Goal: Transaction & Acquisition: Purchase product/service

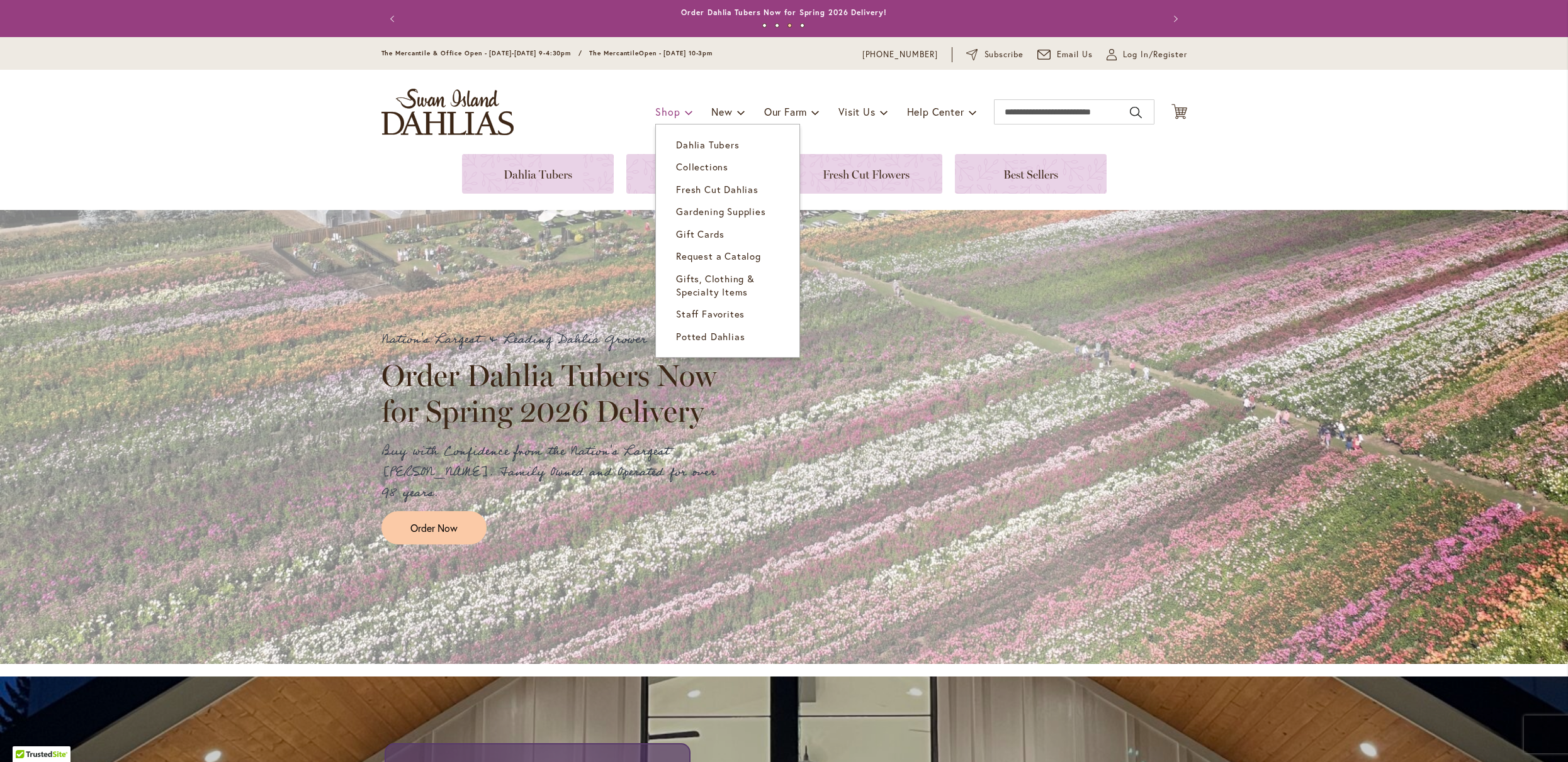
click at [661, 115] on span "Shop" at bounding box center [667, 112] width 25 height 13
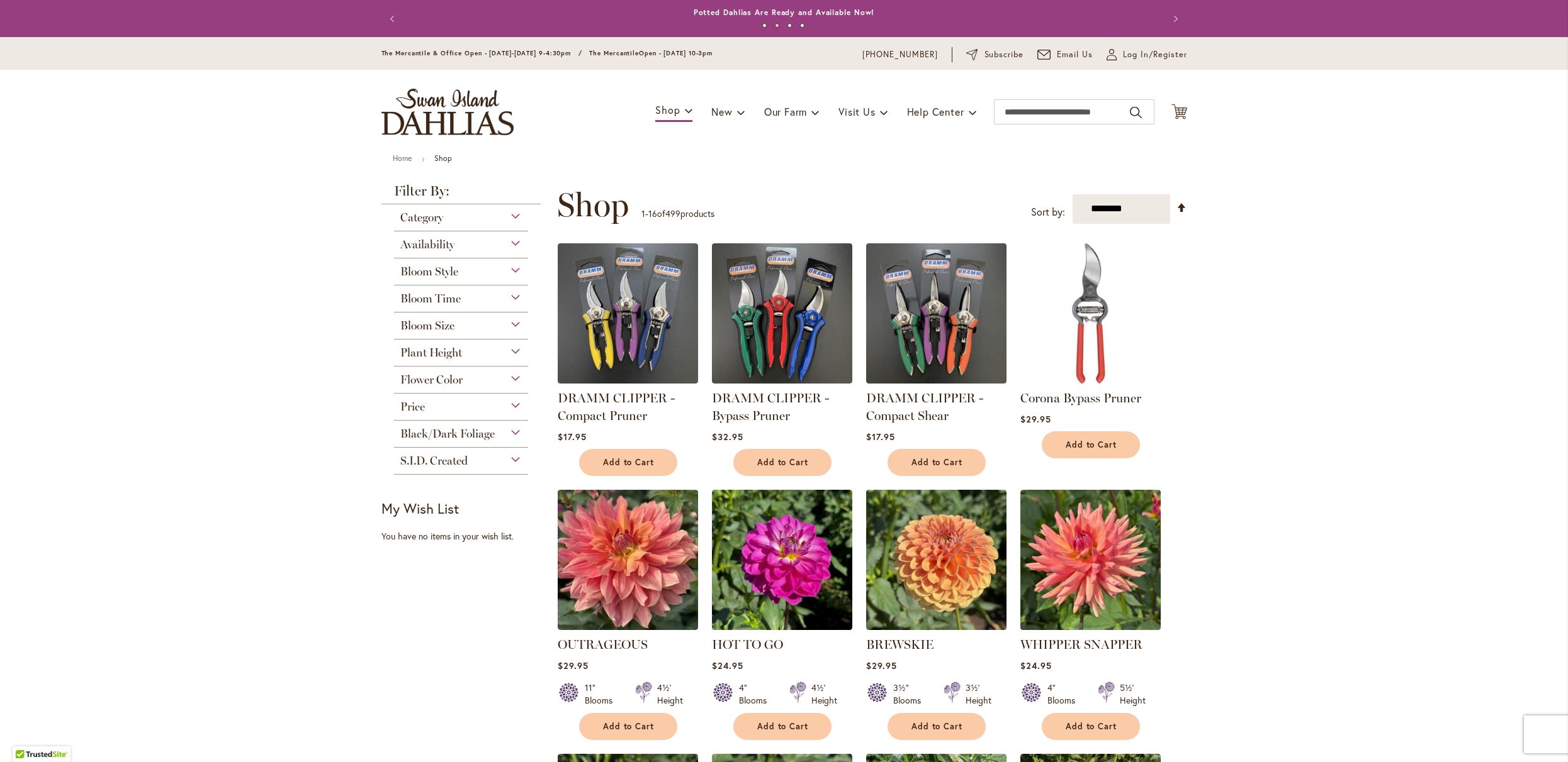
click at [410, 387] on span "Flower Color" at bounding box center [431, 380] width 62 height 14
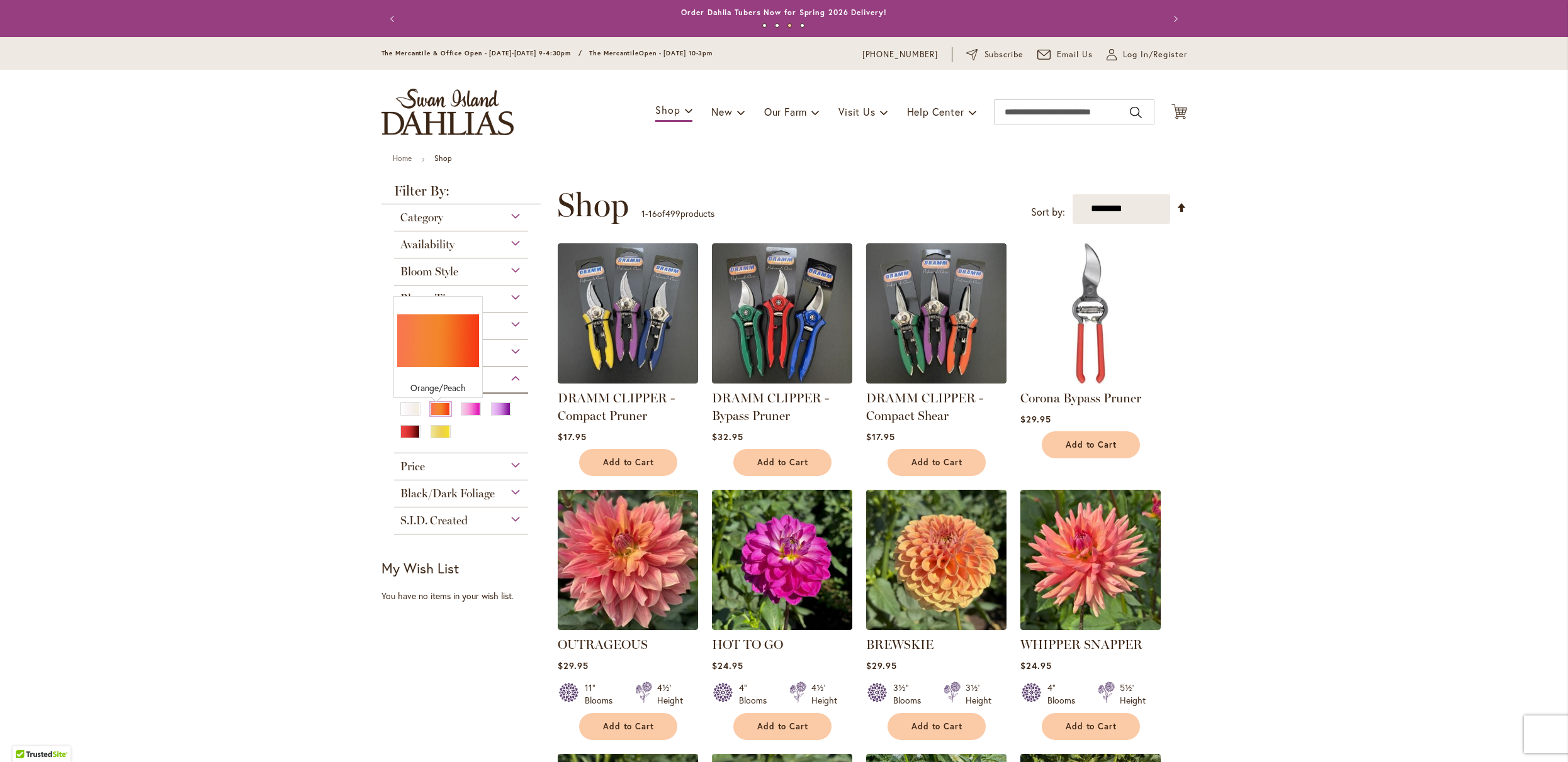
click at [437, 416] on div "Orange/Peach" at bounding box center [440, 409] width 20 height 13
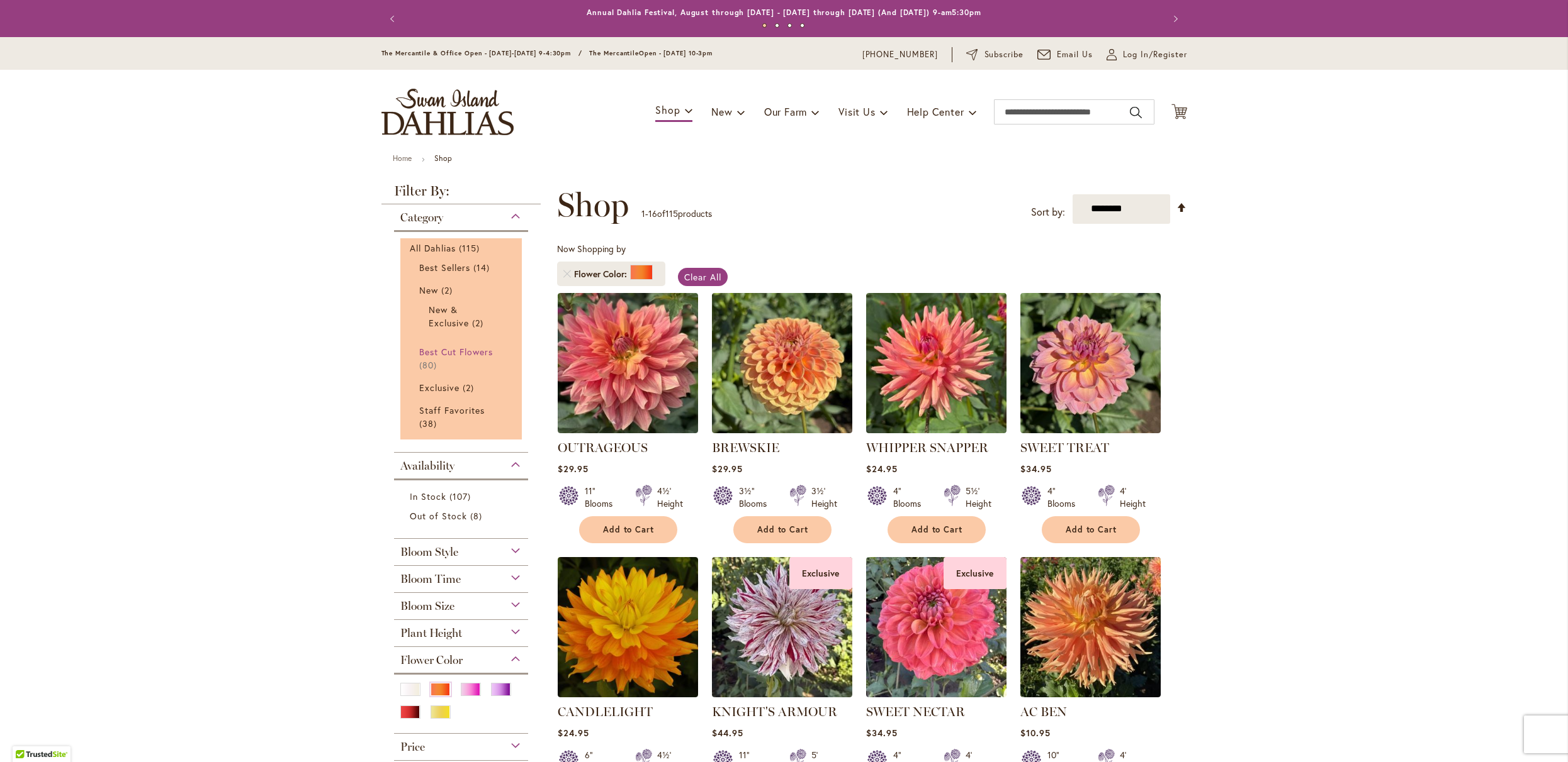
type input "**********"
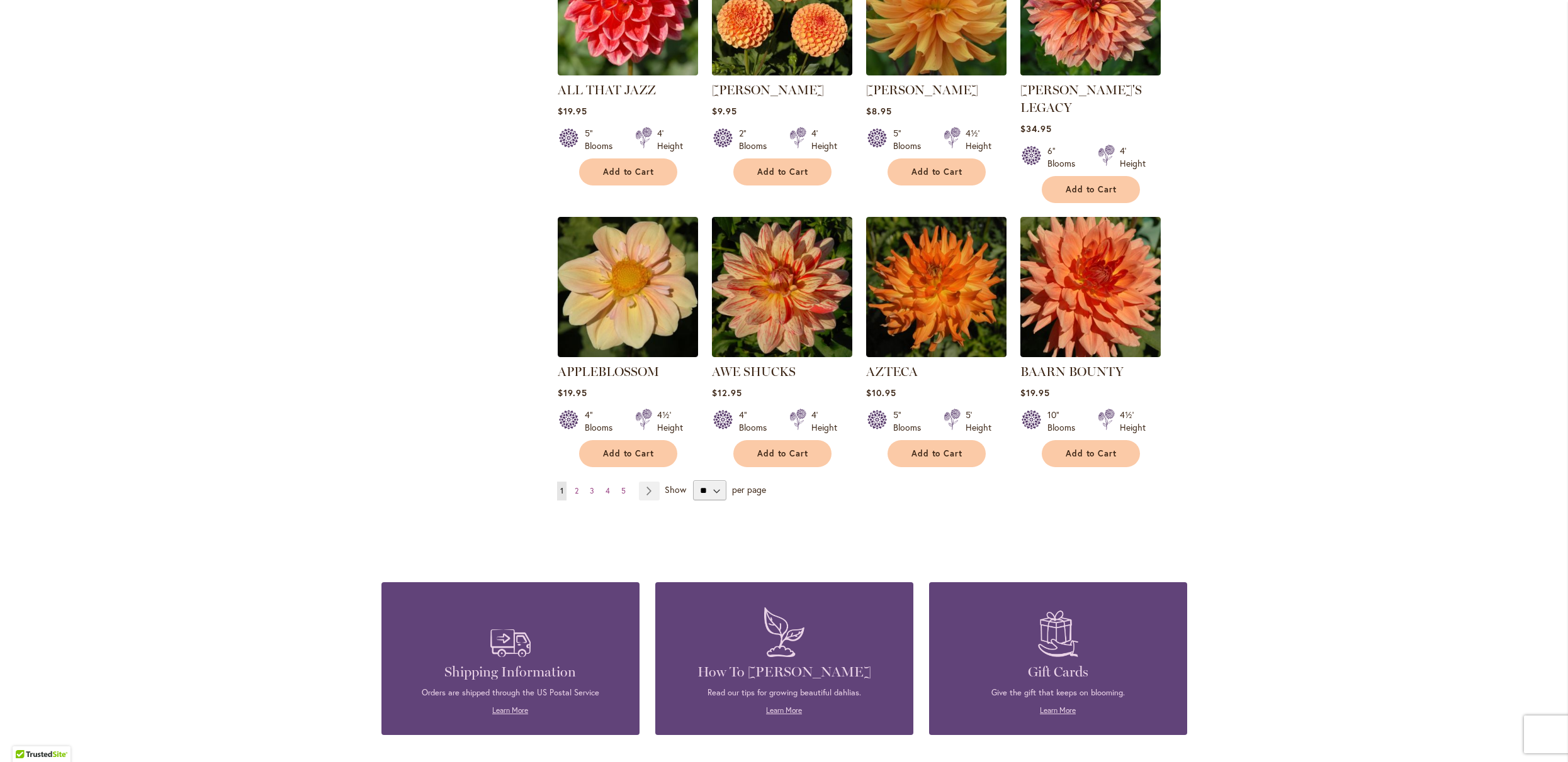
scroll to position [897, 0]
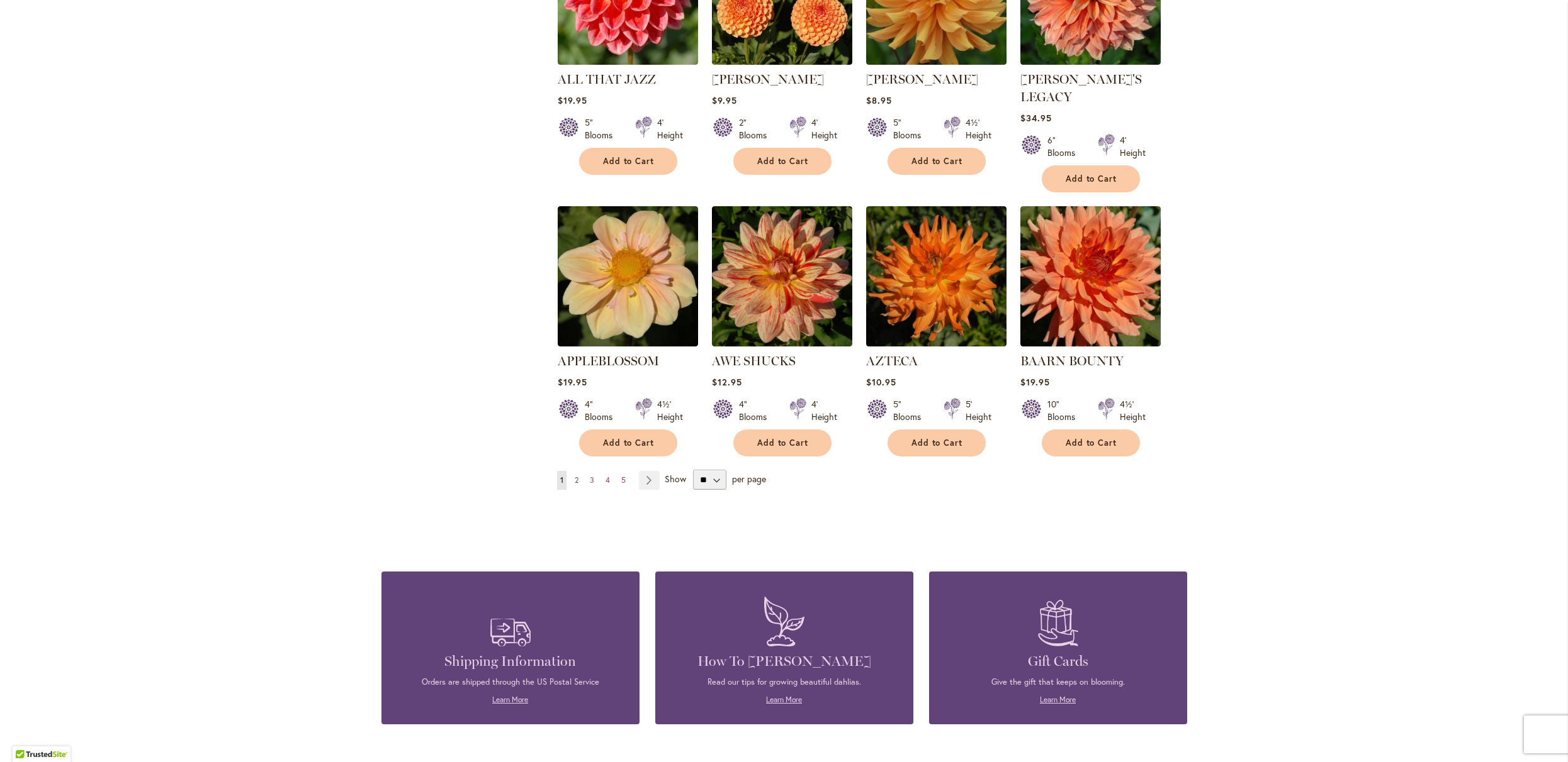
click at [575, 485] on span "2" at bounding box center [577, 480] width 4 height 9
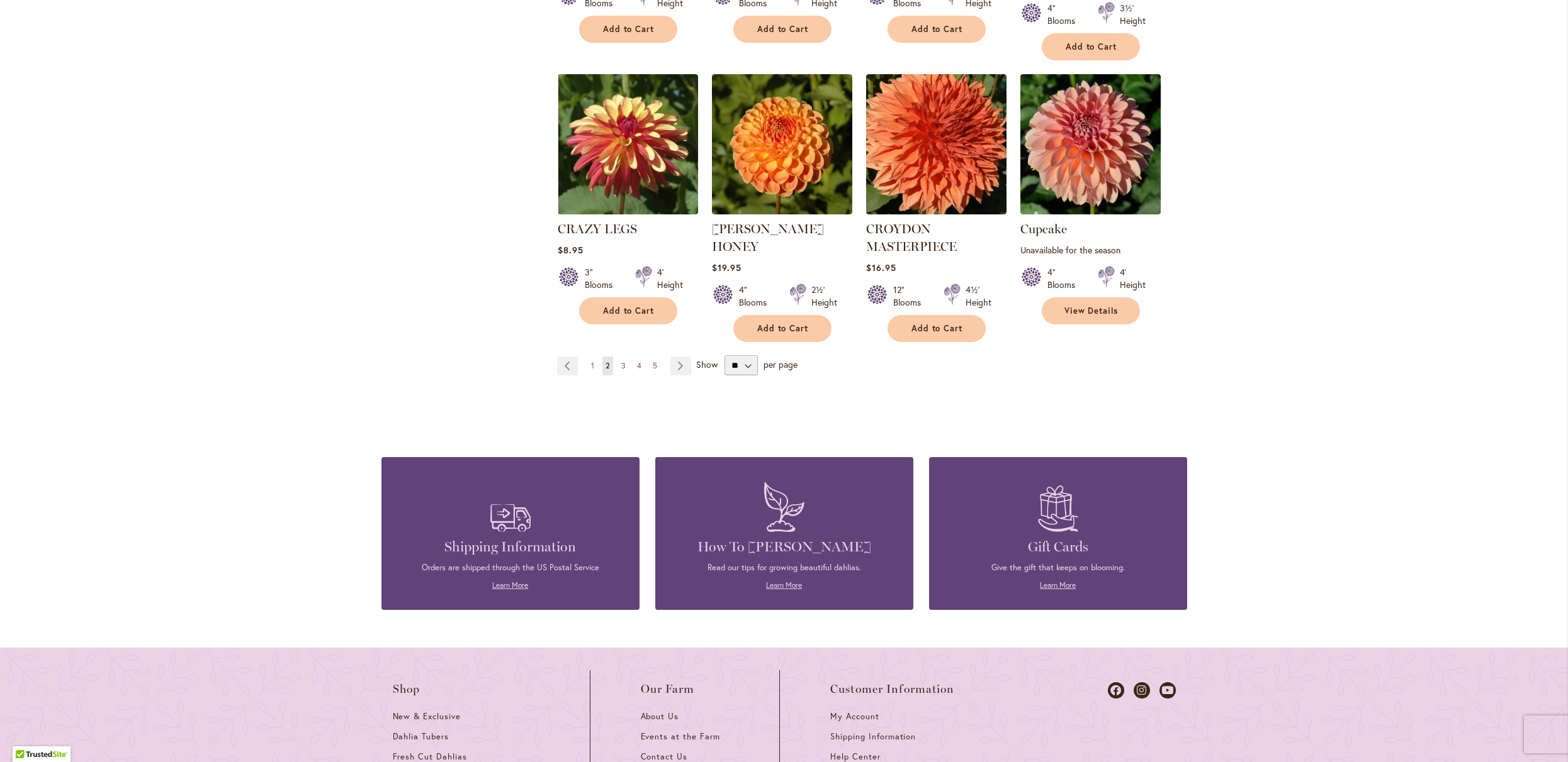
scroll to position [1057, 0]
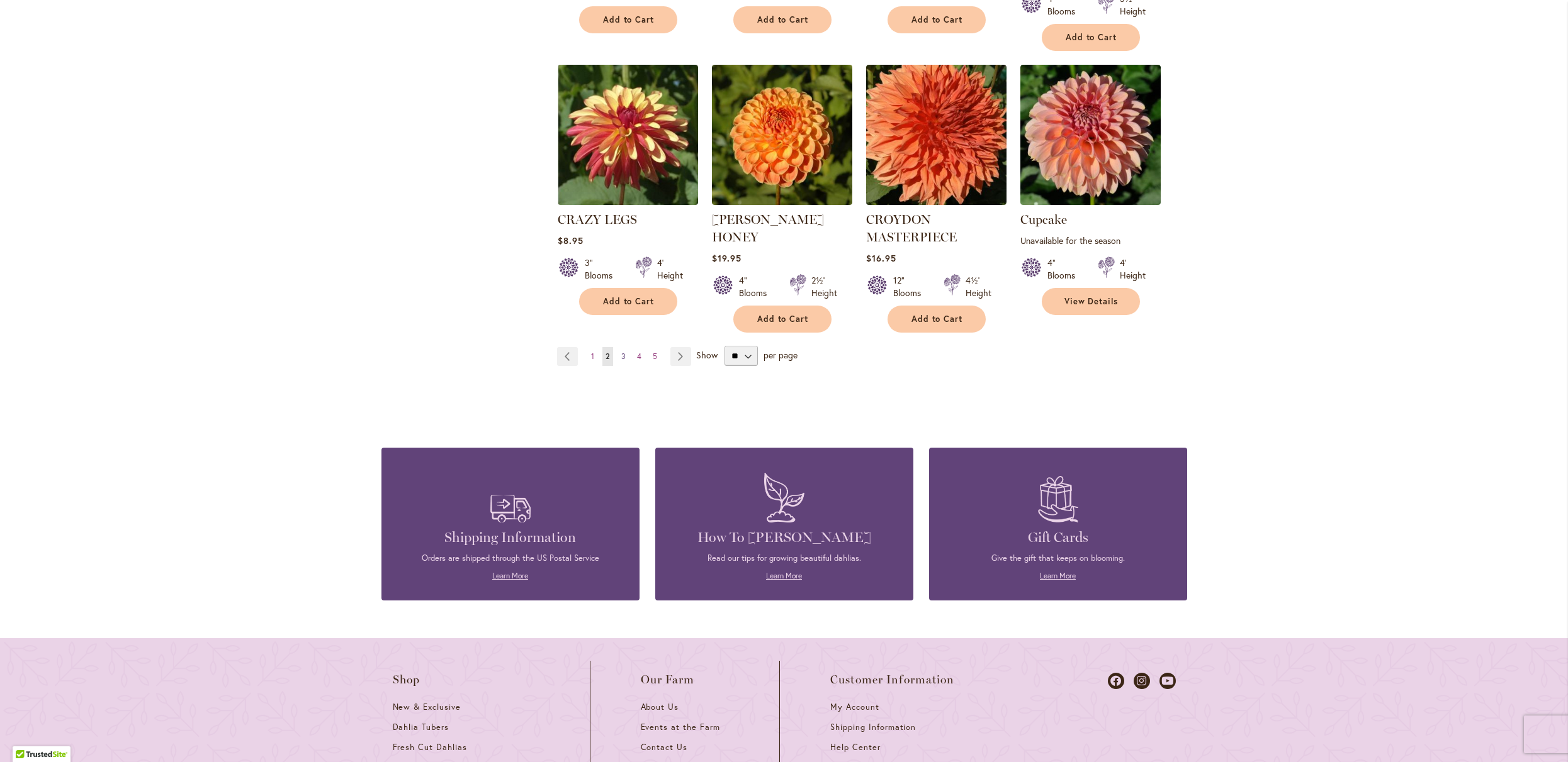
click at [622, 361] on span "3" at bounding box center [623, 356] width 5 height 9
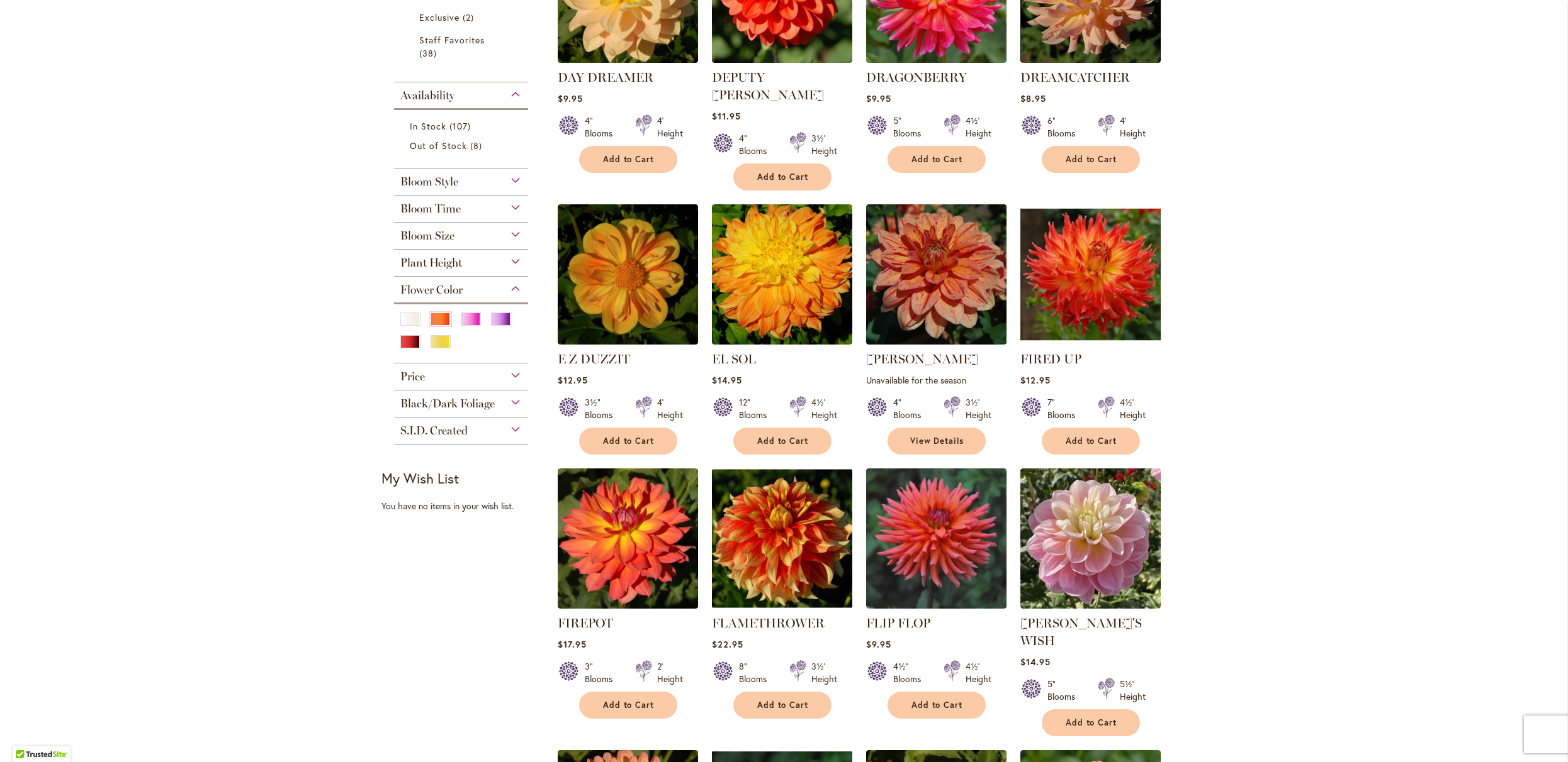
scroll to position [376, 0]
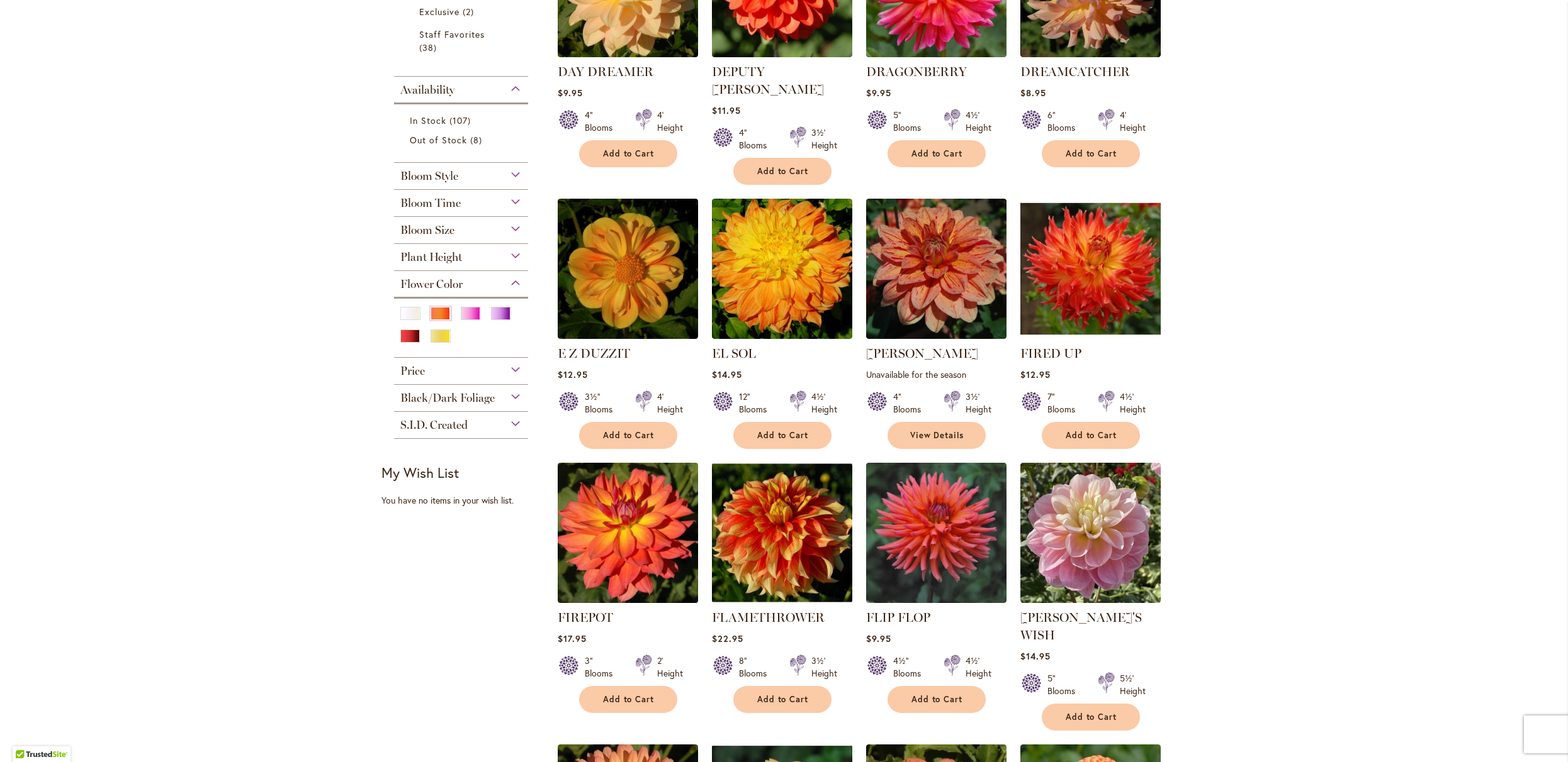
click at [621, 555] on img at bounding box center [627, 532] width 147 height 147
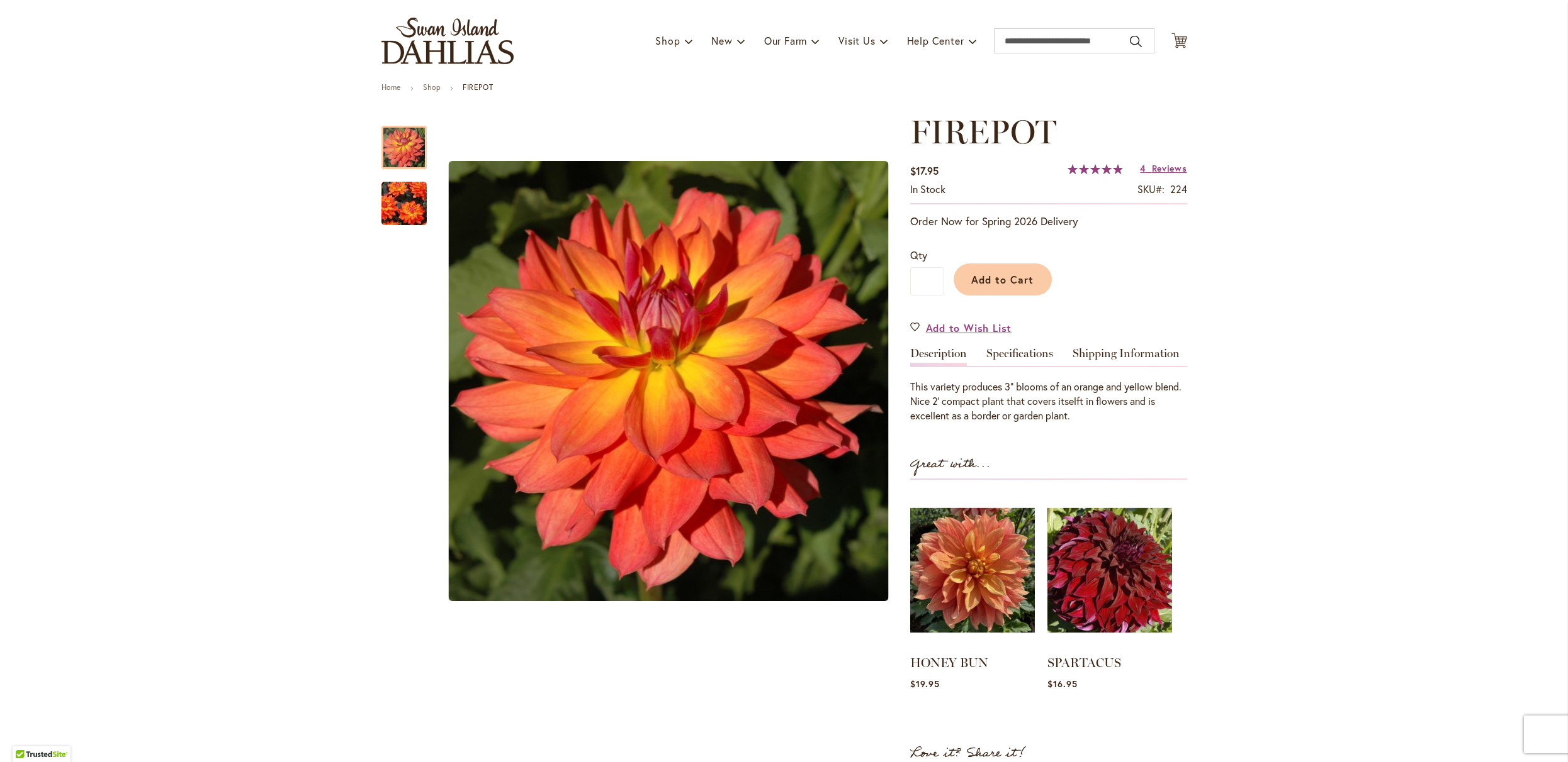
scroll to position [58, 0]
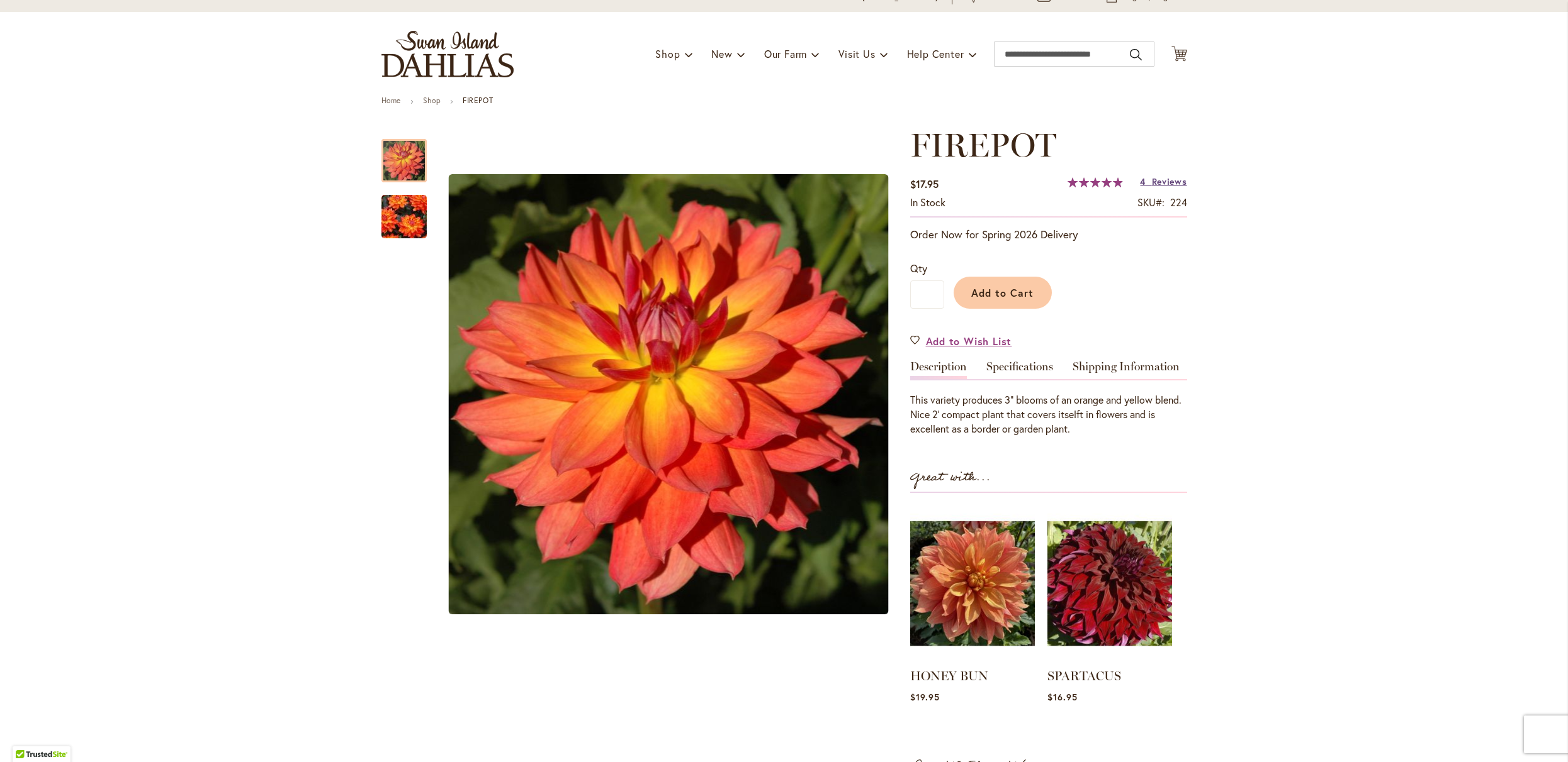
click at [1143, 187] on link "4 Reviews" at bounding box center [1162, 181] width 47 height 12
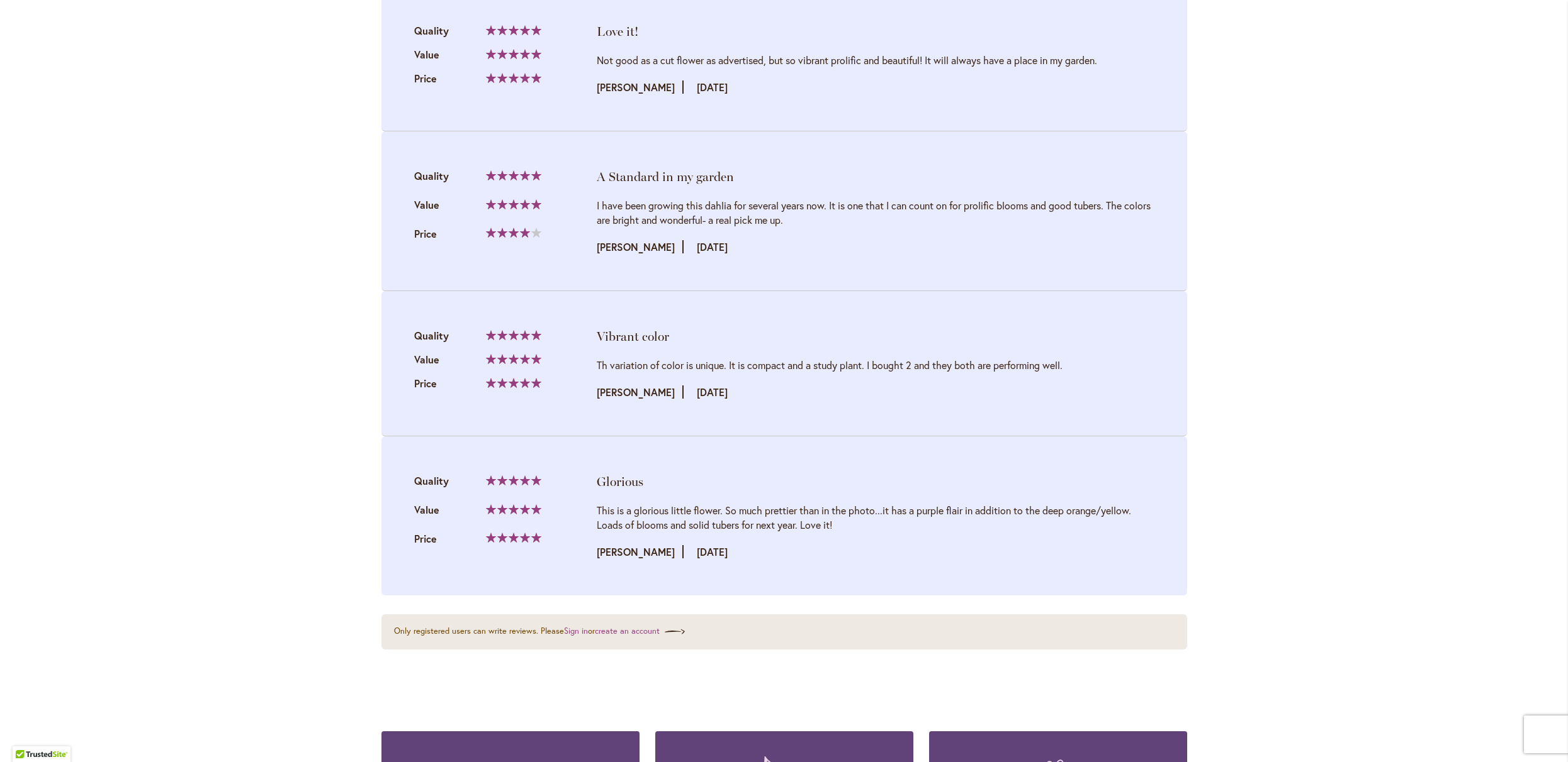
scroll to position [1399, 0]
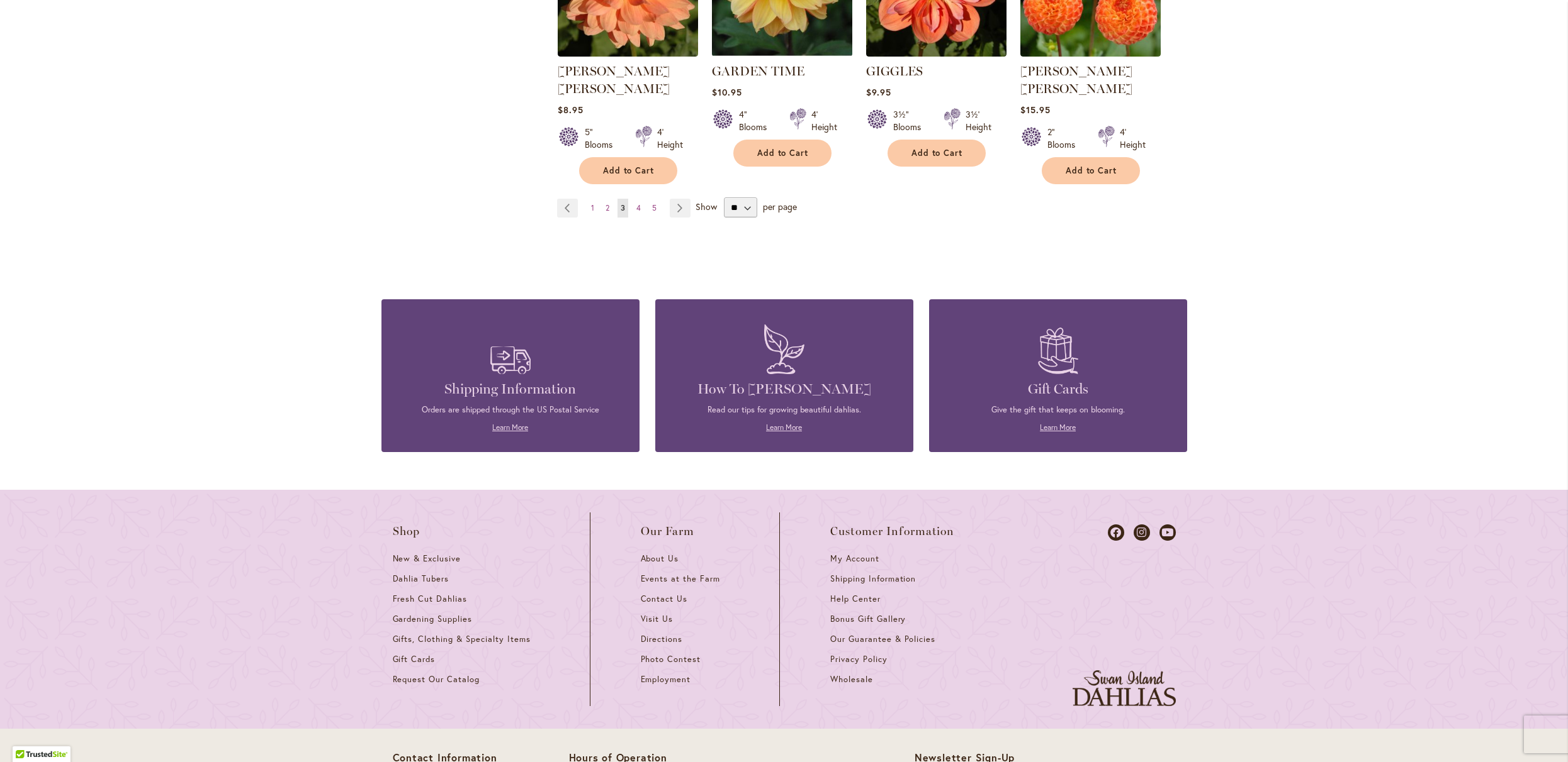
scroll to position [1201, 0]
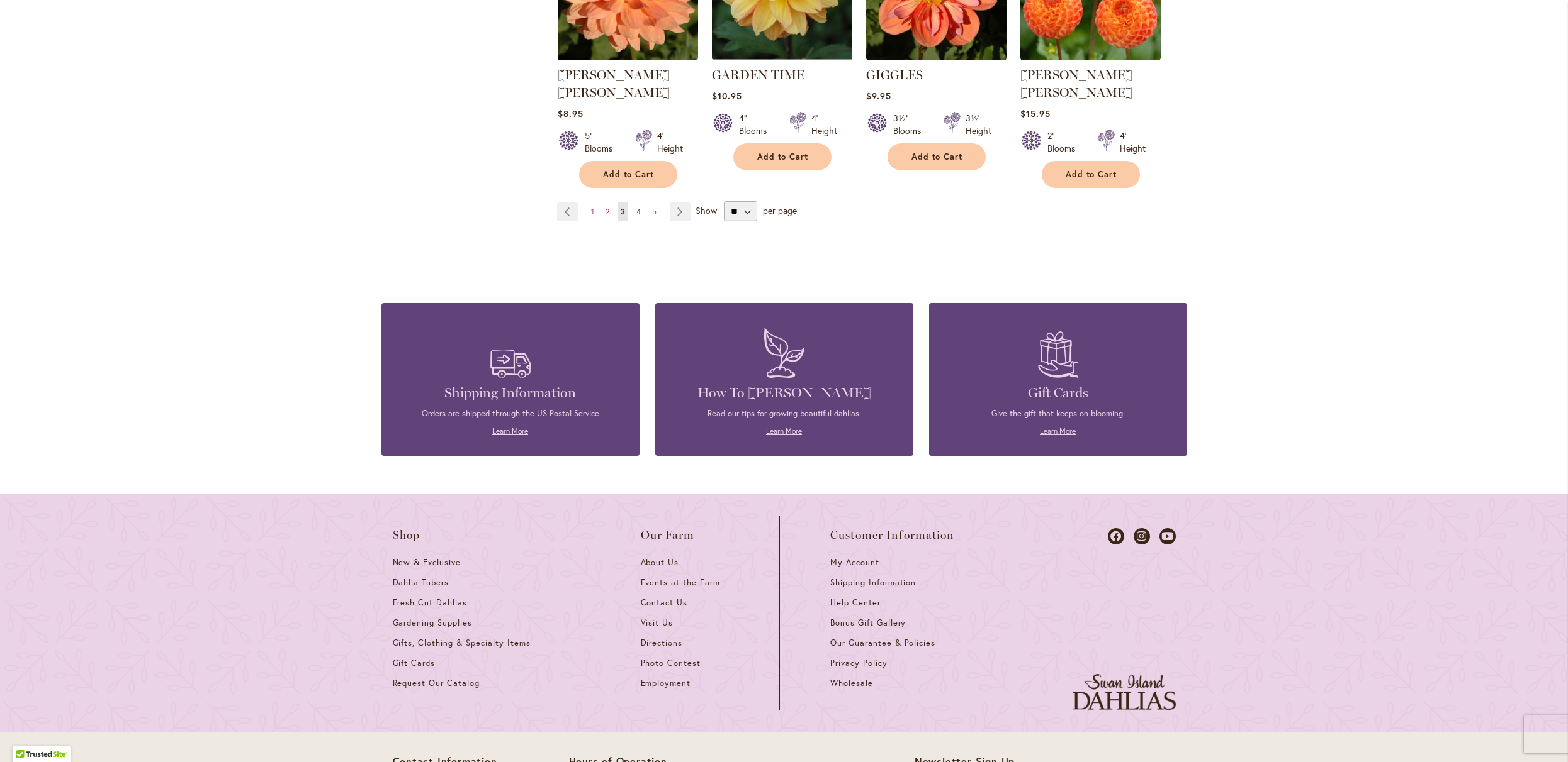
click at [640, 217] on span "4" at bounding box center [638, 211] width 5 height 9
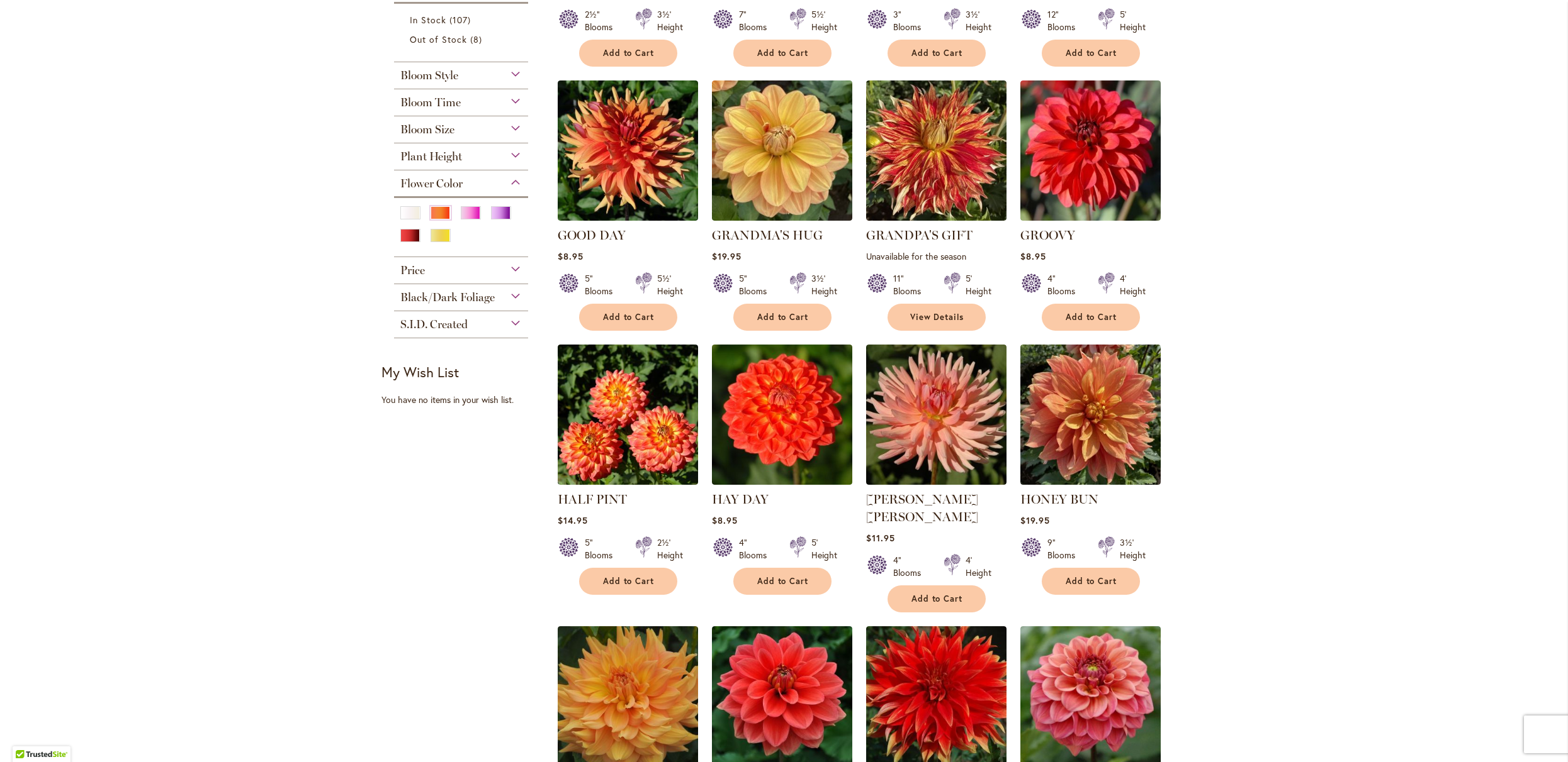
scroll to position [478, 0]
click at [1103, 467] on img at bounding box center [1090, 413] width 147 height 147
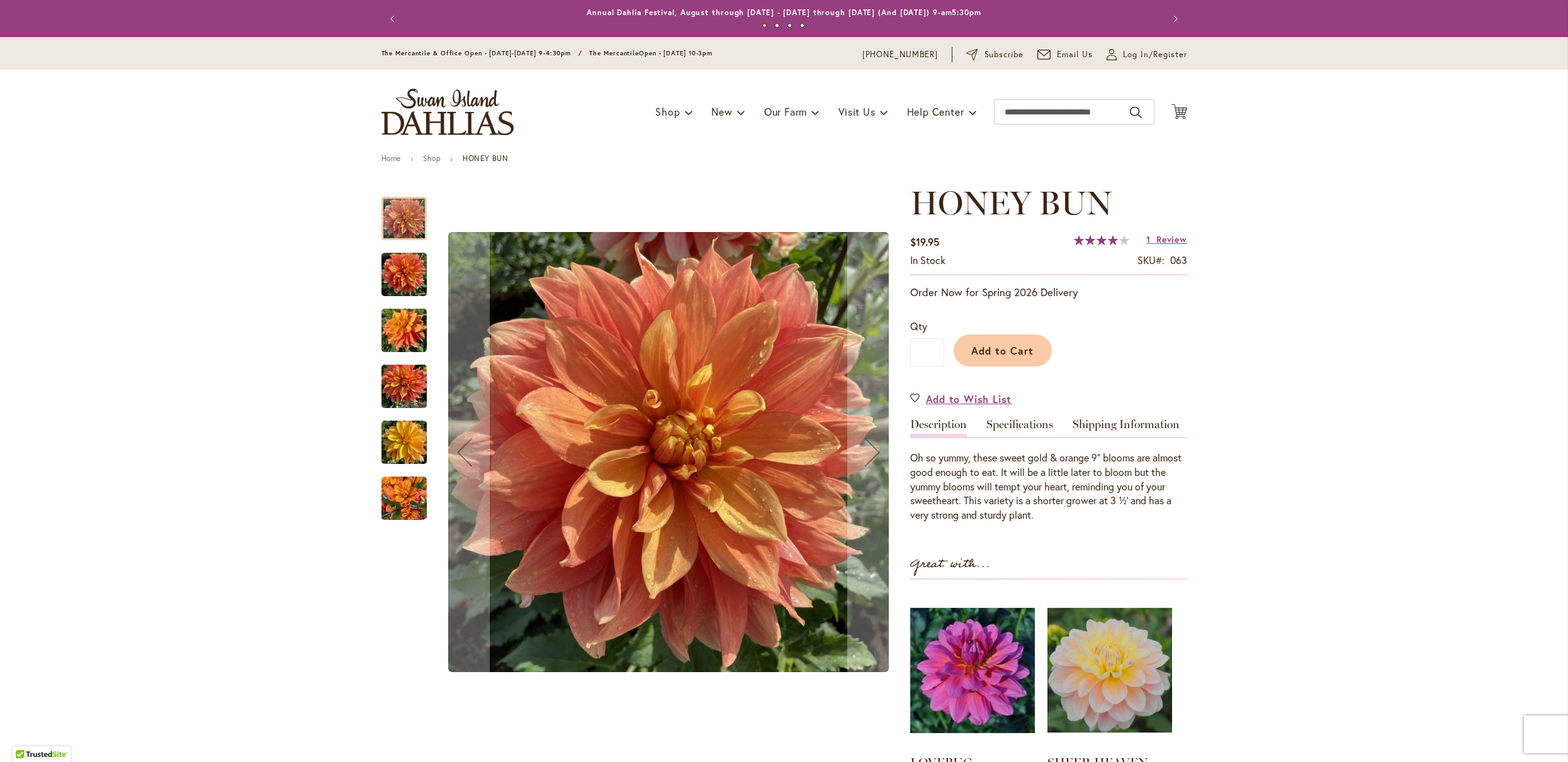
click at [397, 502] on img "Honey Bun" at bounding box center [405, 499] width 46 height 60
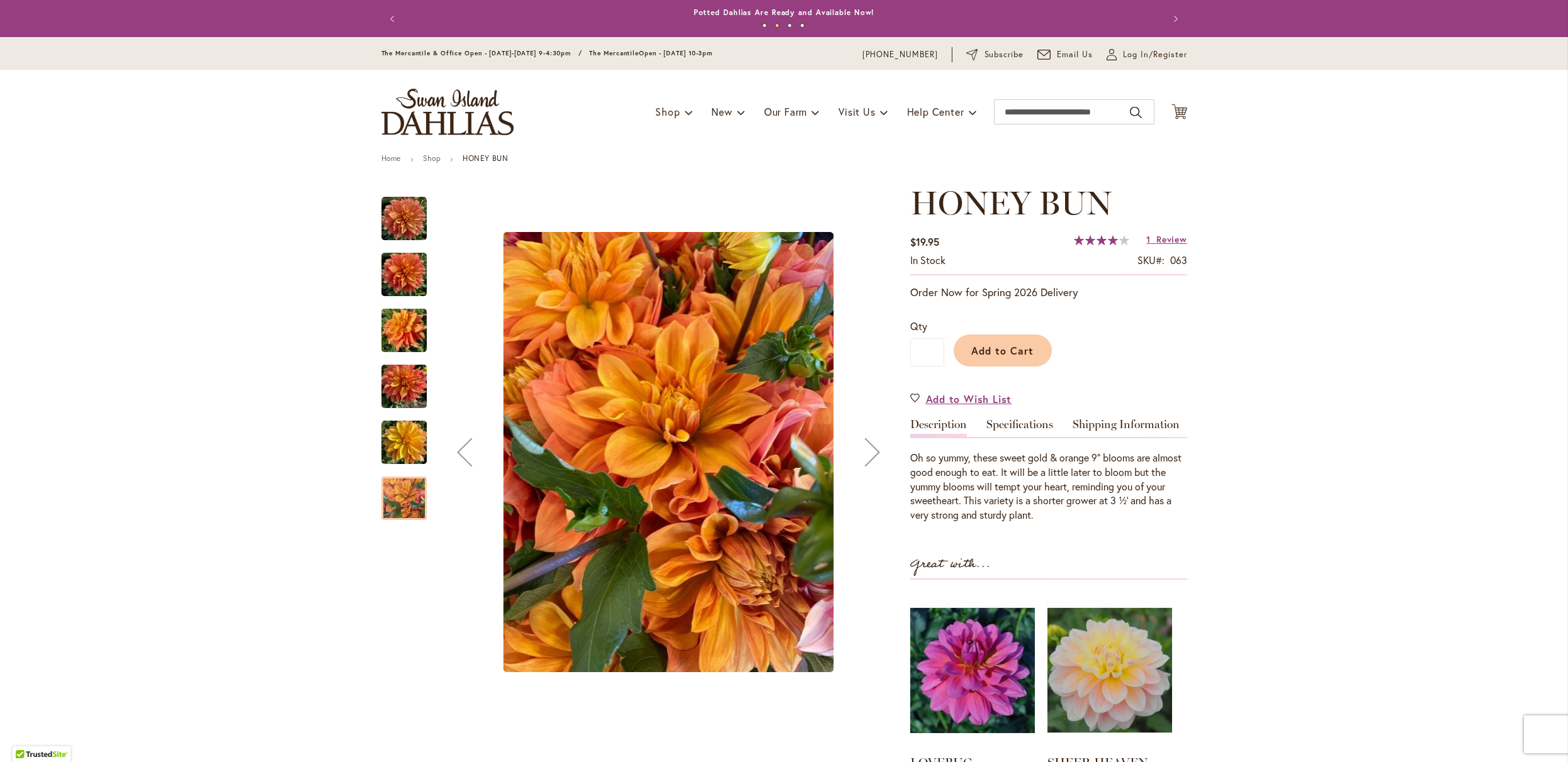
click at [399, 278] on img "Honey Bun" at bounding box center [405, 274] width 46 height 60
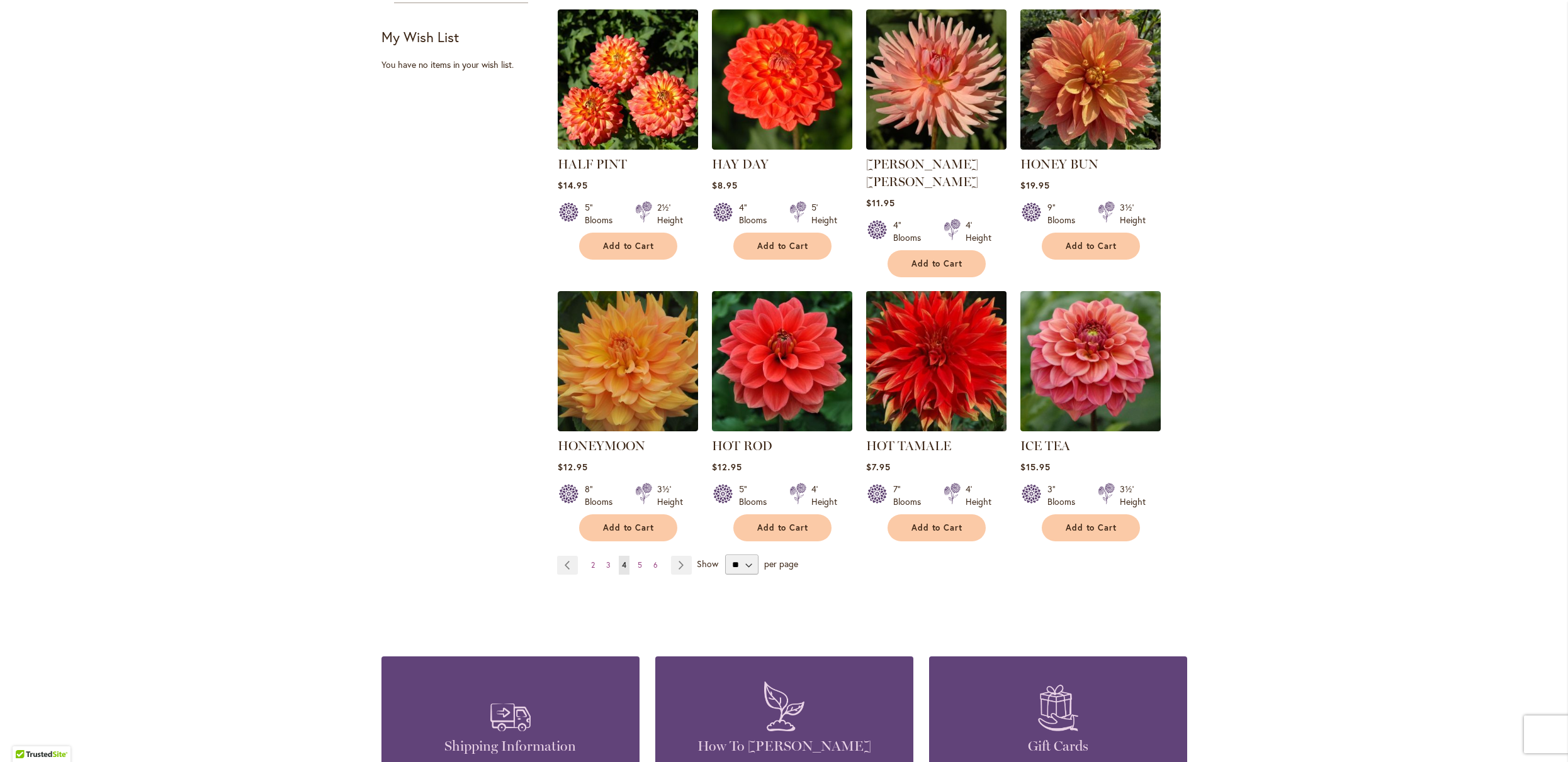
scroll to position [839, 0]
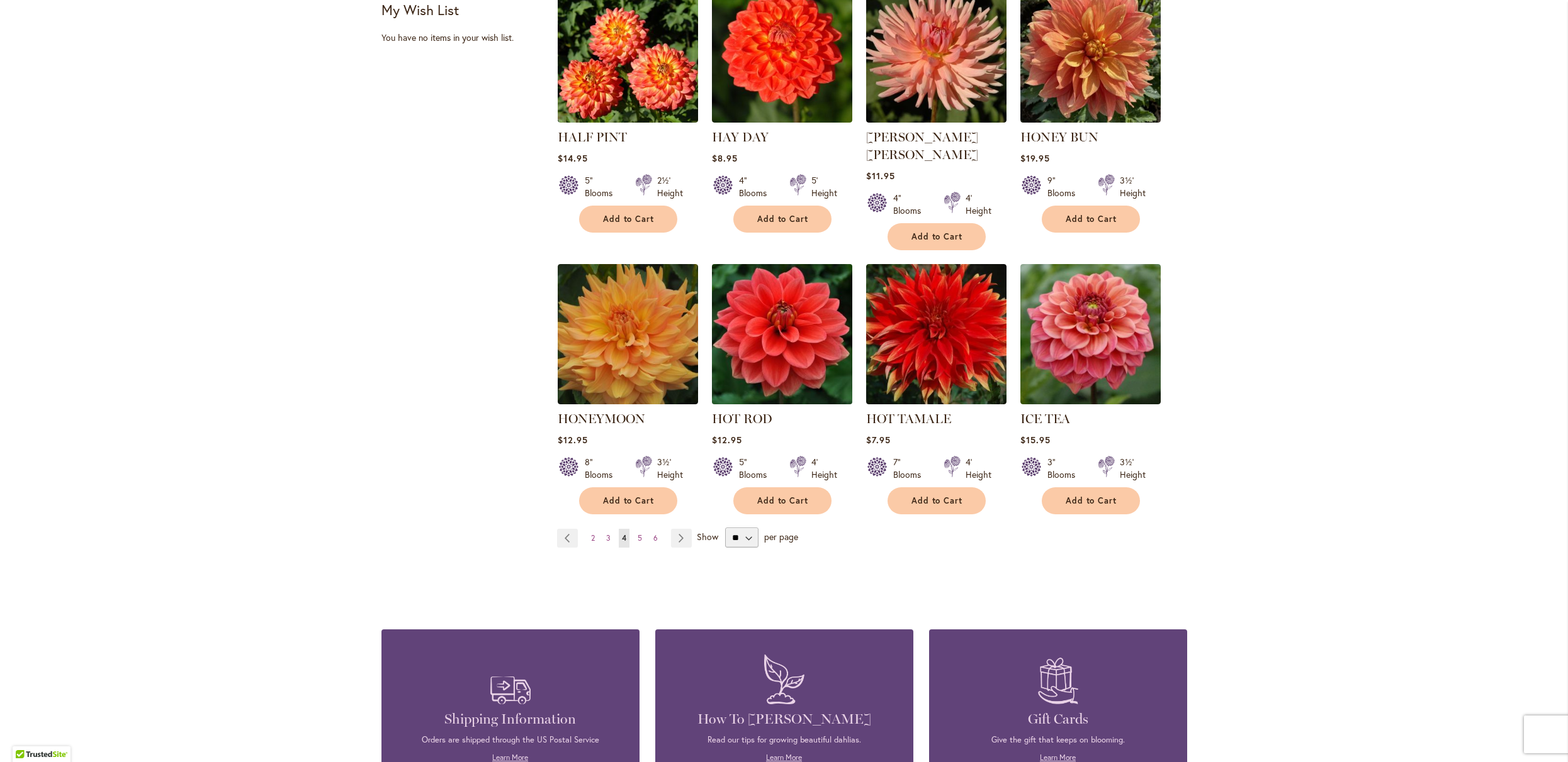
click at [779, 381] on img at bounding box center [782, 334] width 147 height 147
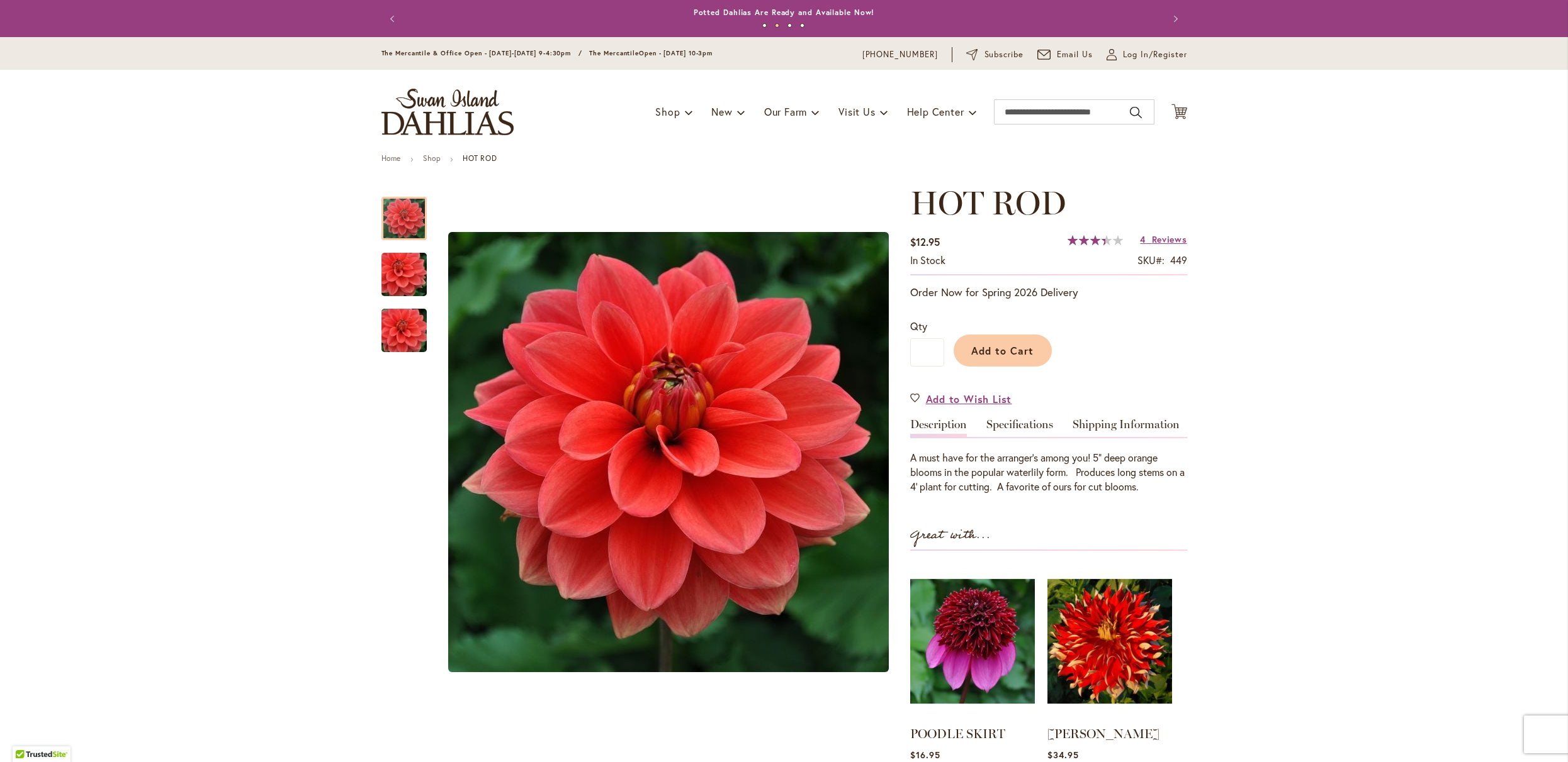
click at [1159, 245] on span "Reviews" at bounding box center [1169, 239] width 36 height 12
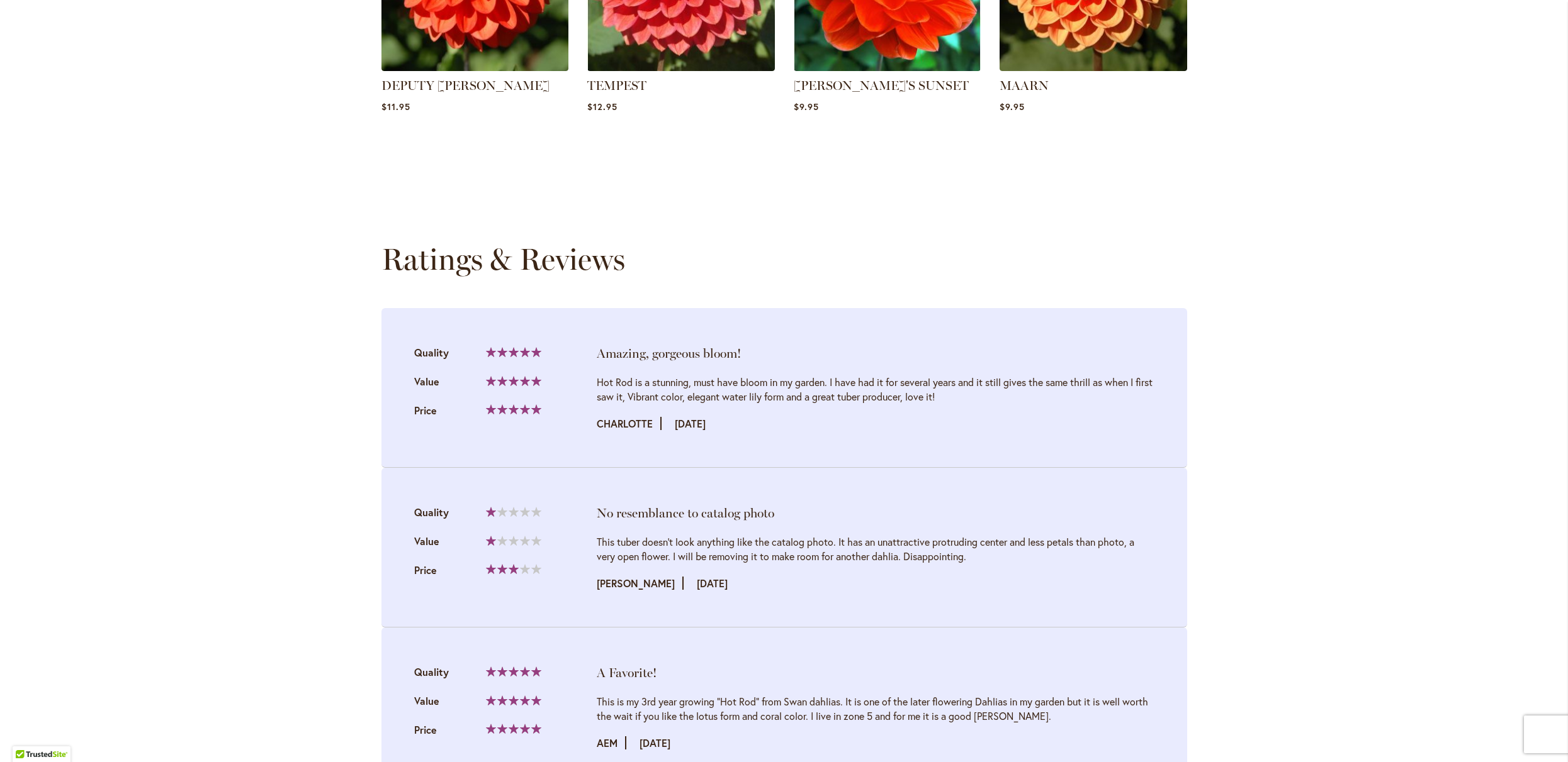
scroll to position [813, 0]
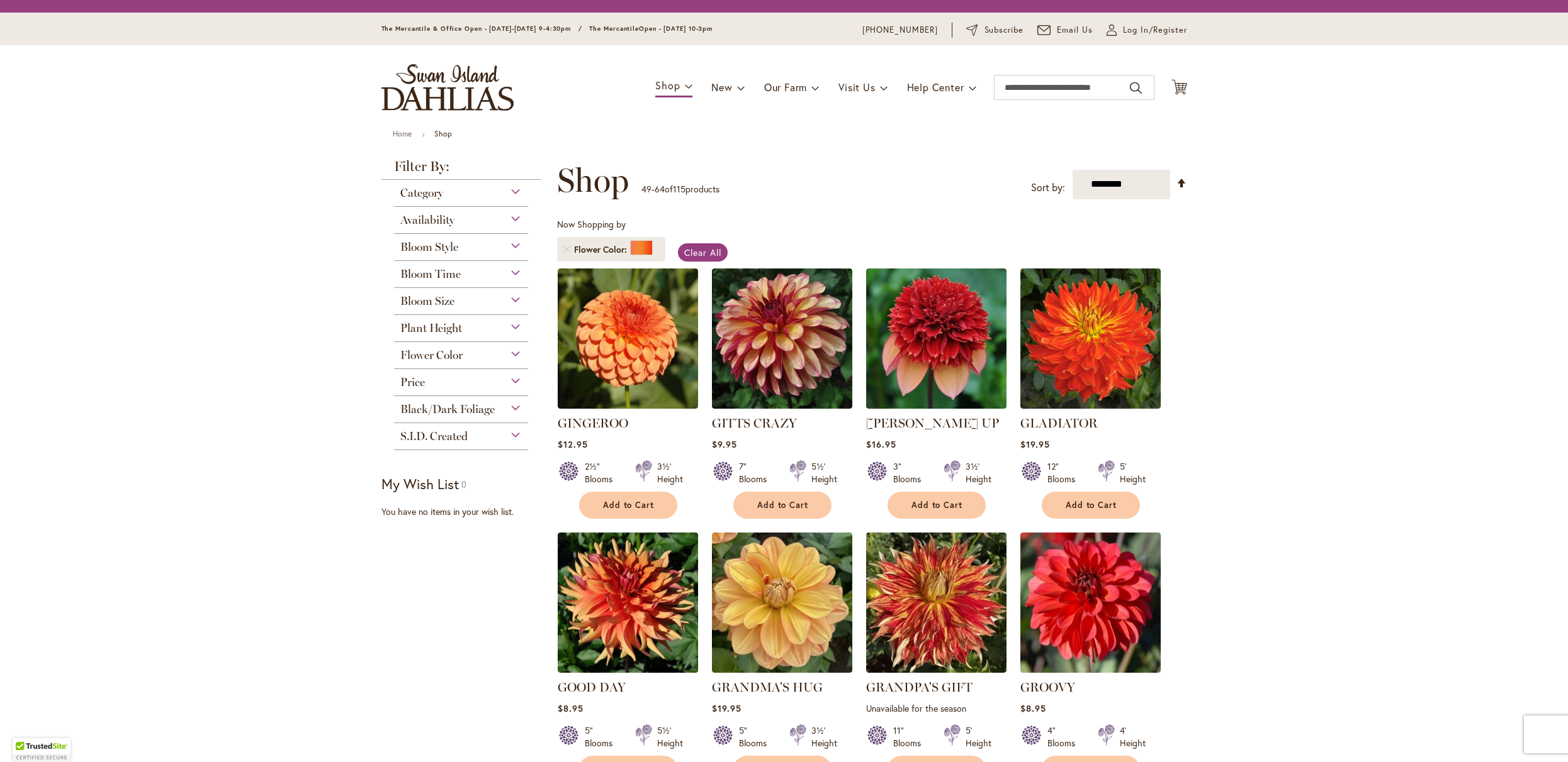
scroll to position [839, 0]
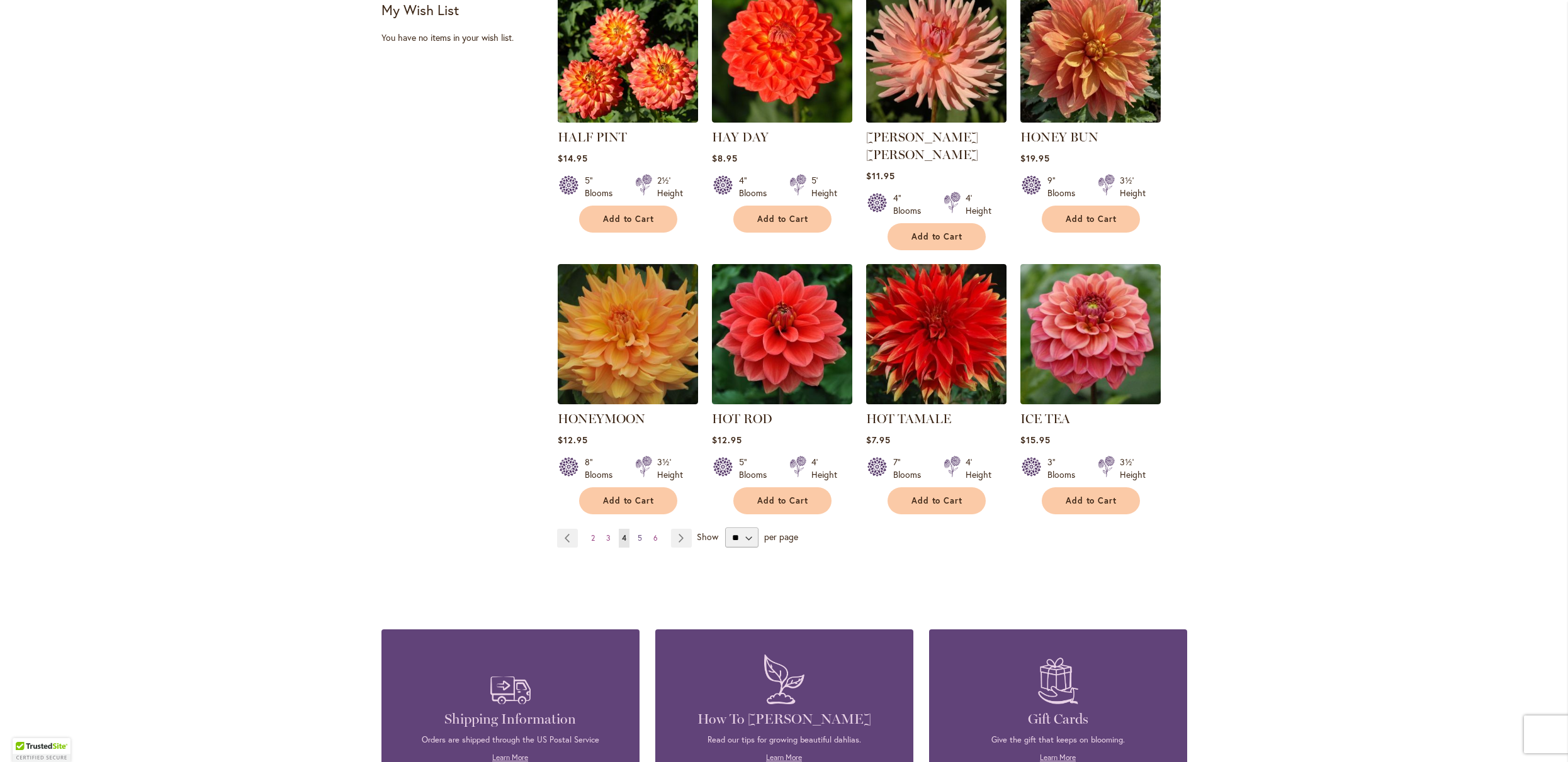
click at [638, 542] on span "5" at bounding box center [640, 538] width 5 height 9
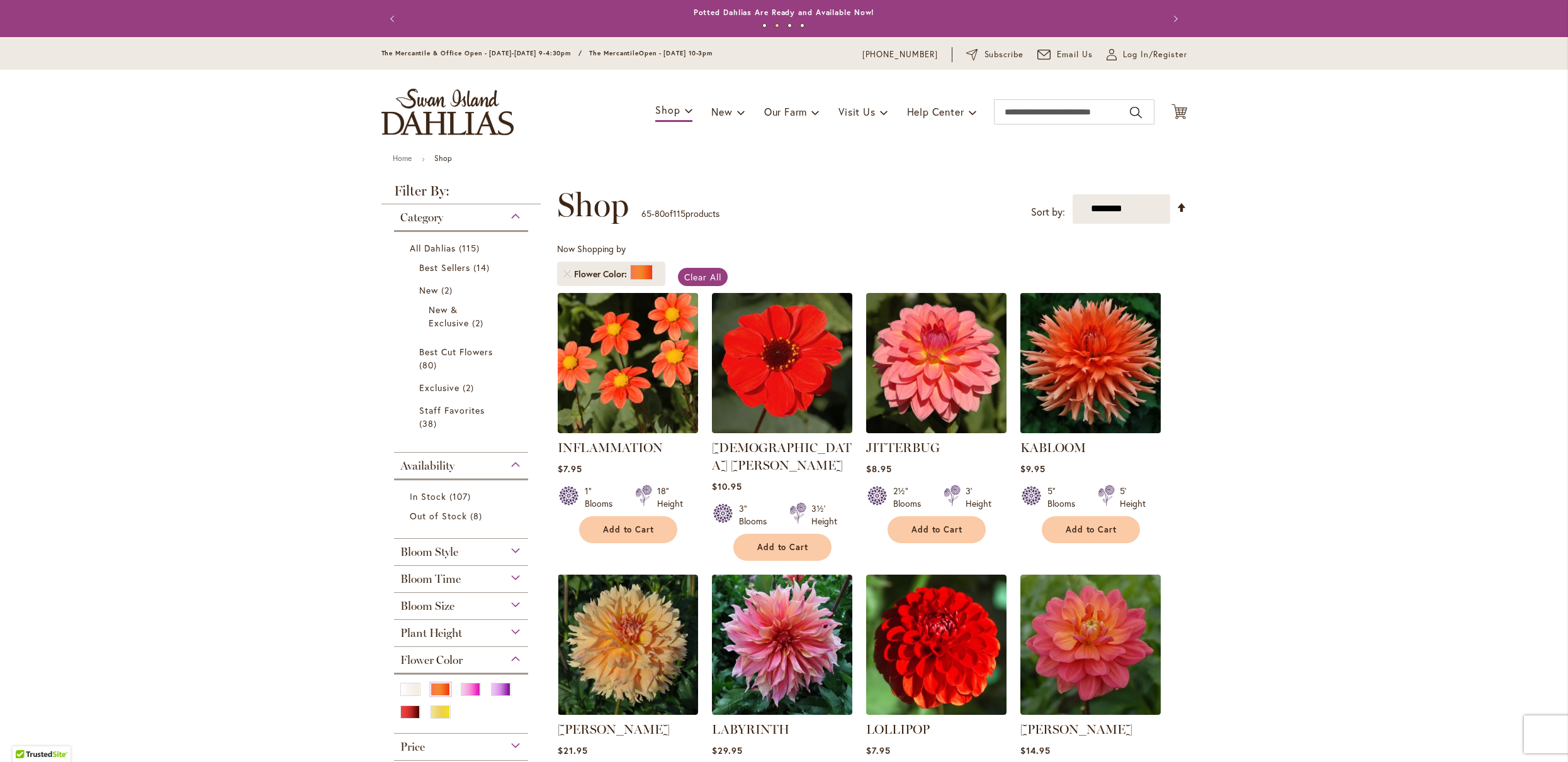
click at [1054, 383] on img at bounding box center [1090, 362] width 147 height 147
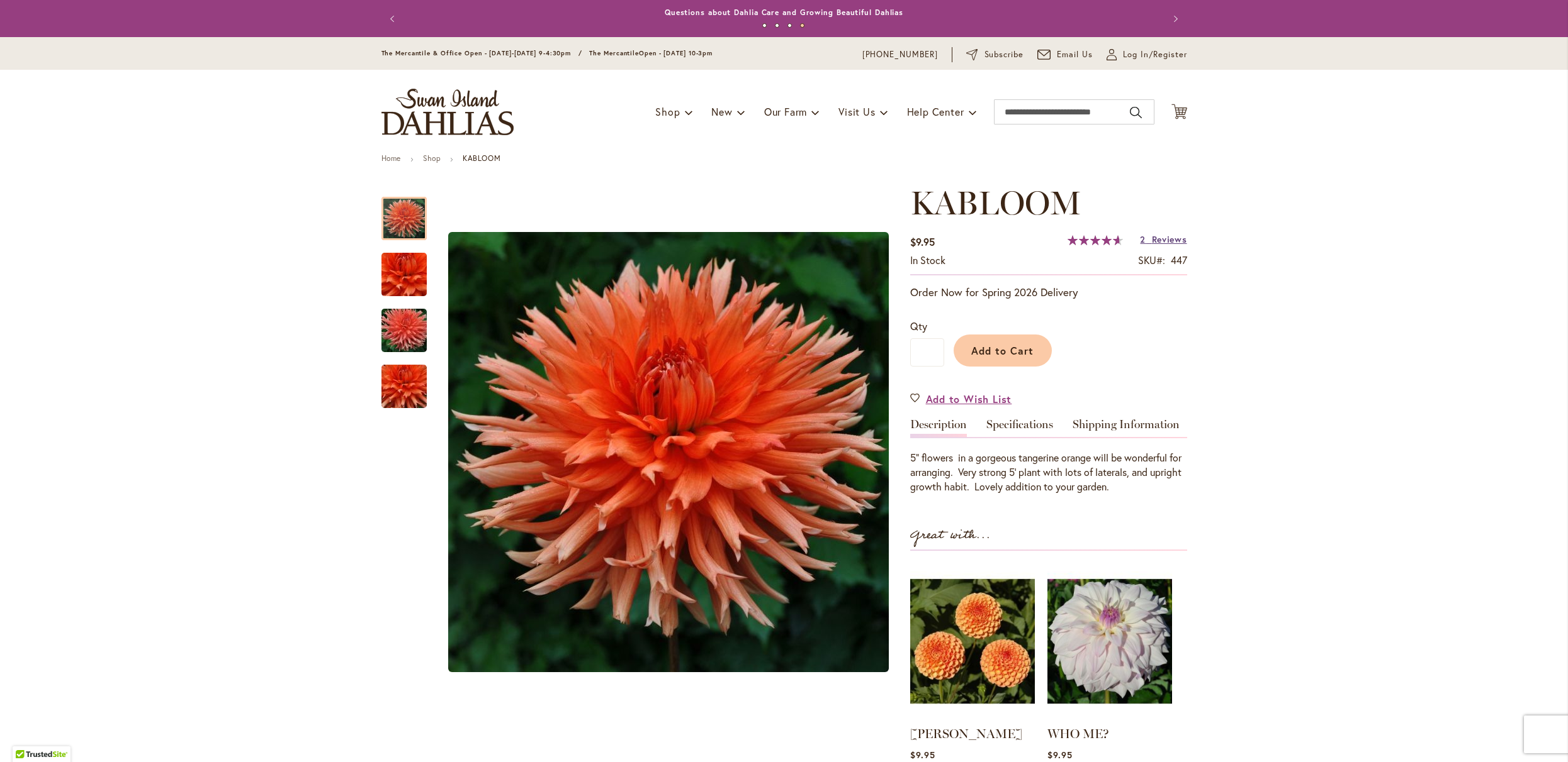
click at [1152, 245] on span "Reviews" at bounding box center [1169, 239] width 36 height 12
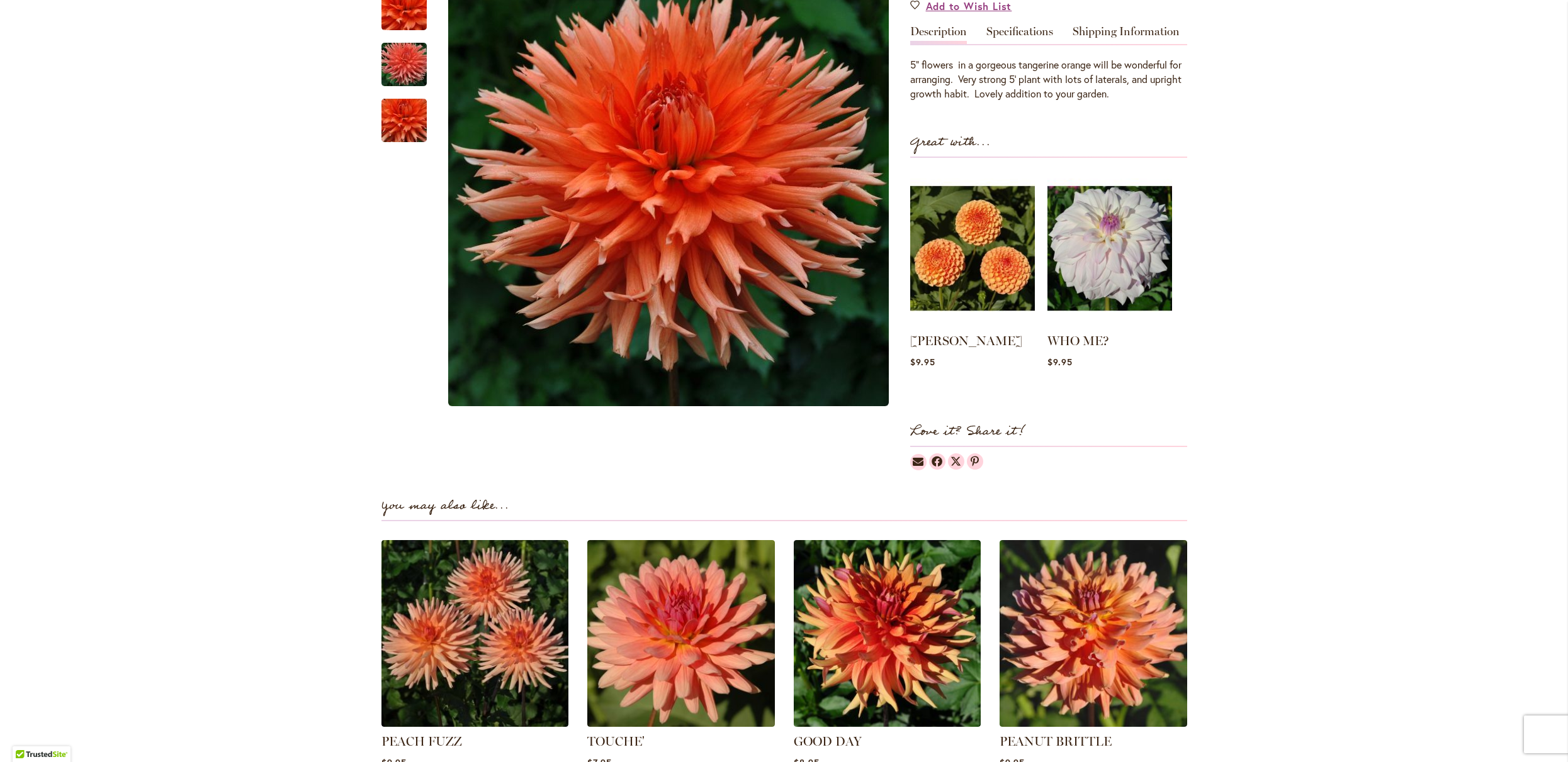
scroll to position [1283, 0]
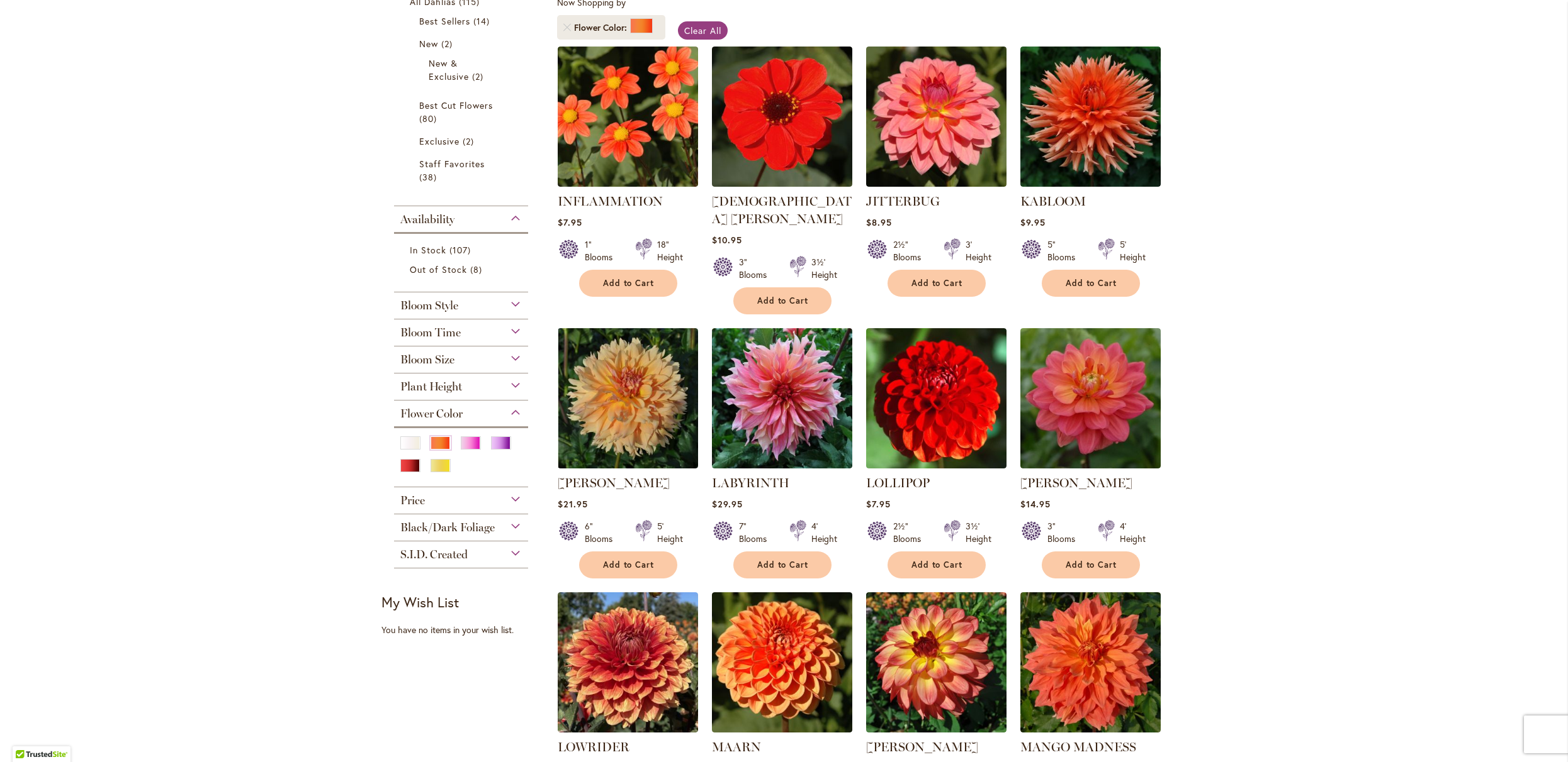
scroll to position [361, 0]
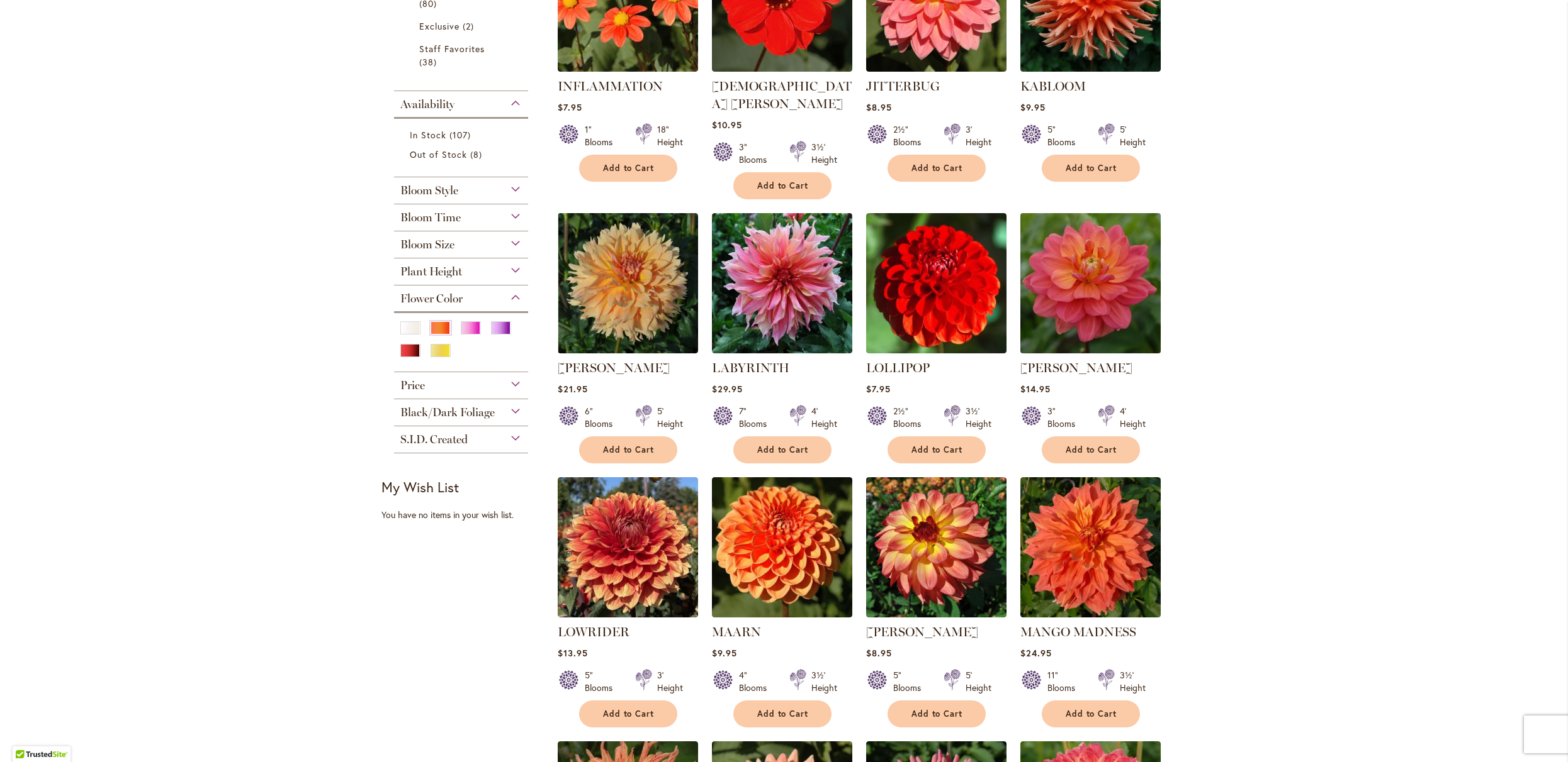
click at [1079, 323] on img at bounding box center [1090, 283] width 147 height 147
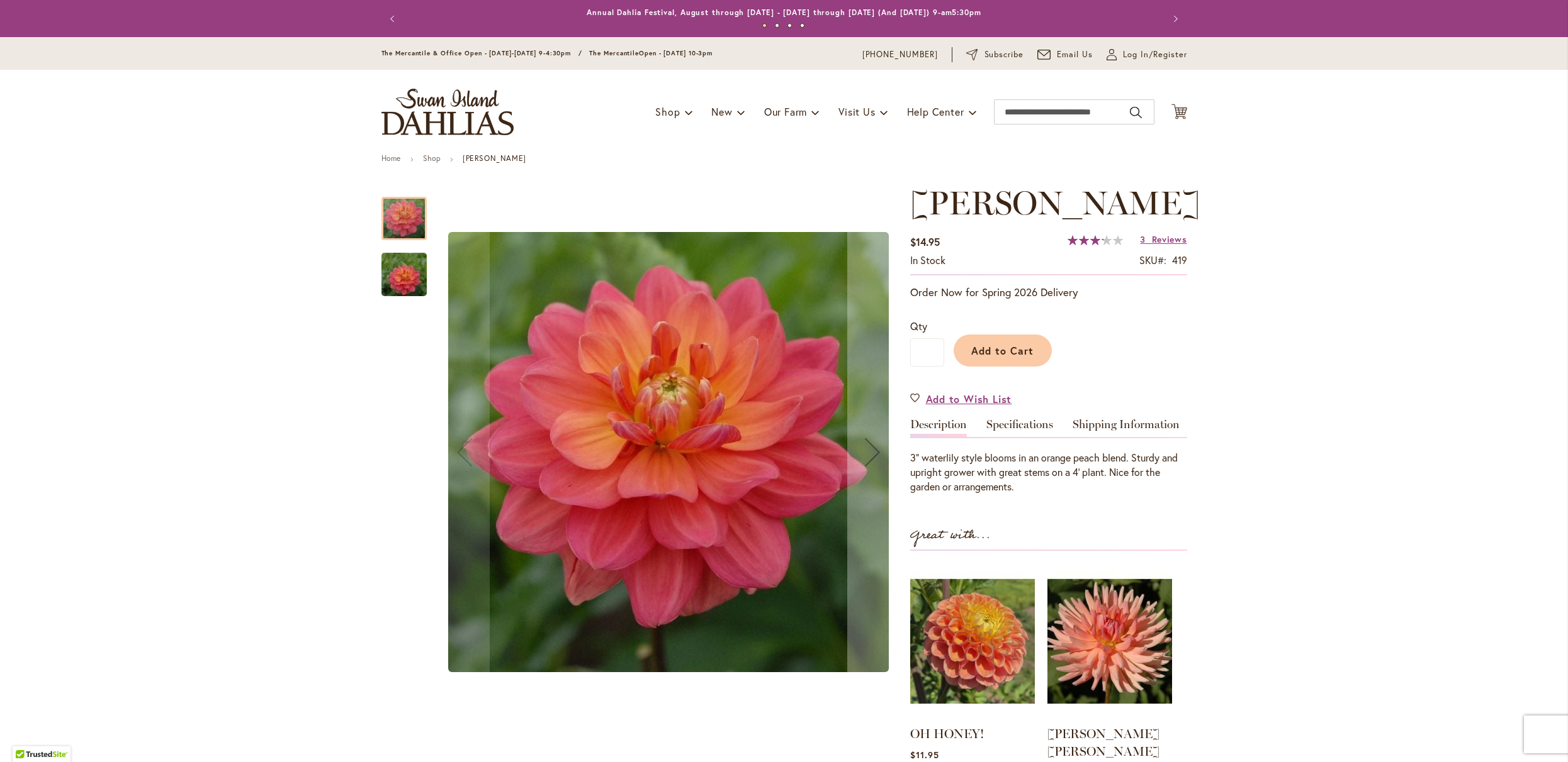
type input "**********"
click at [1160, 245] on span "Reviews" at bounding box center [1169, 239] width 36 height 12
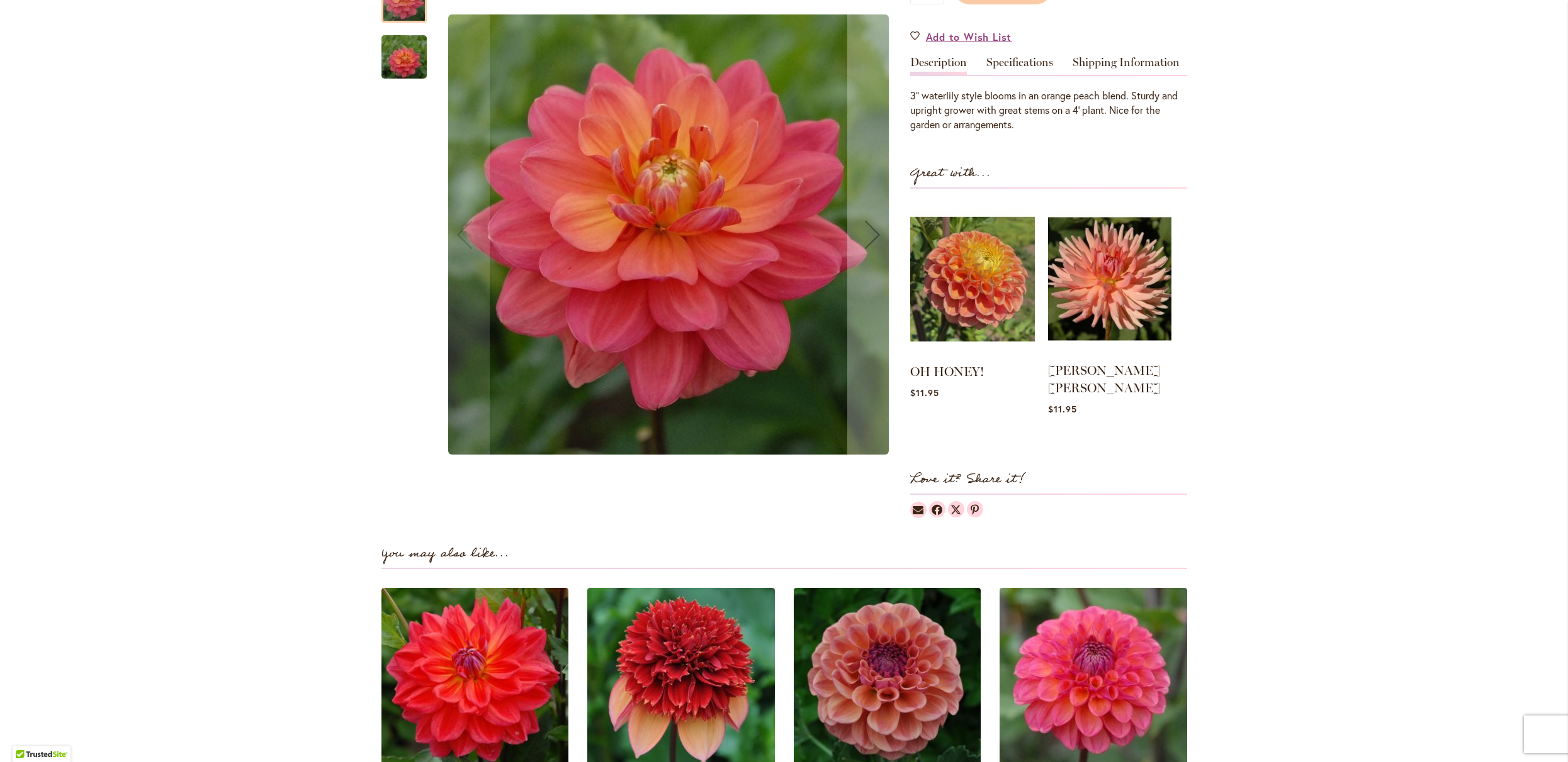
scroll to position [1305, 0]
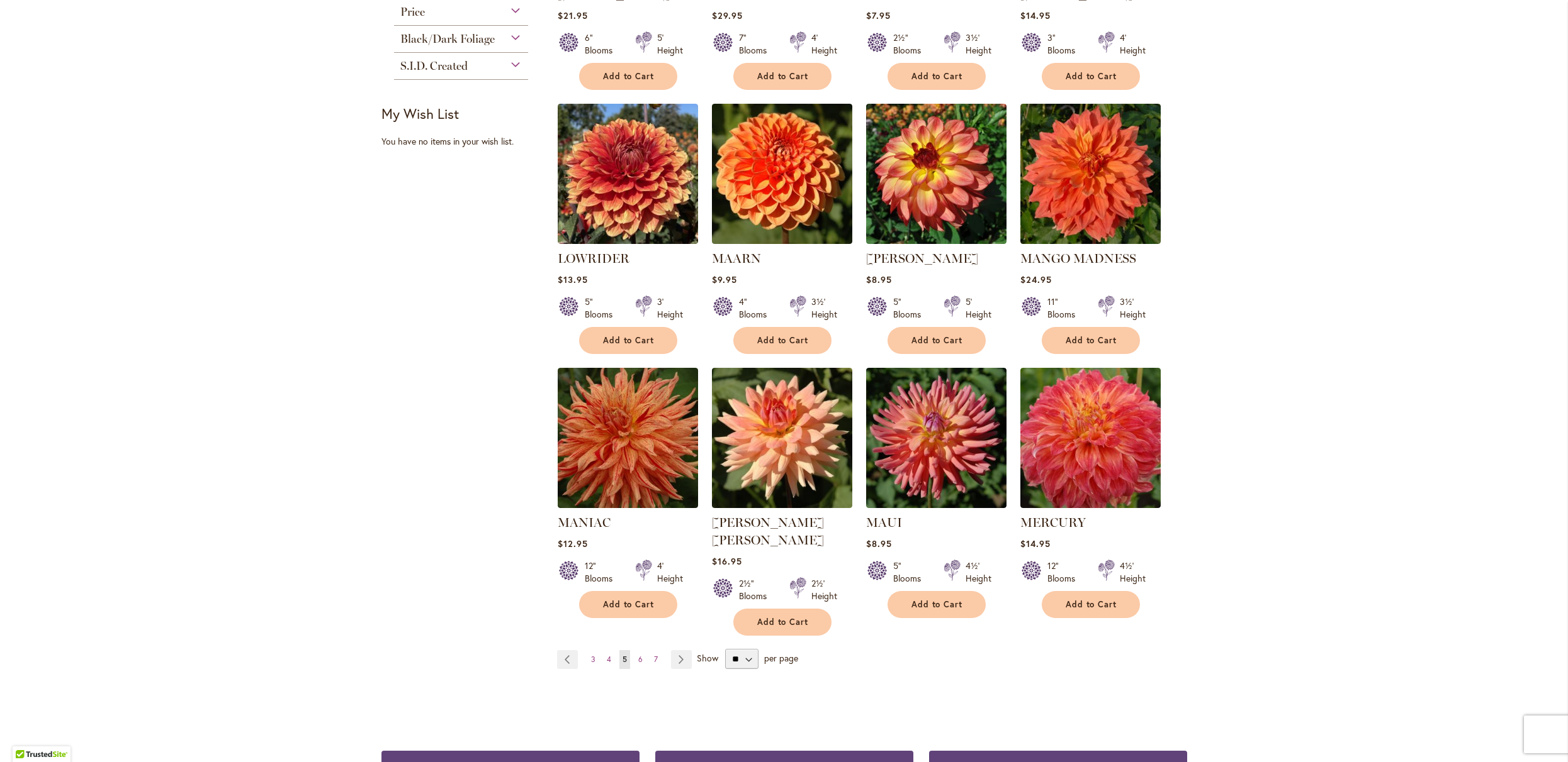
scroll to position [738, 0]
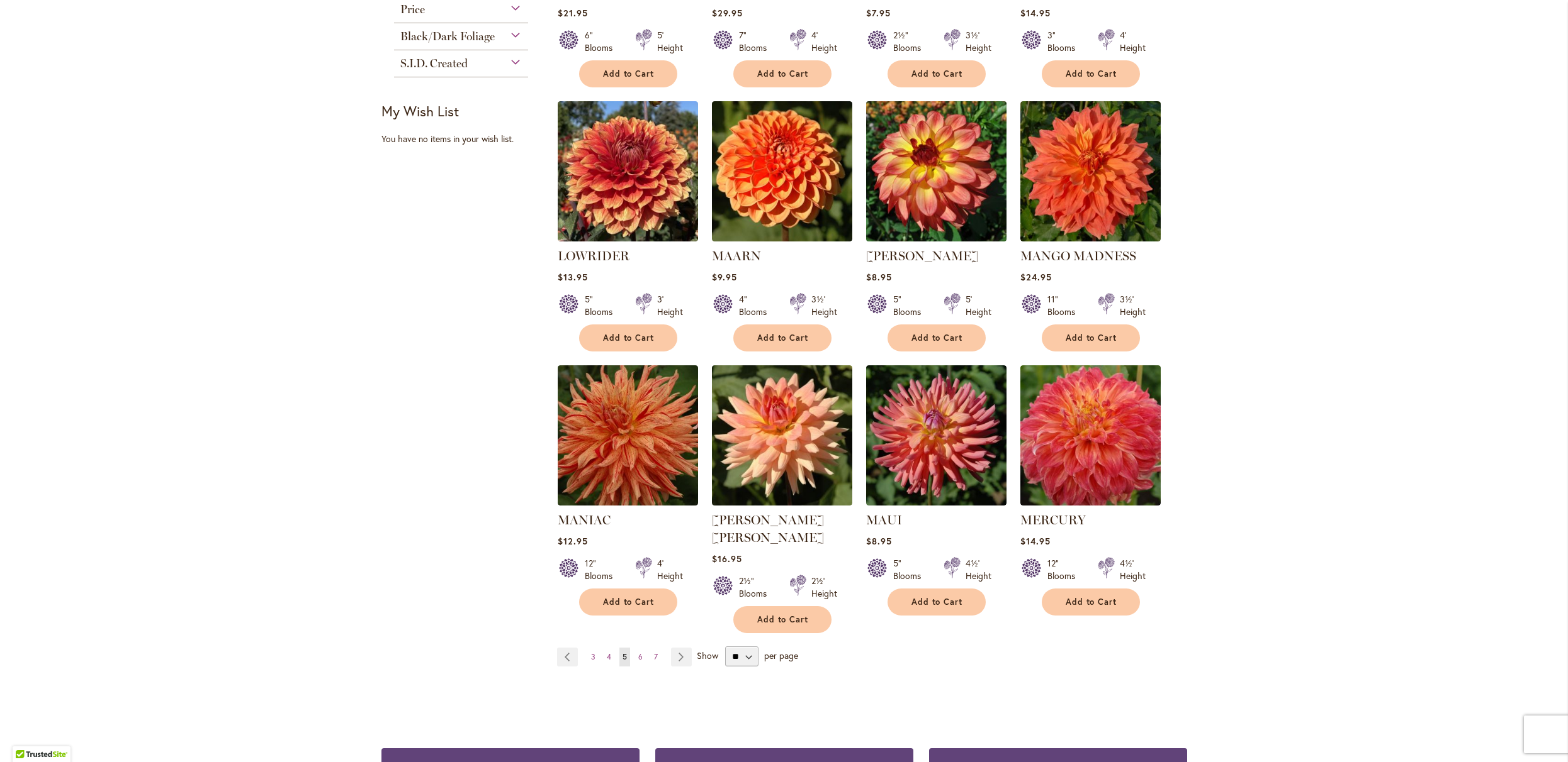
click at [939, 217] on img at bounding box center [935, 171] width 147 height 147
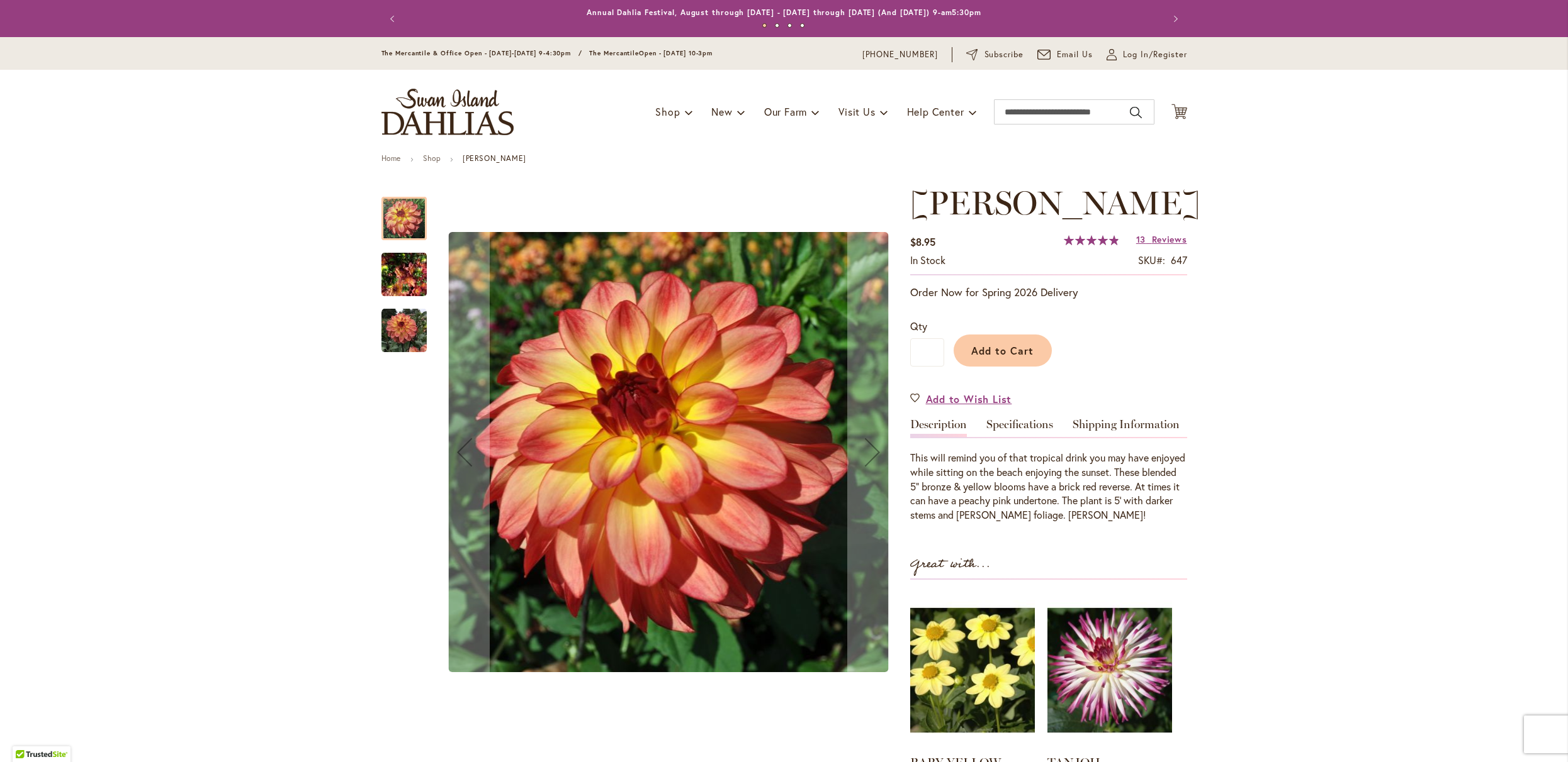
type input "**********"
click at [1000, 367] on button "Add to Cart" at bounding box center [1002, 350] width 98 height 32
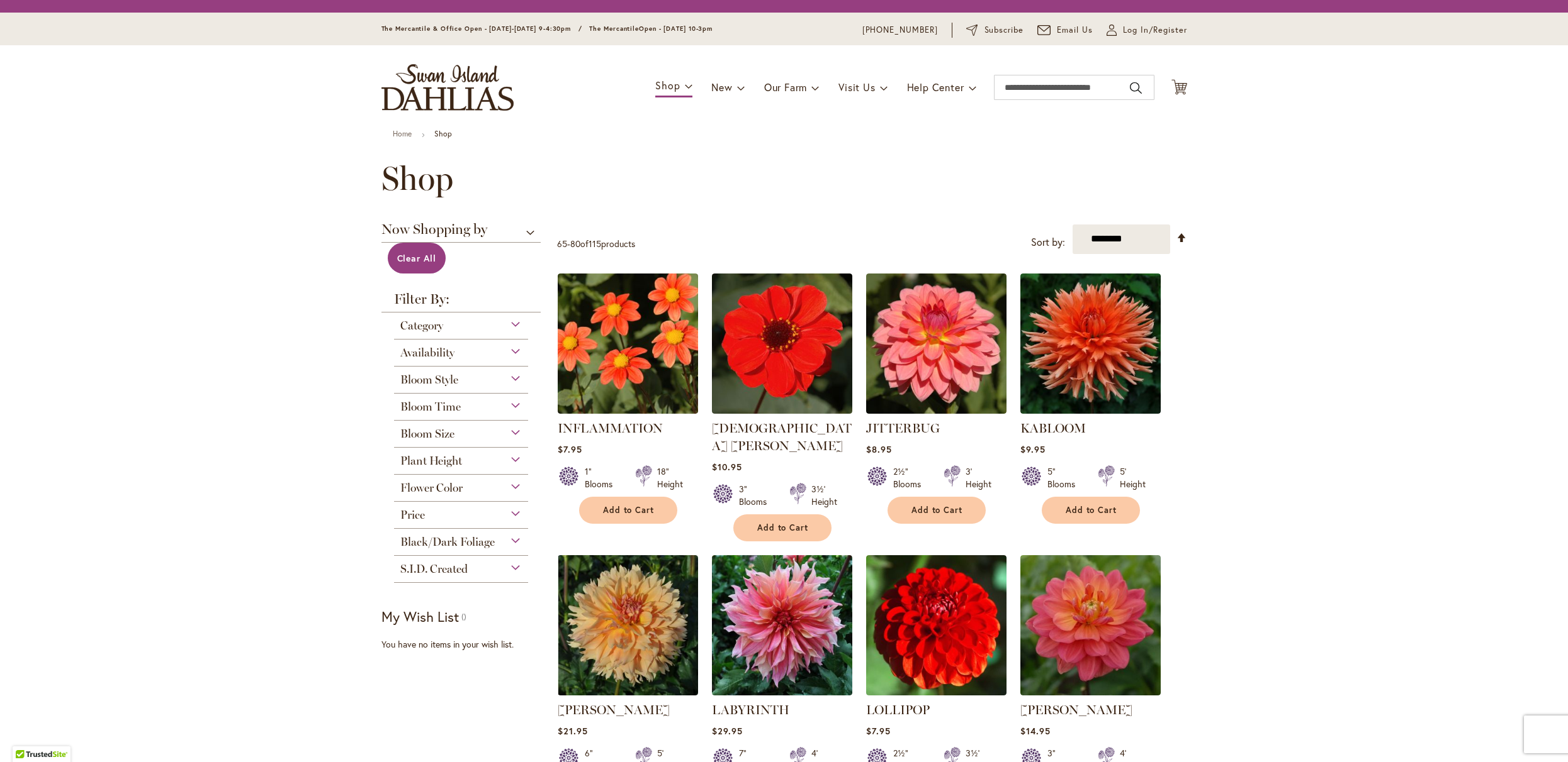
scroll to position [738, 0]
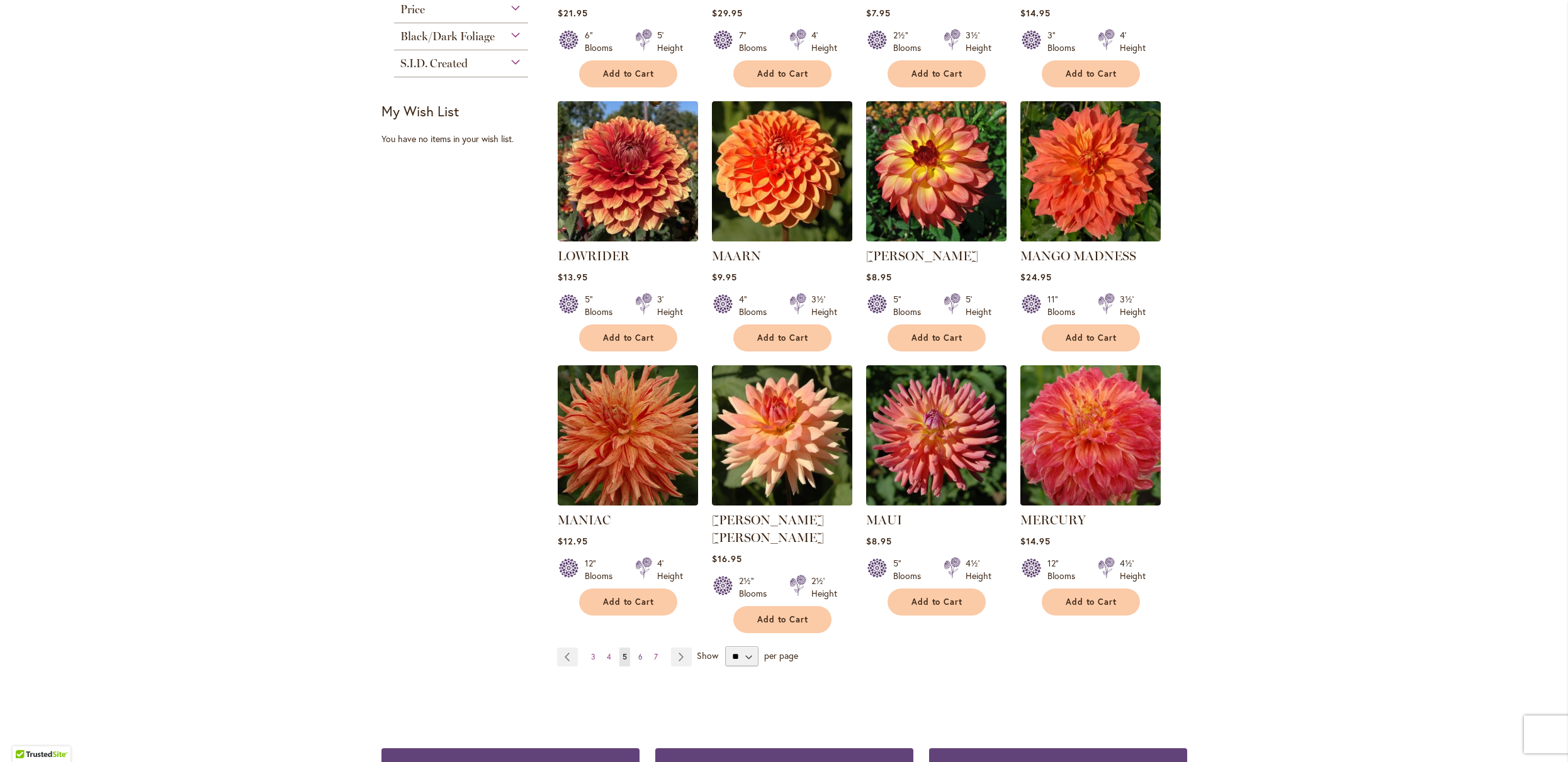
click at [639, 661] on span "6" at bounding box center [640, 657] width 5 height 9
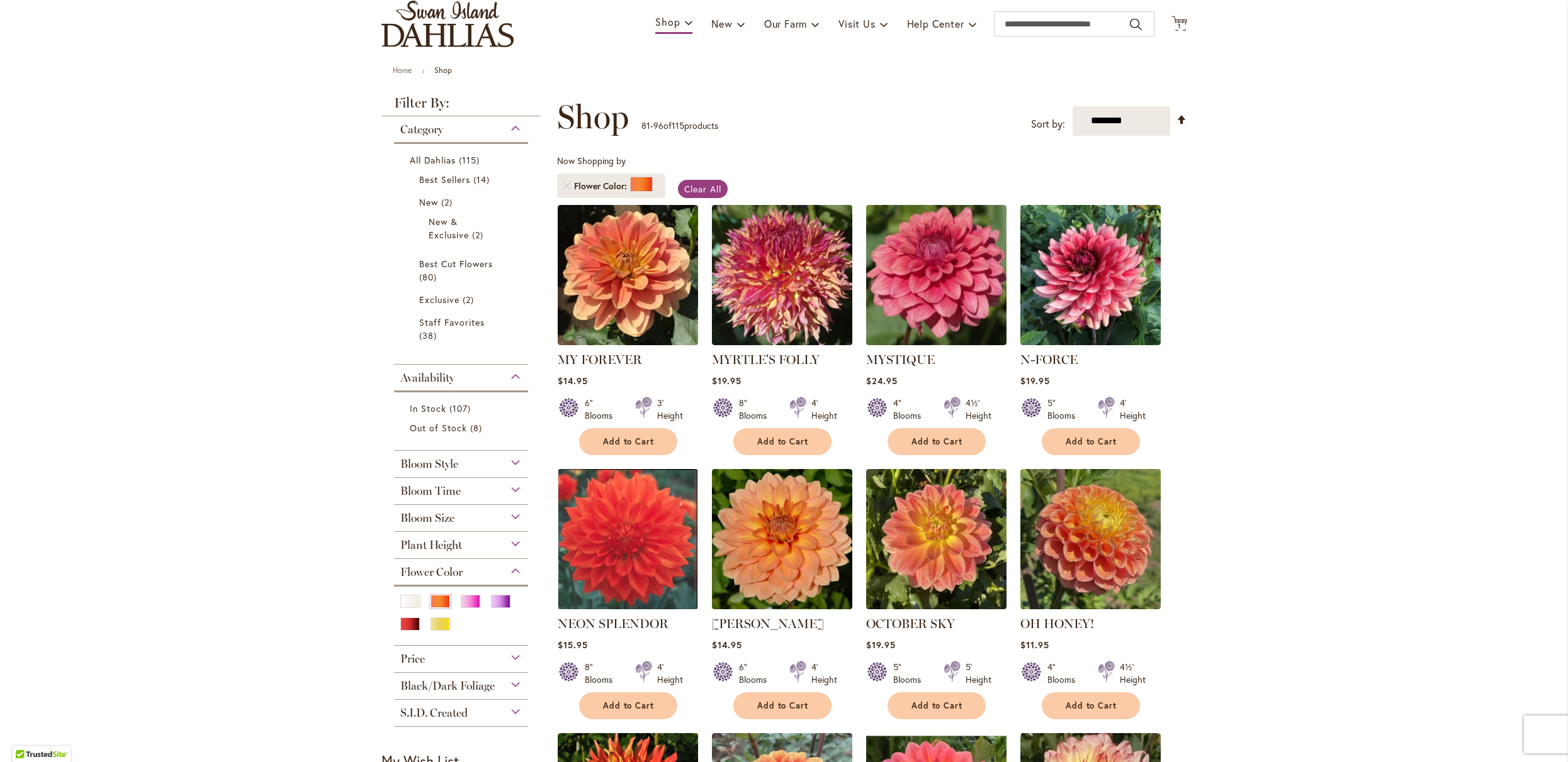
scroll to position [130, 0]
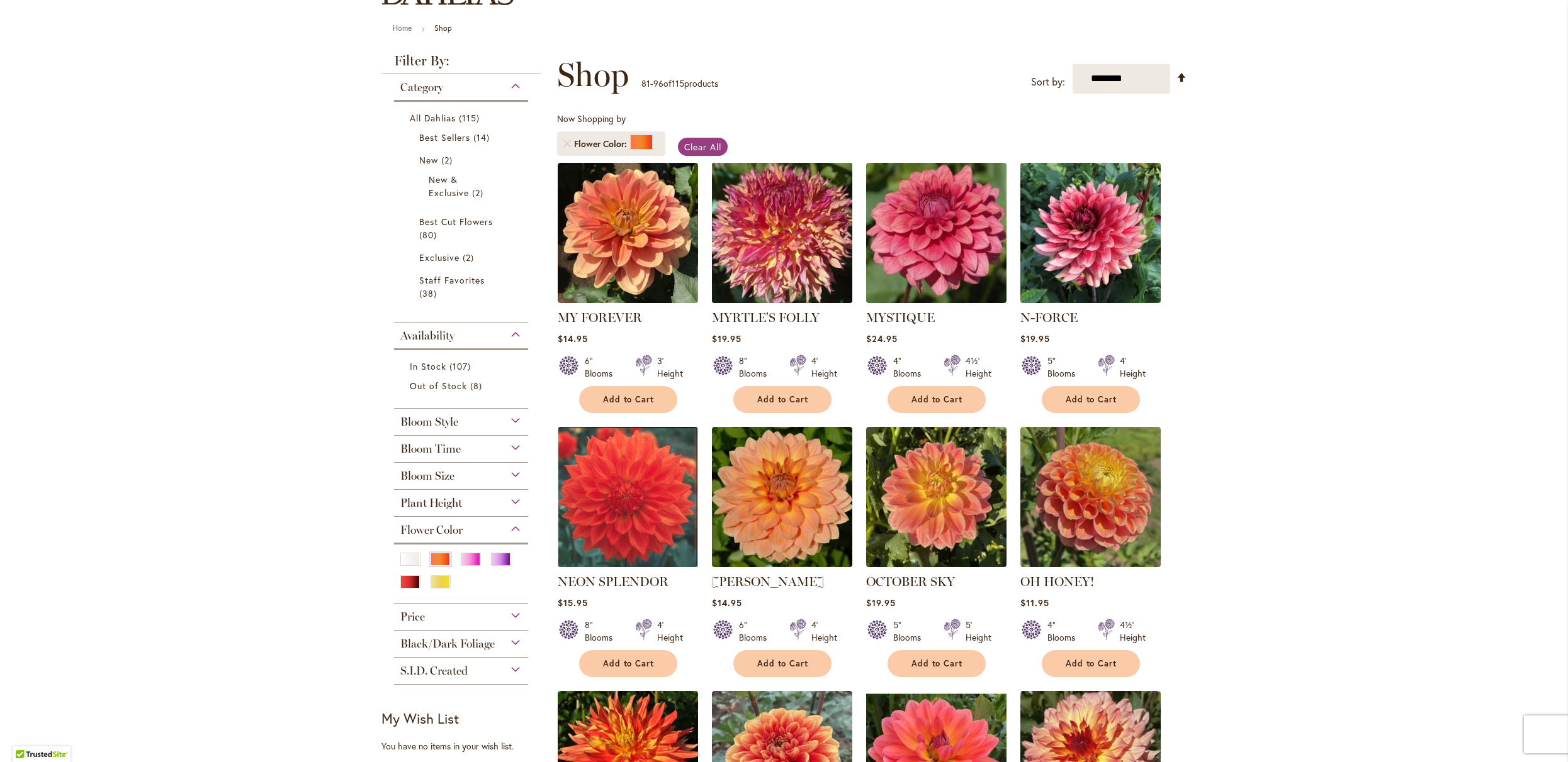
click at [767, 284] on img at bounding box center [782, 232] width 147 height 147
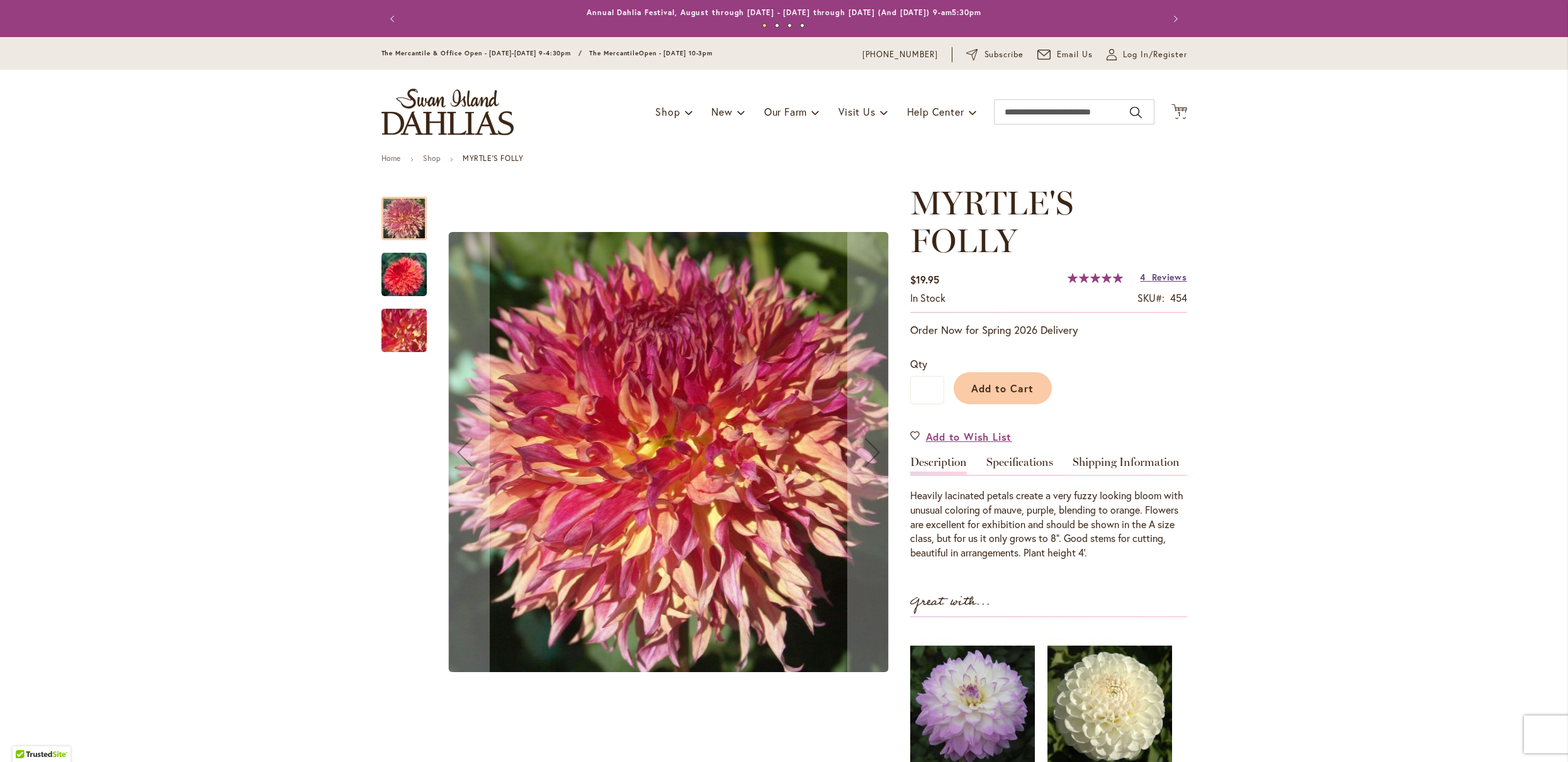
click at [1144, 283] on link "4 Reviews" at bounding box center [1162, 276] width 47 height 12
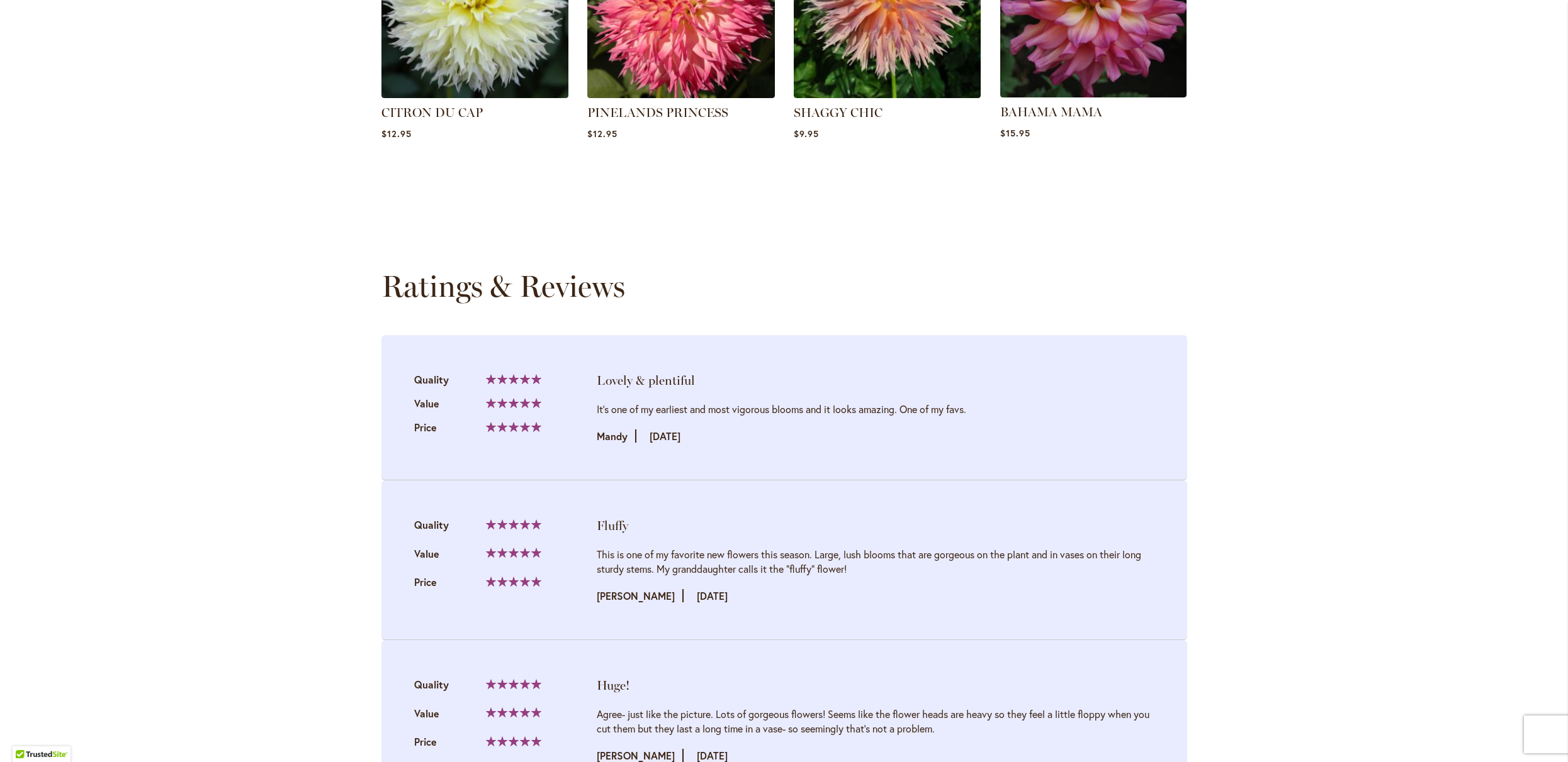
scroll to position [1372, 0]
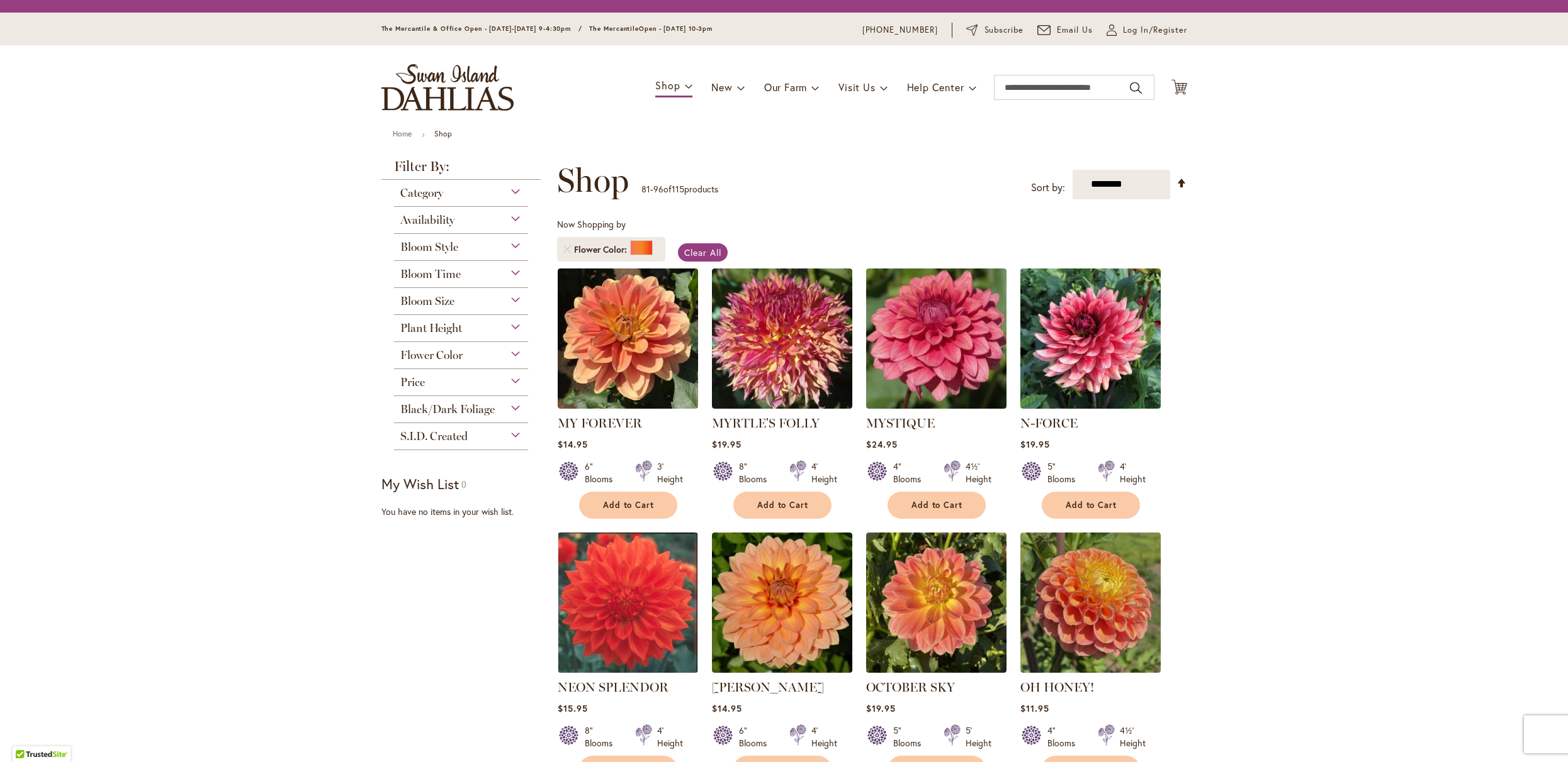
scroll to position [130, 0]
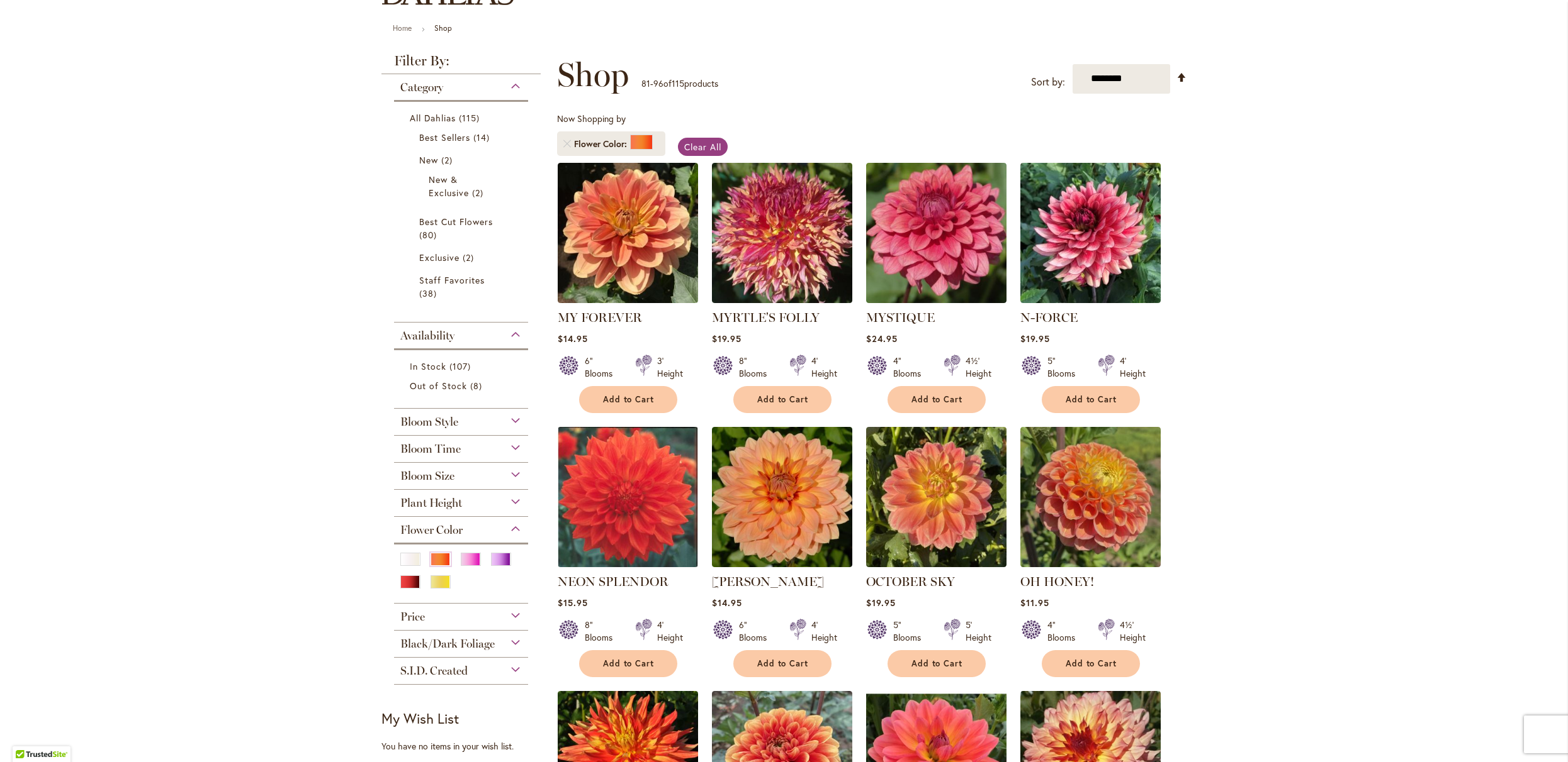
type input "**********"
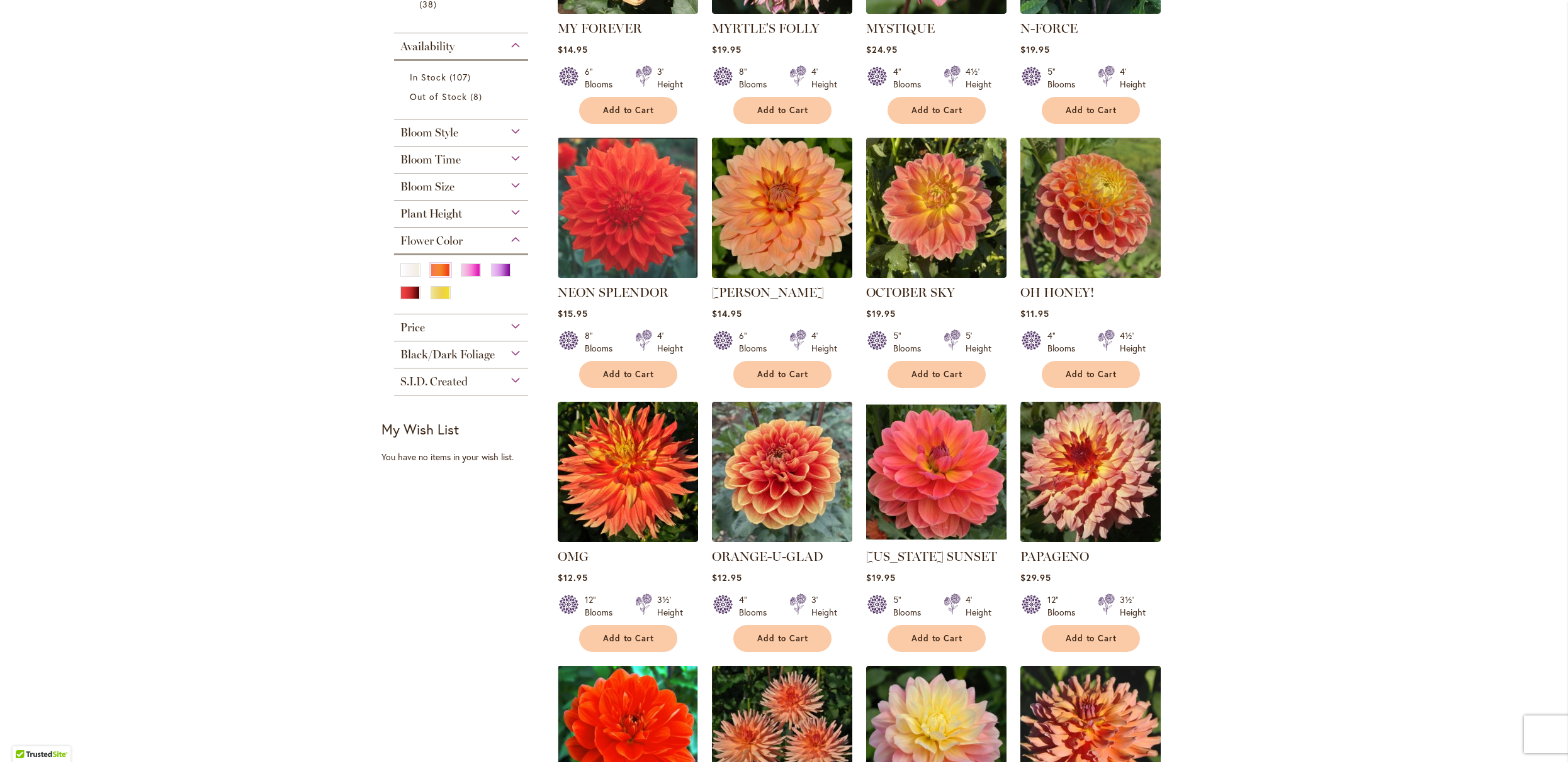
scroll to position [579, 0]
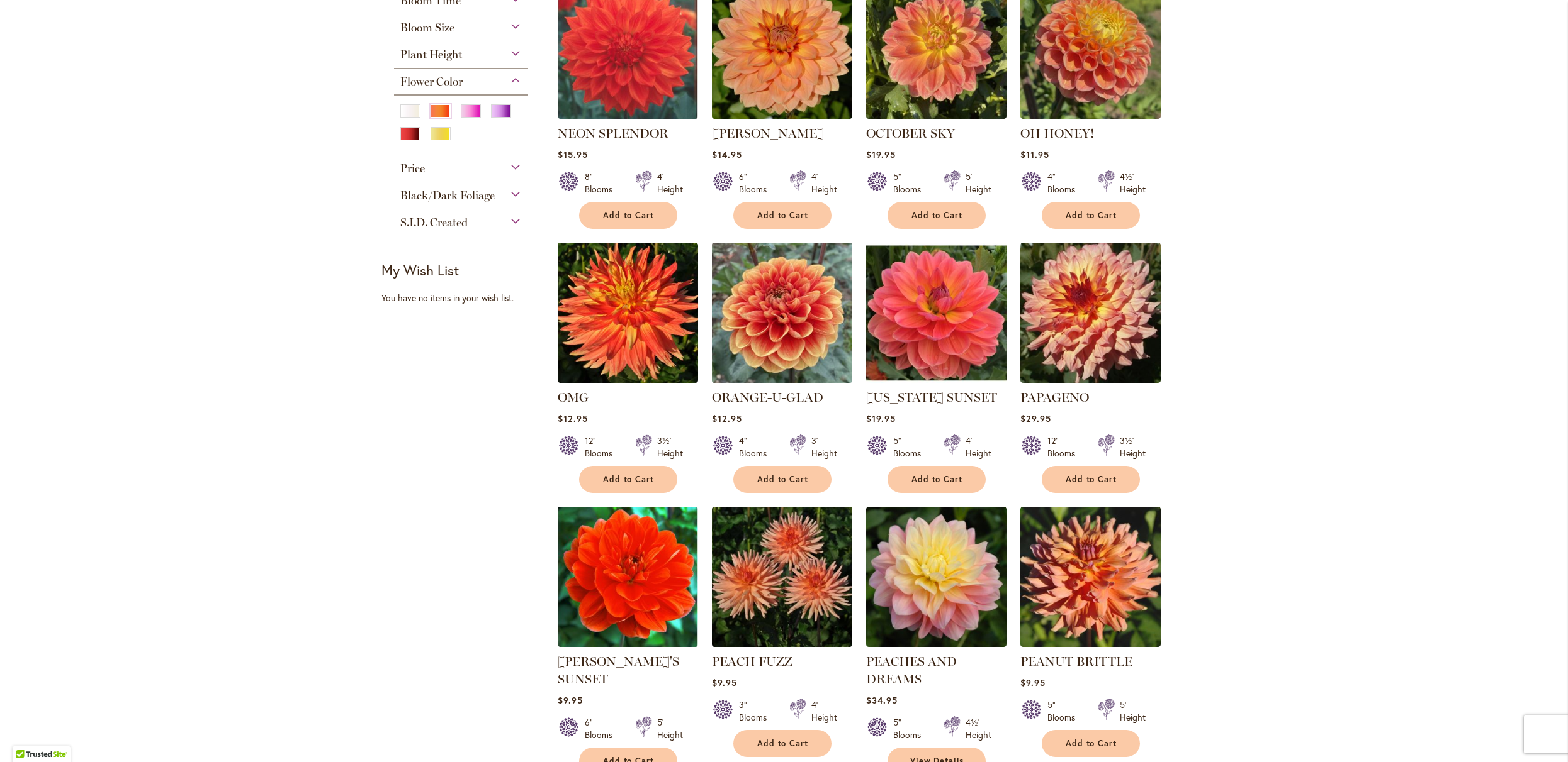
click at [794, 343] on img at bounding box center [782, 312] width 147 height 147
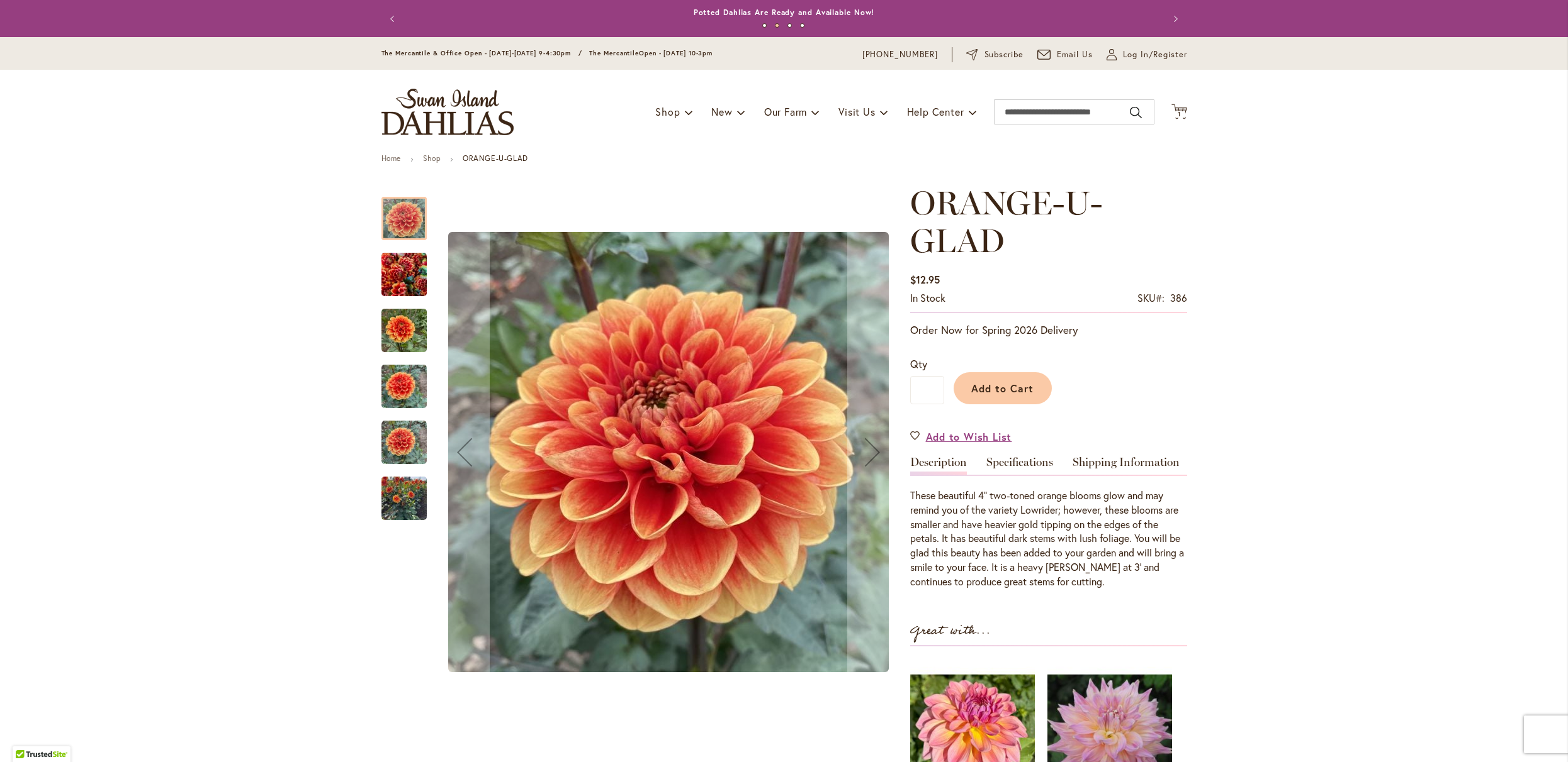
click at [406, 273] on img "Orange-U-Glad" at bounding box center [405, 274] width 46 height 60
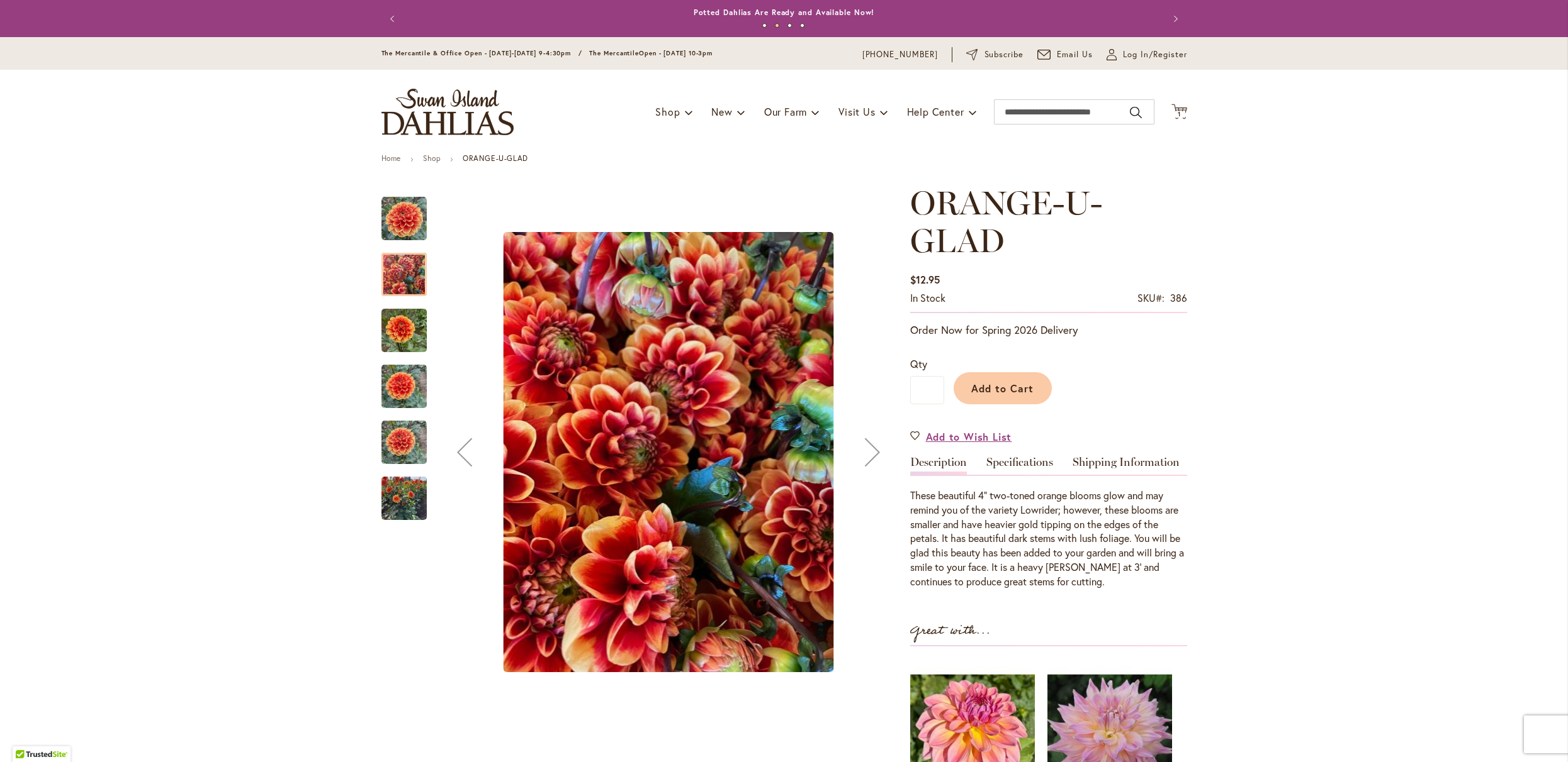
click at [402, 357] on div "Orange-U-Glad" at bounding box center [410, 380] width 58 height 56
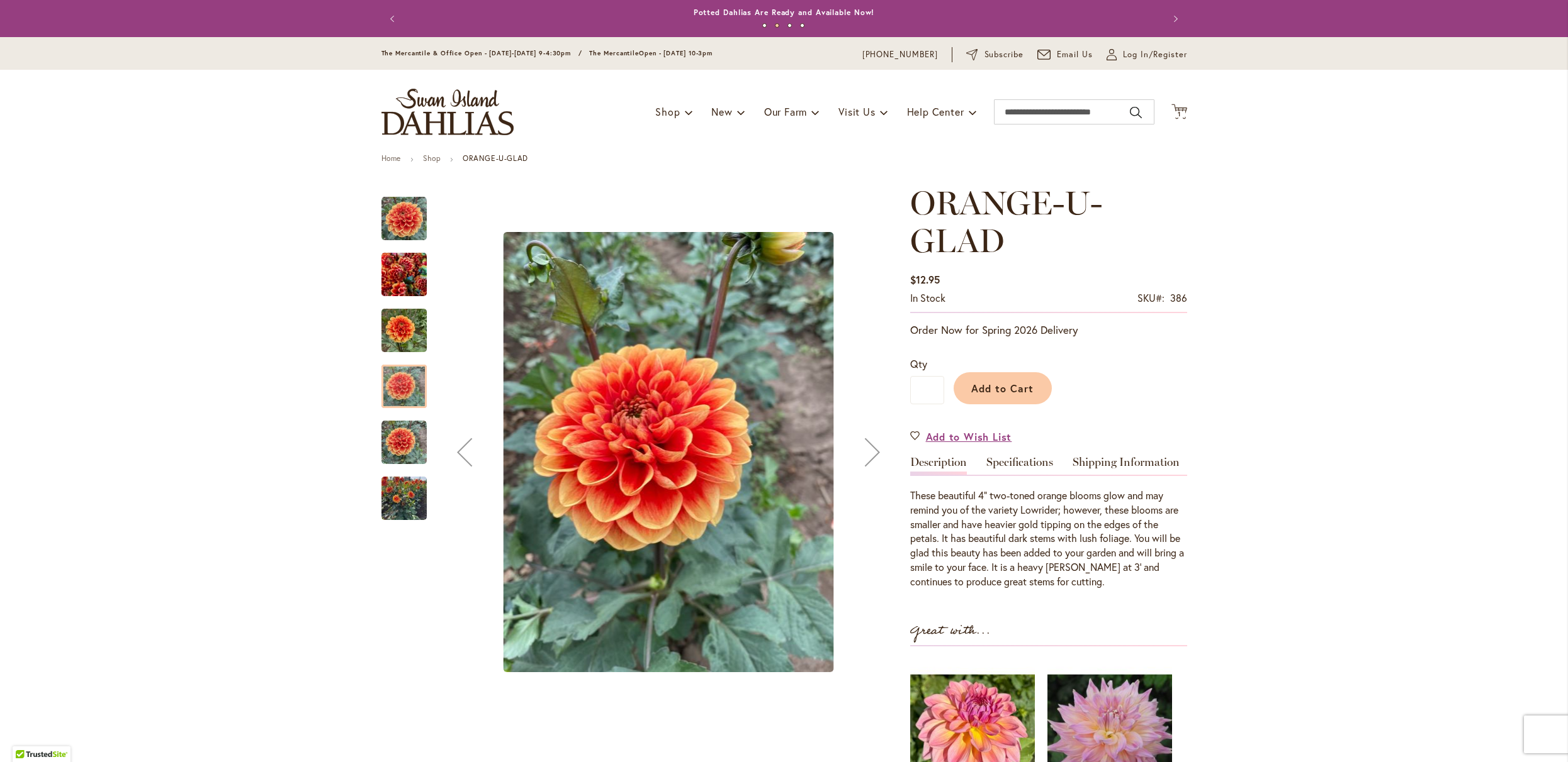
click at [396, 386] on div at bounding box center [405, 386] width 46 height 43
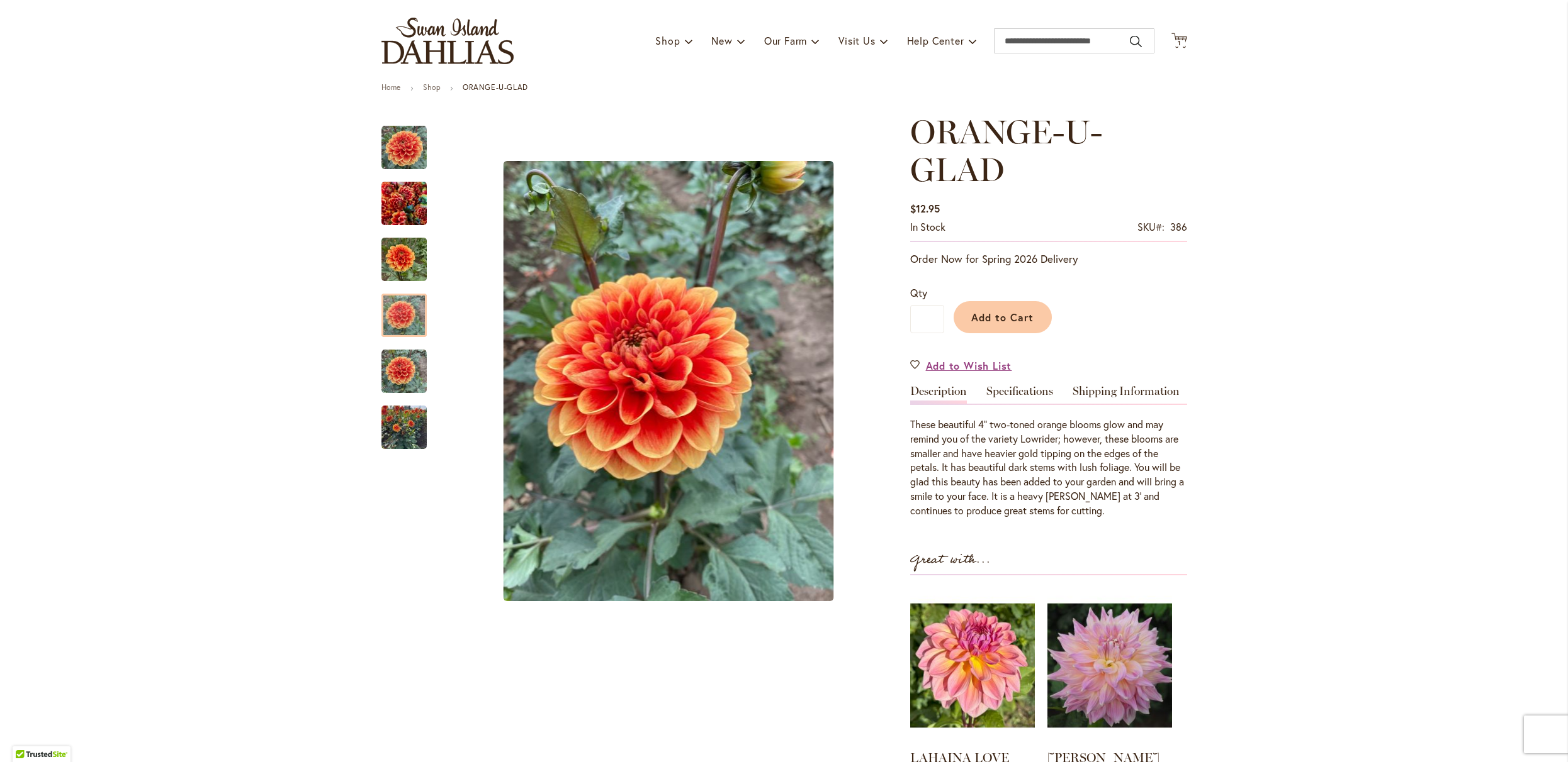
scroll to position [72, 0]
click at [1013, 398] on link "Specifications" at bounding box center [1020, 393] width 67 height 18
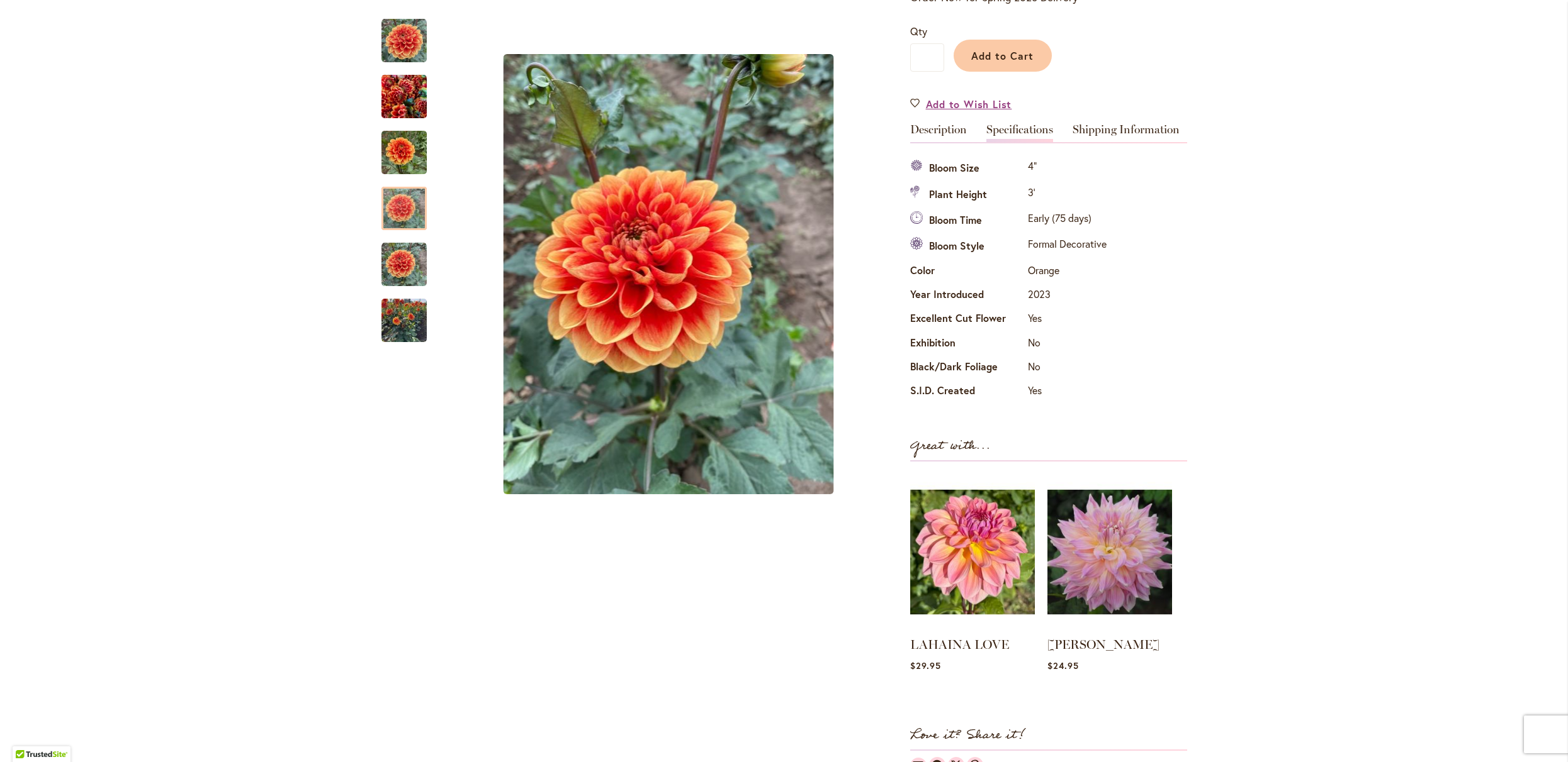
scroll to position [0, 0]
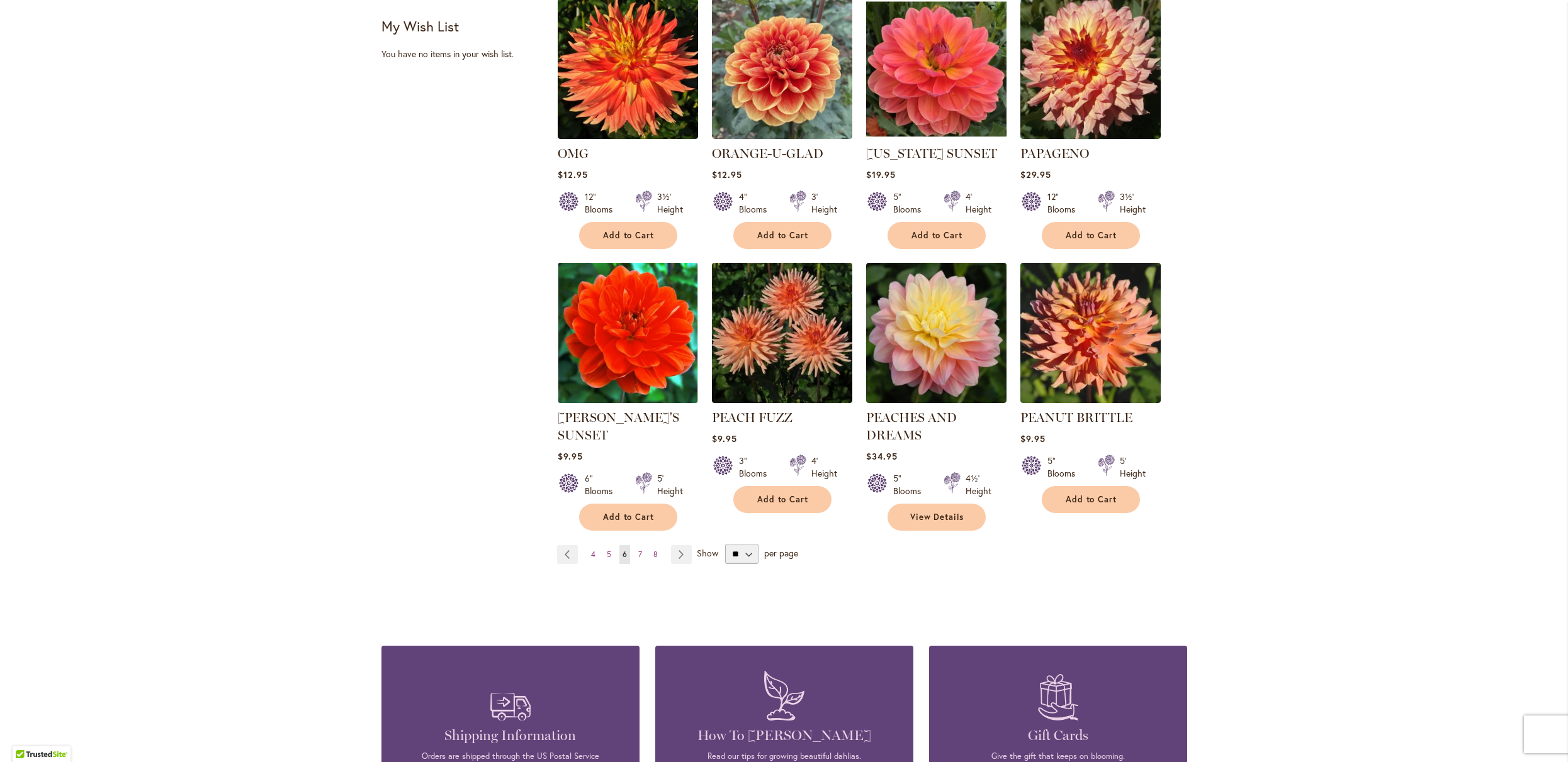
scroll to position [824, 0]
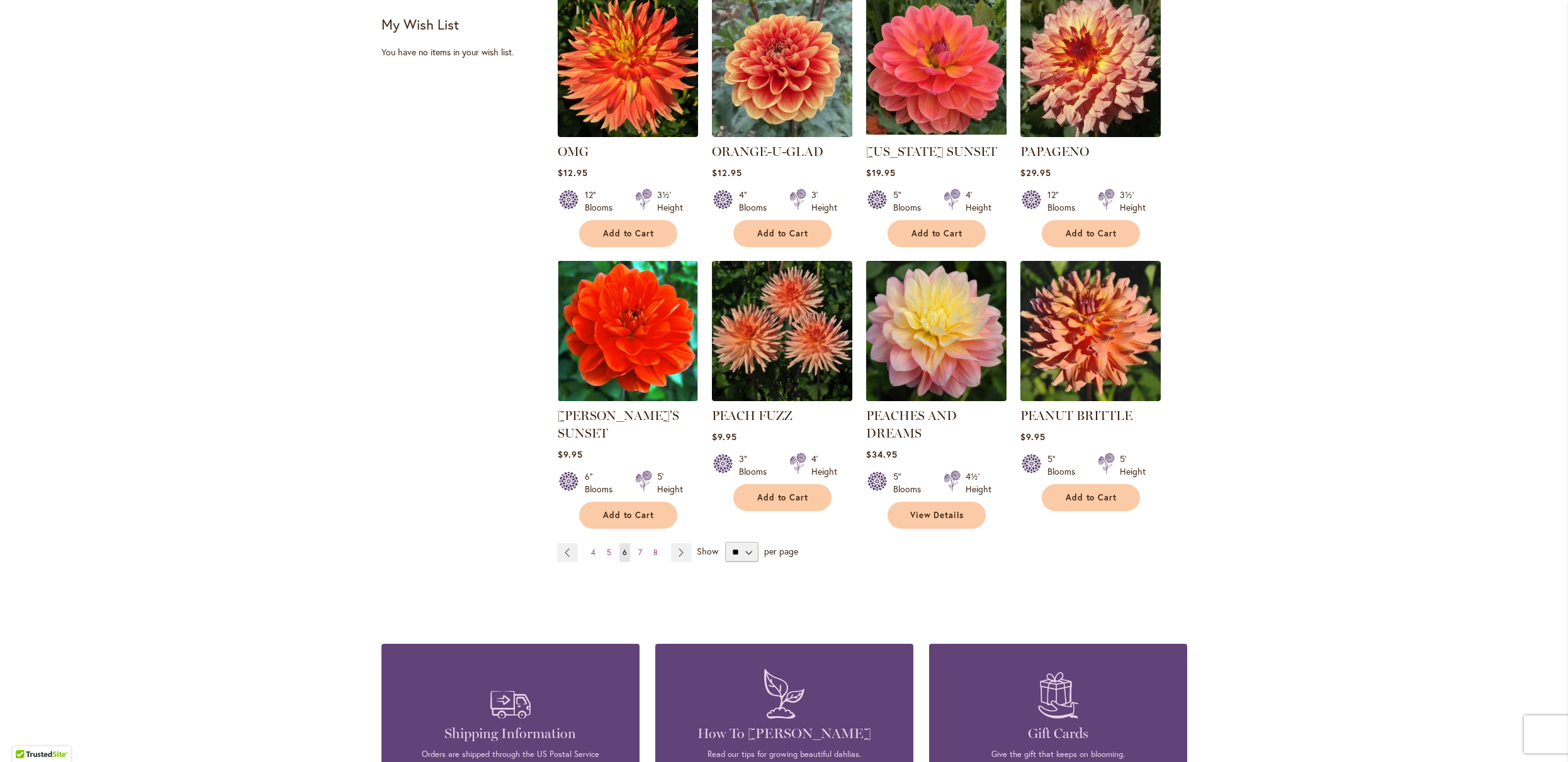
click at [926, 404] on img at bounding box center [935, 330] width 147 height 147
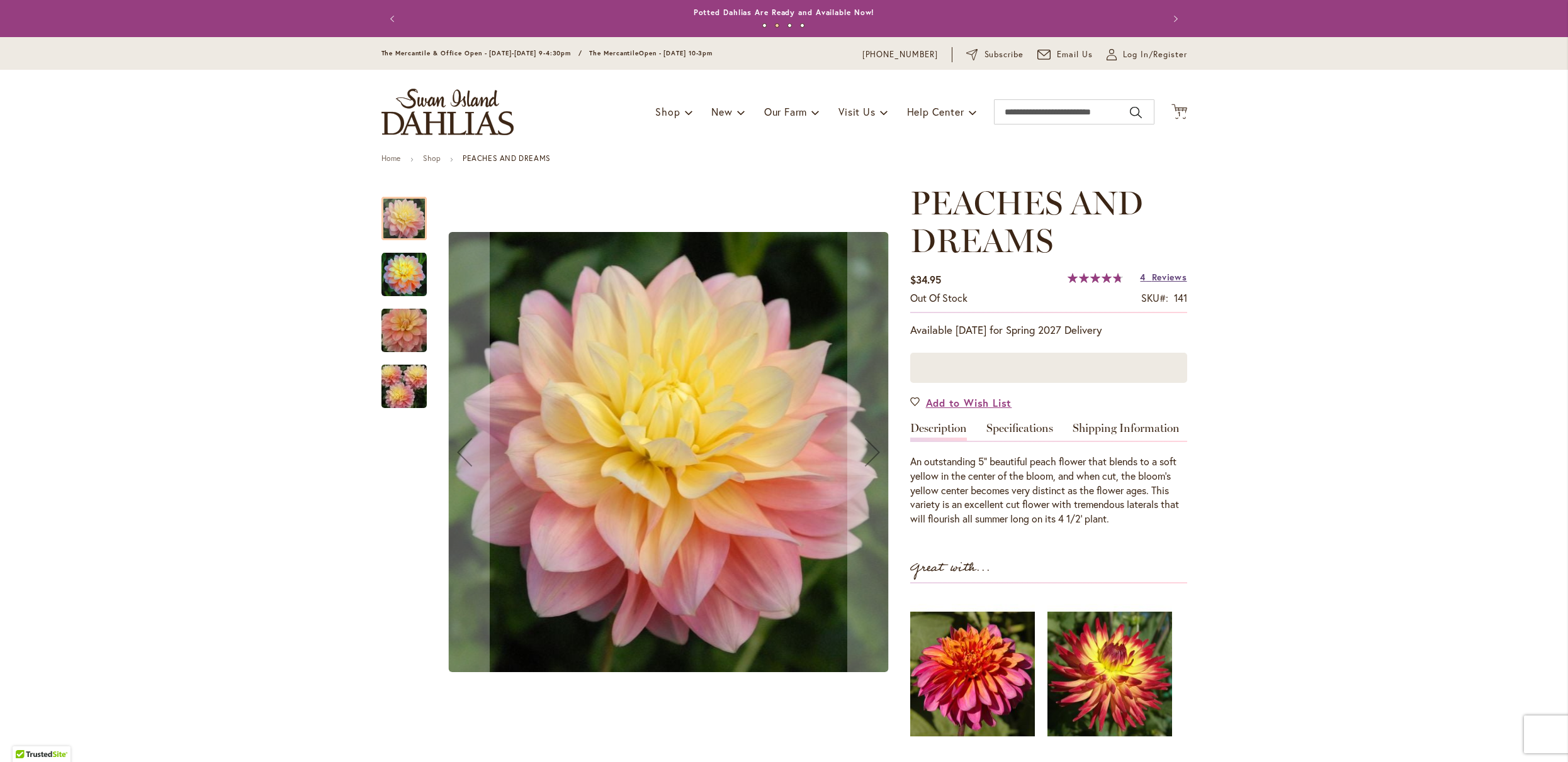
click at [1162, 283] on span "Reviews" at bounding box center [1169, 276] width 36 height 12
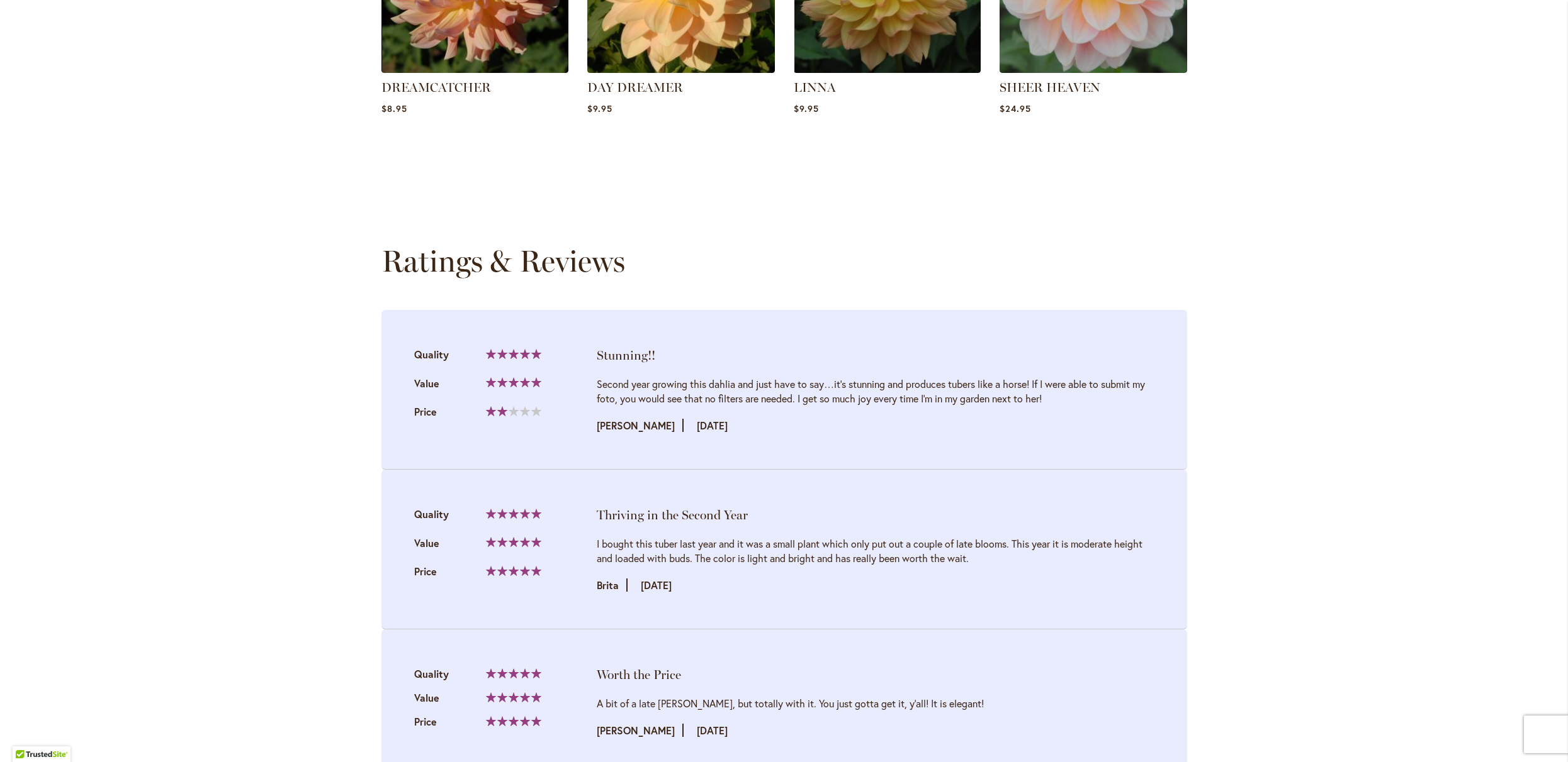
scroll to position [1313, 0]
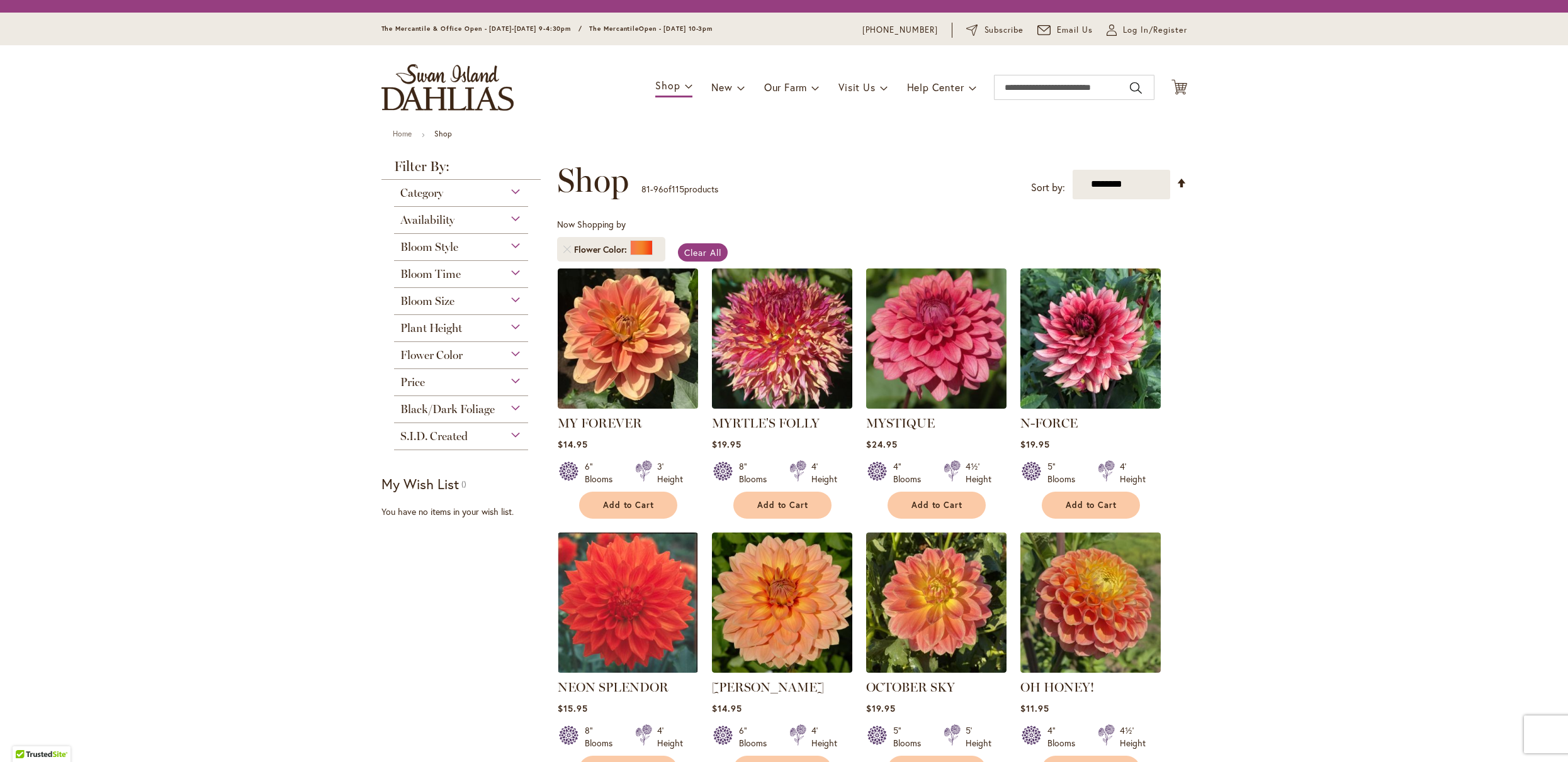
scroll to position [824, 0]
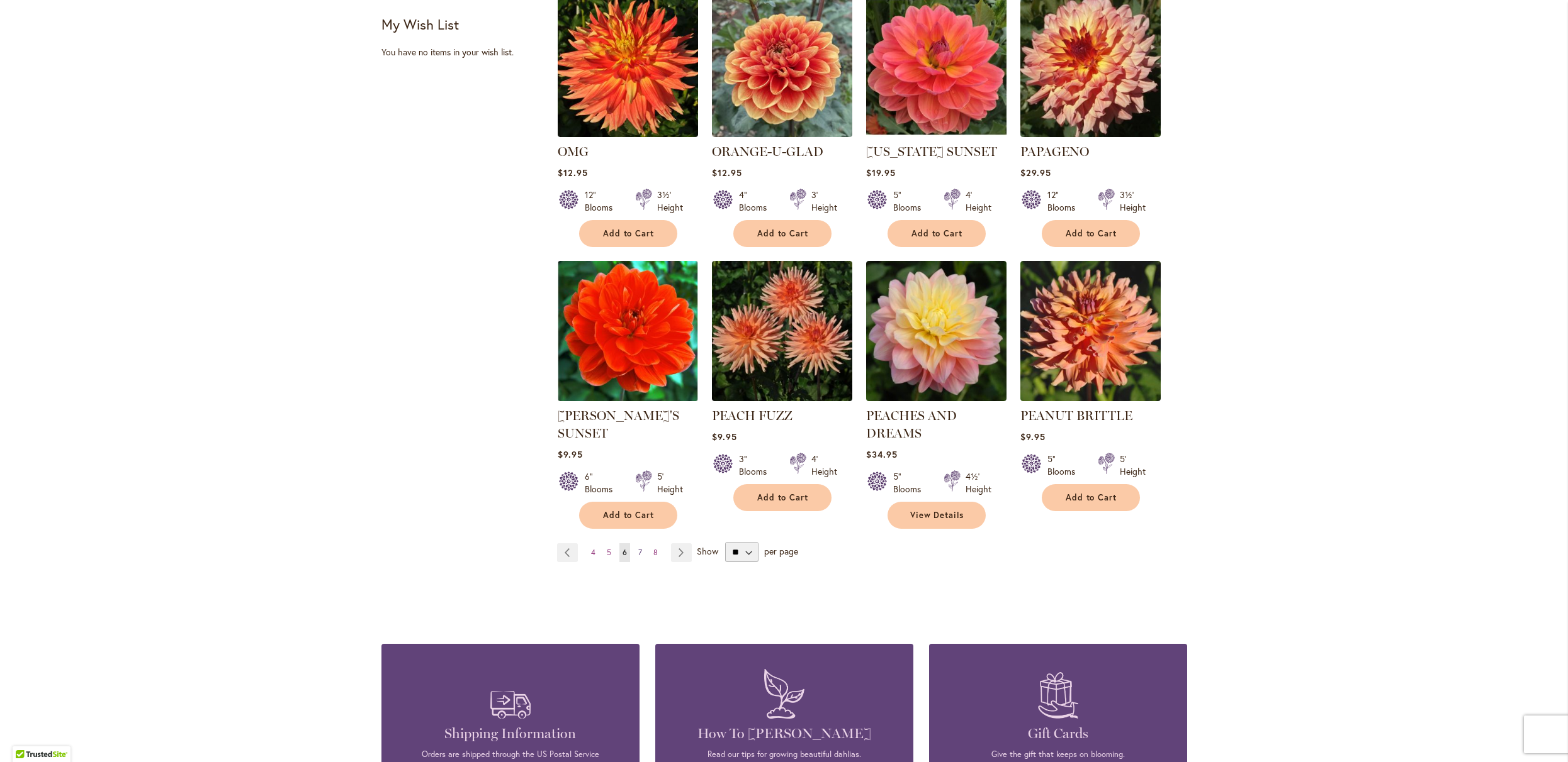
click at [641, 557] on span "7" at bounding box center [640, 553] width 4 height 9
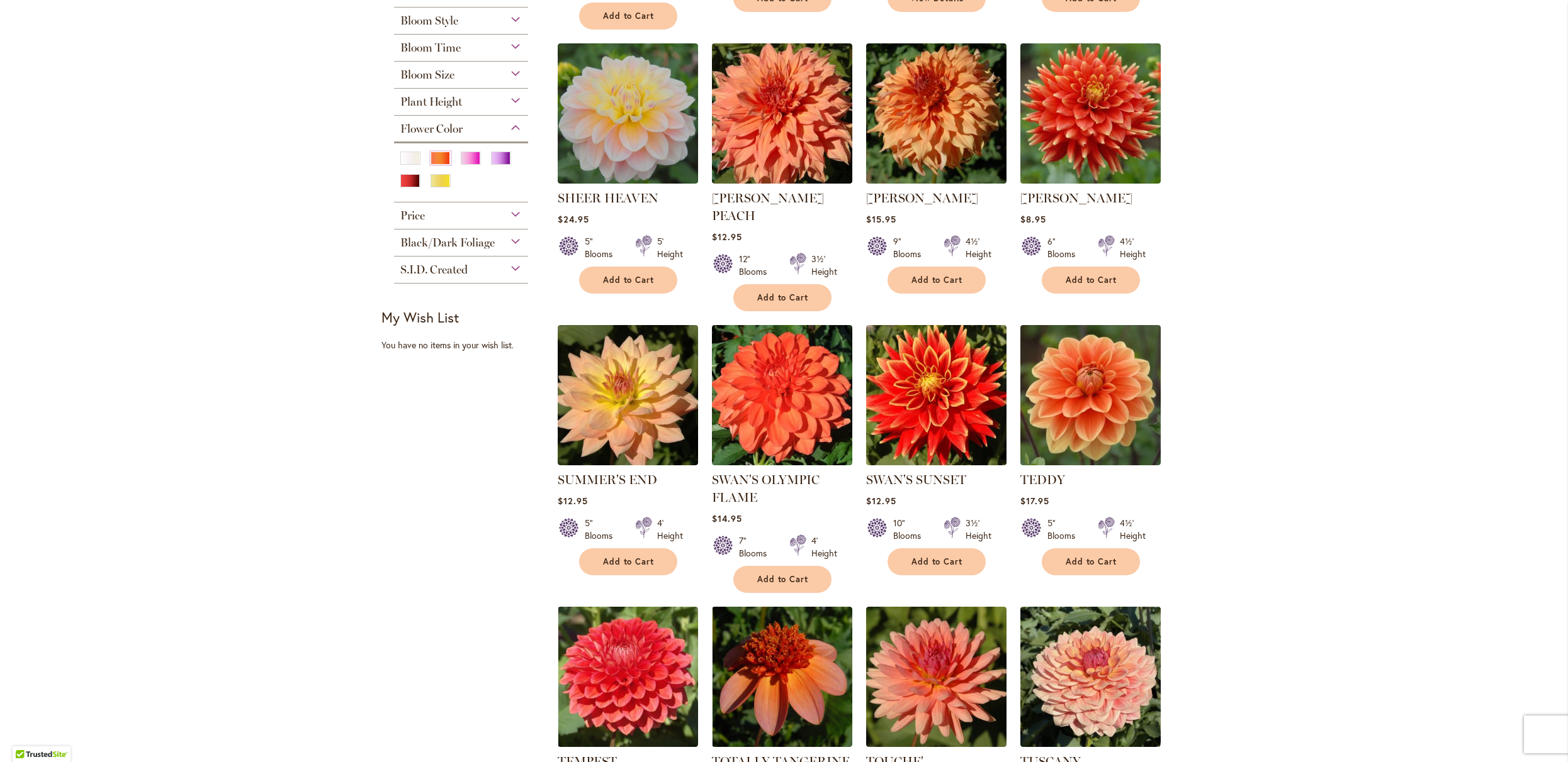
scroll to position [535, 0]
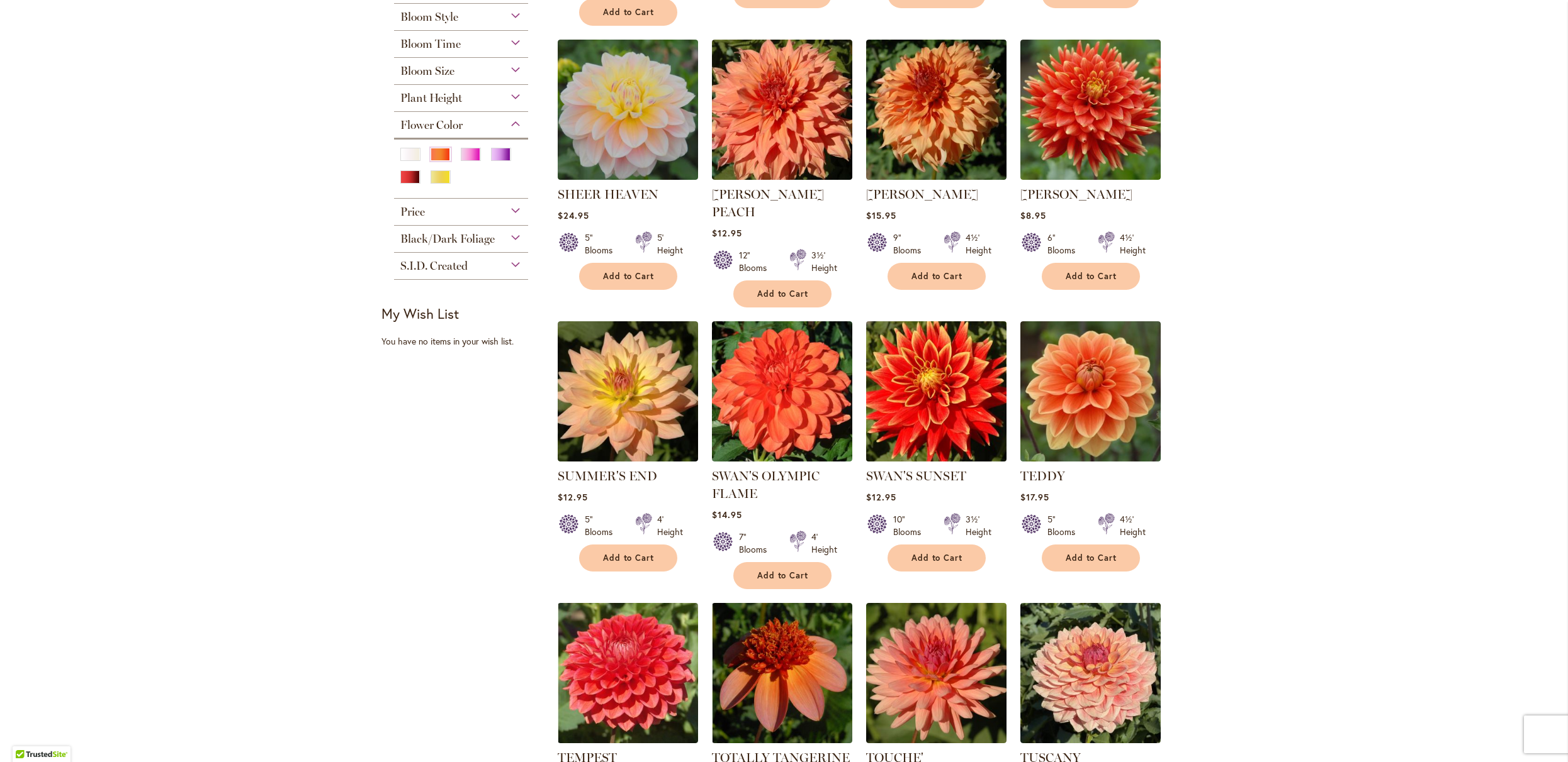
click at [903, 465] on img at bounding box center [935, 391] width 147 height 147
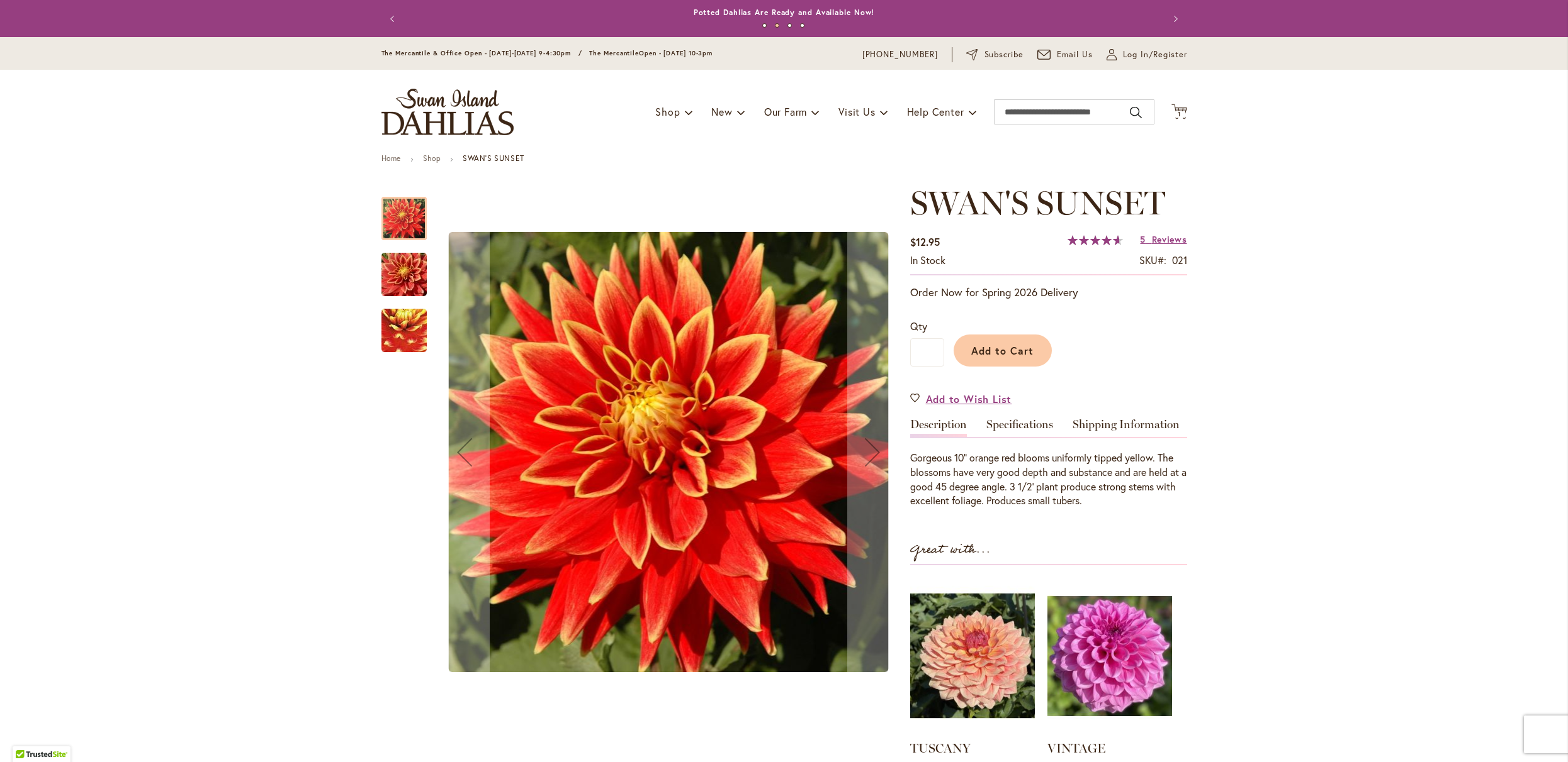
click at [401, 341] on img "Swan's Sunset" at bounding box center [405, 330] width 90 height 87
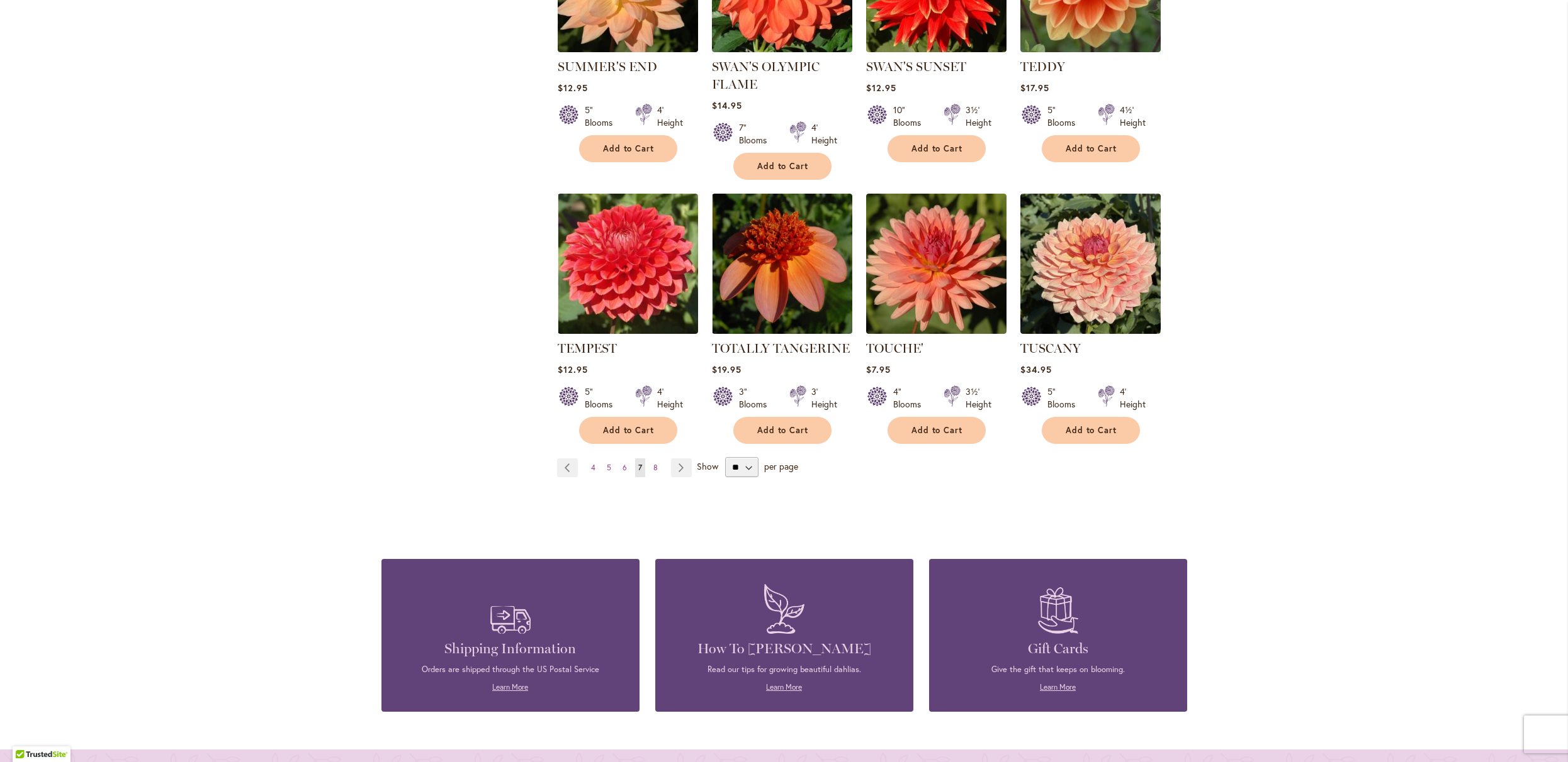
scroll to position [970, 0]
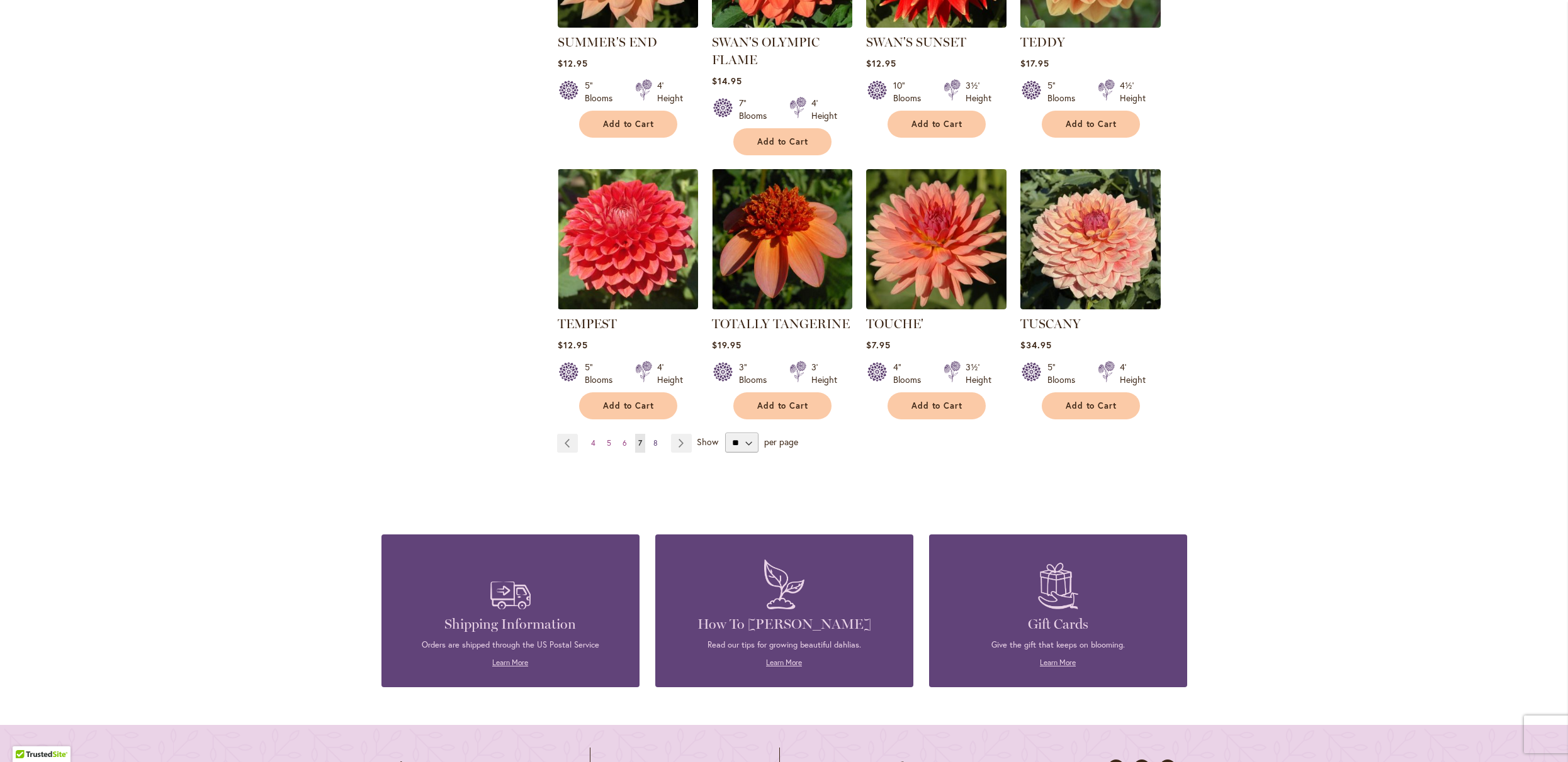
click at [654, 448] on span "8" at bounding box center [655, 443] width 5 height 9
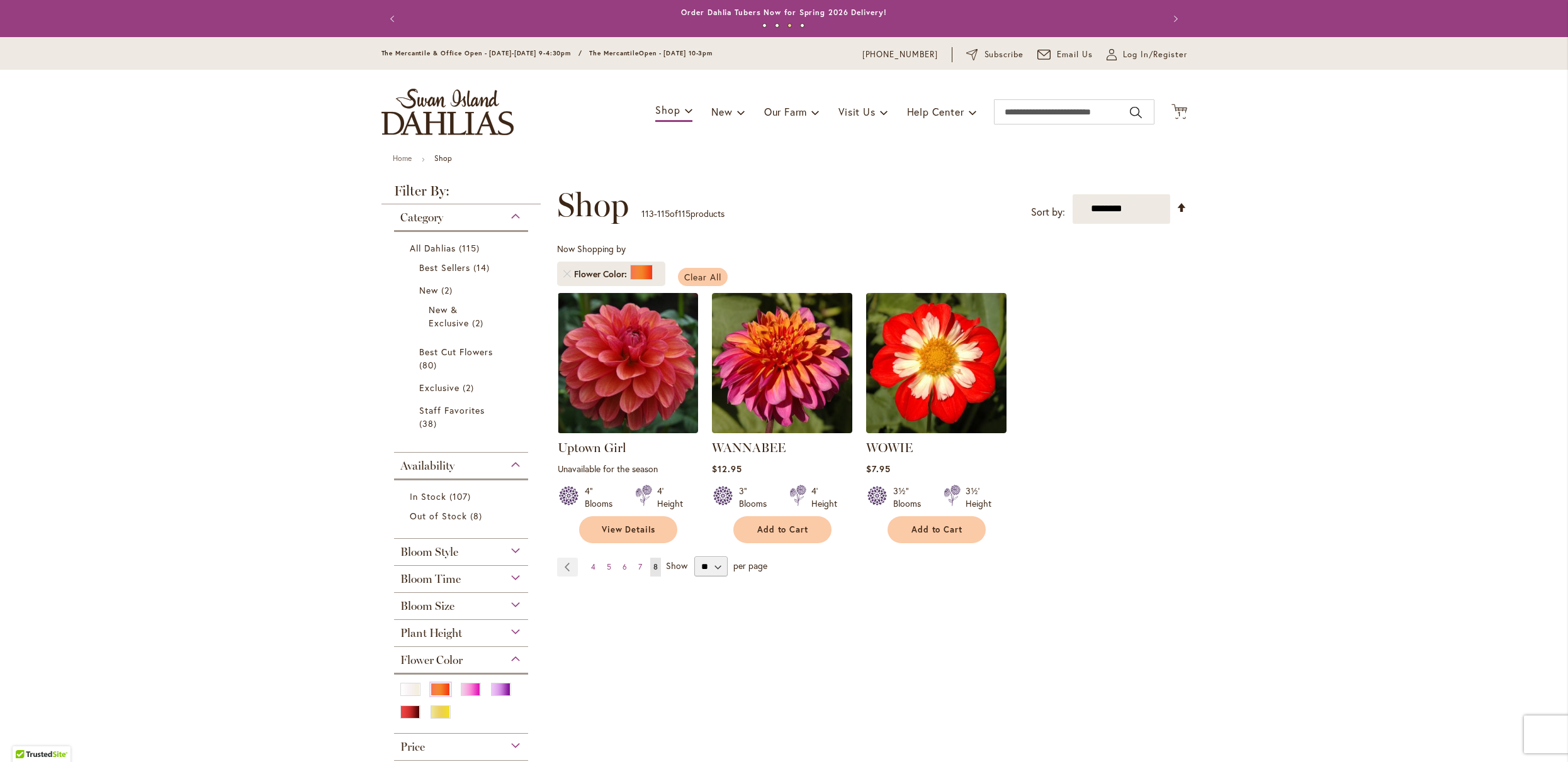
click at [706, 283] on span "Clear All" at bounding box center [702, 276] width 38 height 12
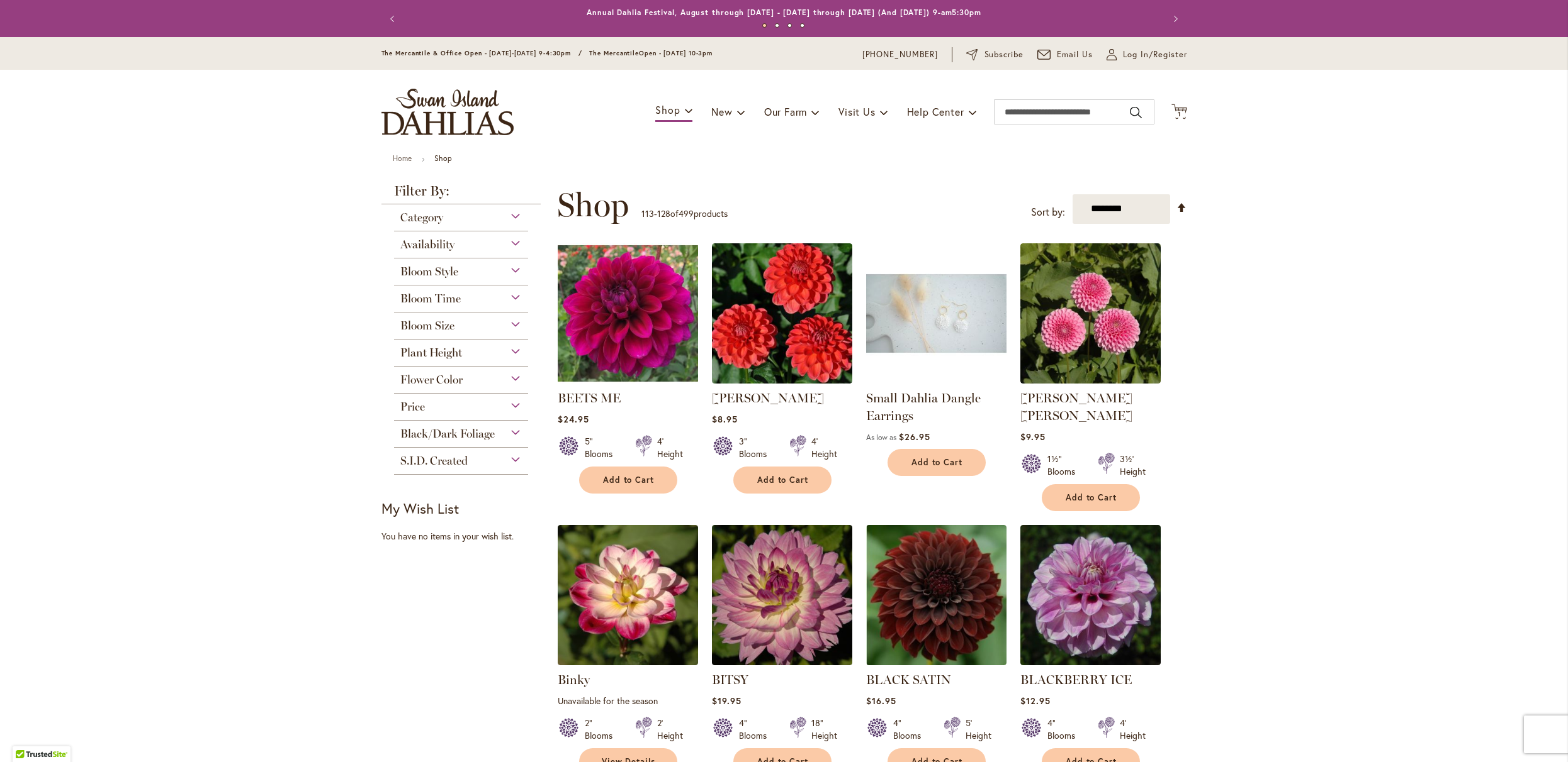
click at [467, 384] on div "Flower Color" at bounding box center [460, 377] width 135 height 20
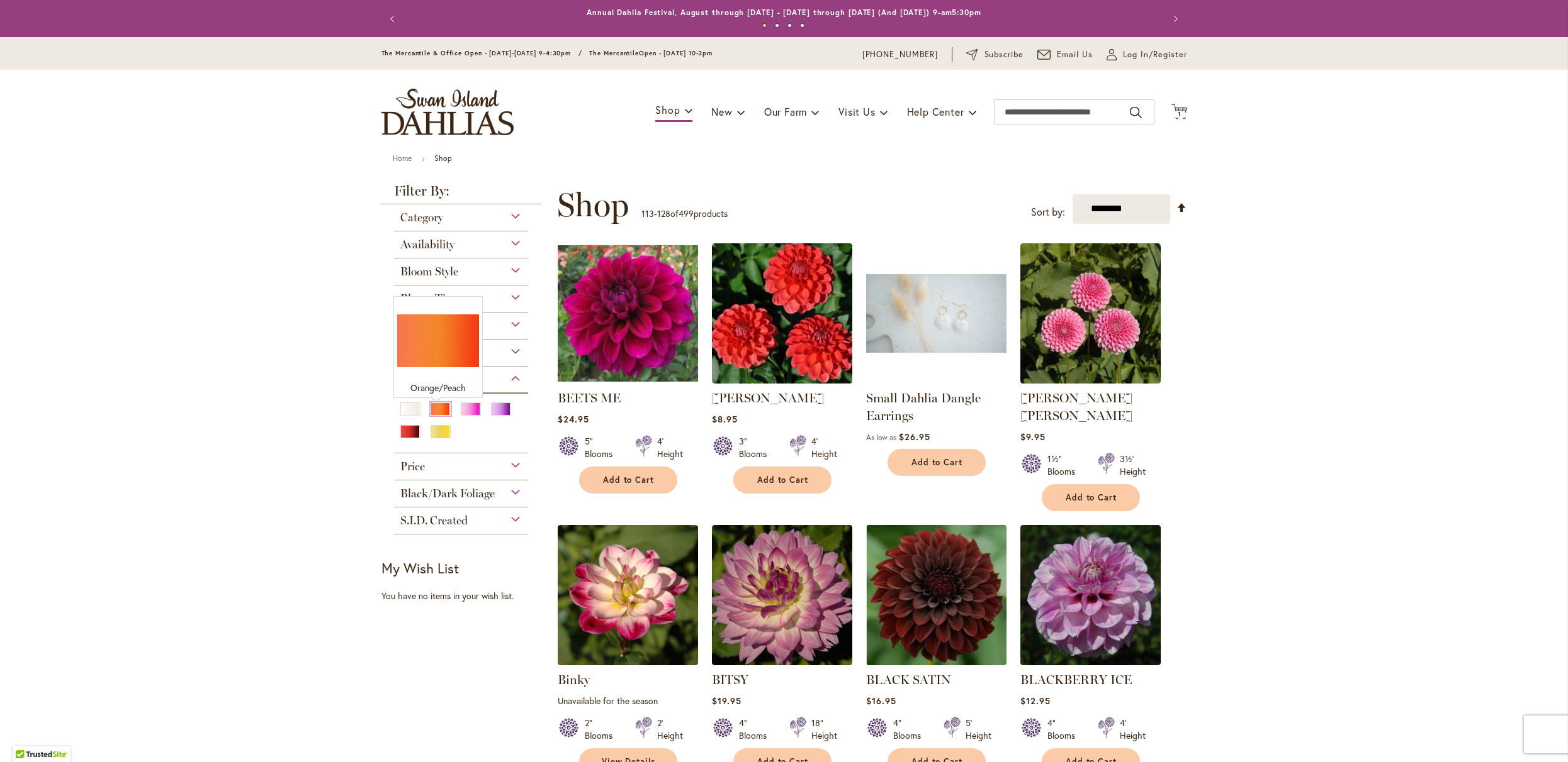
click at [434, 416] on div "Orange/Peach" at bounding box center [440, 409] width 20 height 13
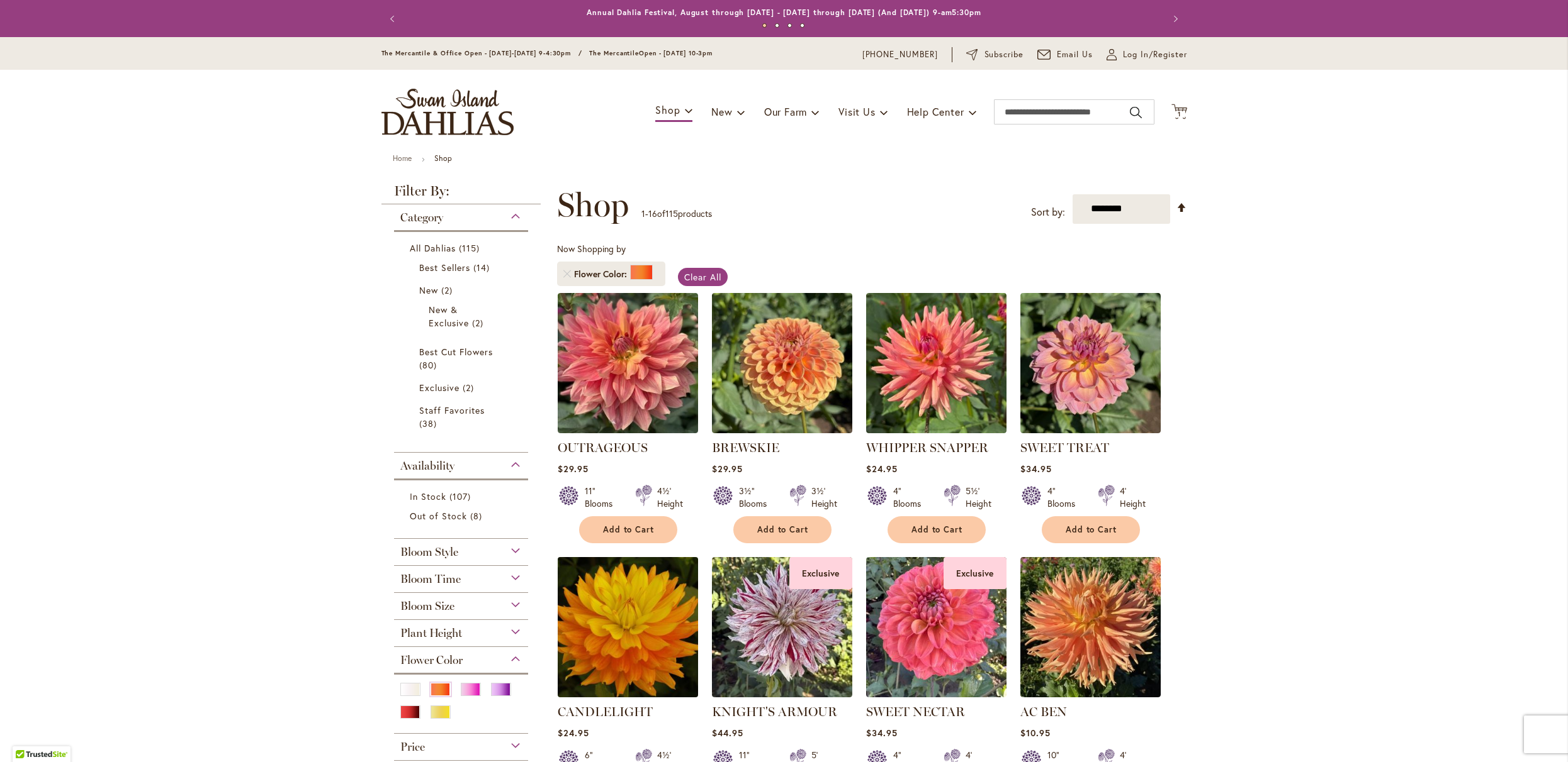
click at [635, 672] on img at bounding box center [627, 627] width 147 height 147
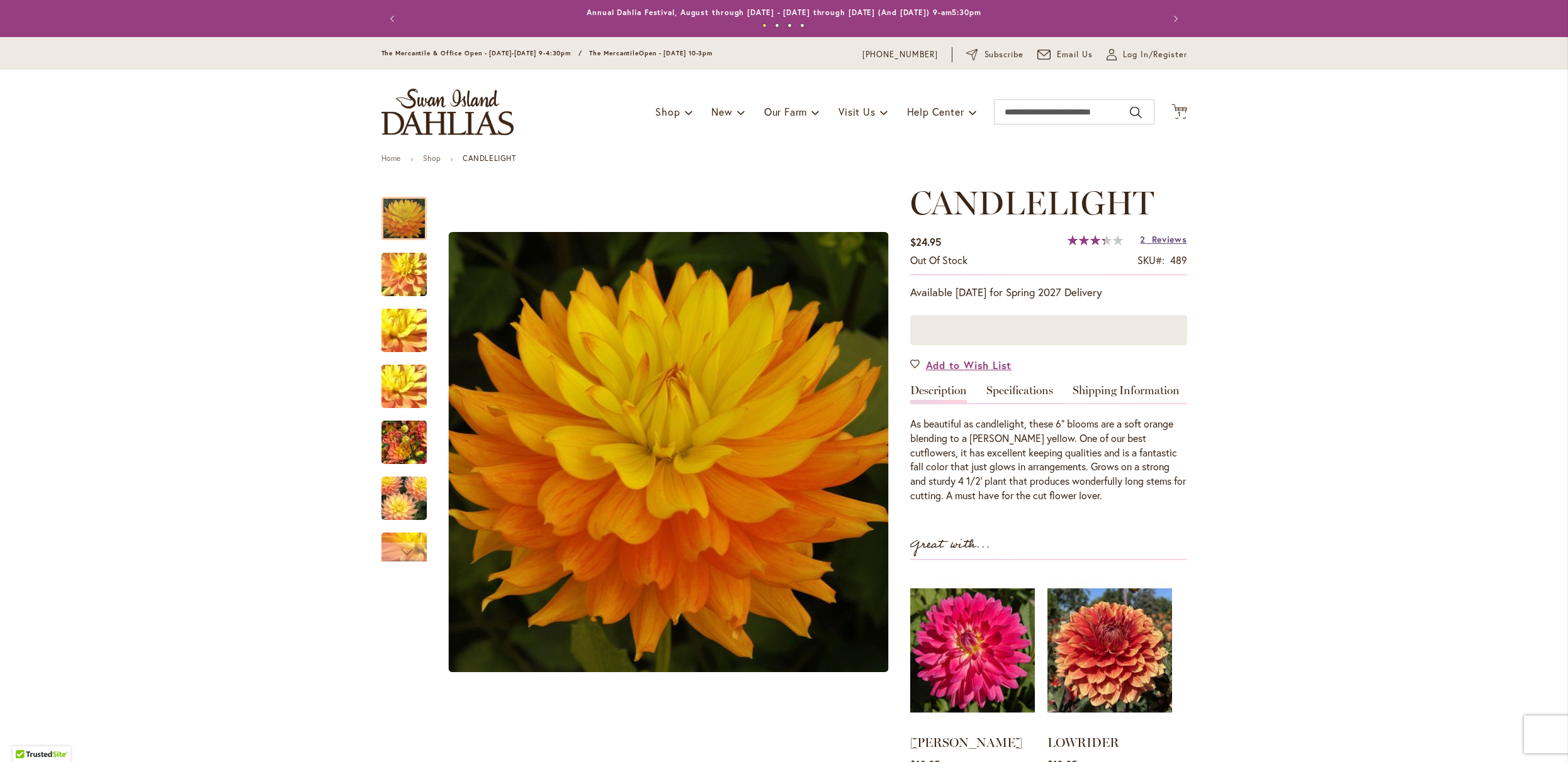
click at [1152, 245] on span "Reviews" at bounding box center [1169, 239] width 36 height 12
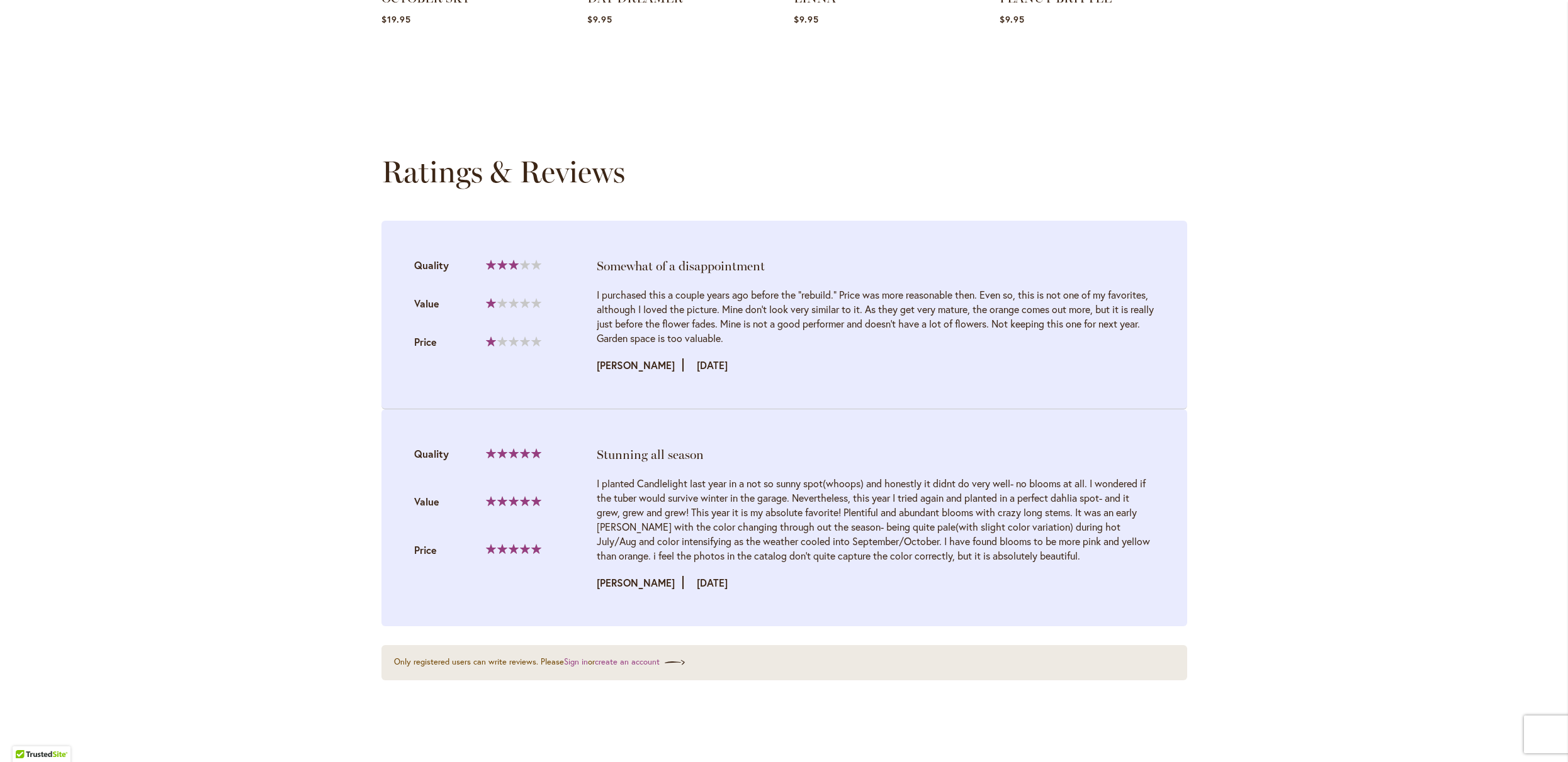
scroll to position [1290, 0]
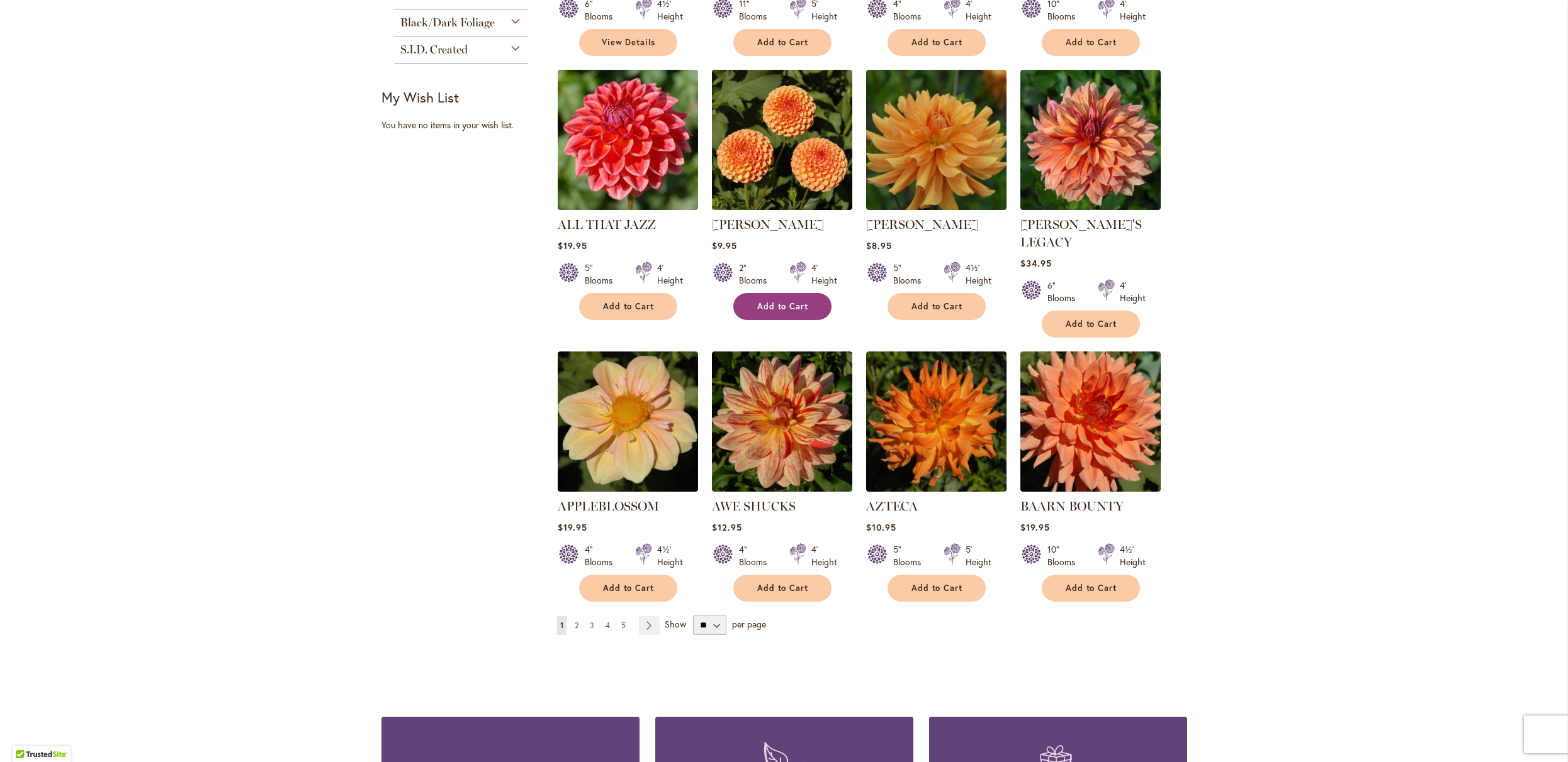
scroll to position [757, 0]
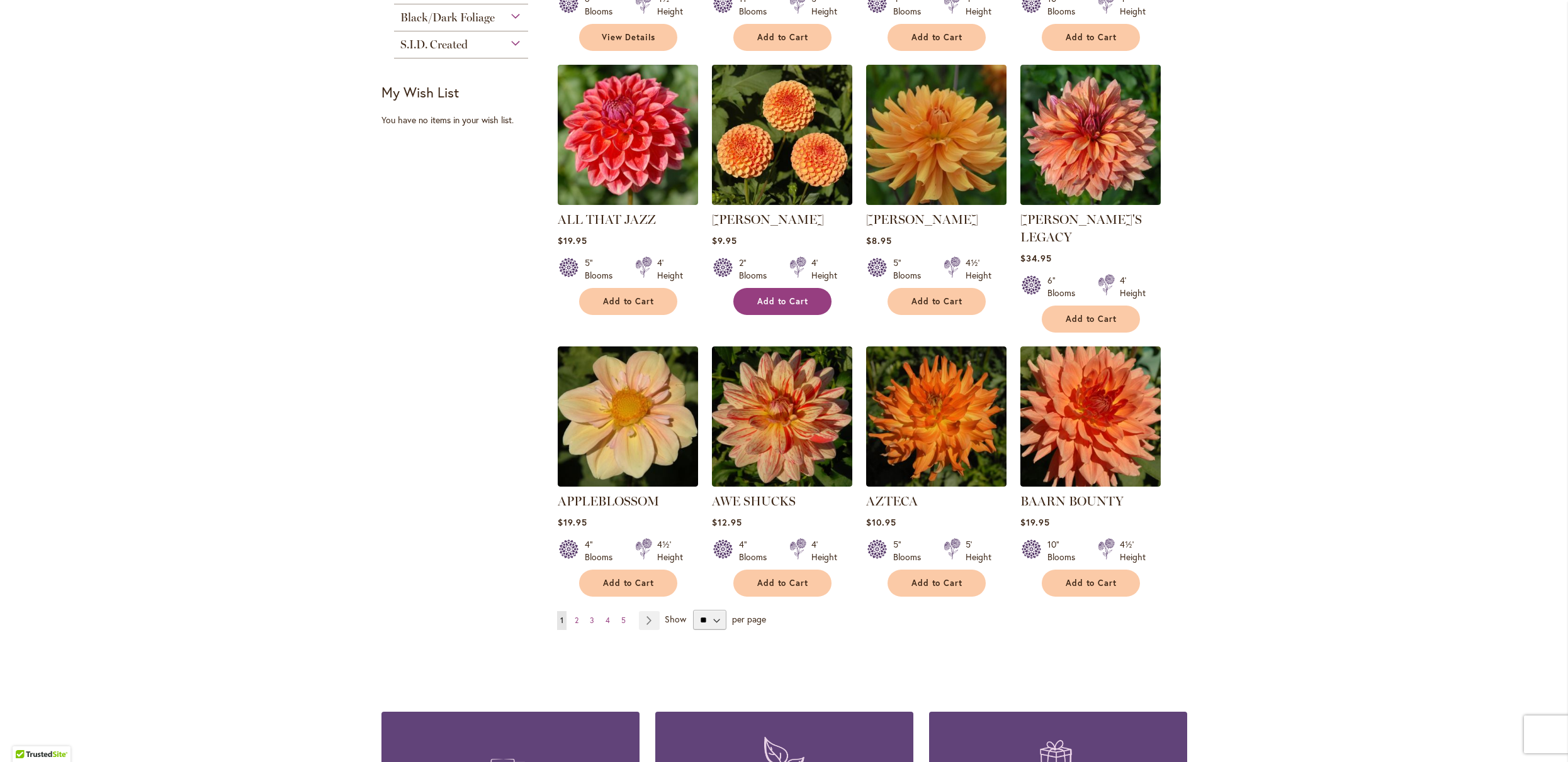
type input "**********"
click at [930, 490] on img at bounding box center [935, 416] width 147 height 147
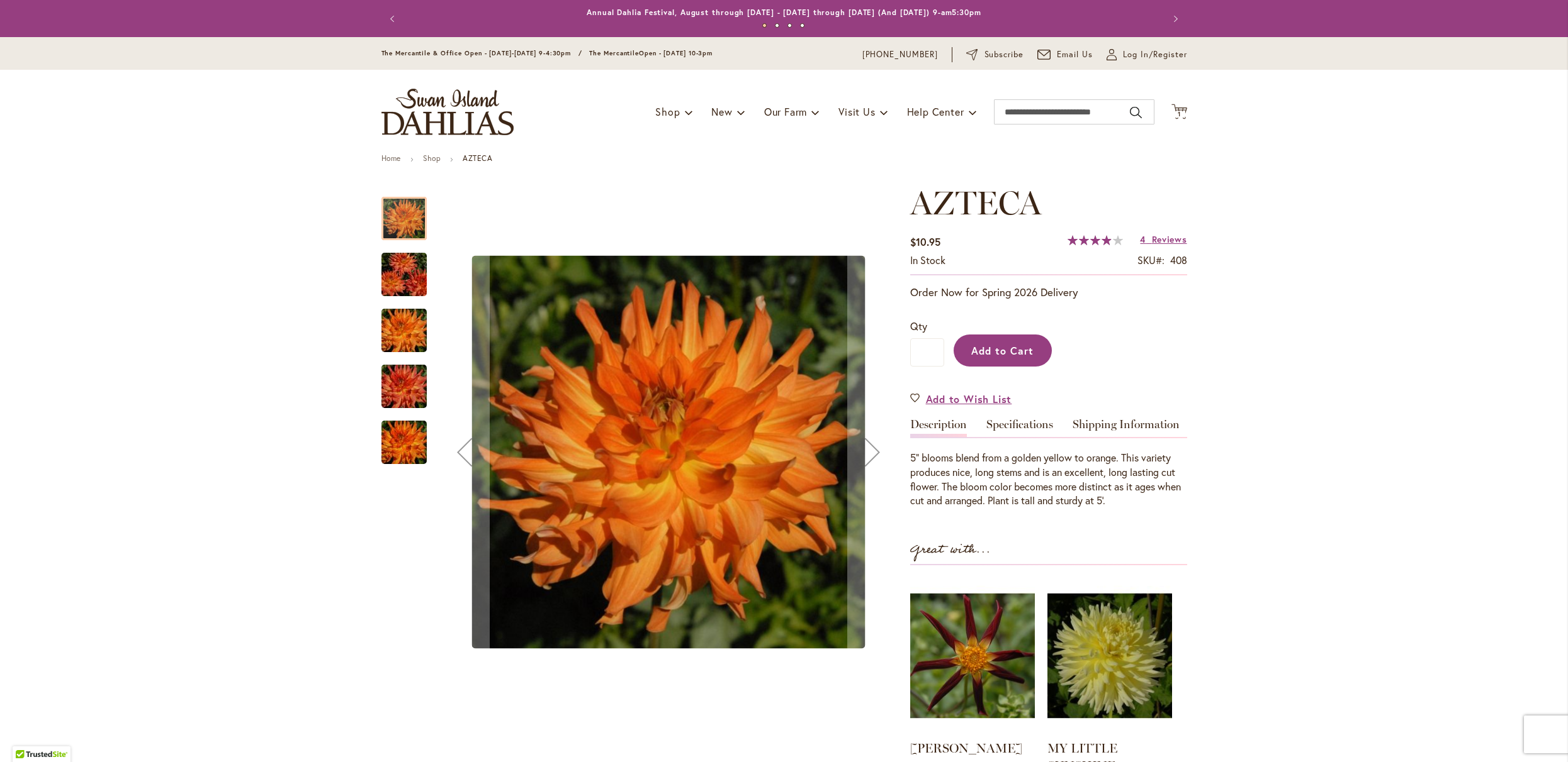
type input "**********"
click at [1156, 245] on span "Reviews" at bounding box center [1169, 239] width 36 height 12
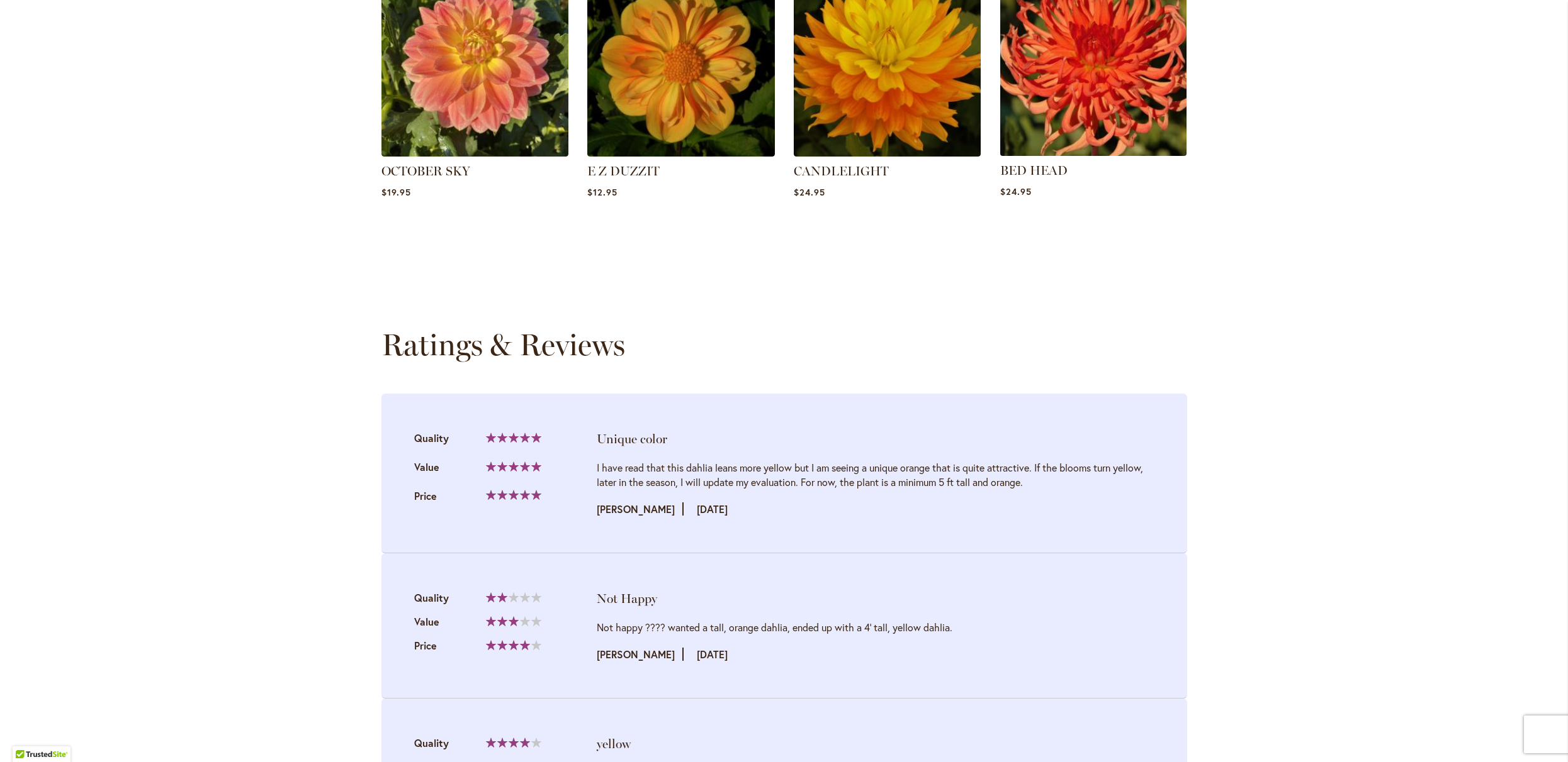
scroll to position [1320, 0]
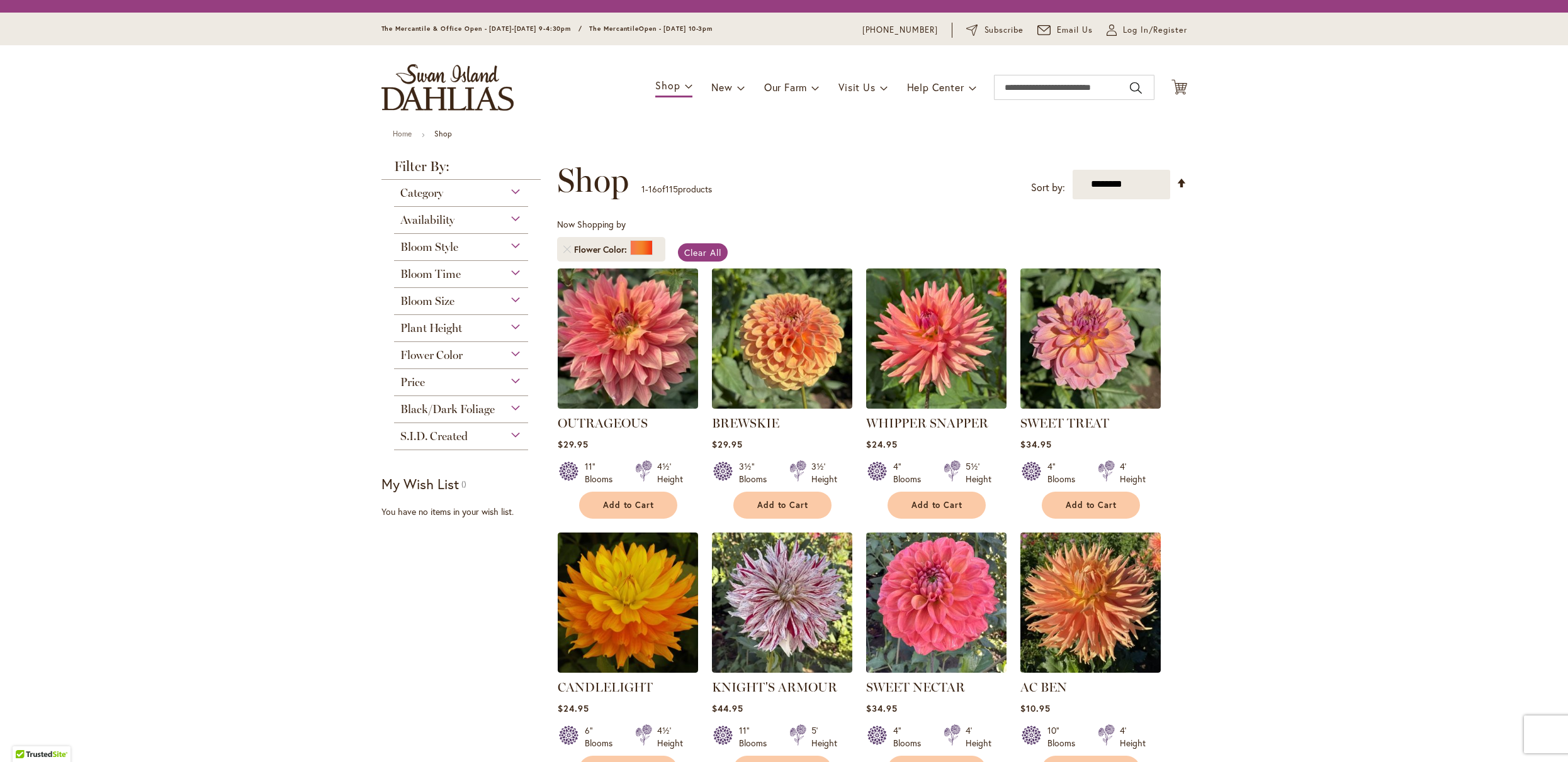
scroll to position [757, 0]
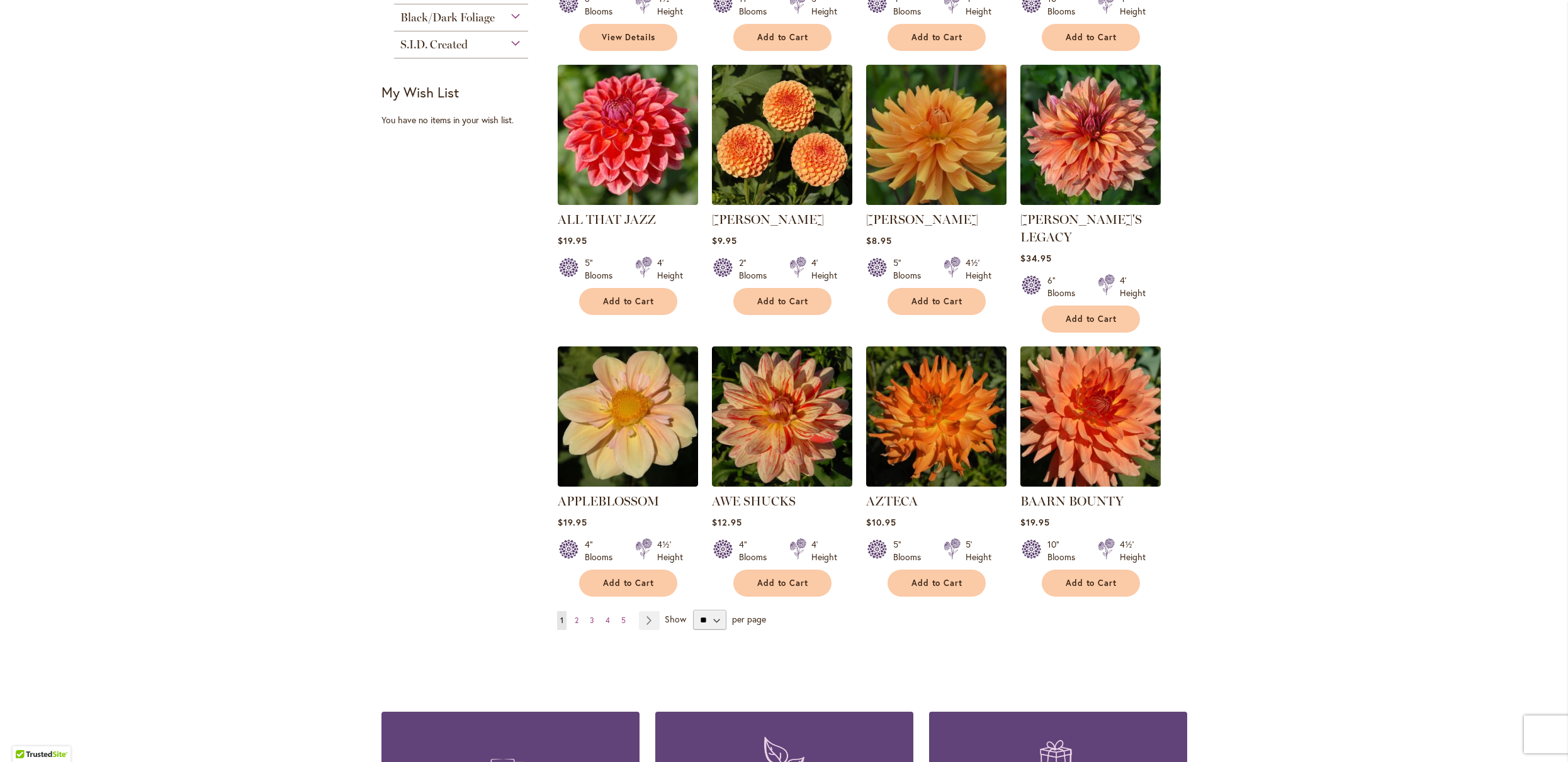
type input "**********"
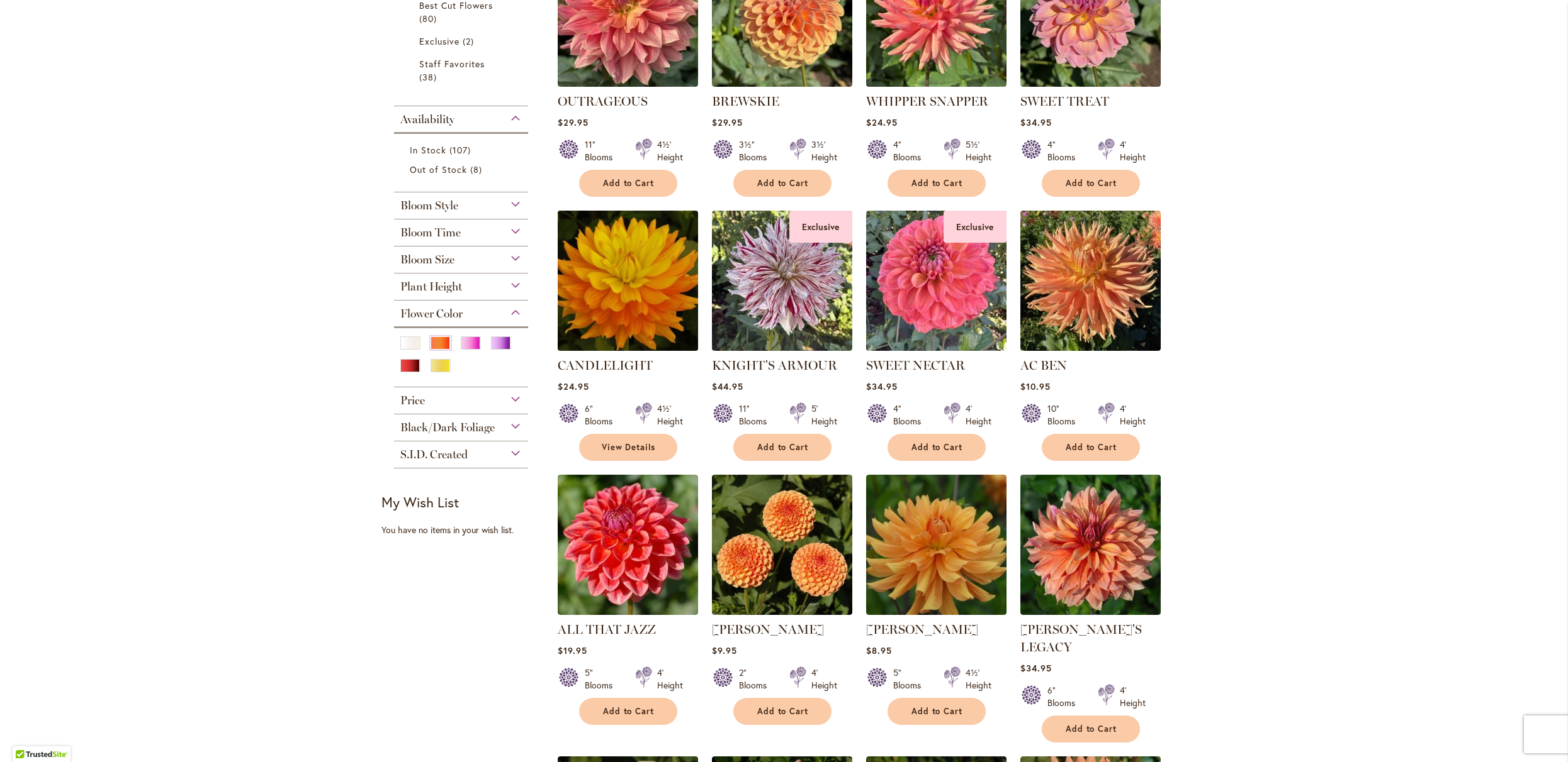
scroll to position [338, 0]
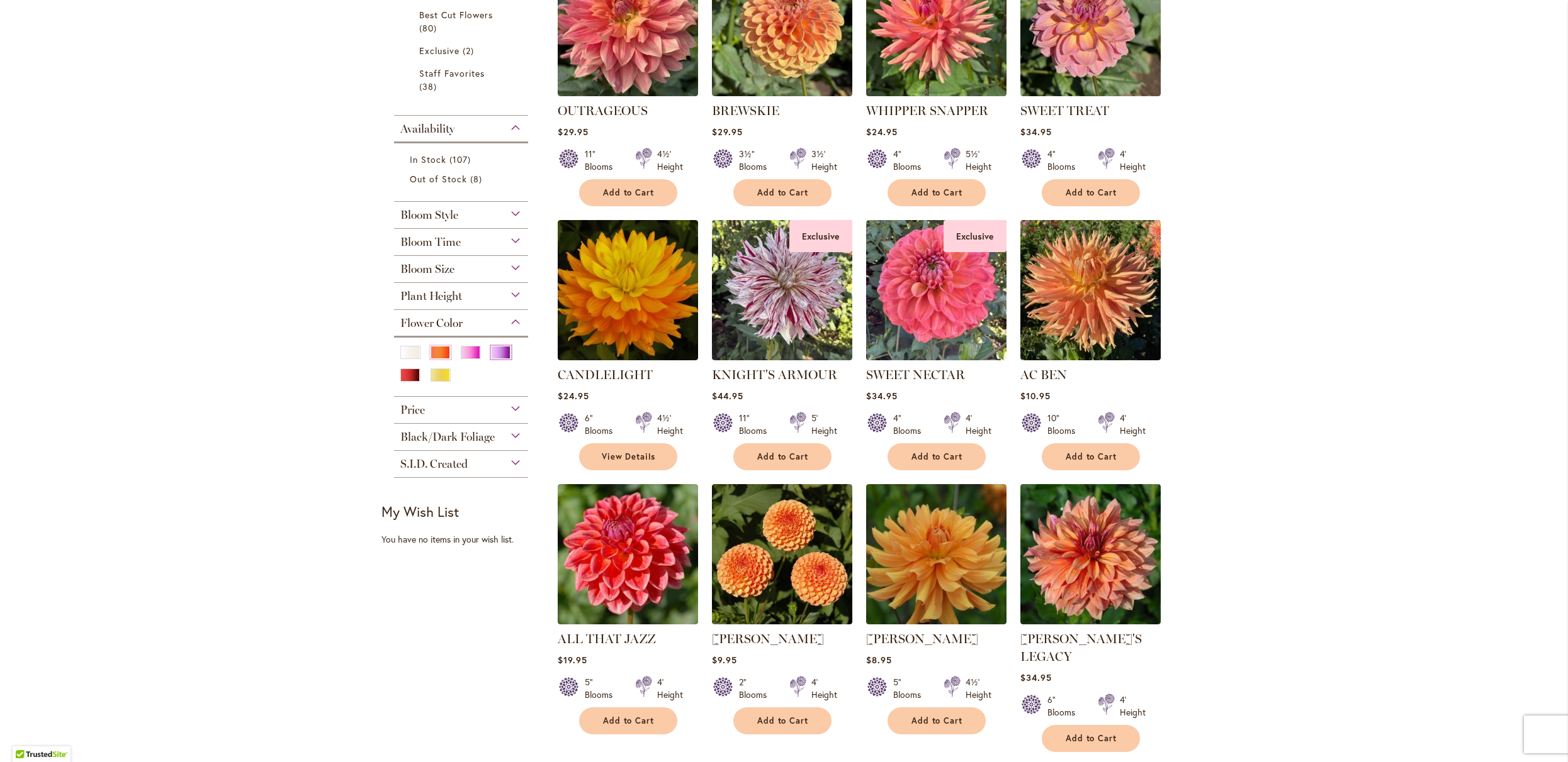
click at [500, 360] on div "Purple" at bounding box center [501, 352] width 20 height 13
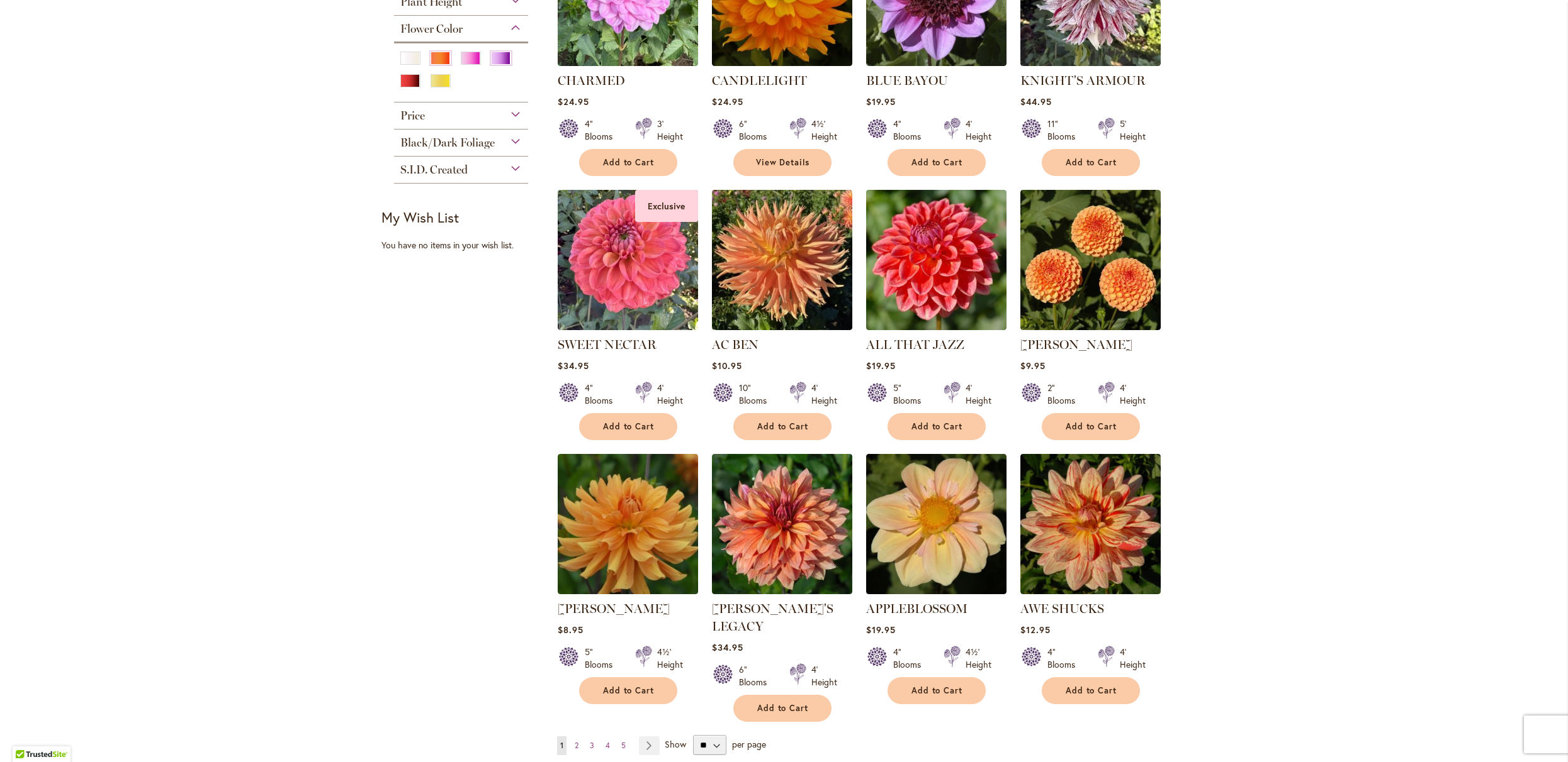
scroll to position [637, 0]
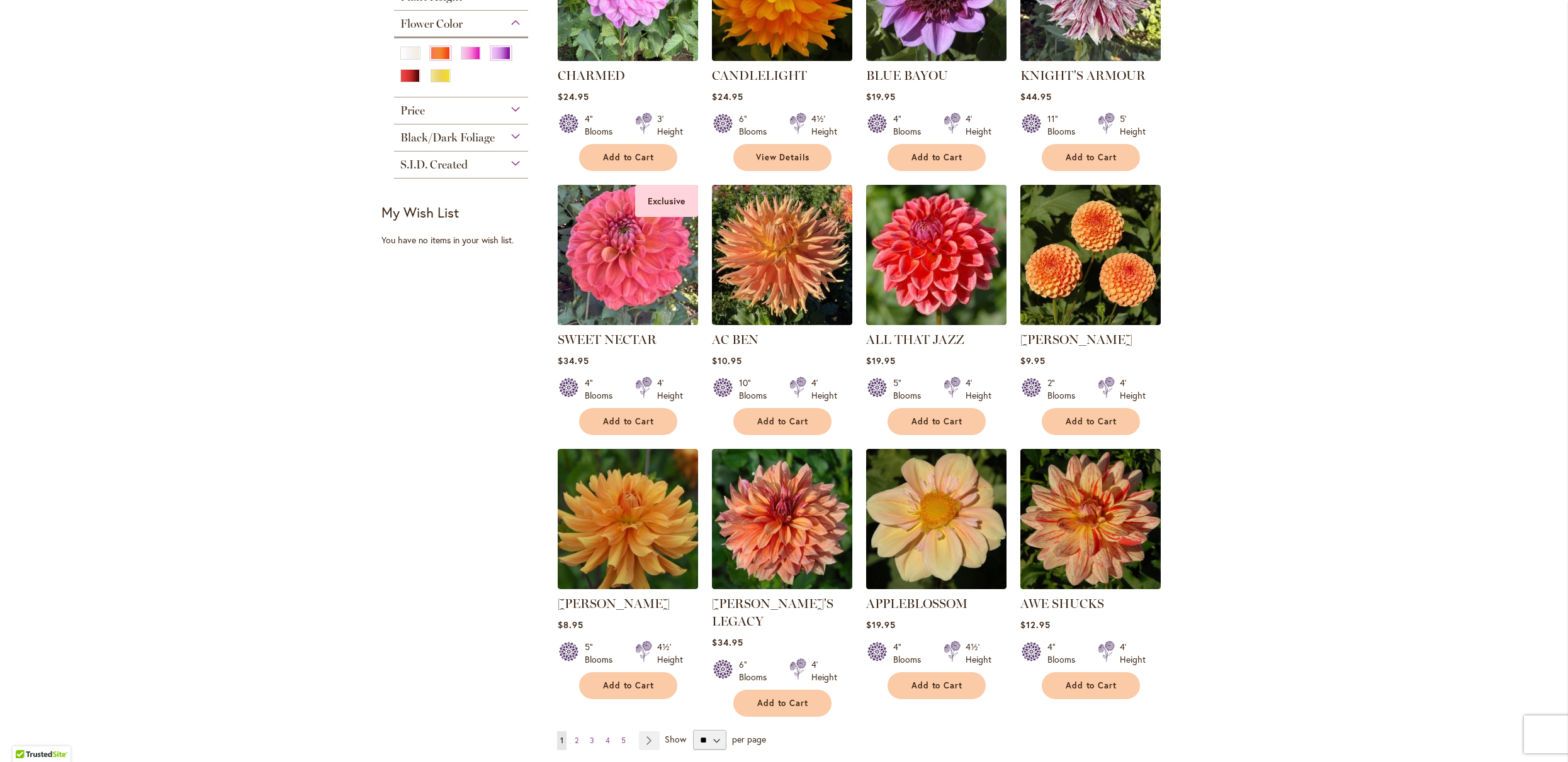
click at [605, 328] on img at bounding box center [627, 254] width 147 height 147
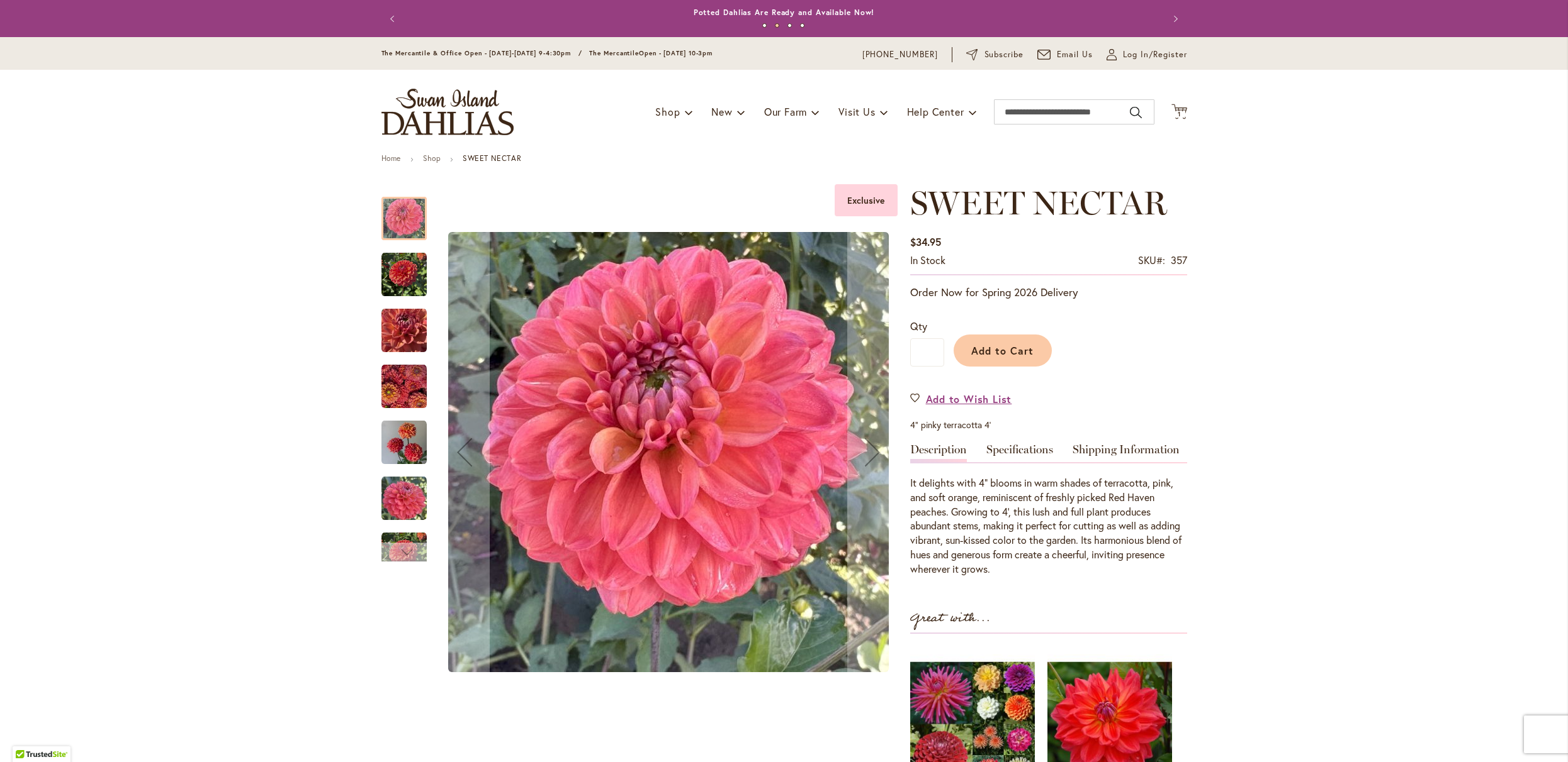
click at [406, 551] on div "Next" at bounding box center [404, 552] width 19 height 19
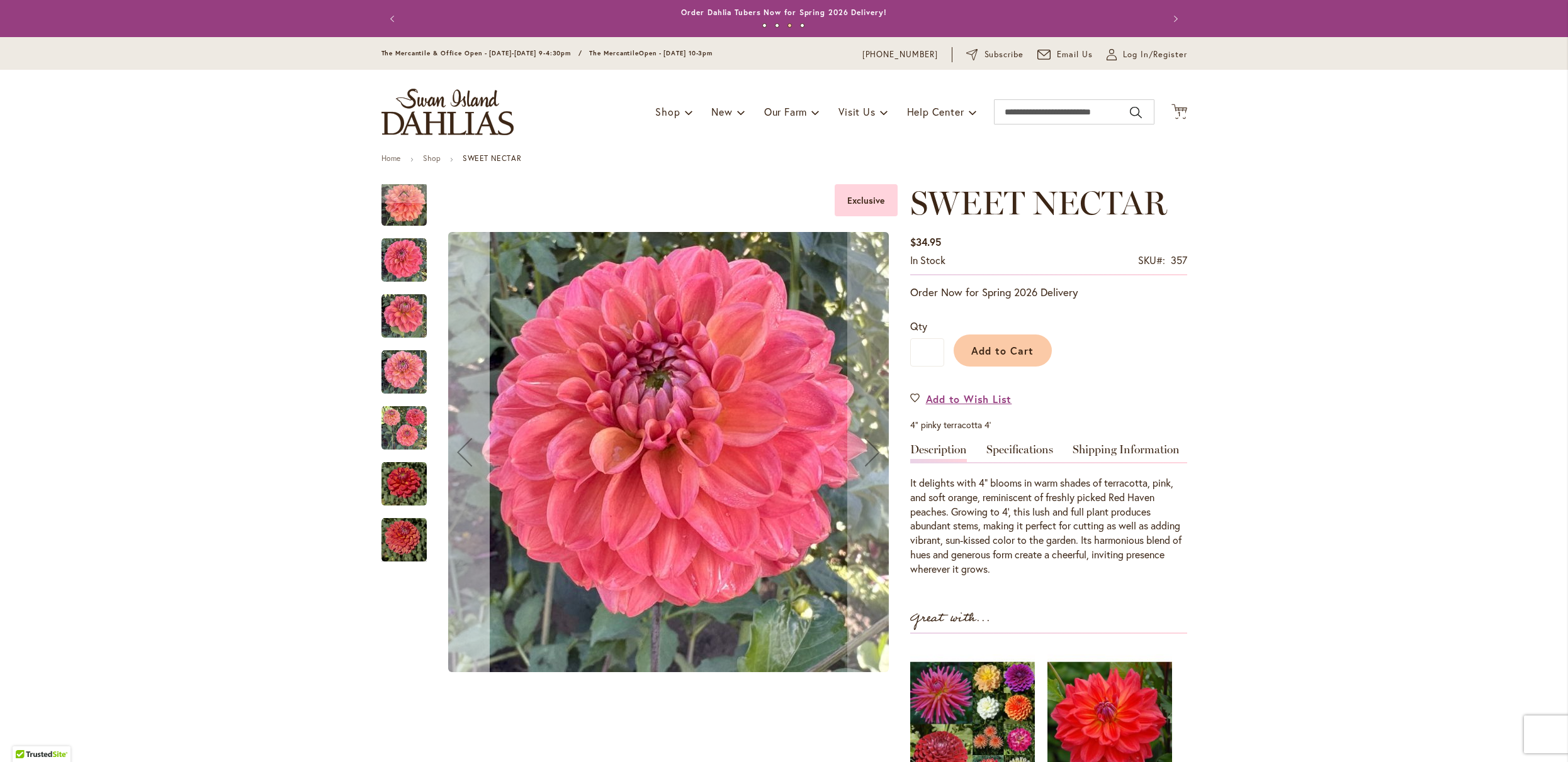
click at [458, 455] on div "Previous" at bounding box center [464, 452] width 50 height 50
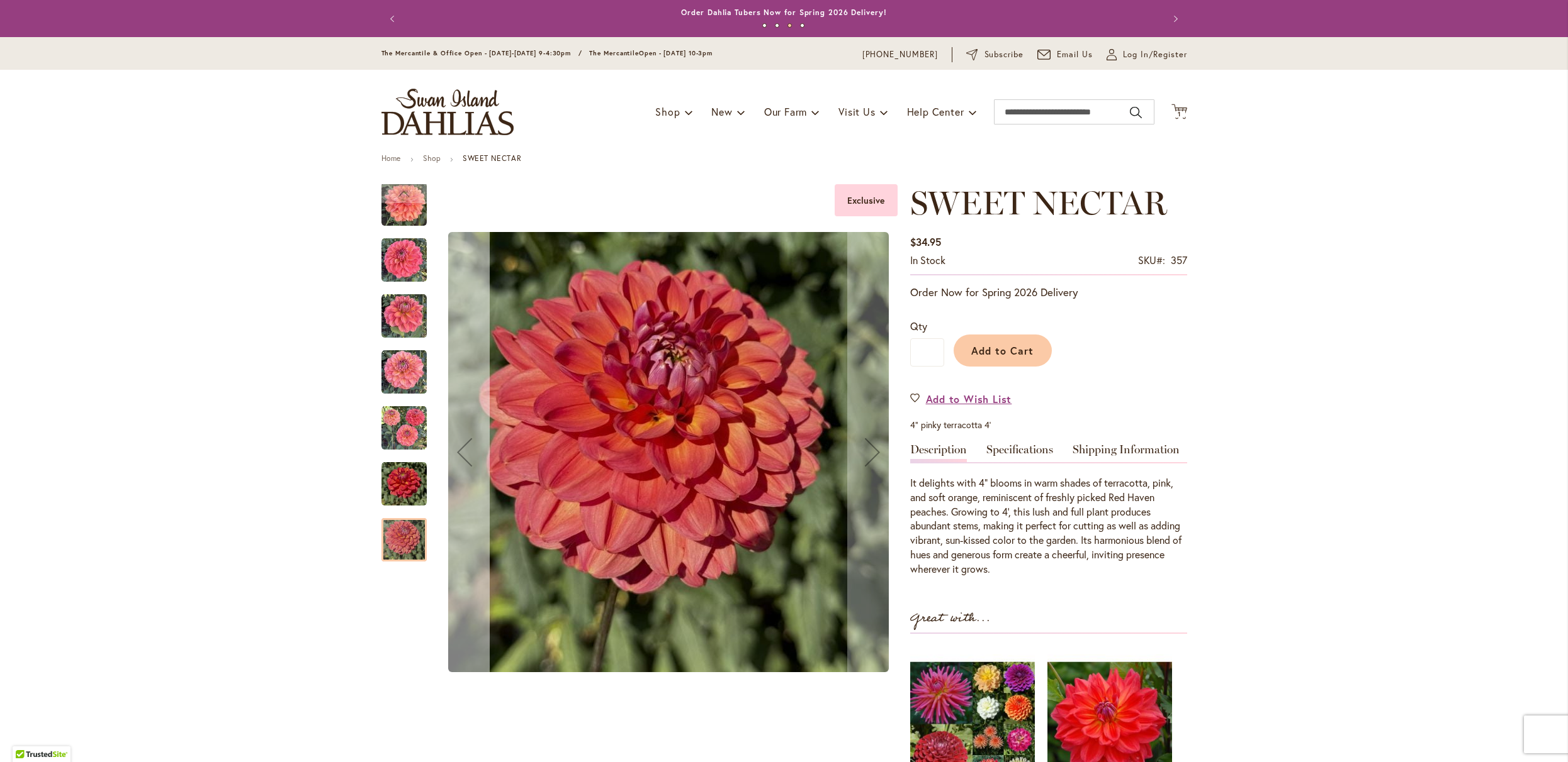
click at [458, 455] on div "Previous" at bounding box center [464, 452] width 50 height 50
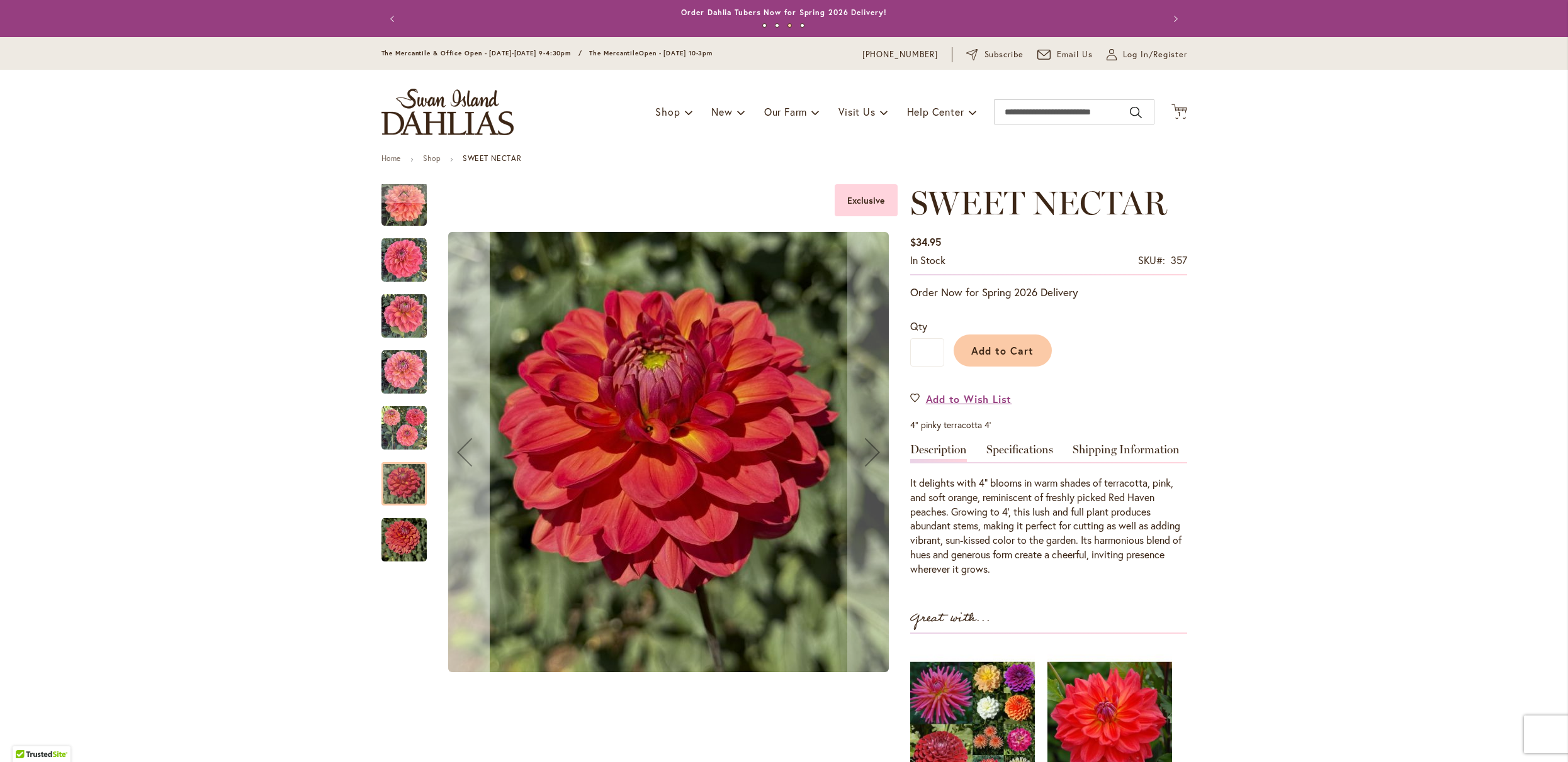
click at [459, 454] on div "Previous" at bounding box center [464, 452] width 50 height 50
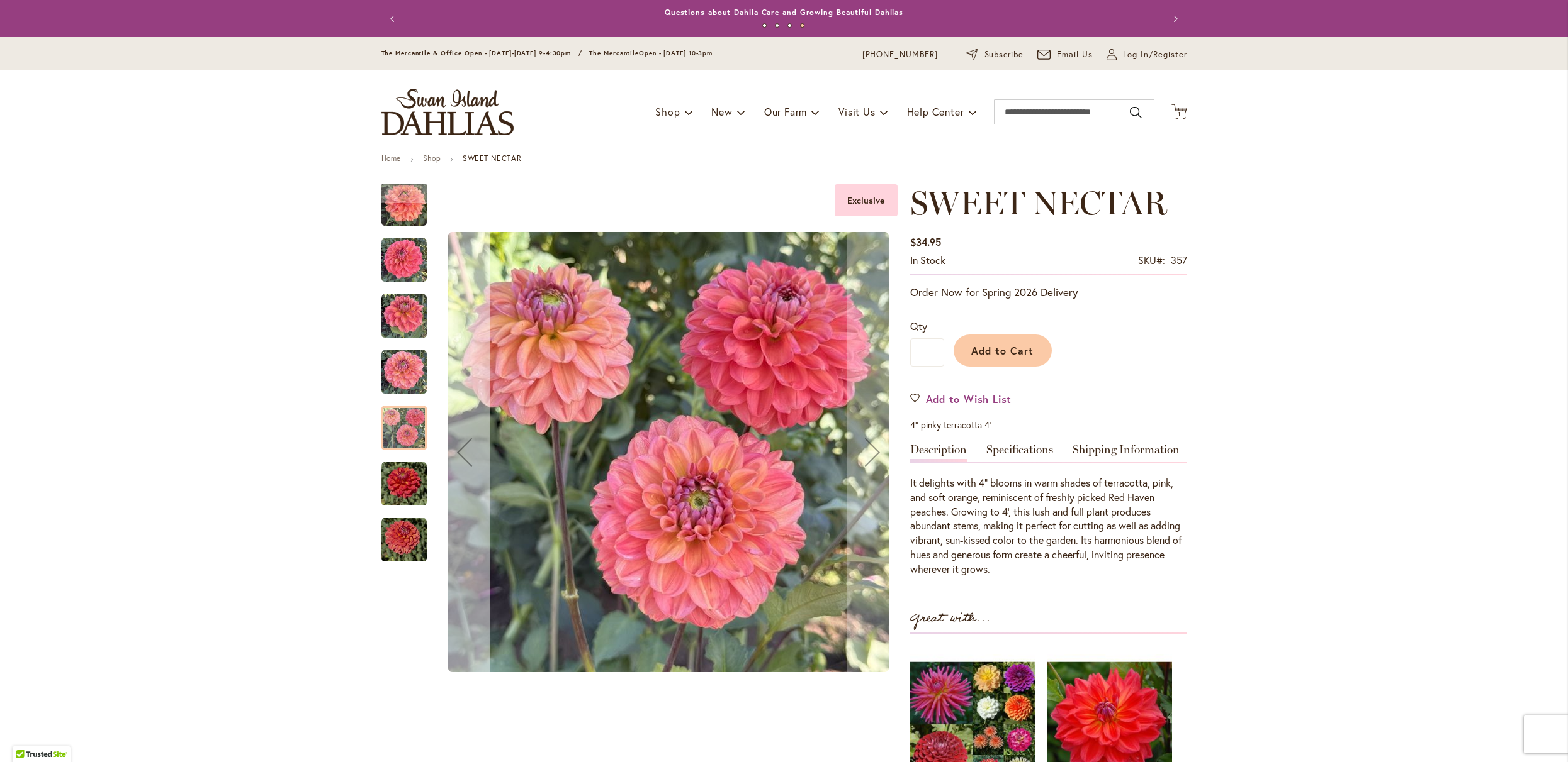
click at [459, 454] on div "Previous" at bounding box center [464, 452] width 50 height 50
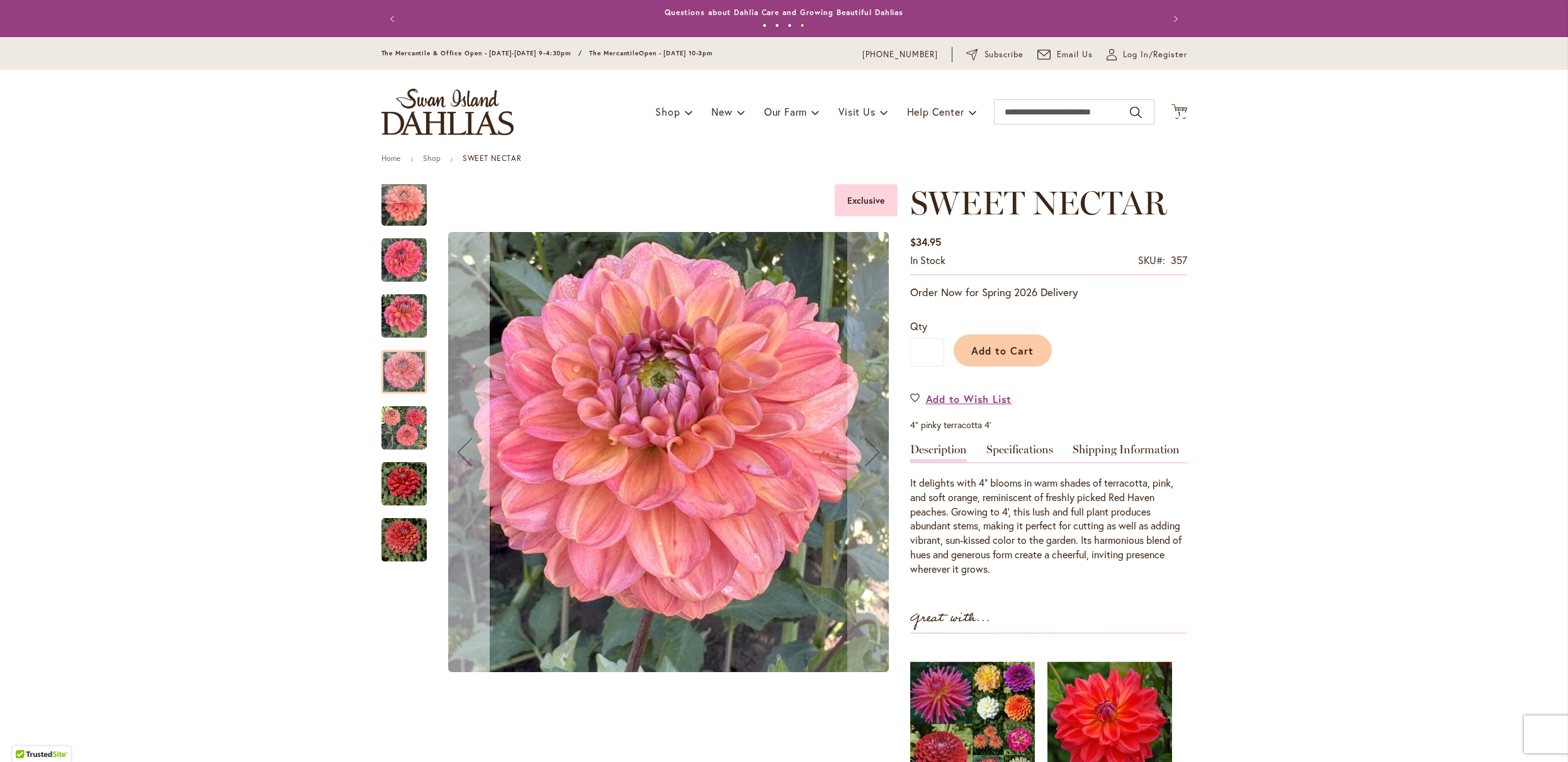
click at [460, 454] on div "Previous" at bounding box center [464, 452] width 50 height 50
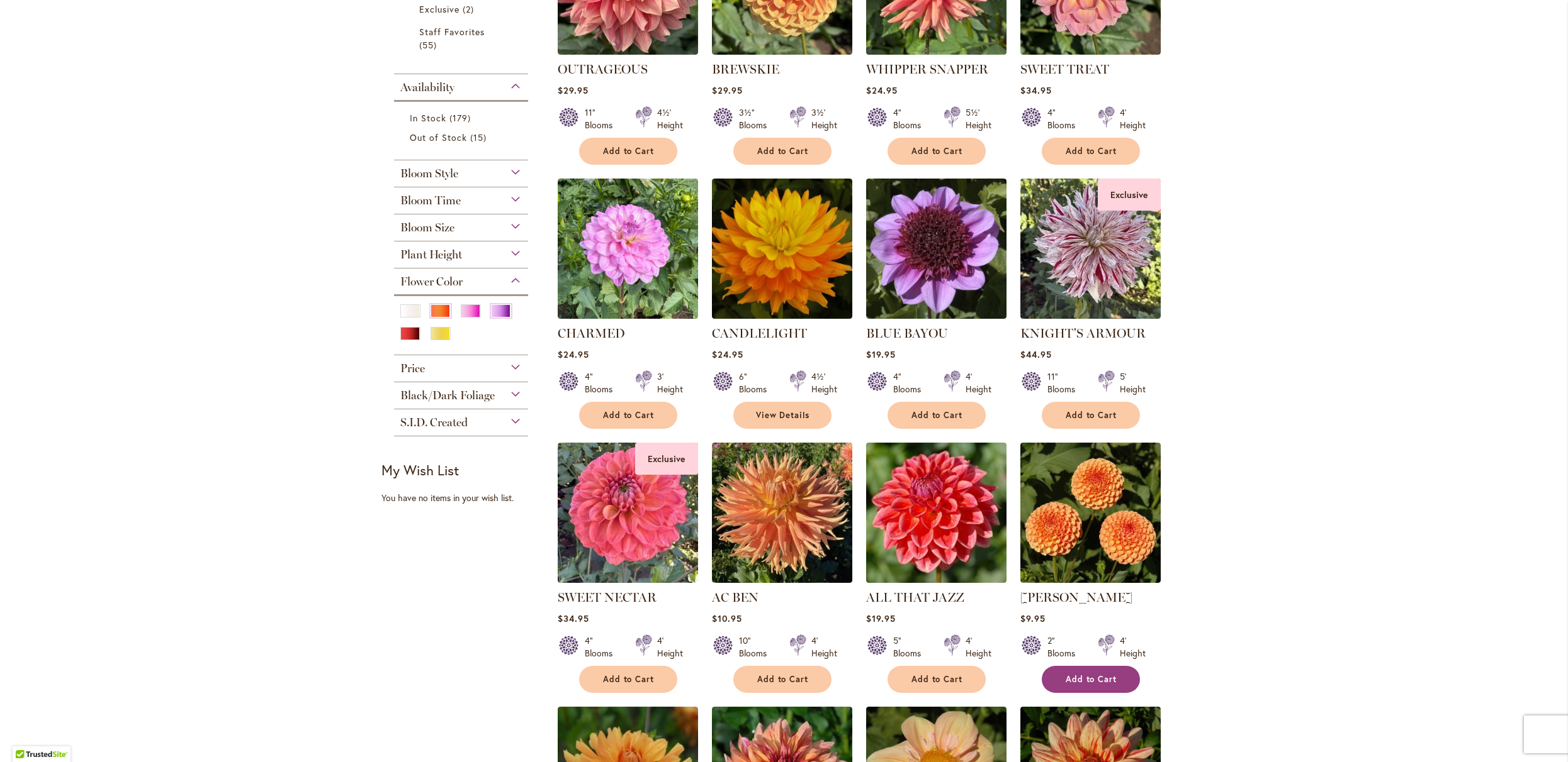
scroll to position [188, 0]
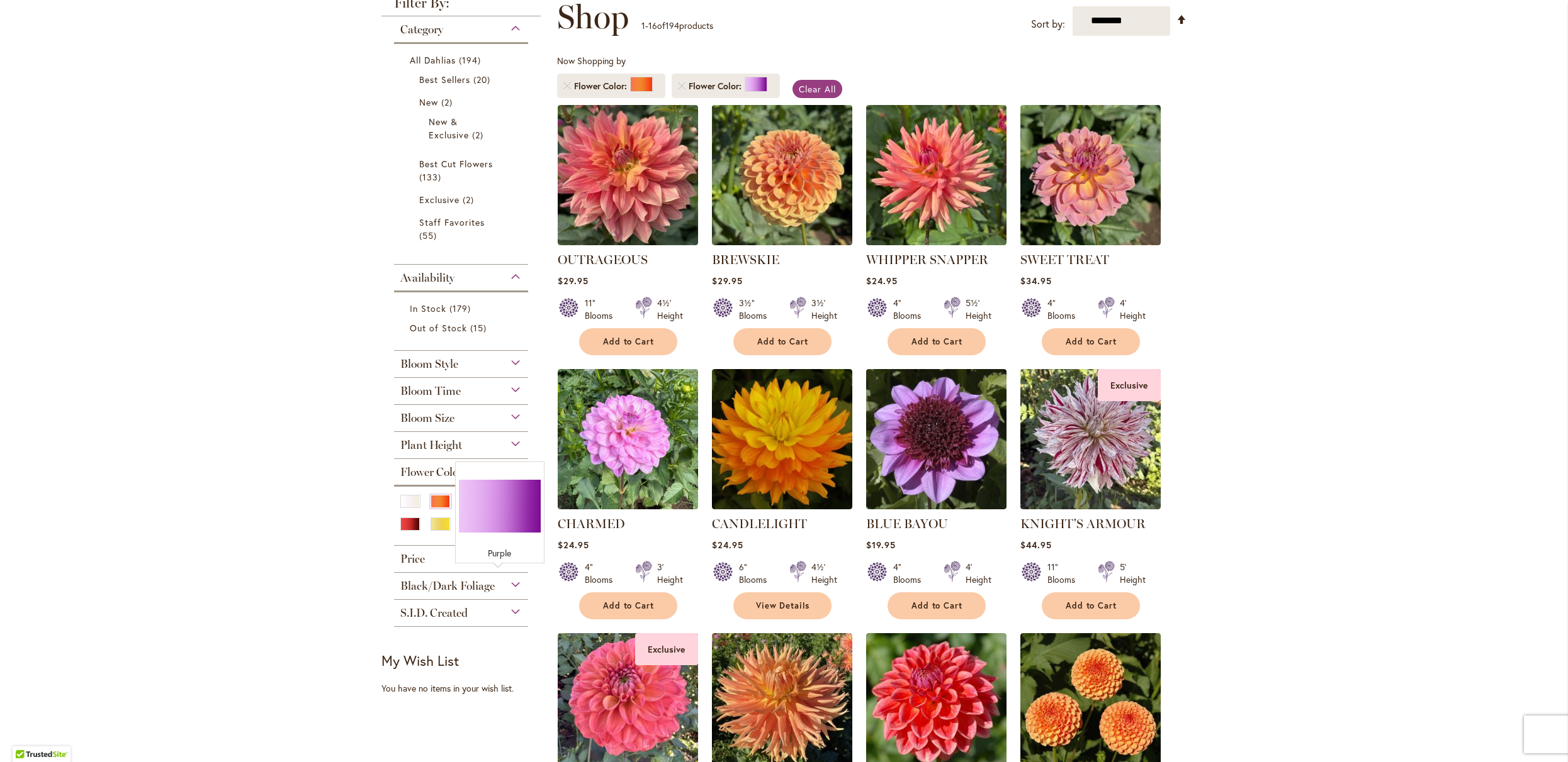
click at [501, 509] on div "Purple" at bounding box center [501, 501] width 20 height 13
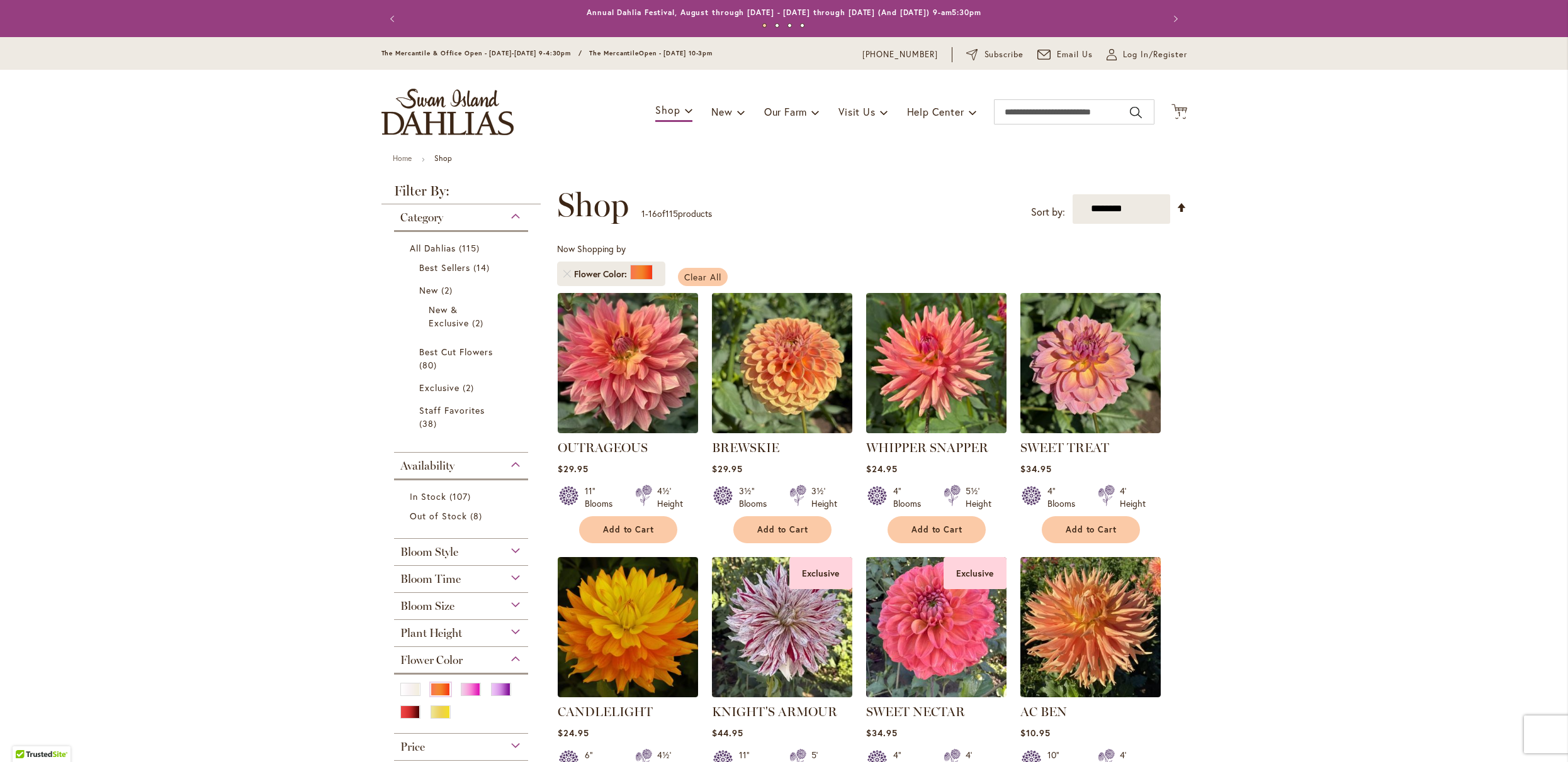
click at [721, 283] on span "Clear All" at bounding box center [702, 276] width 38 height 12
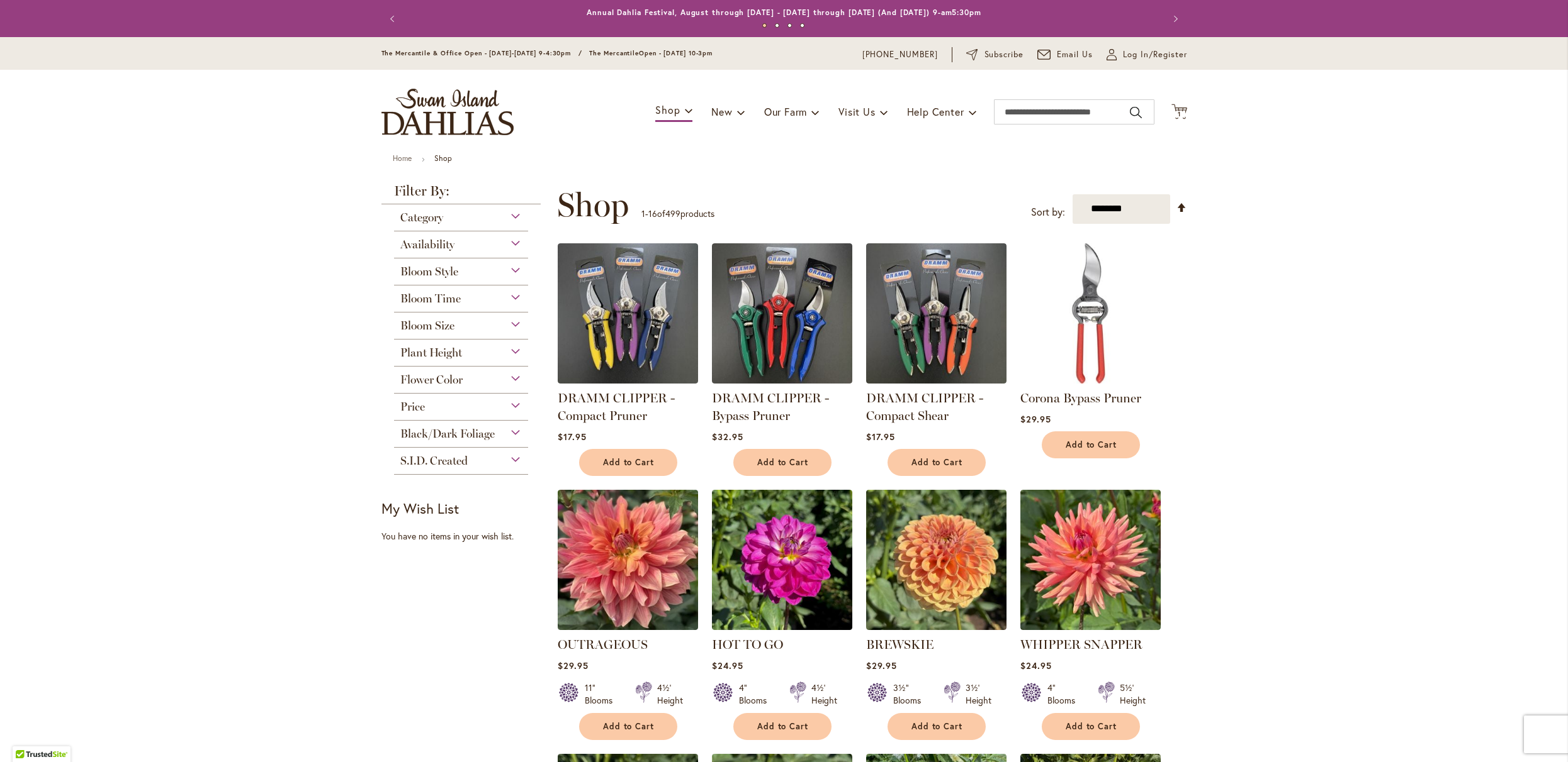
click at [472, 387] on div "Flower Color" at bounding box center [460, 377] width 135 height 20
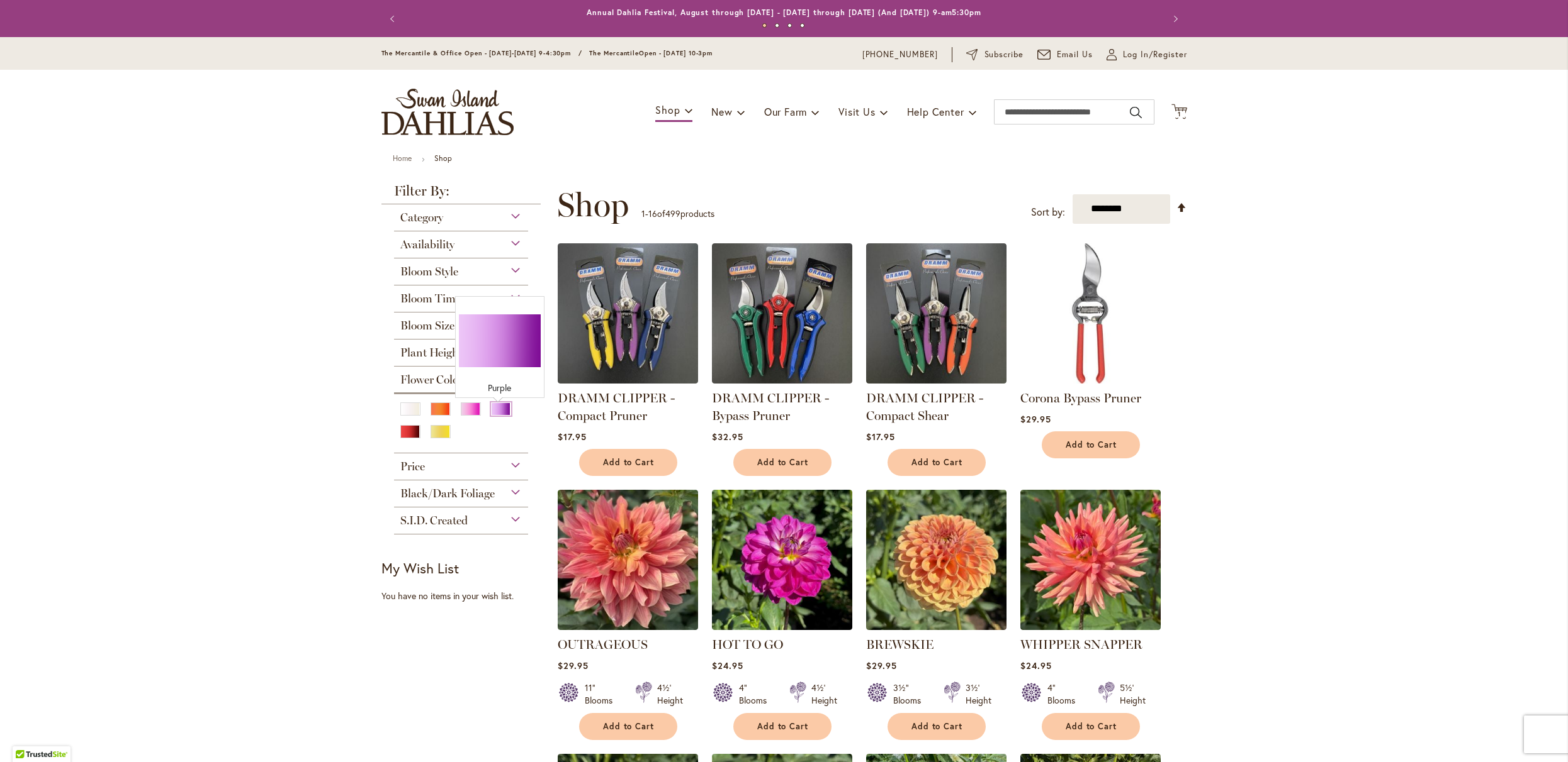
click at [496, 416] on div "Purple" at bounding box center [501, 409] width 20 height 13
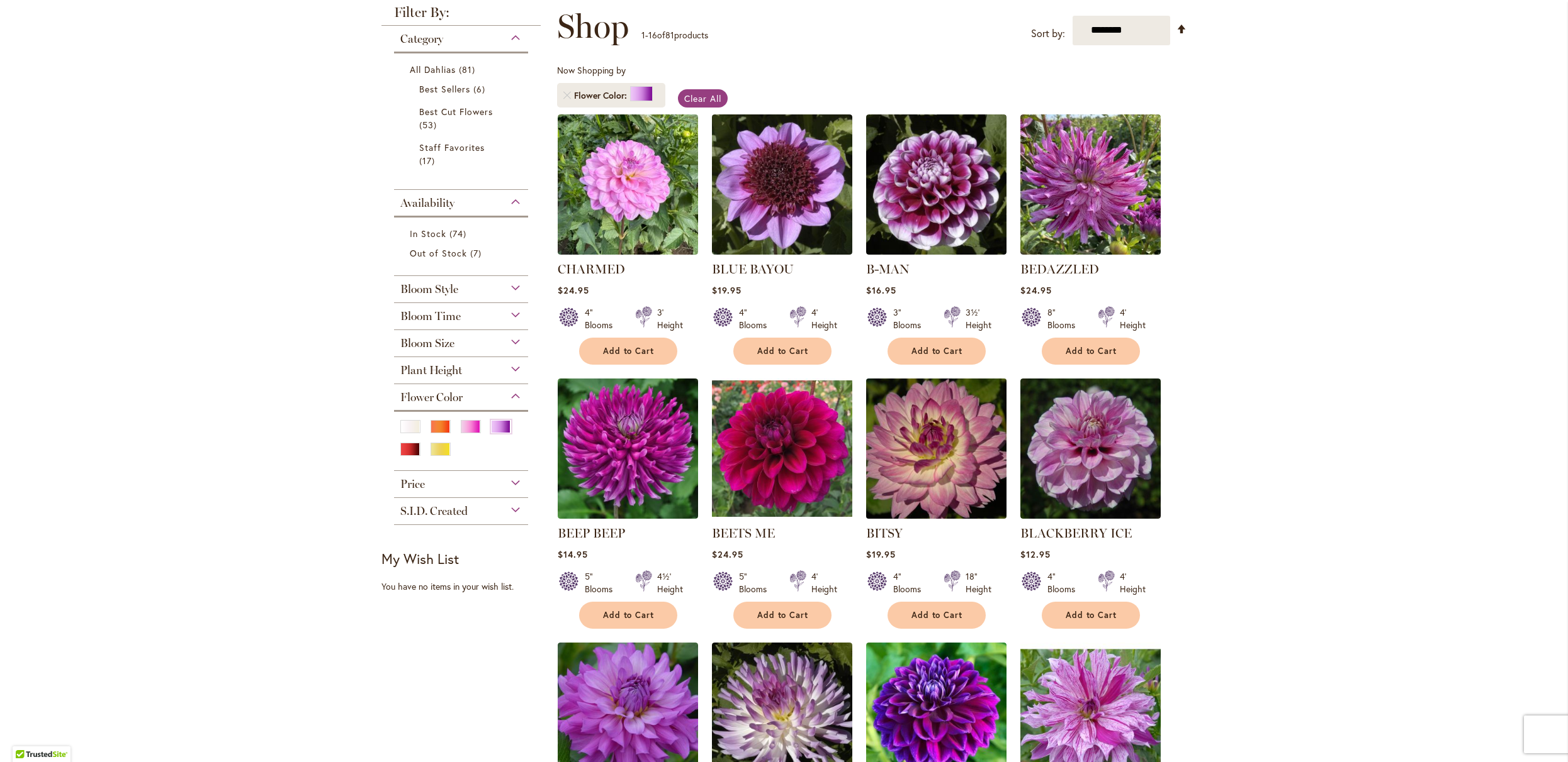
scroll to position [188, 0]
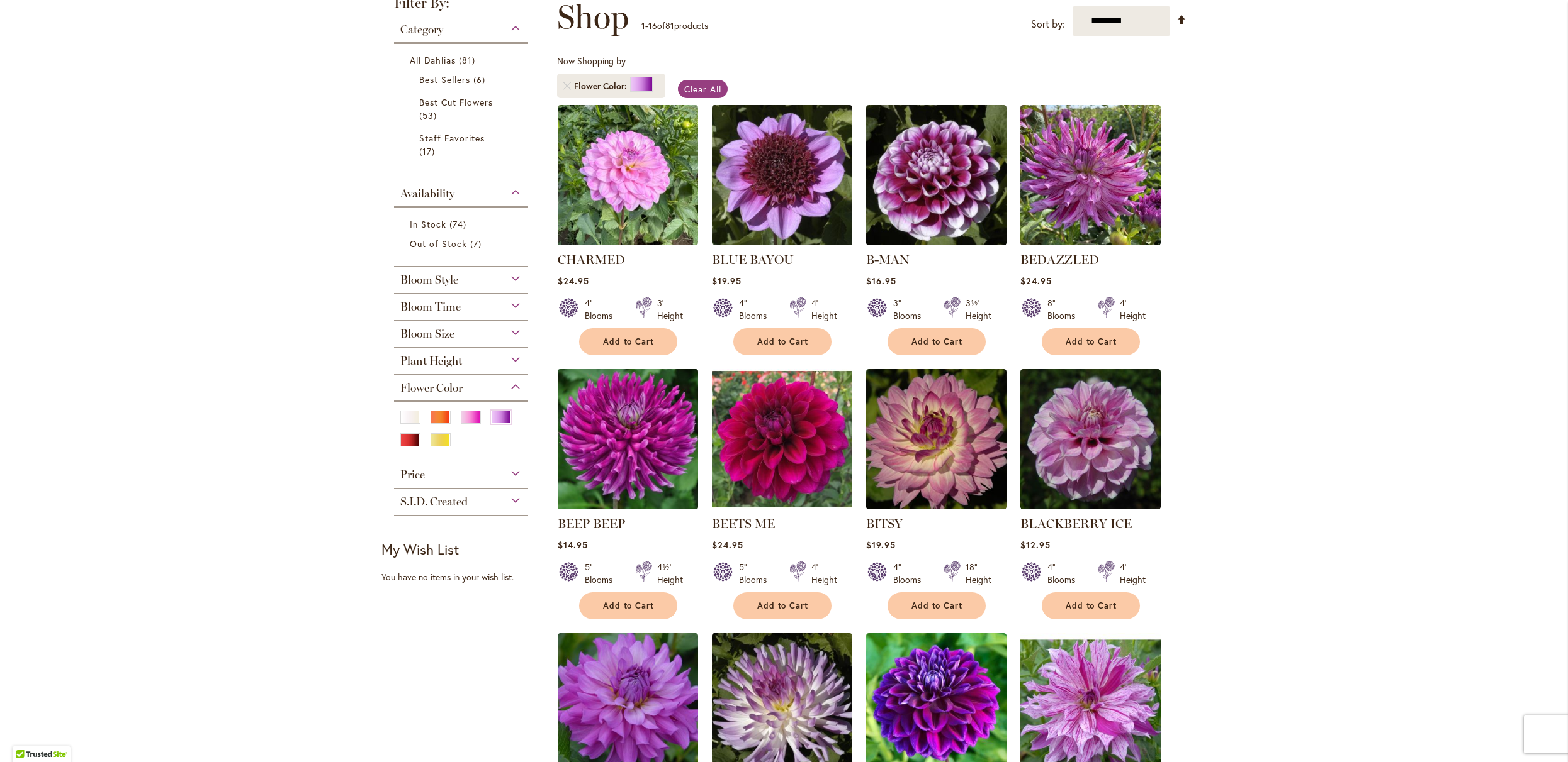
click at [611, 470] on img at bounding box center [627, 439] width 147 height 147
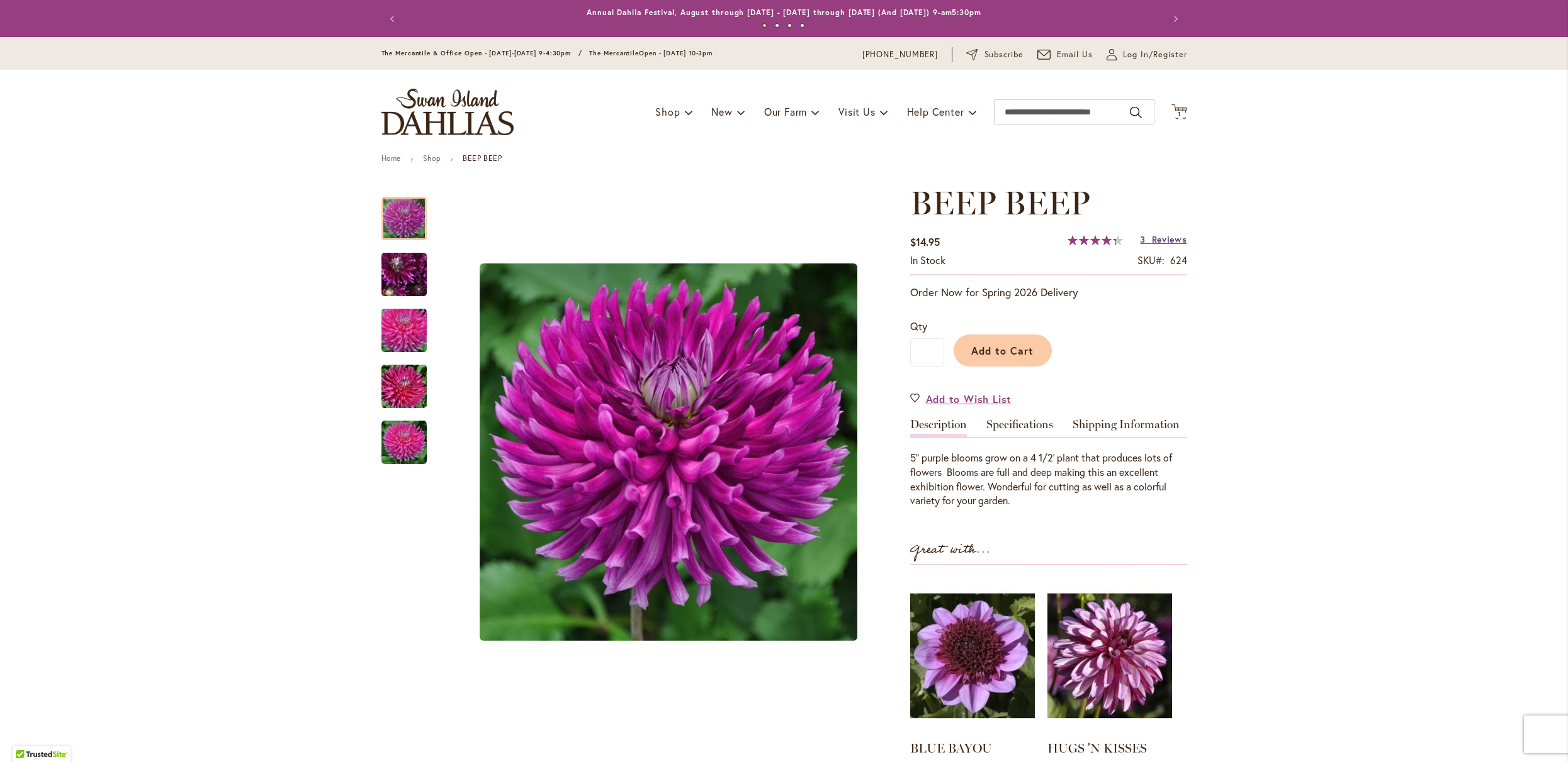
click at [1152, 245] on span "Reviews" at bounding box center [1169, 239] width 36 height 12
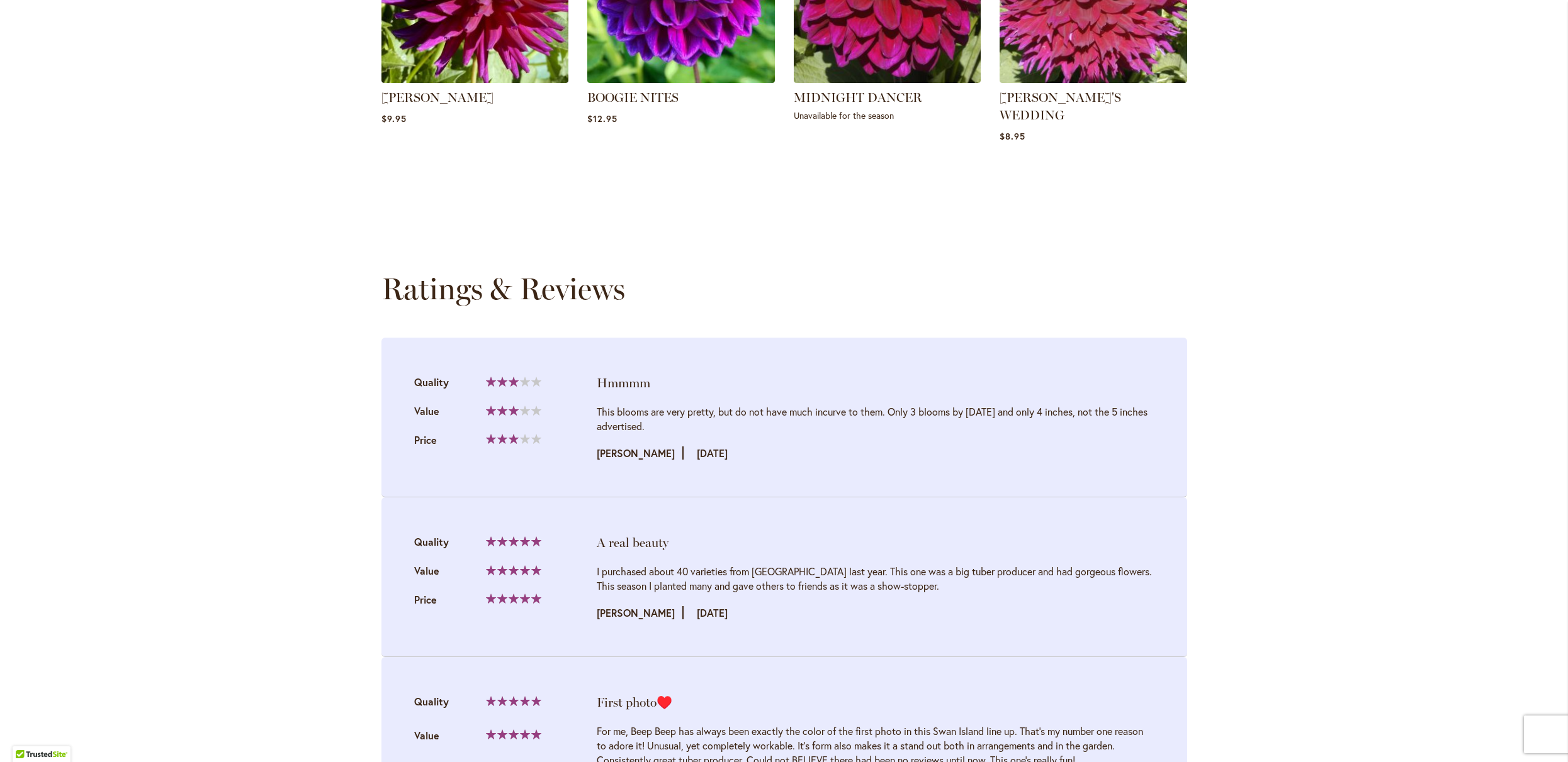
scroll to position [1298, 0]
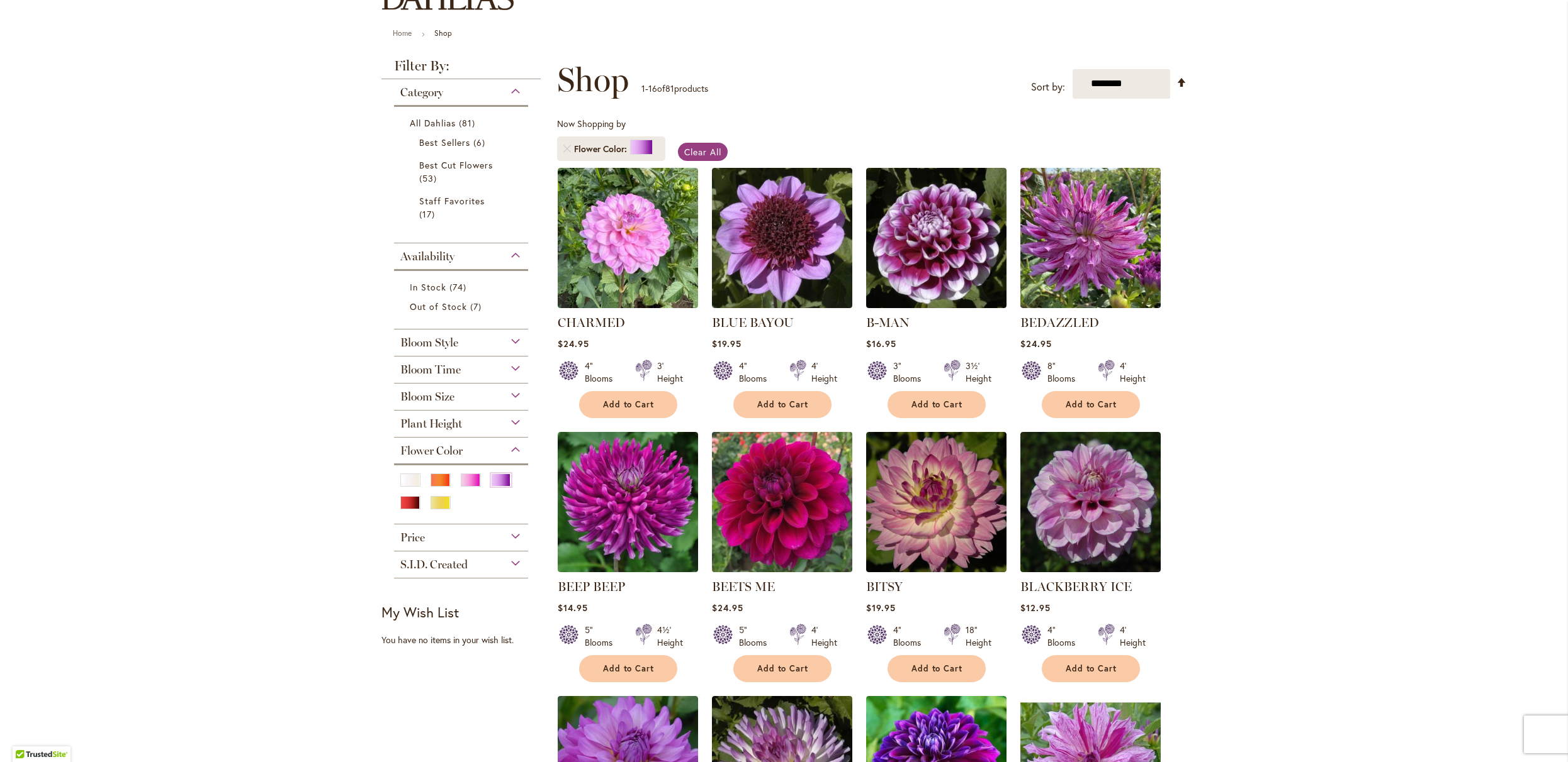
scroll to position [289, 0]
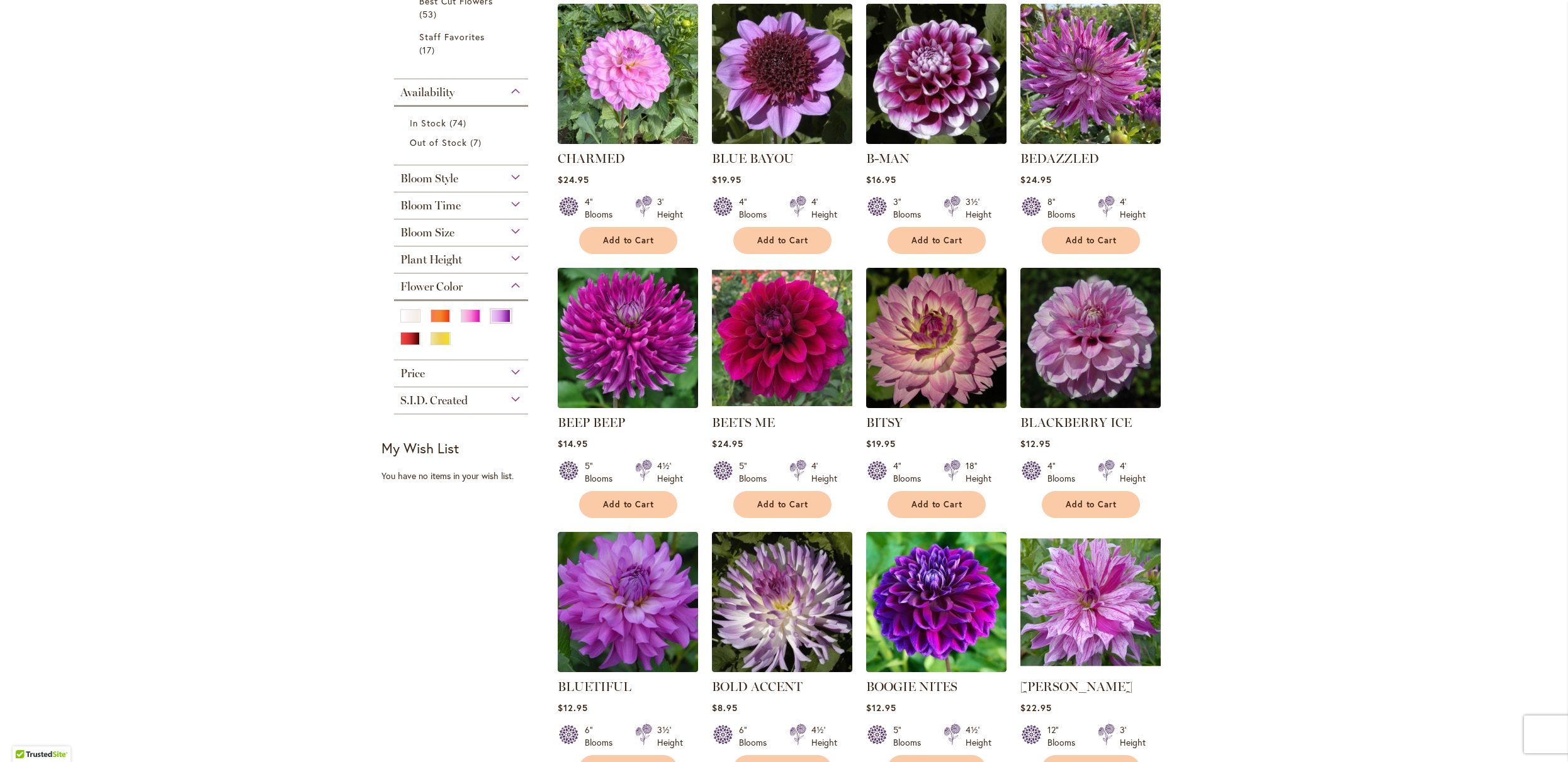
click at [630, 346] on img at bounding box center [627, 338] width 147 height 147
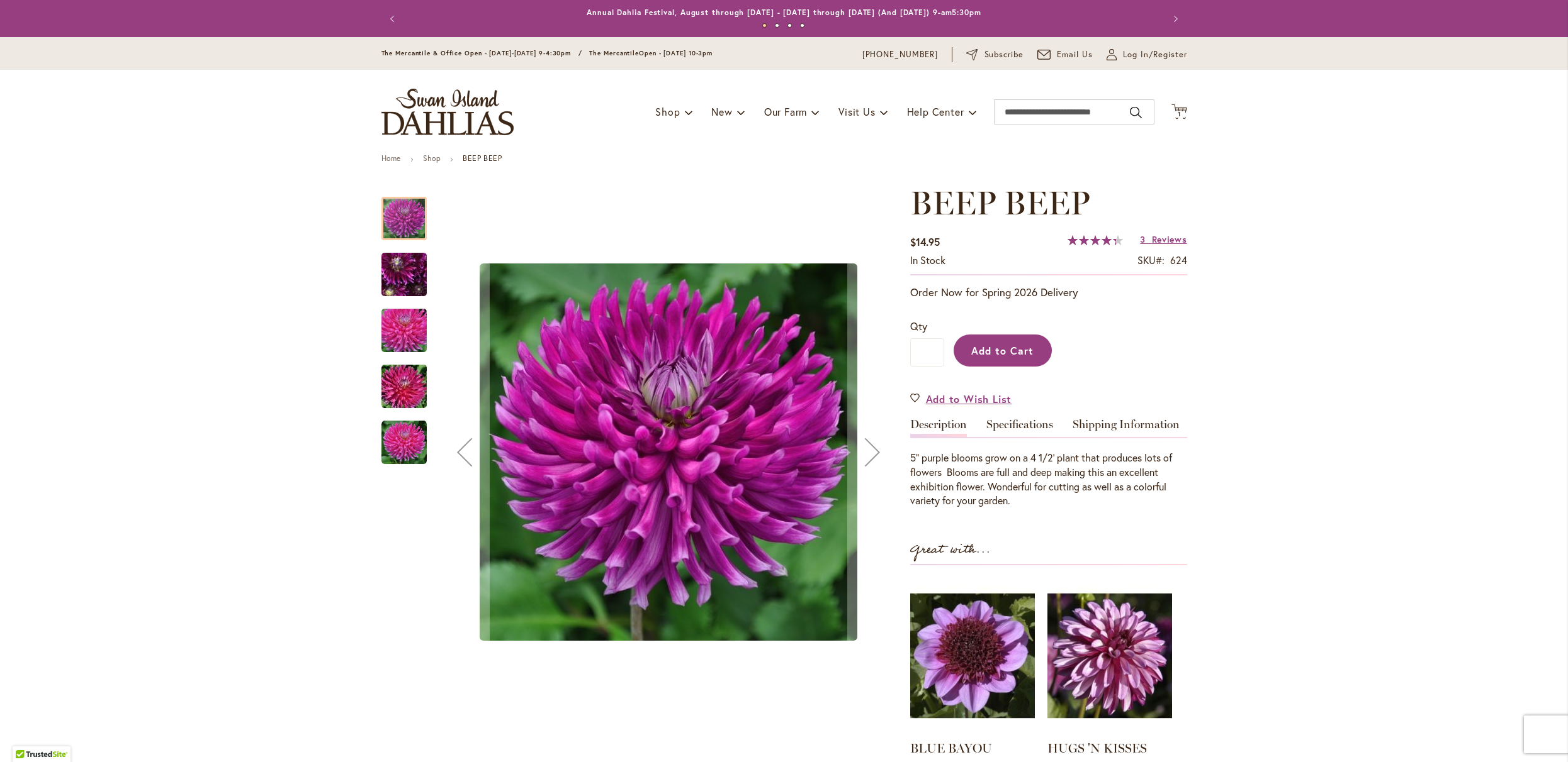
click at [994, 358] on span "Add to Cart" at bounding box center [1002, 350] width 62 height 13
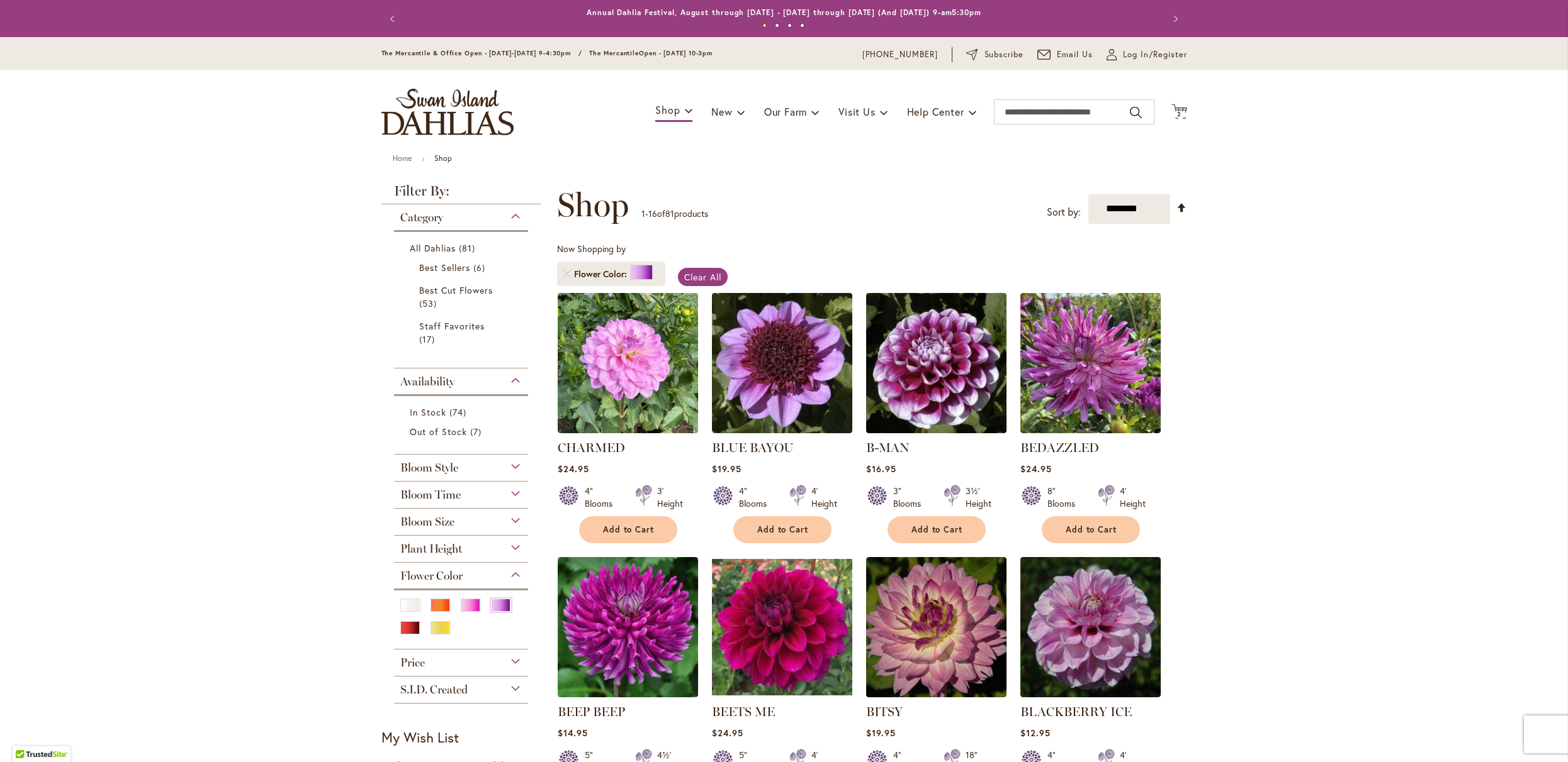
type input "**********"
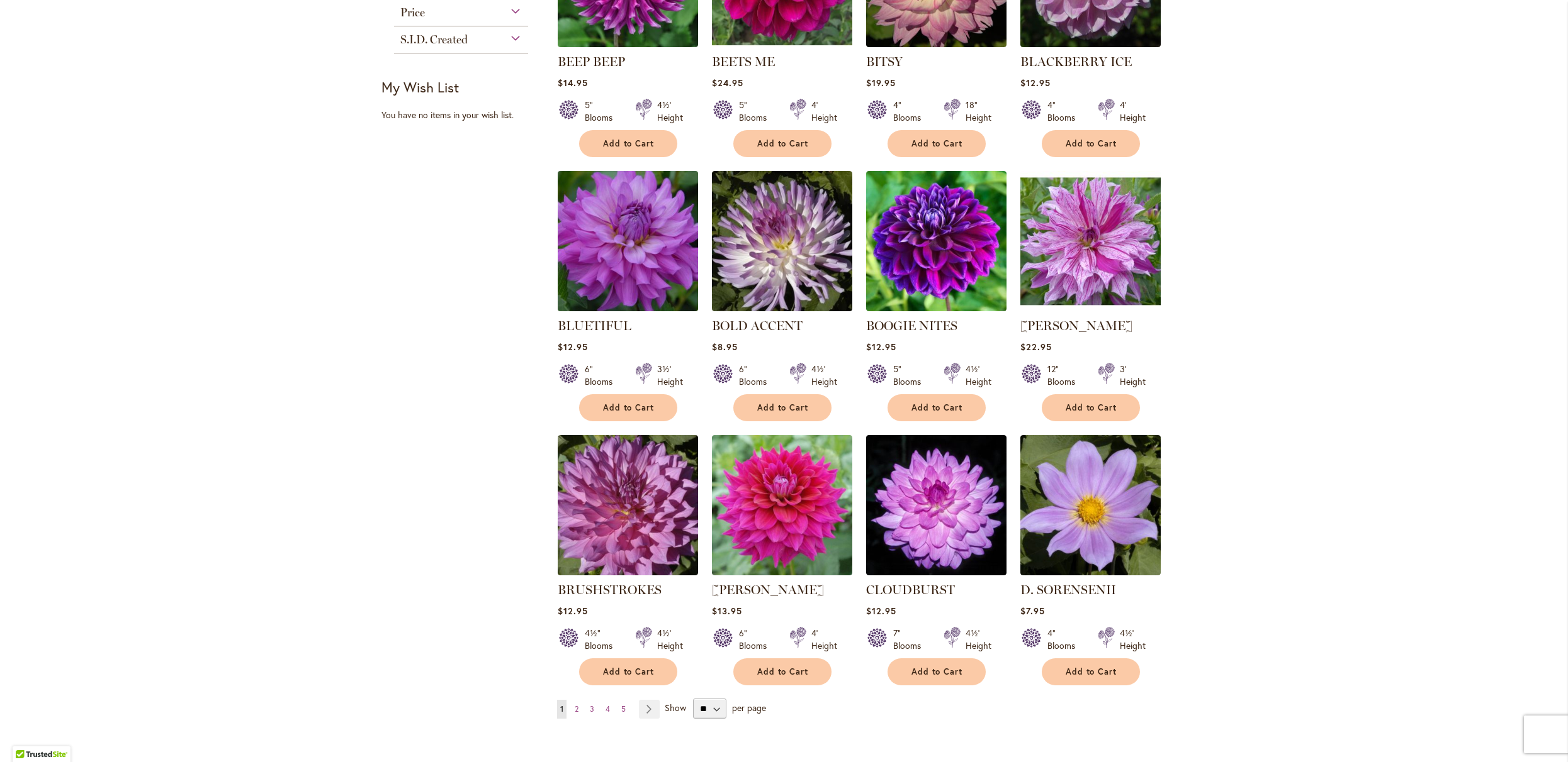
scroll to position [637, 0]
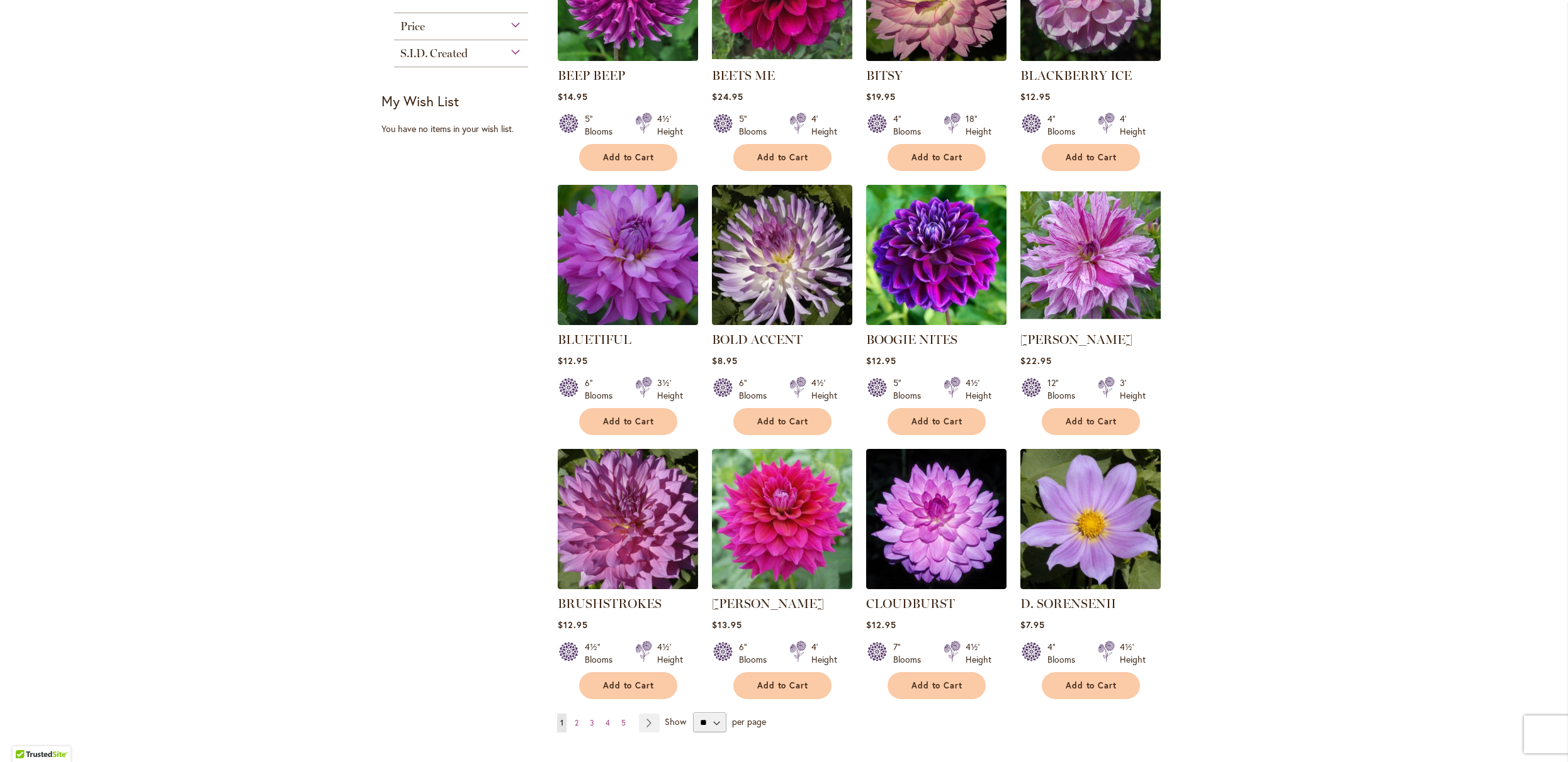
click at [641, 302] on img at bounding box center [627, 254] width 147 height 147
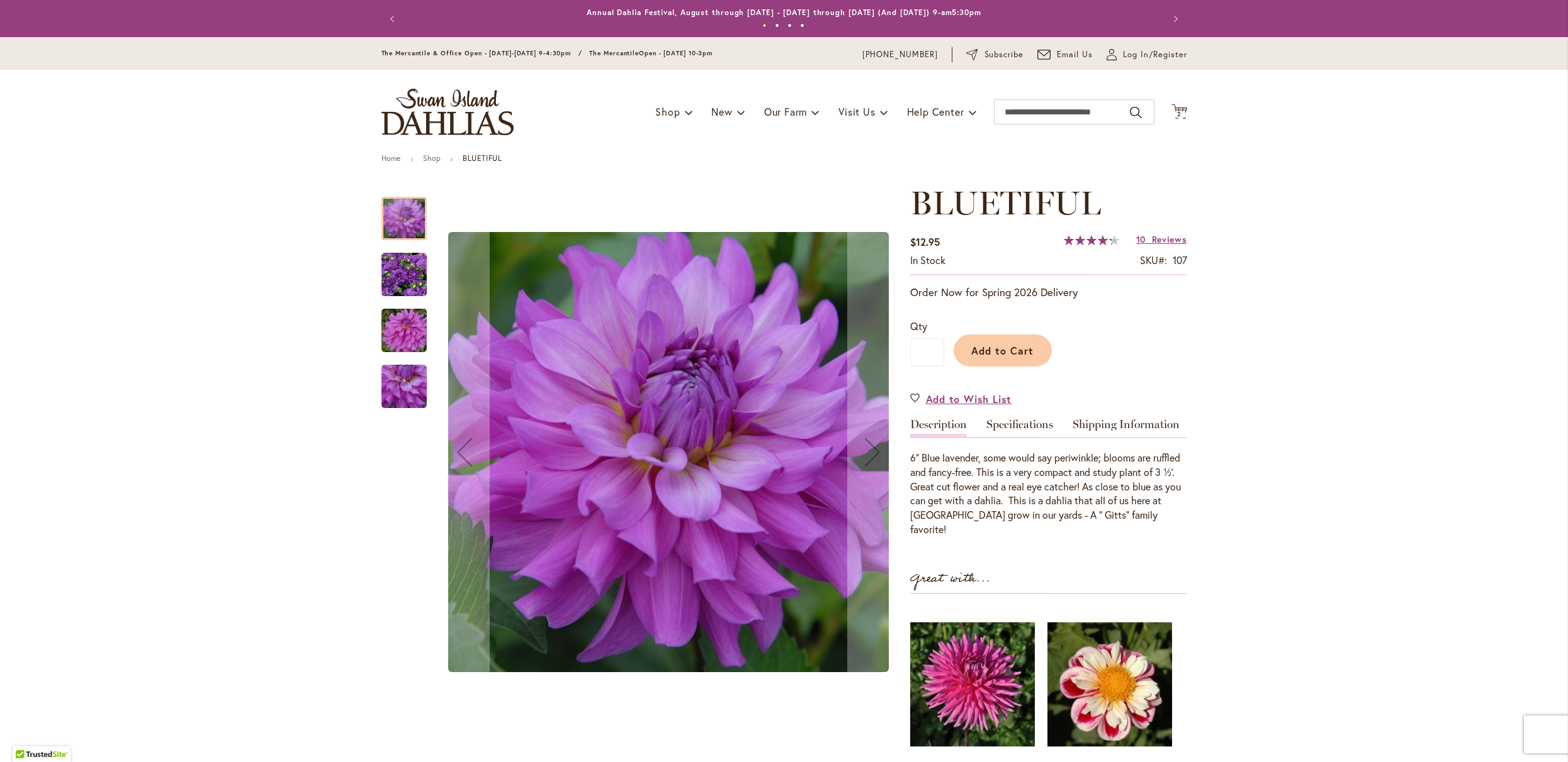
type input "**********"
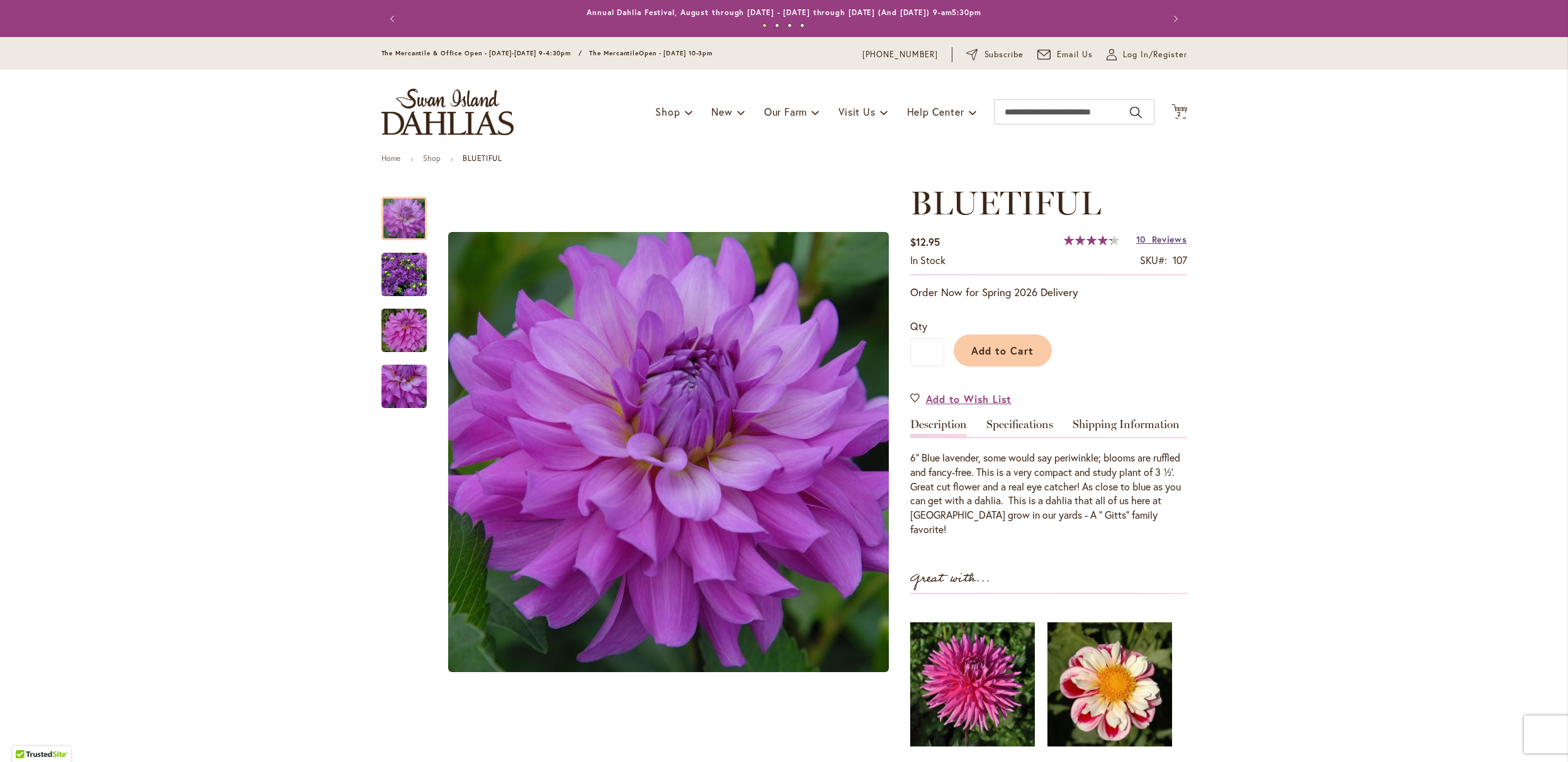
click at [1154, 245] on span "Reviews" at bounding box center [1169, 239] width 36 height 12
click at [1011, 358] on span "Add to Cart" at bounding box center [1002, 350] width 62 height 13
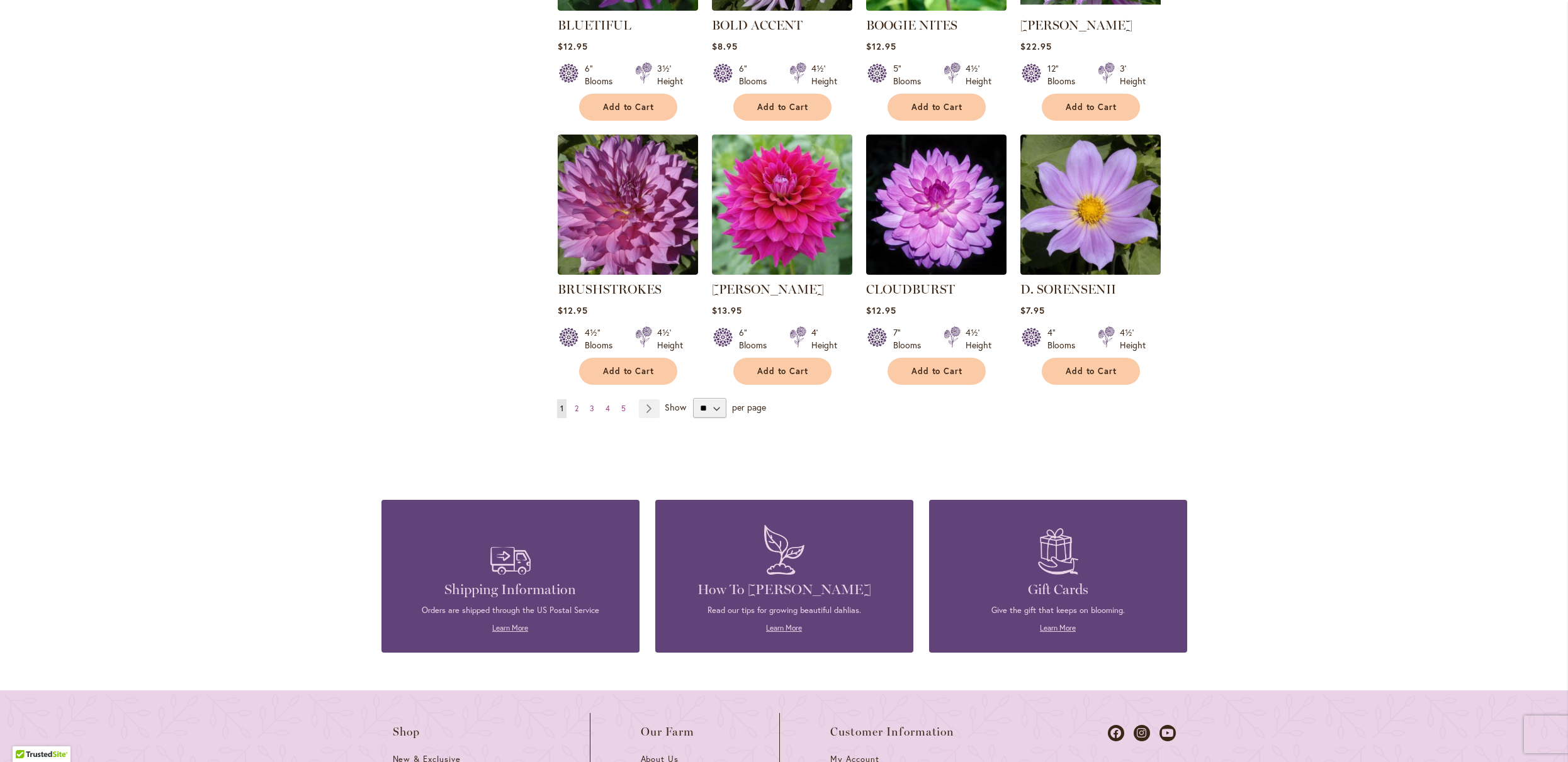
scroll to position [1143, 0]
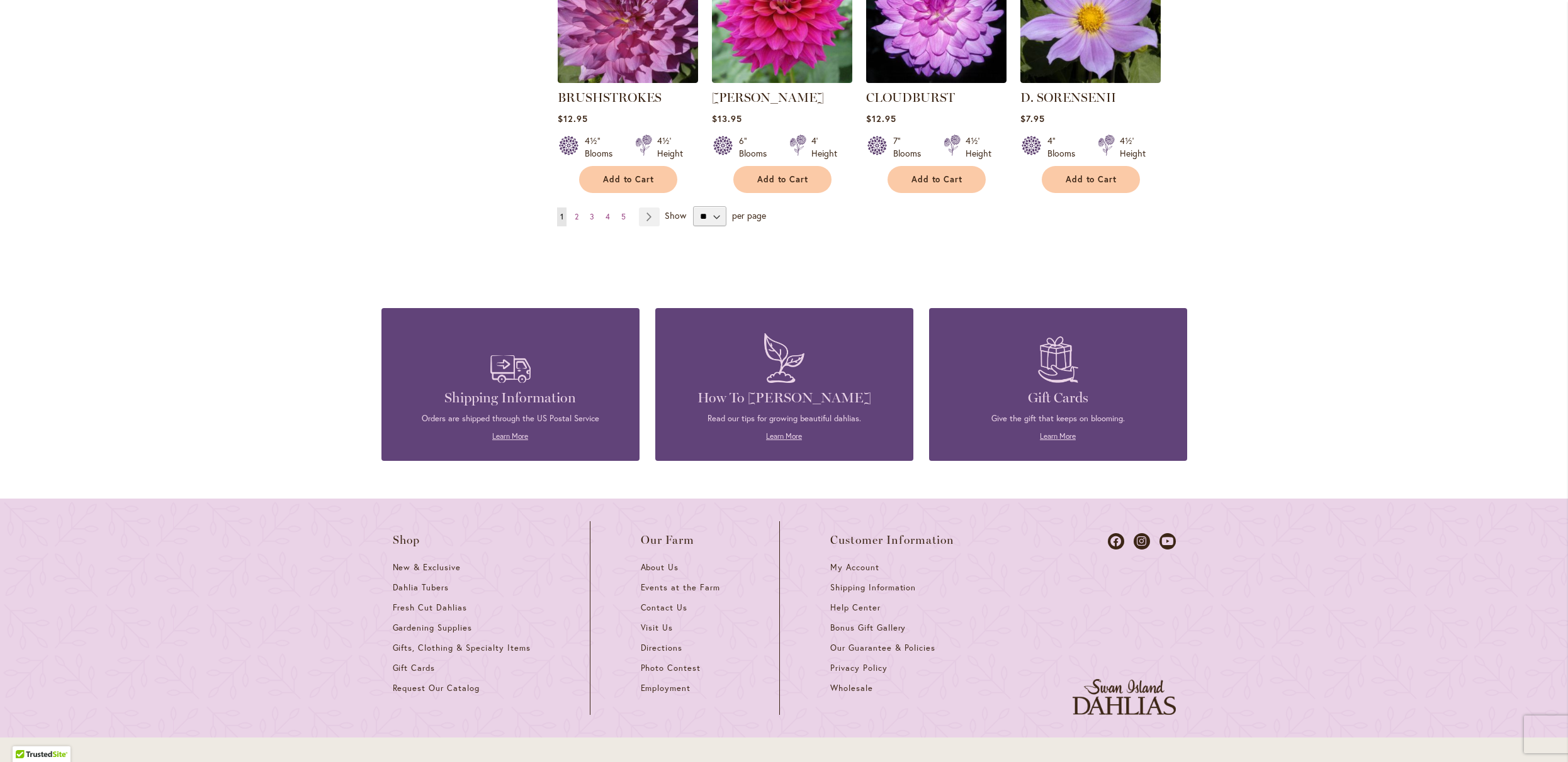
click at [579, 227] on ul "You're currently reading page 1 Page 2 Page 3 Page 4 Page 5 Page Next" at bounding box center [611, 217] width 108 height 19
click at [578, 227] on link "Page 2" at bounding box center [576, 217] width 10 height 19
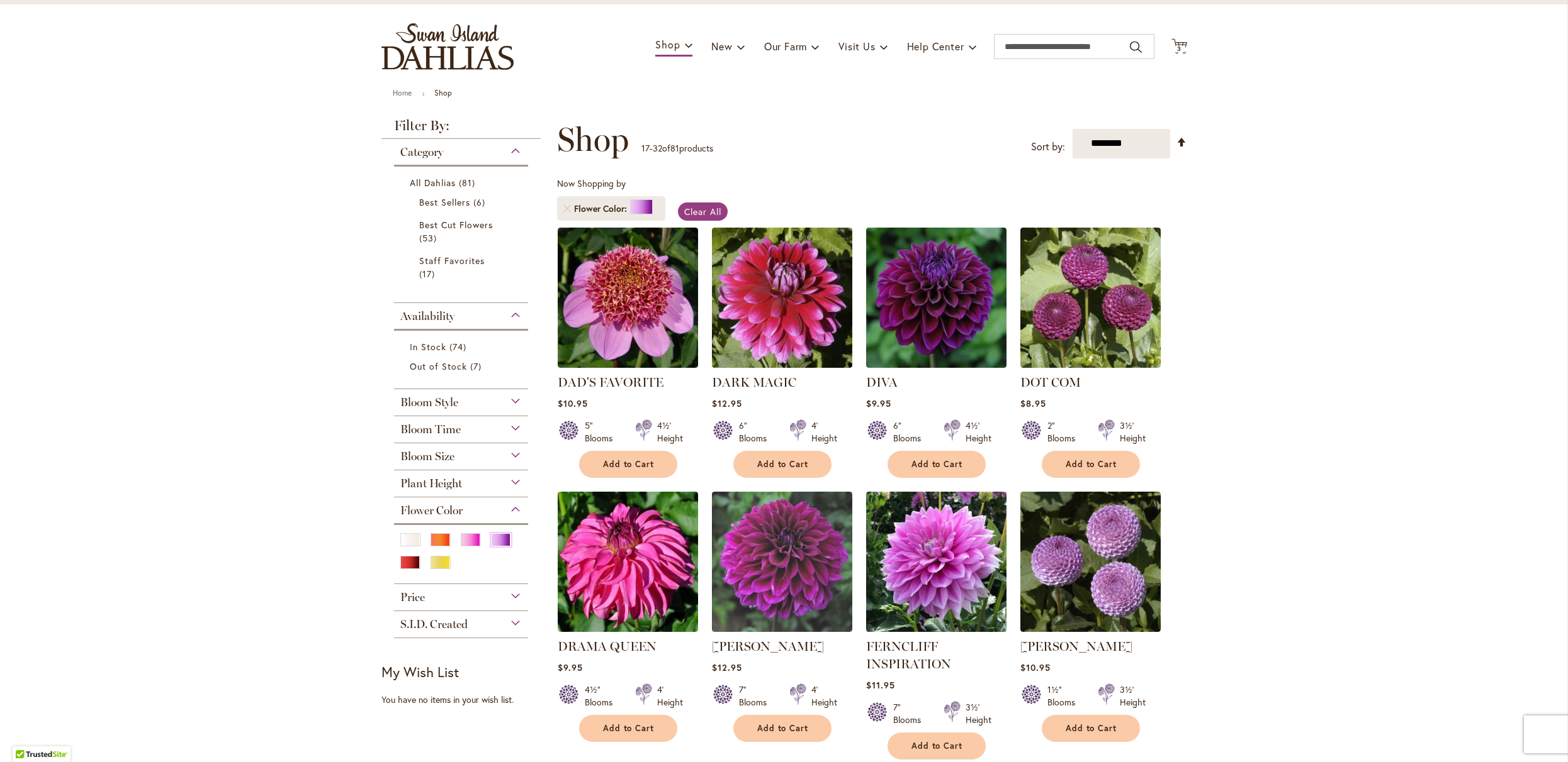
scroll to position [87, 0]
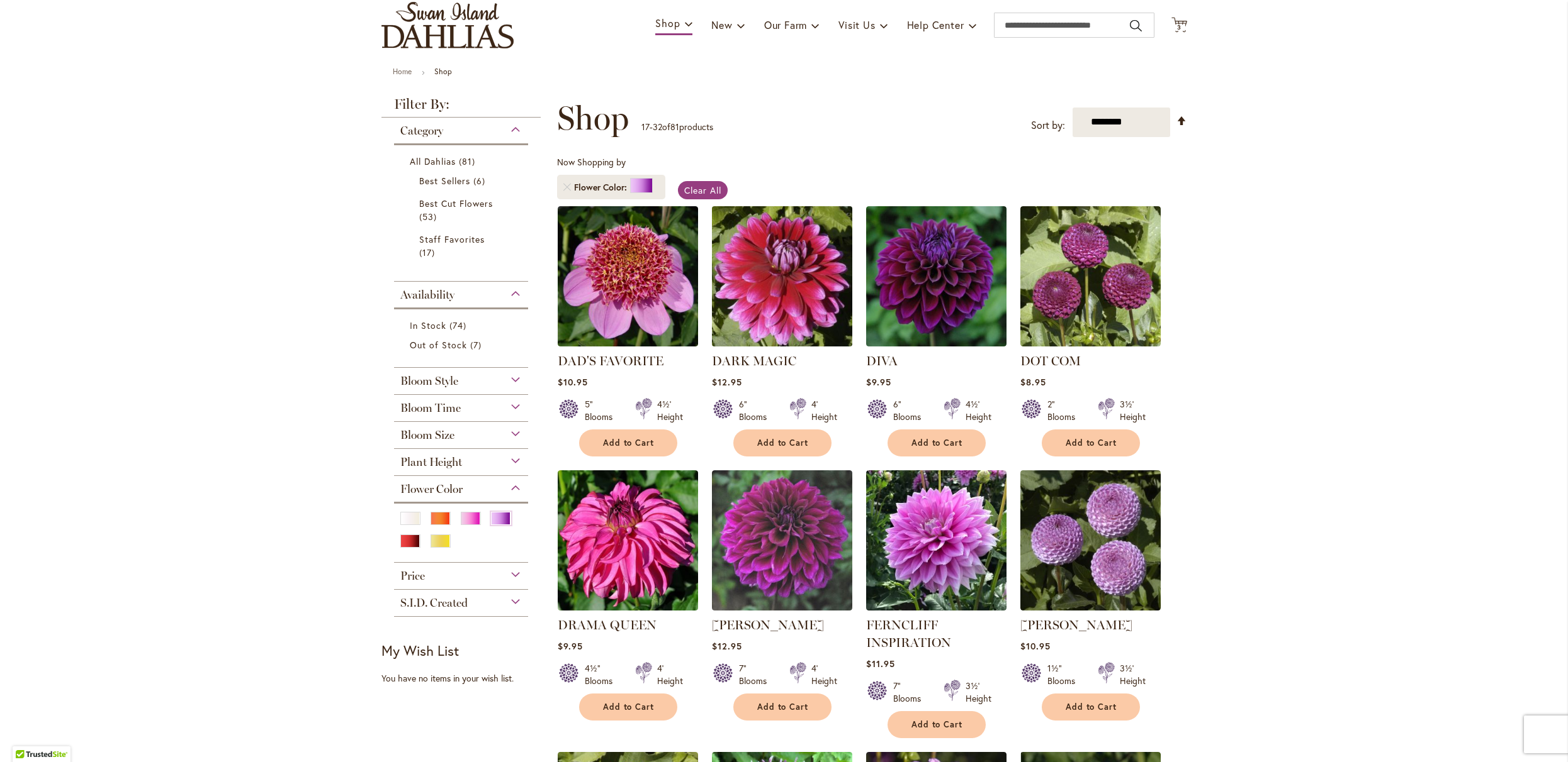
click at [769, 323] on img at bounding box center [782, 275] width 147 height 147
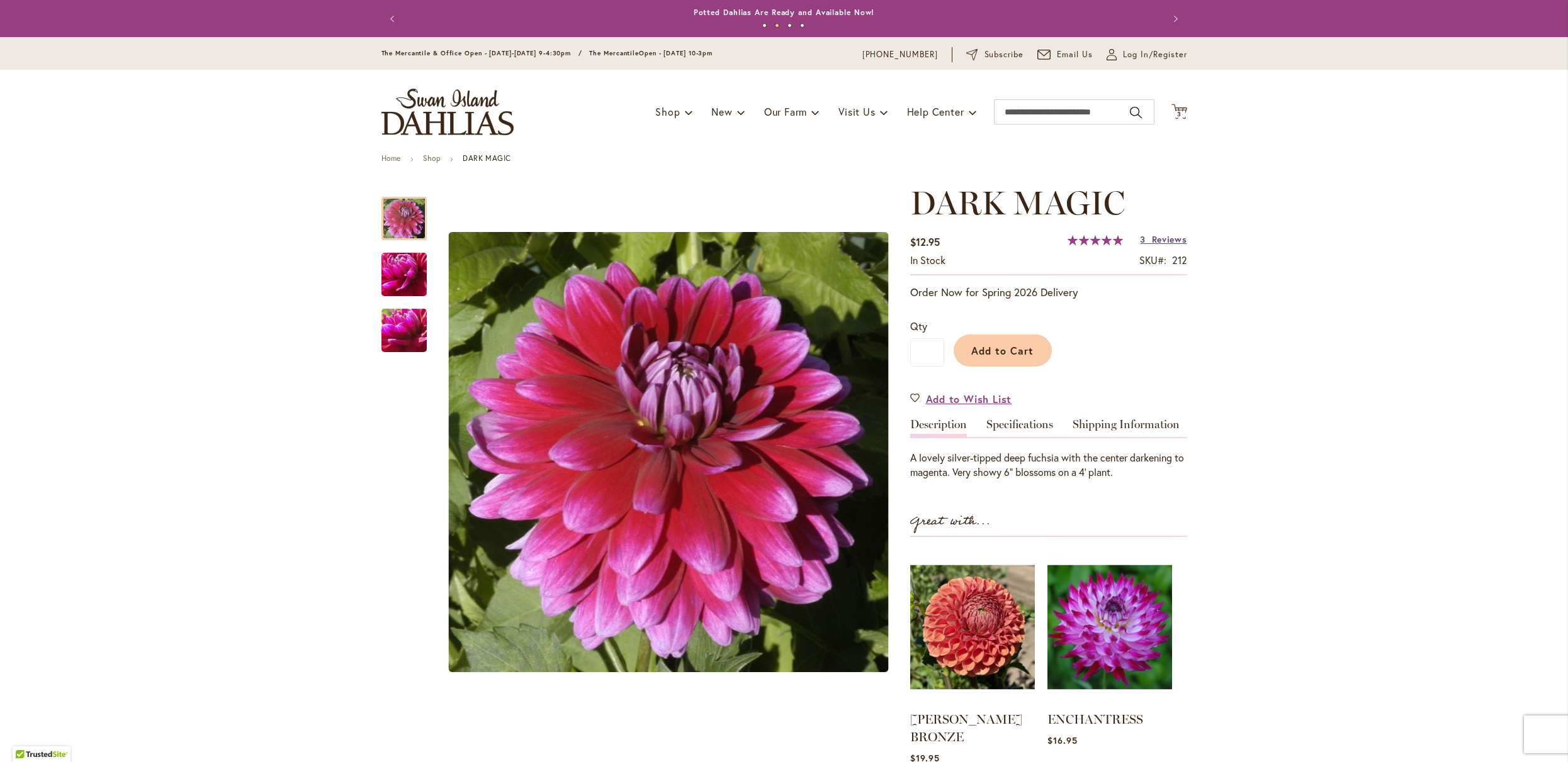
click at [1160, 245] on span "Reviews" at bounding box center [1169, 239] width 36 height 12
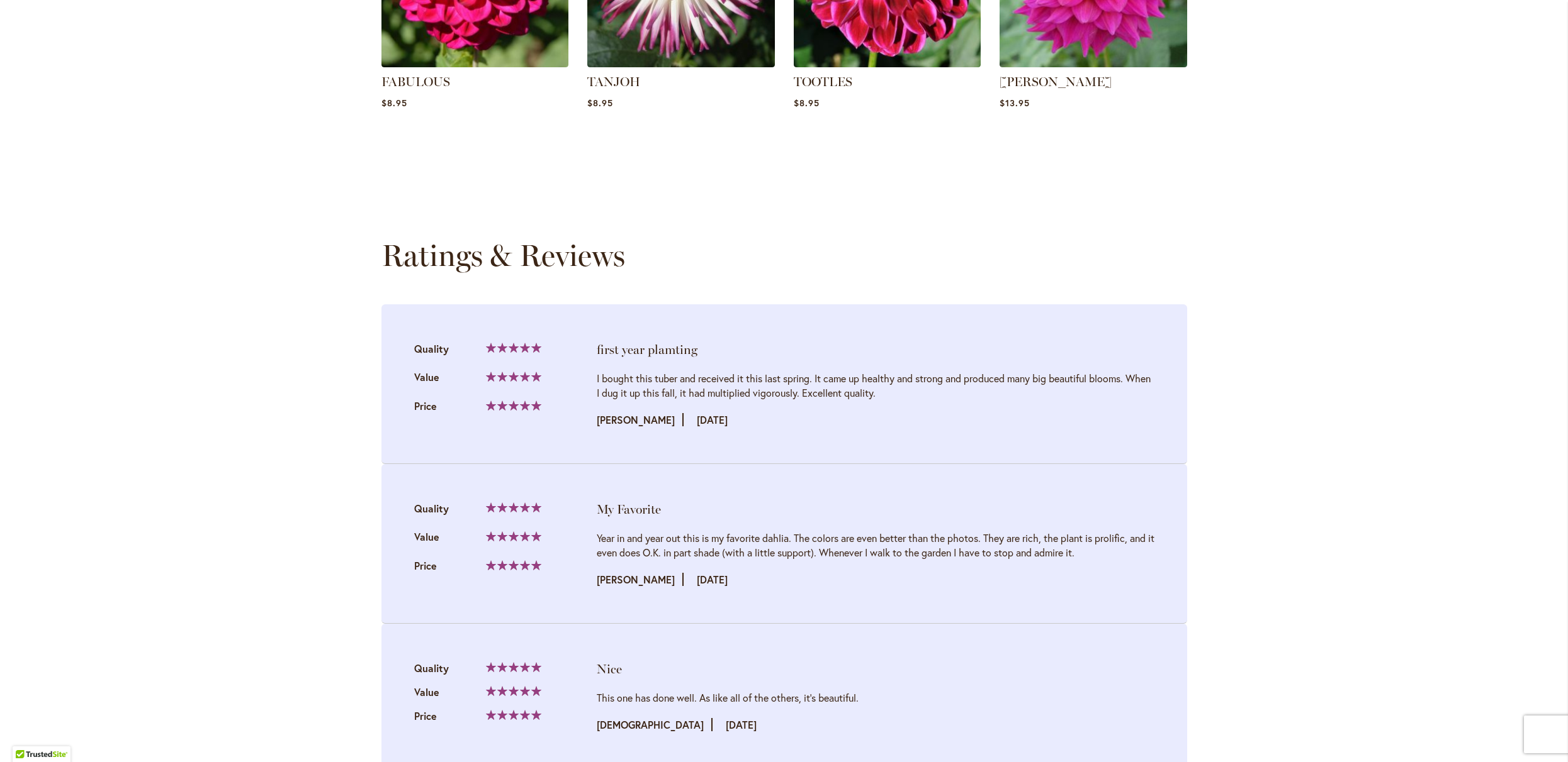
scroll to position [1291, 0]
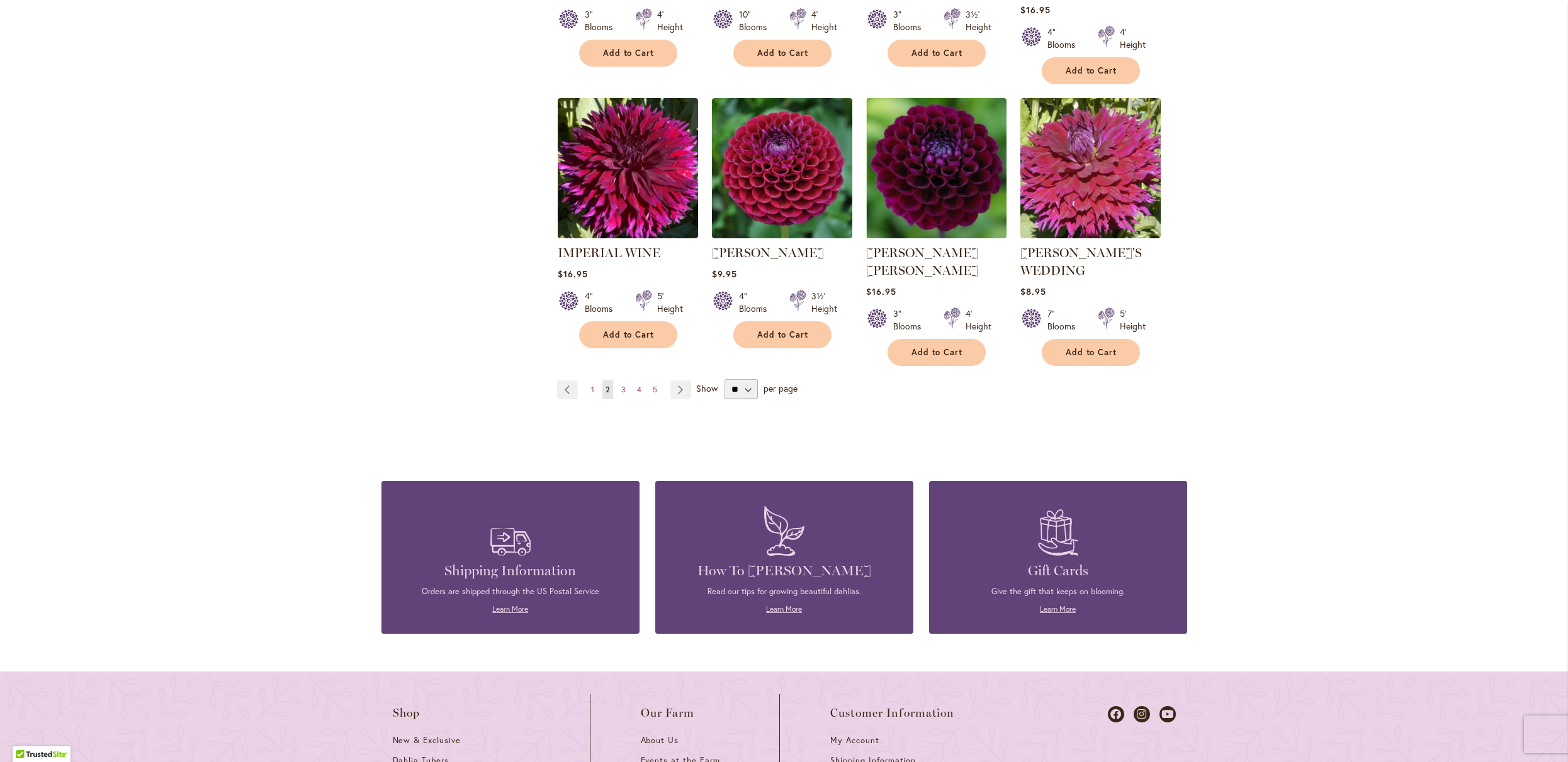
scroll to position [1027, 0]
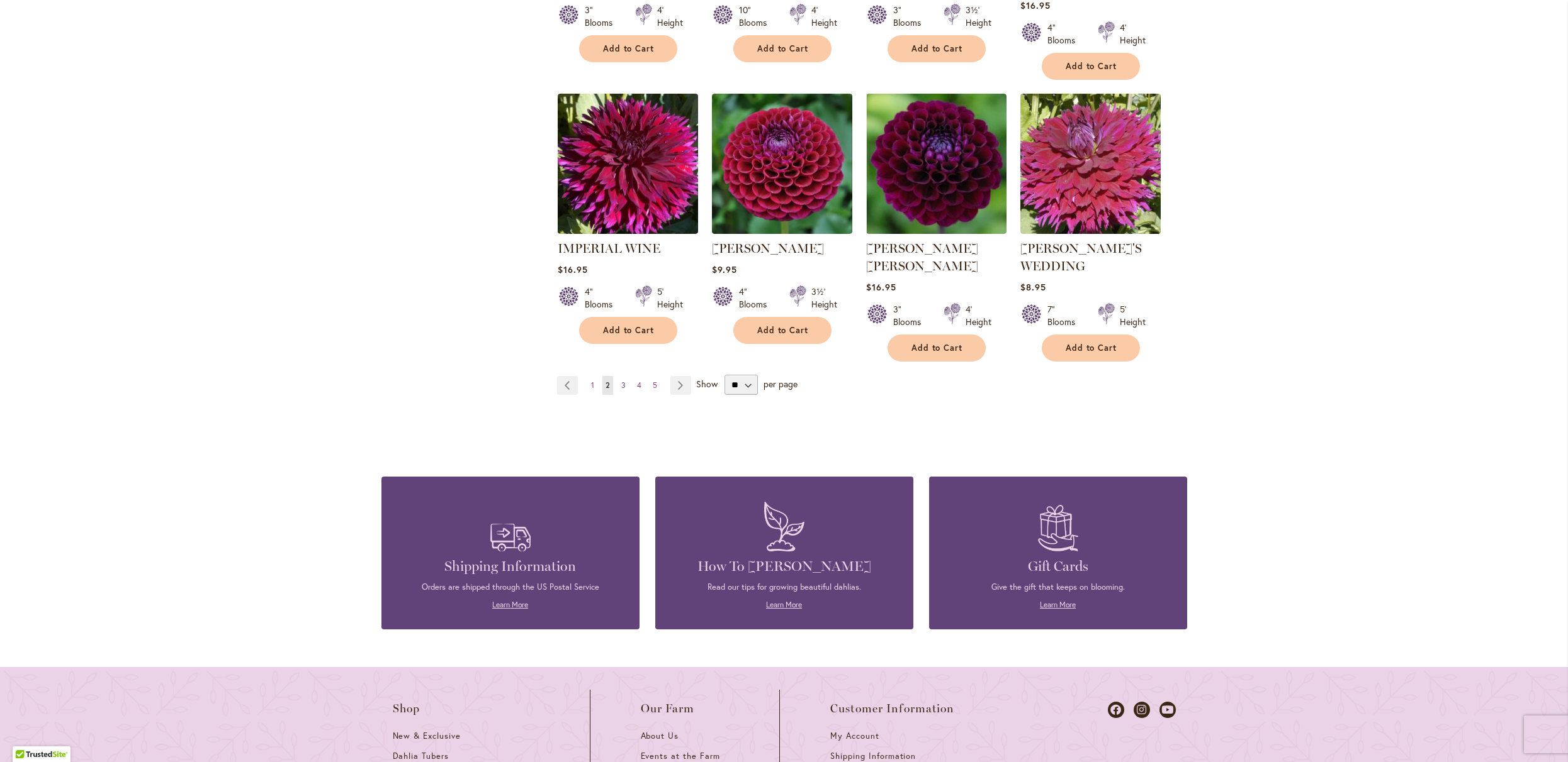
click at [622, 390] on span "3" at bounding box center [623, 385] width 5 height 9
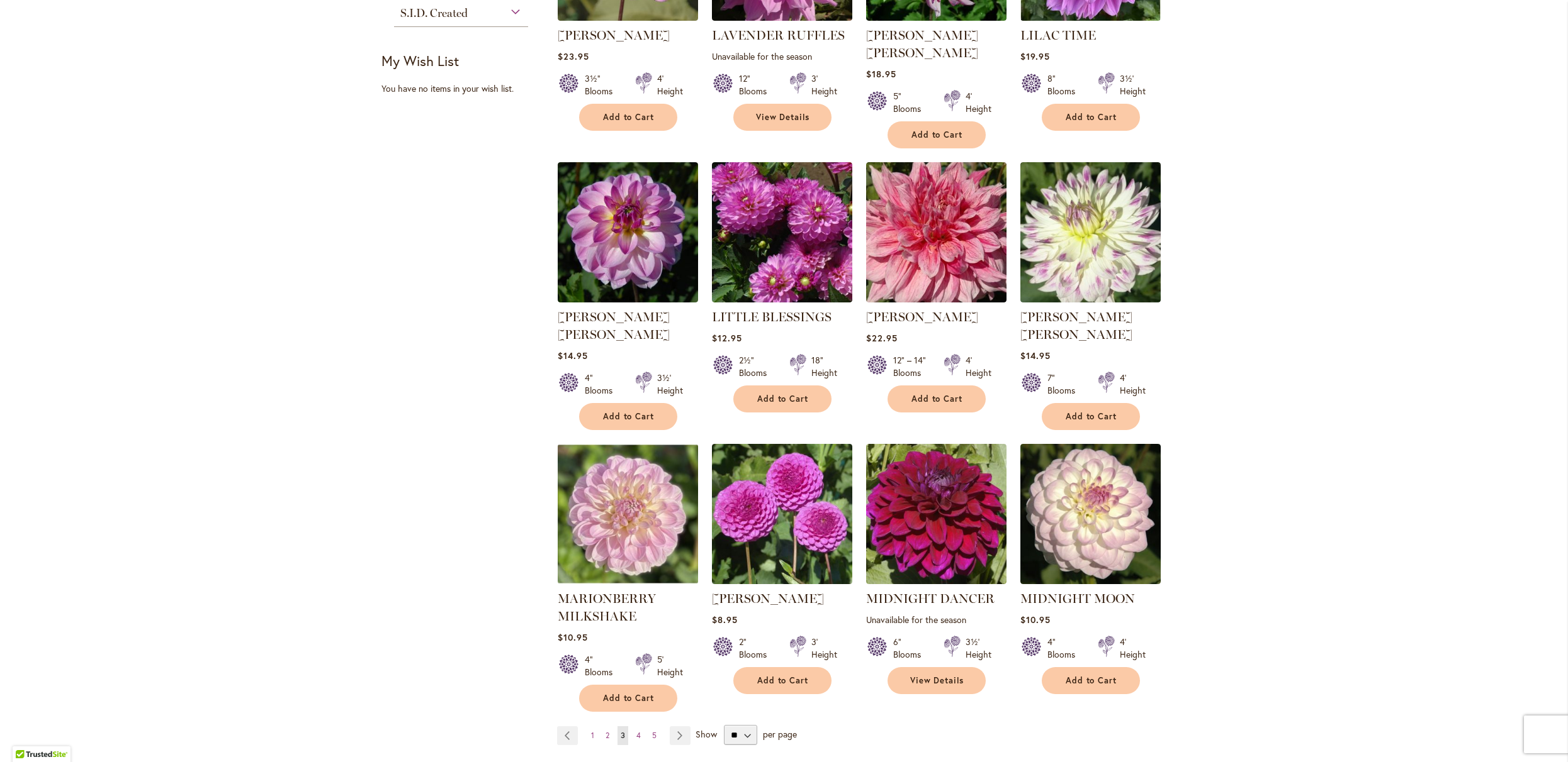
scroll to position [680, 0]
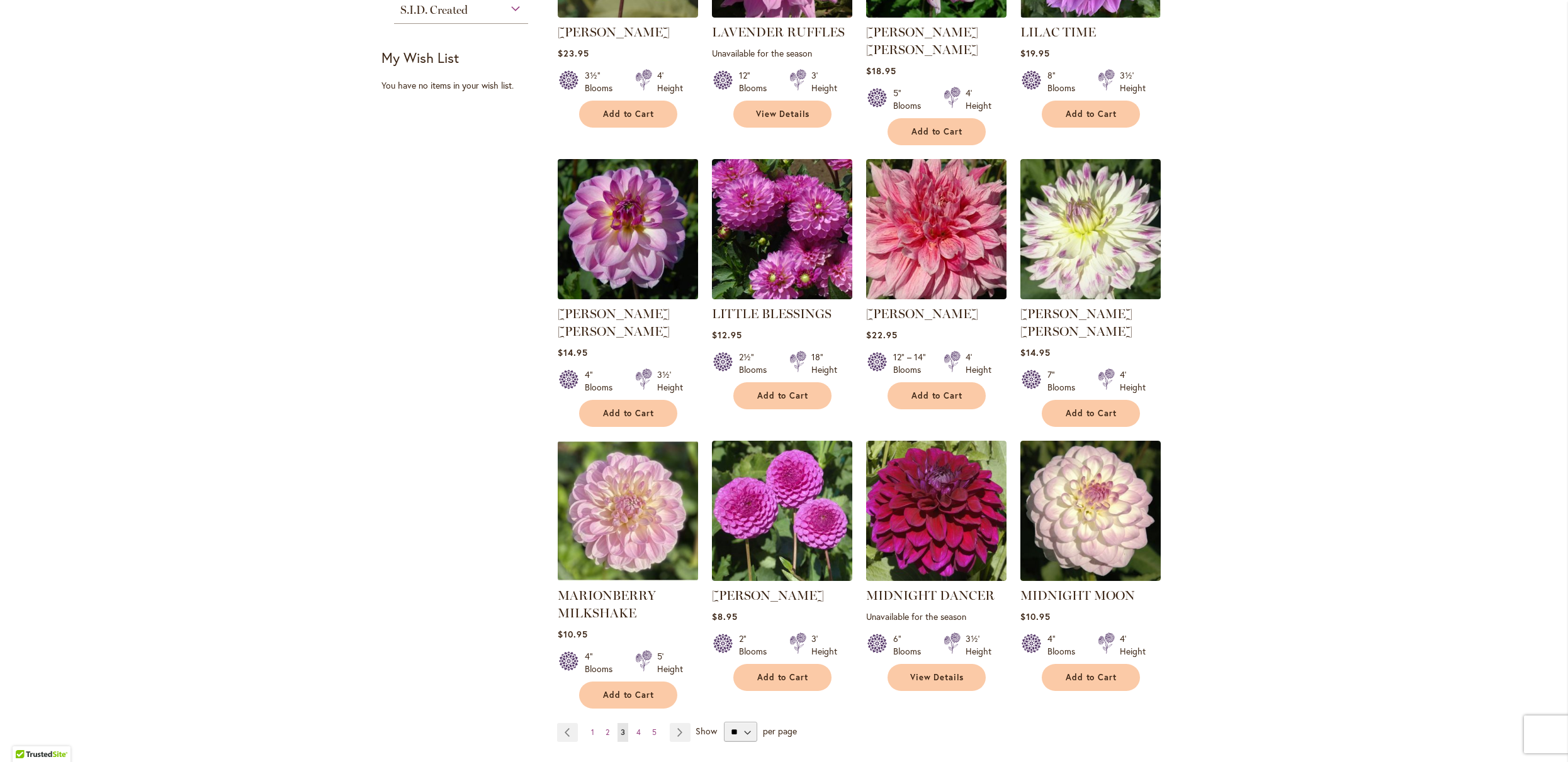
click at [611, 290] on img at bounding box center [627, 229] width 147 height 147
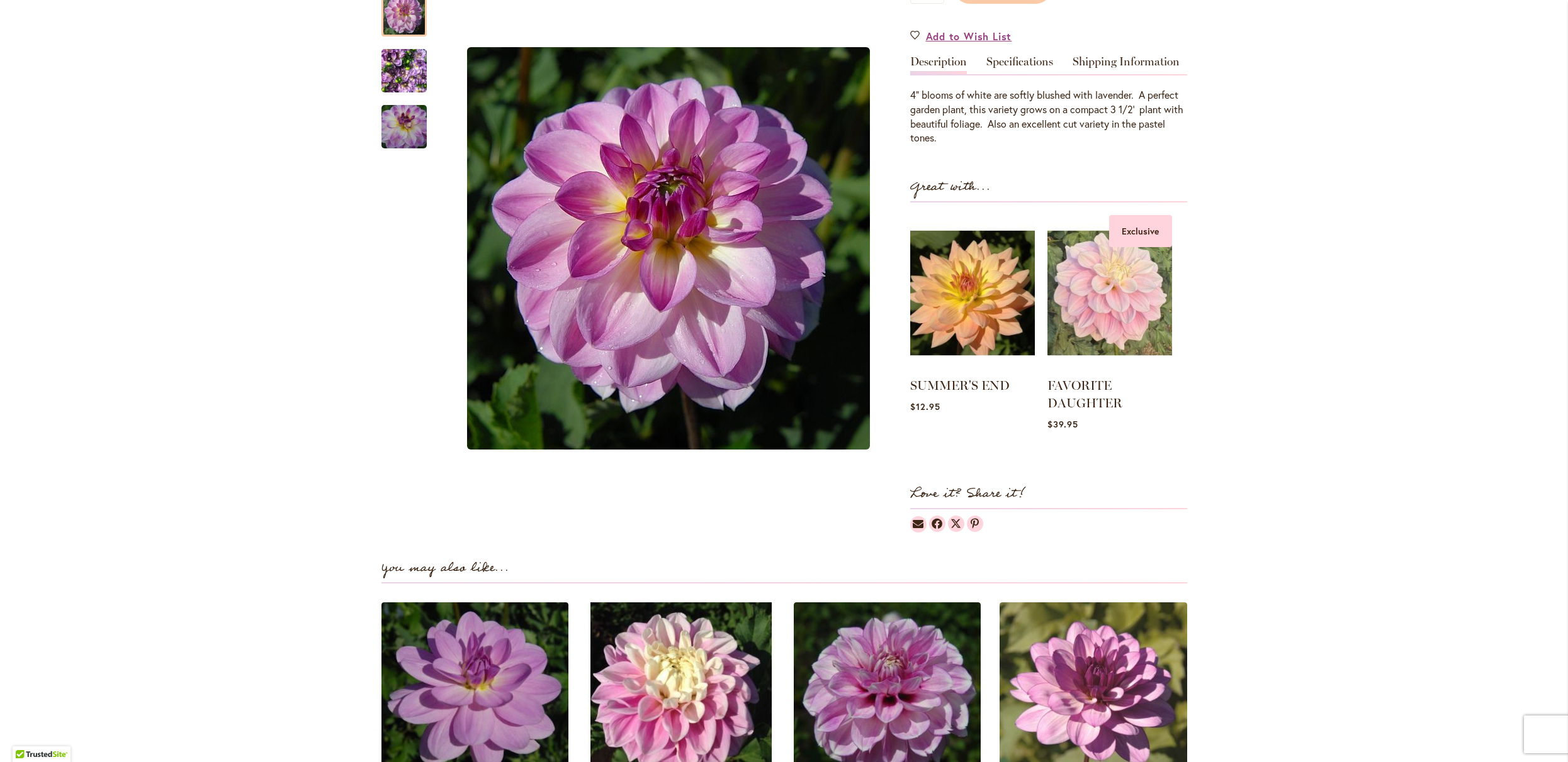
scroll to position [217, 0]
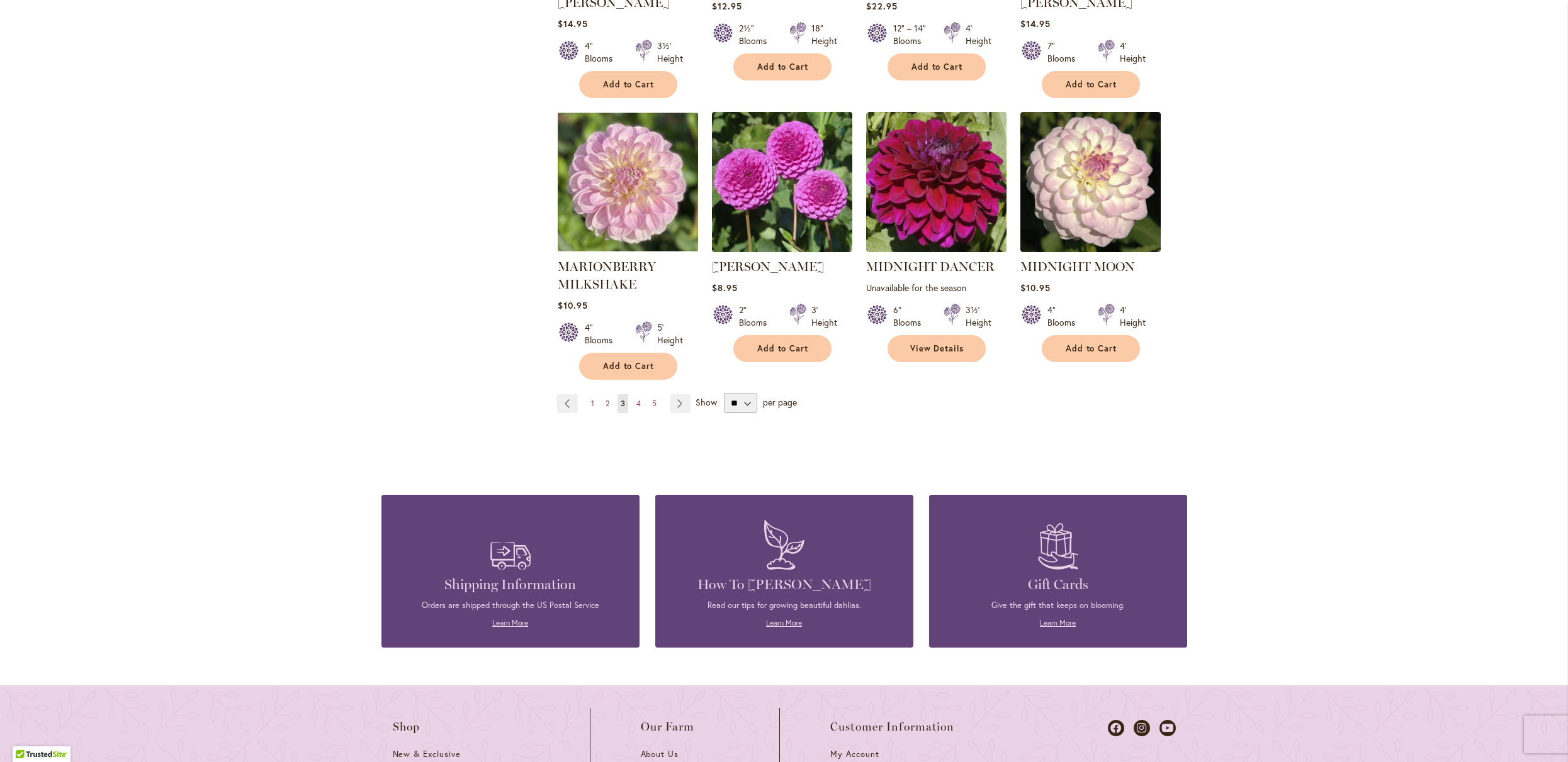
scroll to position [1013, 0]
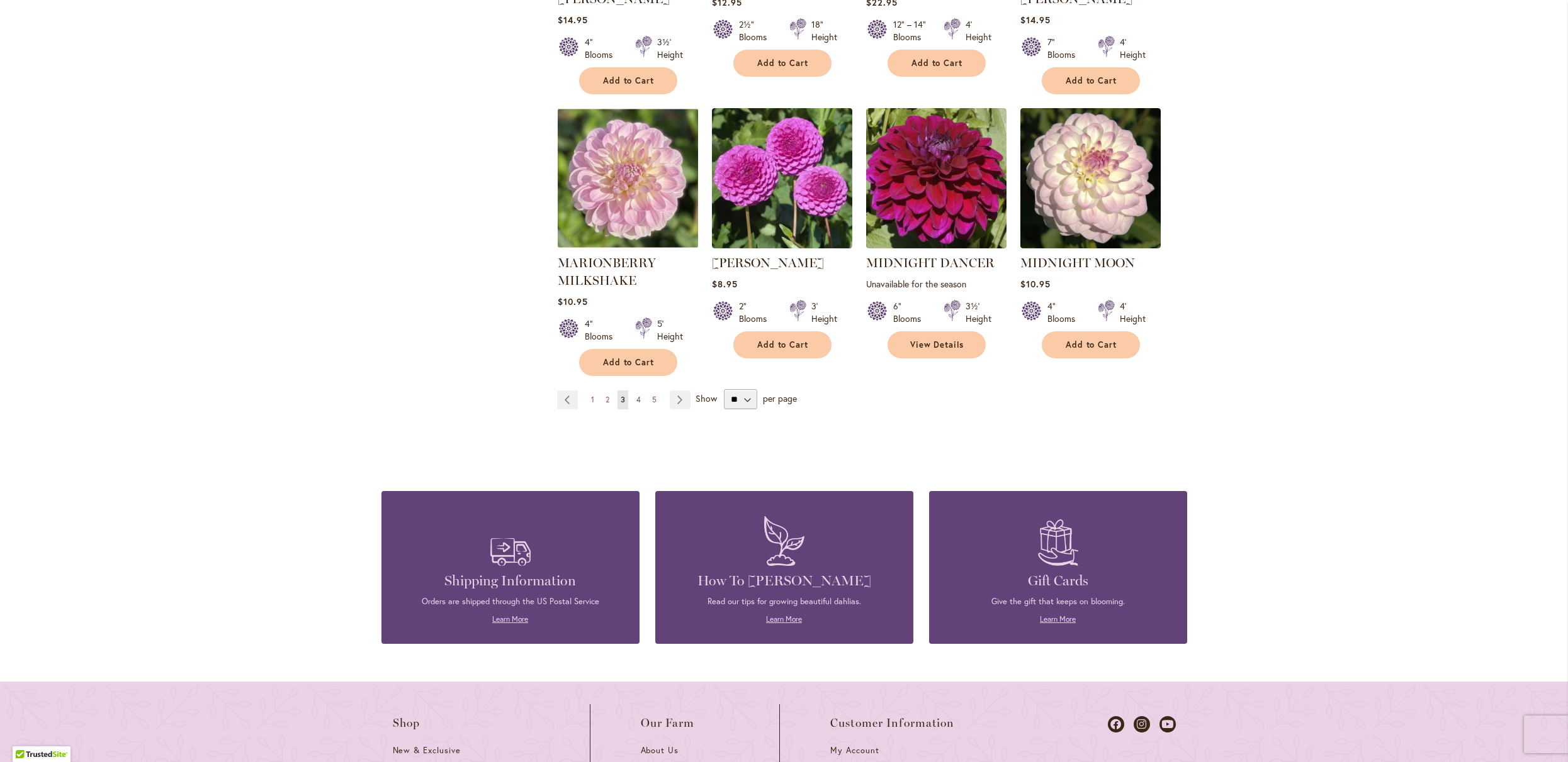
click at [639, 404] on span "4" at bounding box center [638, 400] width 5 height 9
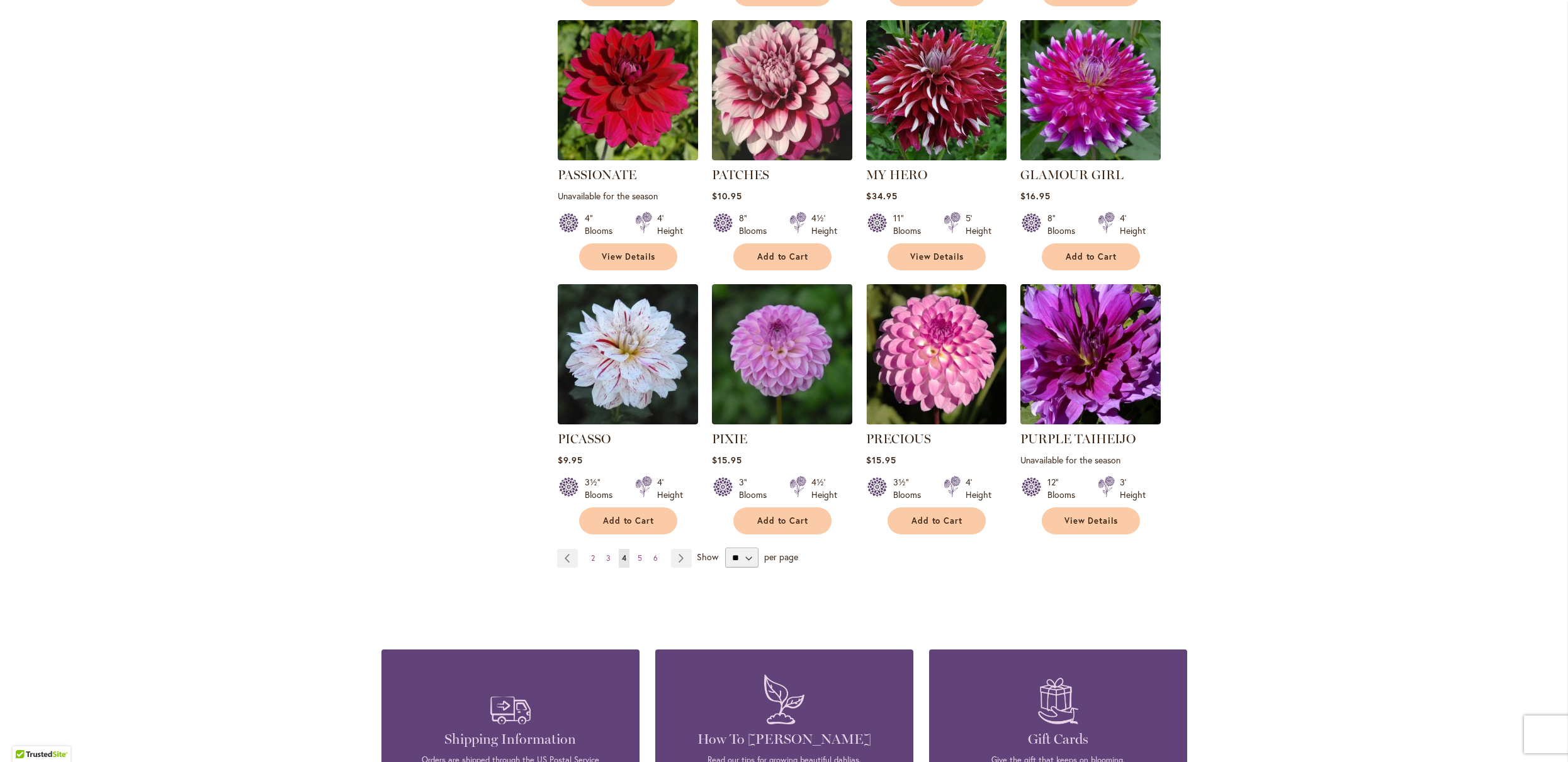
scroll to position [824, 0]
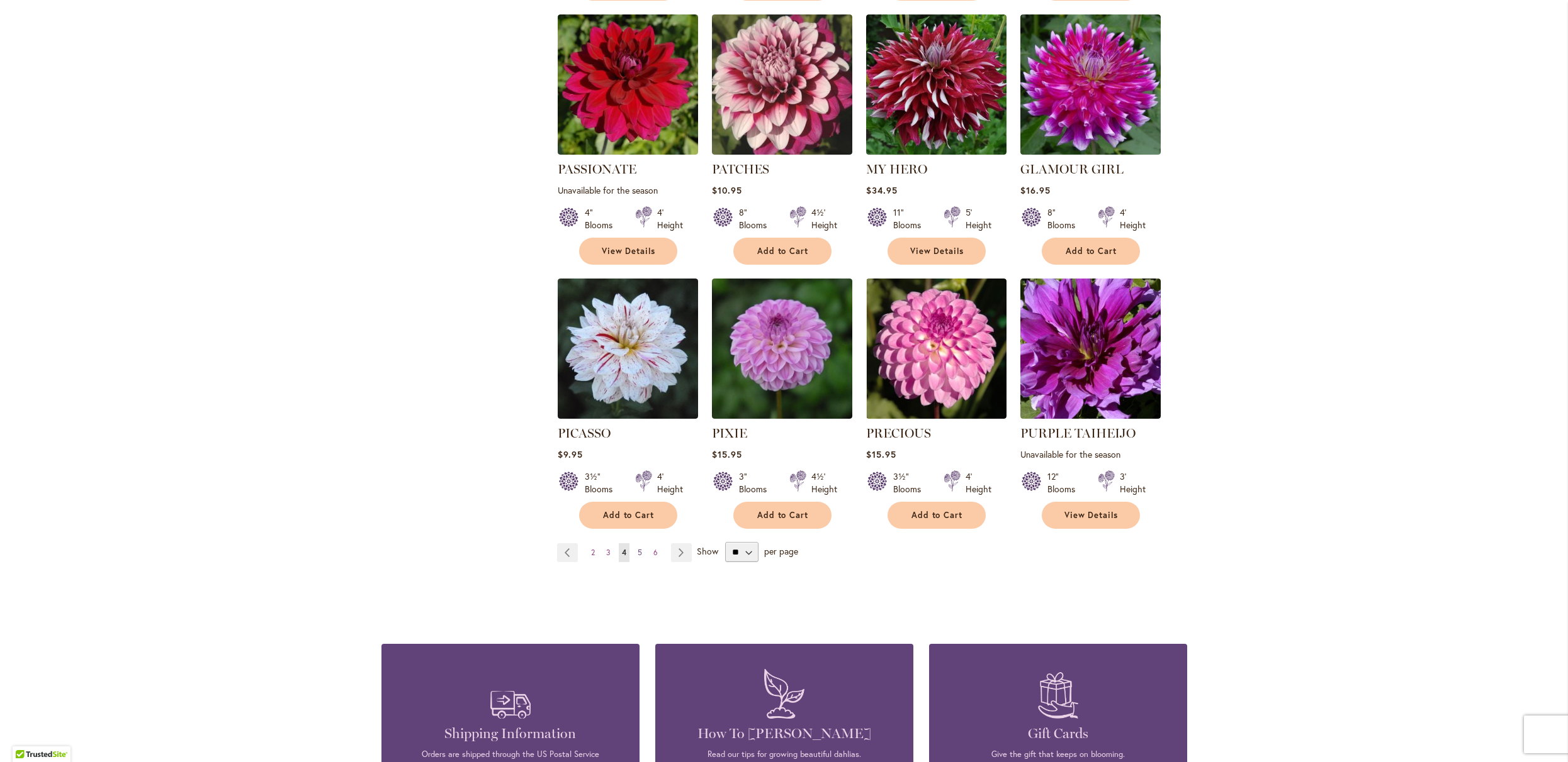
click at [640, 557] on span "5" at bounding box center [640, 553] width 5 height 9
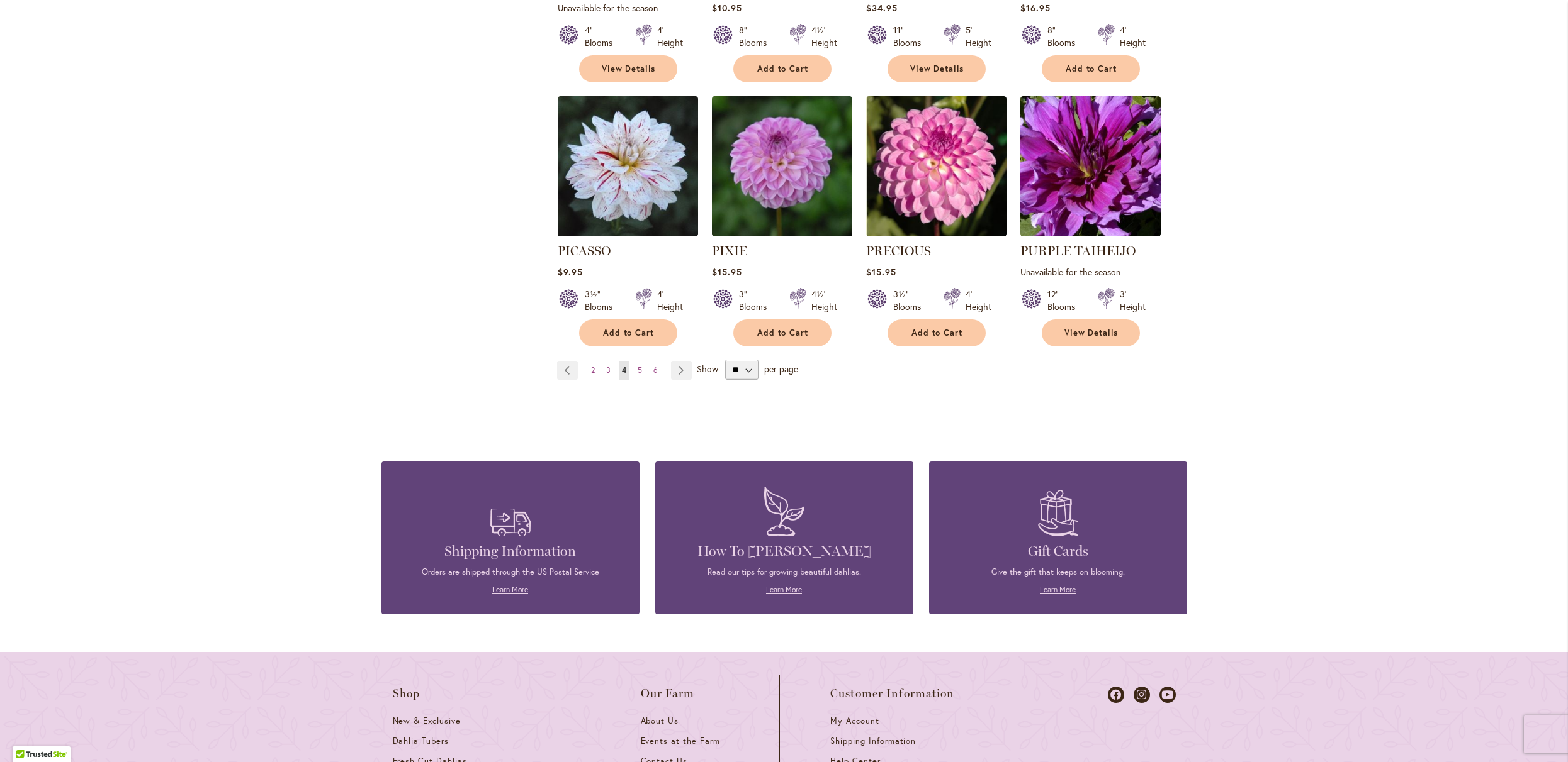
scroll to position [1013, 0]
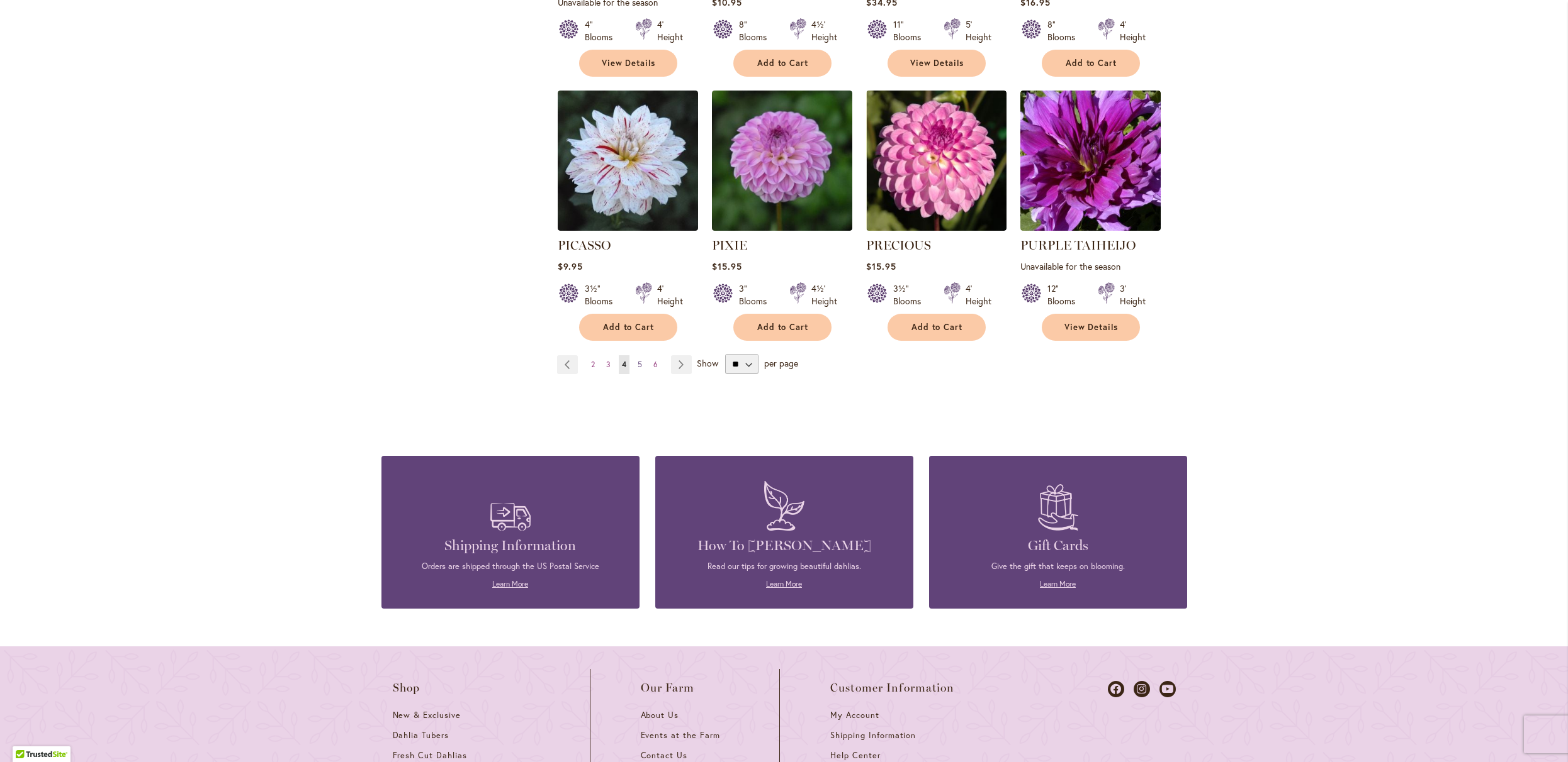
click at [641, 370] on span "5" at bounding box center [640, 364] width 5 height 9
click at [681, 374] on link "Page Next" at bounding box center [681, 365] width 21 height 19
click at [685, 374] on link "Page Next" at bounding box center [681, 365] width 21 height 19
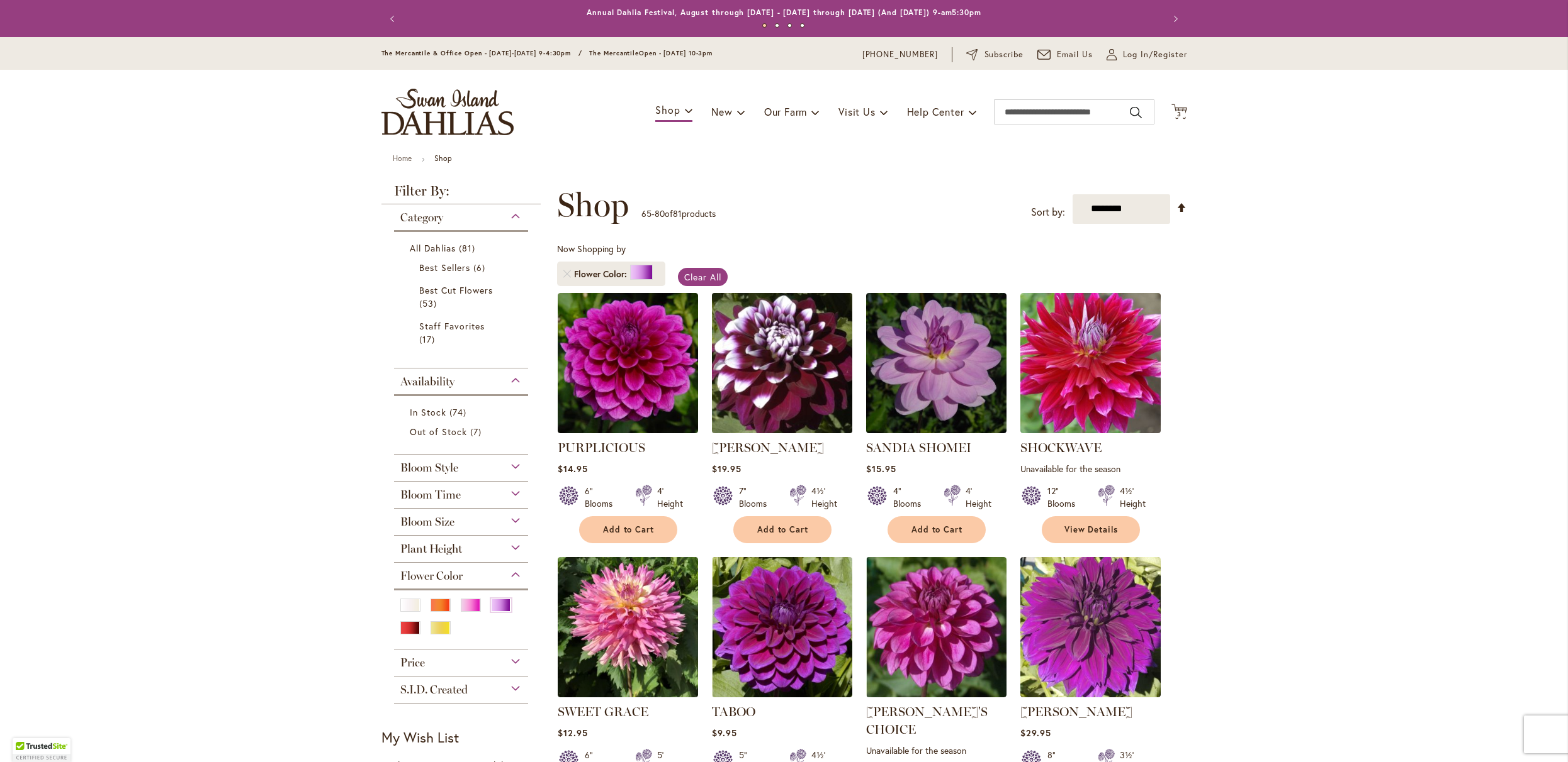
type input "**********"
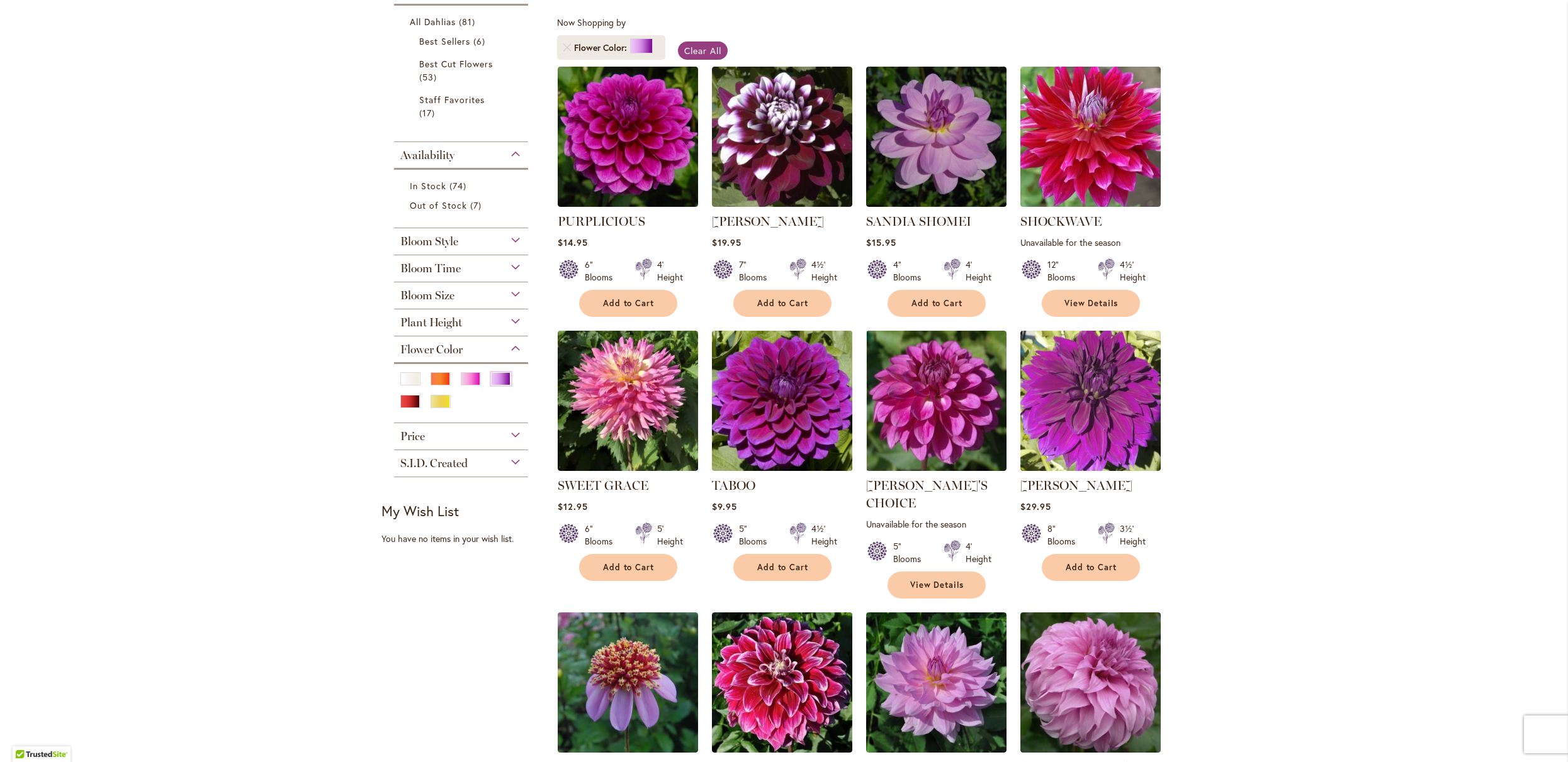
scroll to position [231, 0]
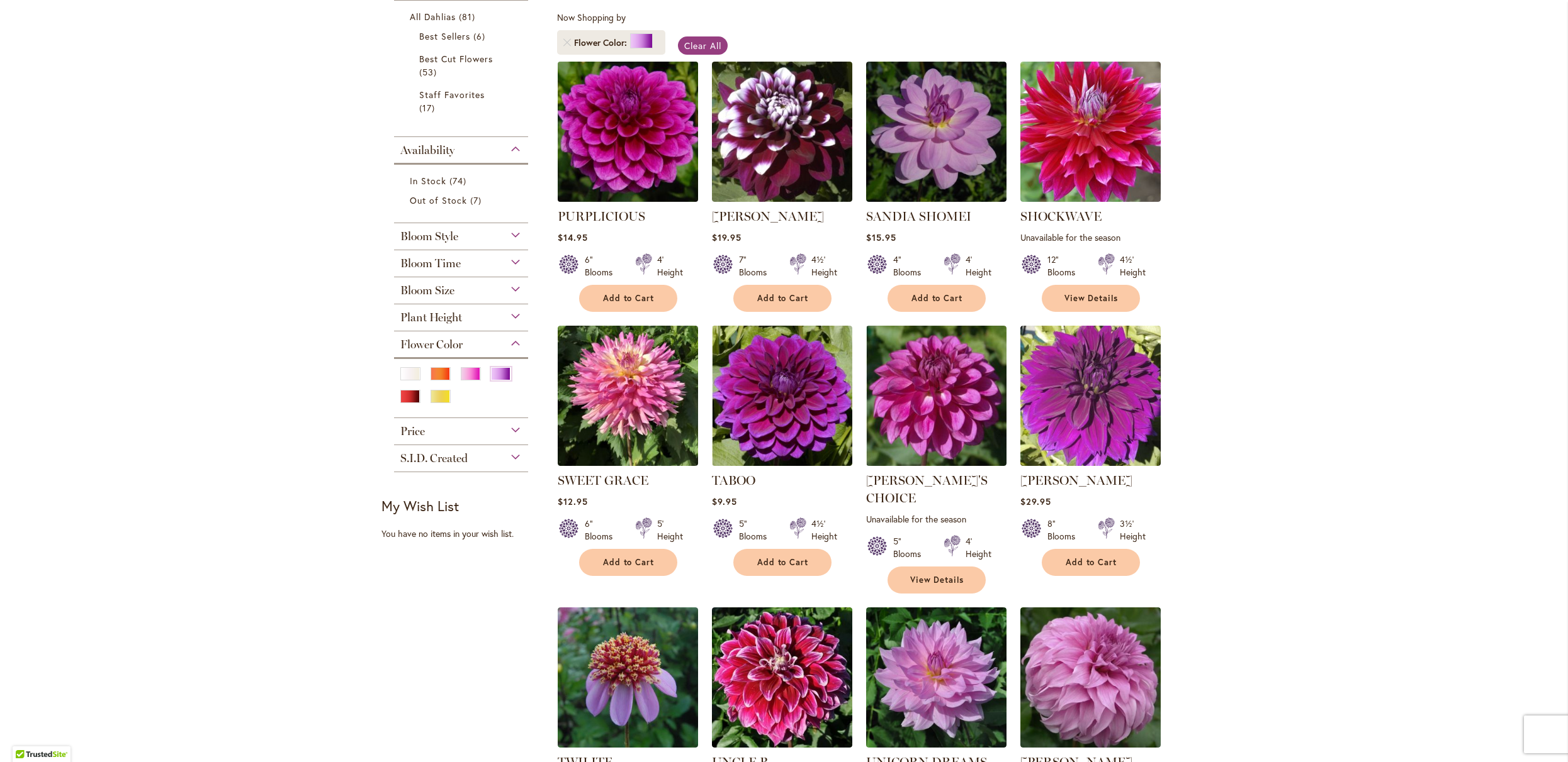
click at [611, 156] on img at bounding box center [627, 131] width 147 height 147
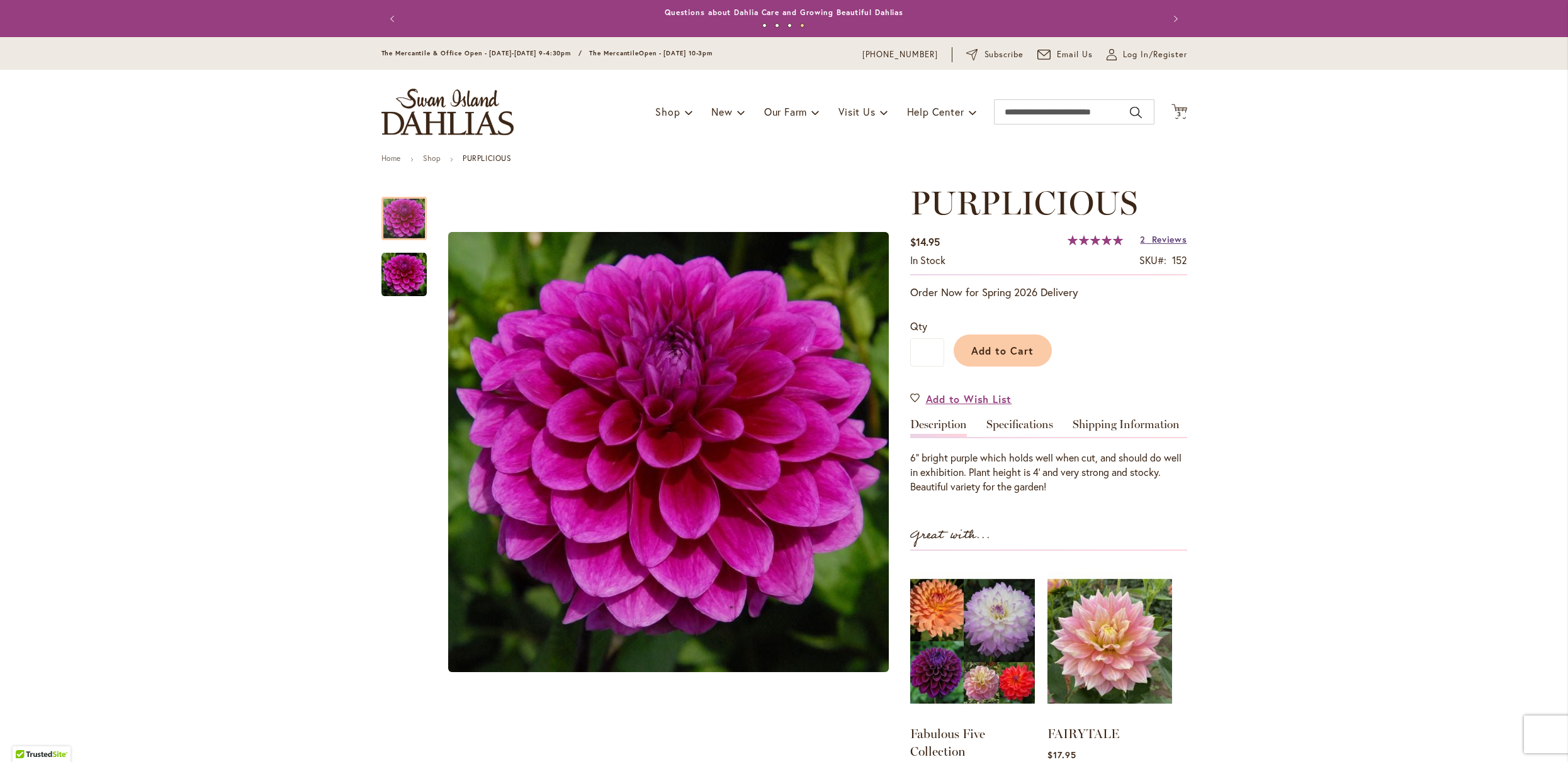
click at [1152, 245] on span "Reviews" at bounding box center [1169, 239] width 36 height 12
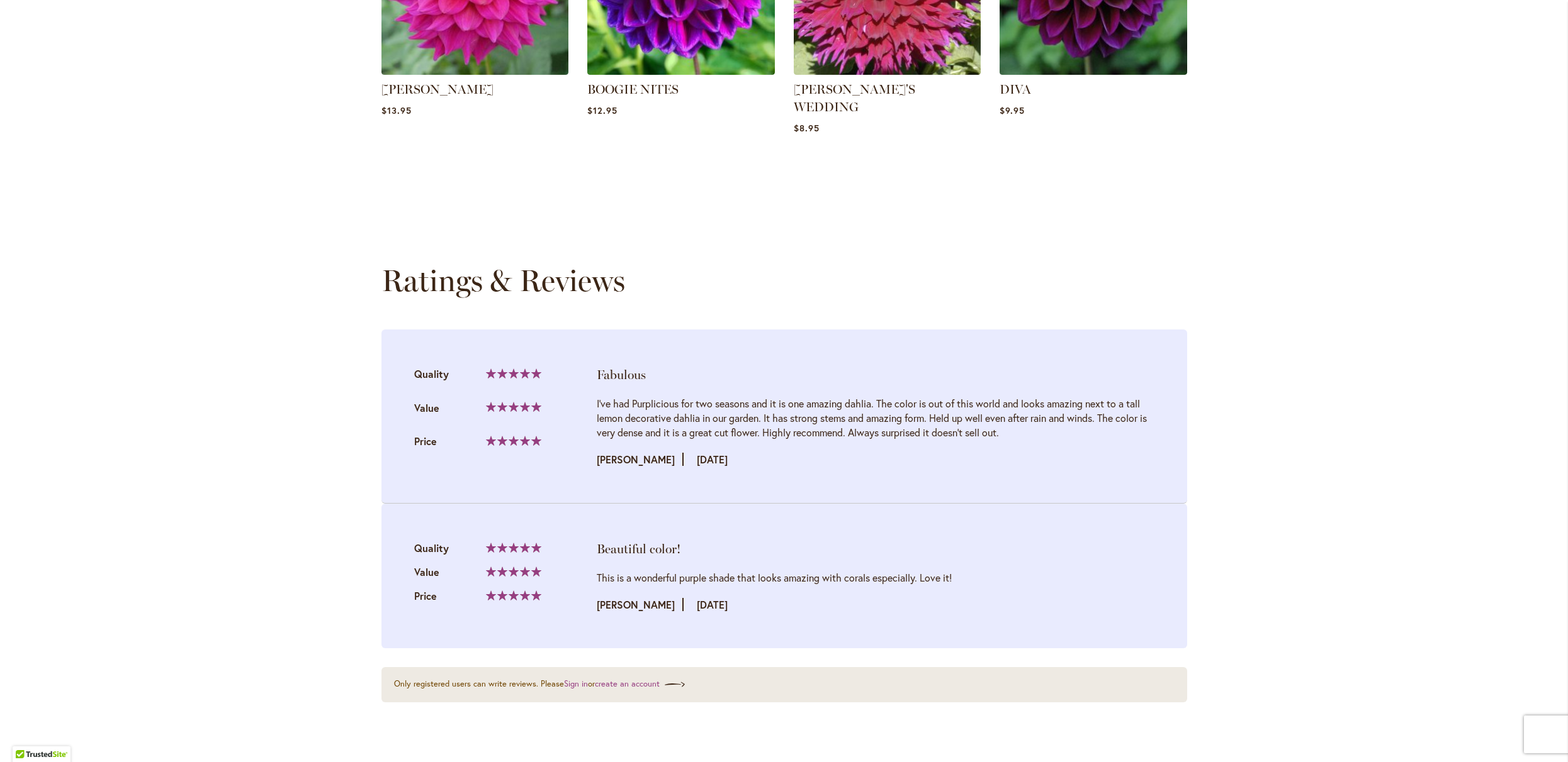
scroll to position [1305, 0]
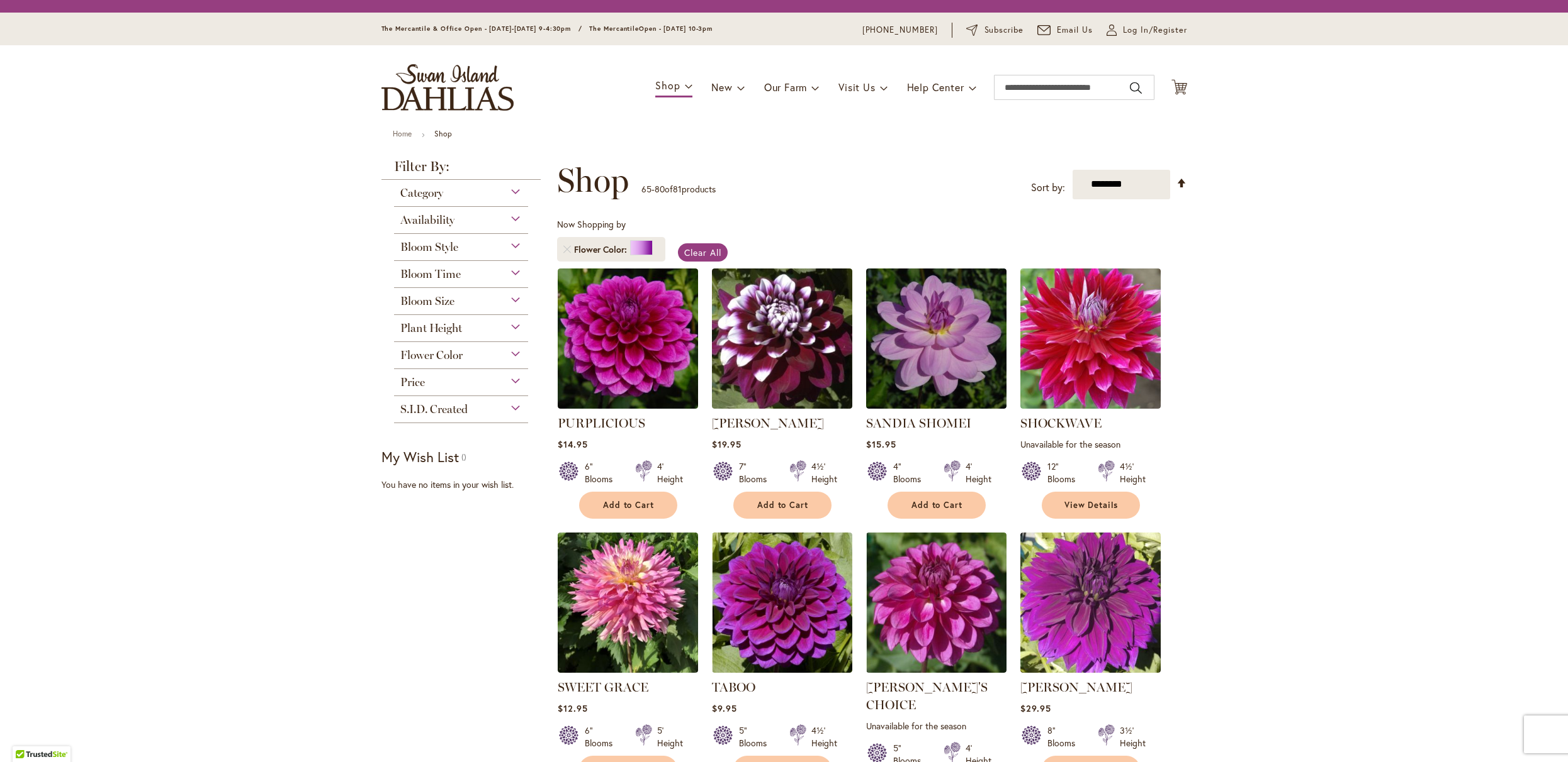
scroll to position [231, 0]
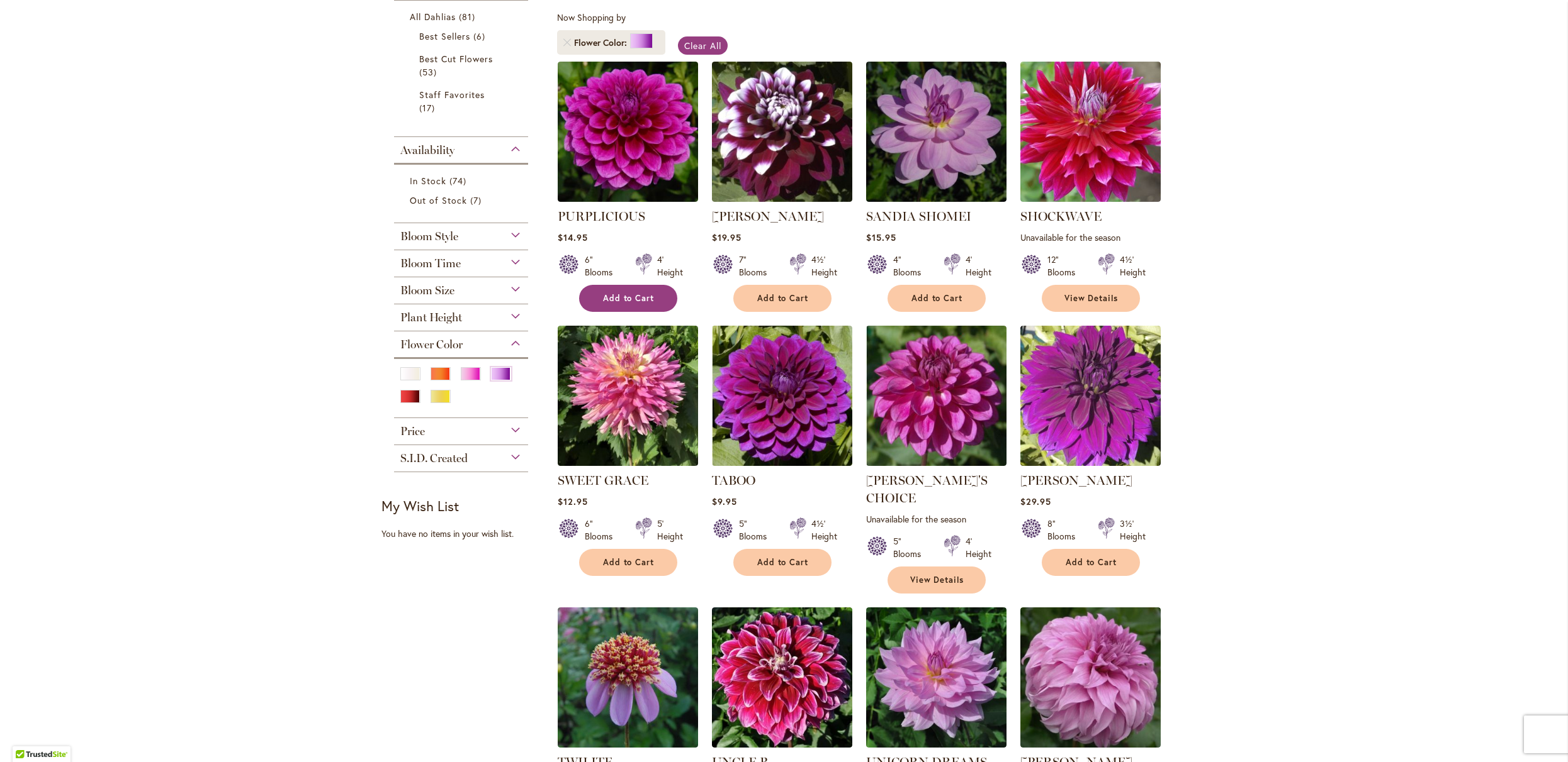
click at [622, 304] on span "Add to Cart" at bounding box center [629, 298] width 51 height 11
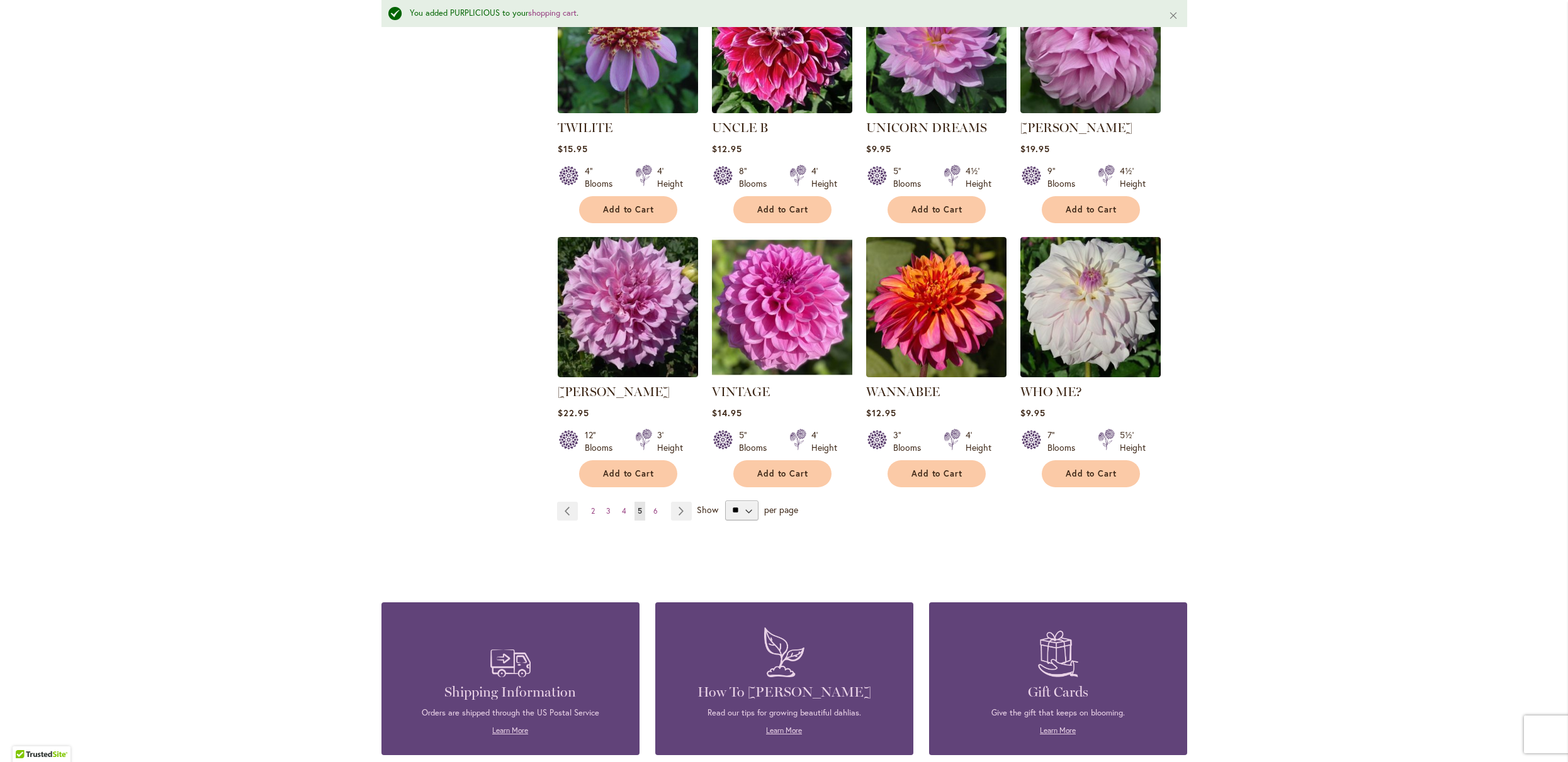
scroll to position [900, 0]
click at [900, 380] on img at bounding box center [935, 306] width 147 height 147
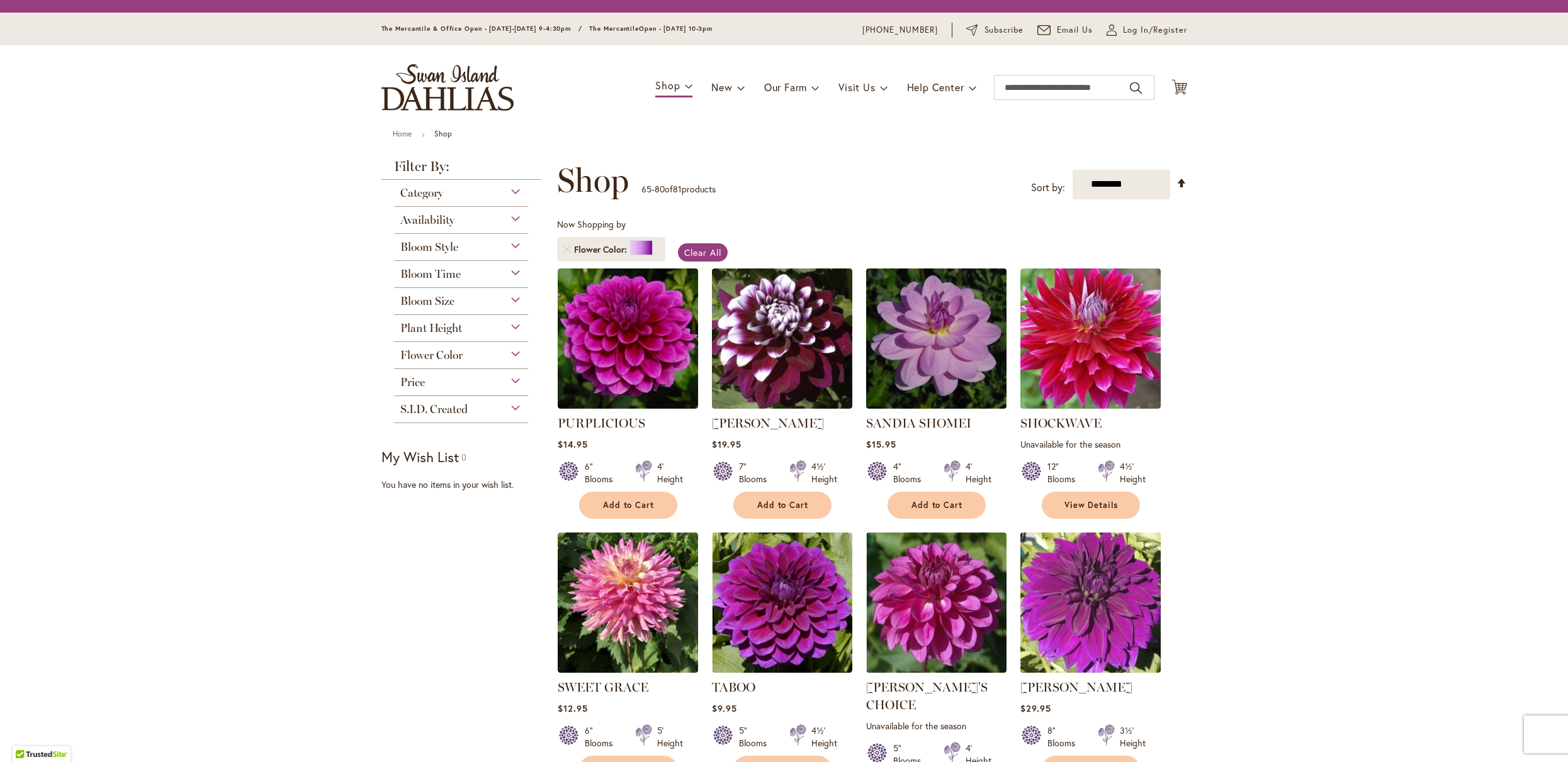
scroll to position [900, 0]
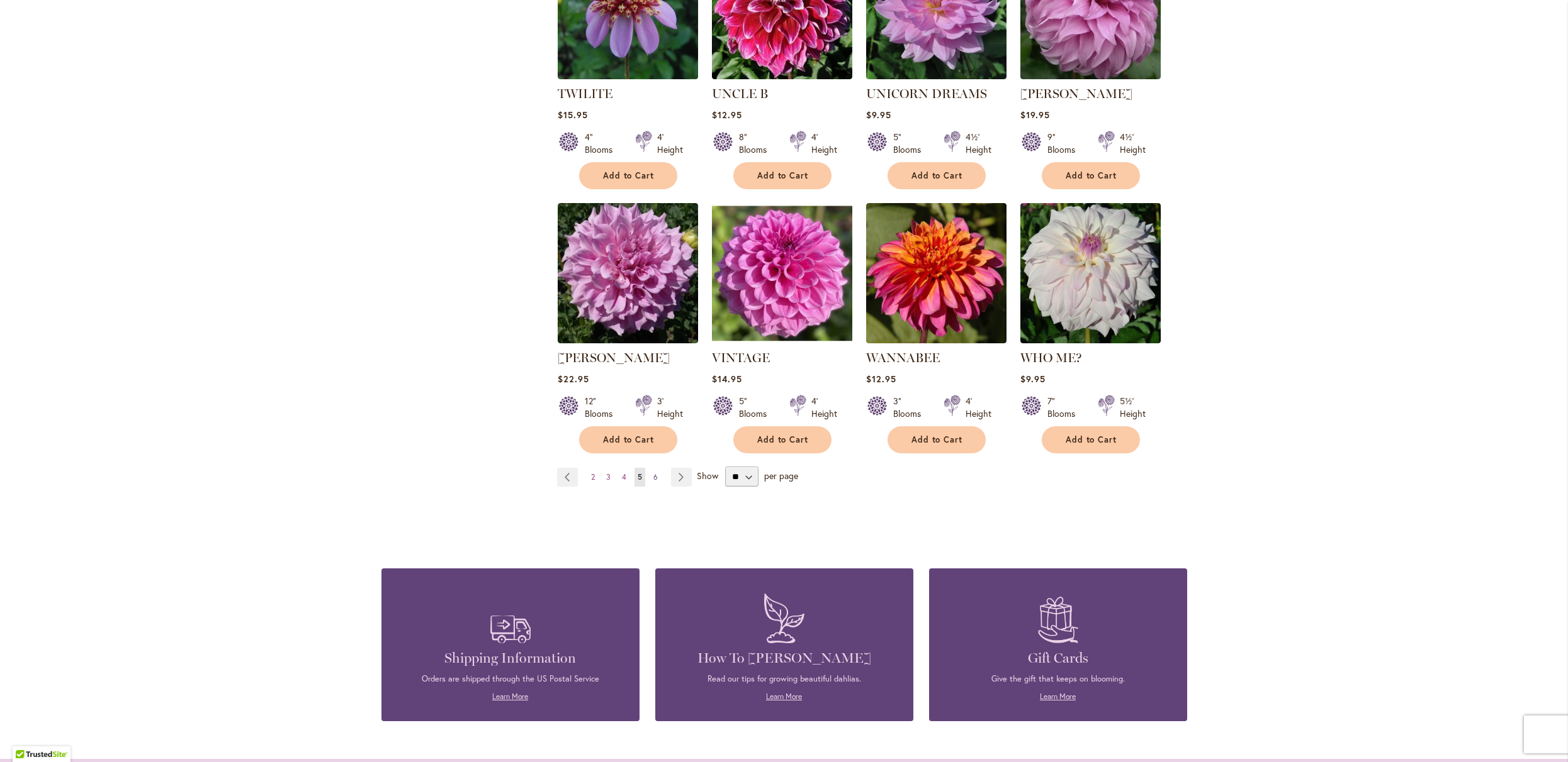
click at [658, 487] on link "Page 6" at bounding box center [655, 478] width 11 height 19
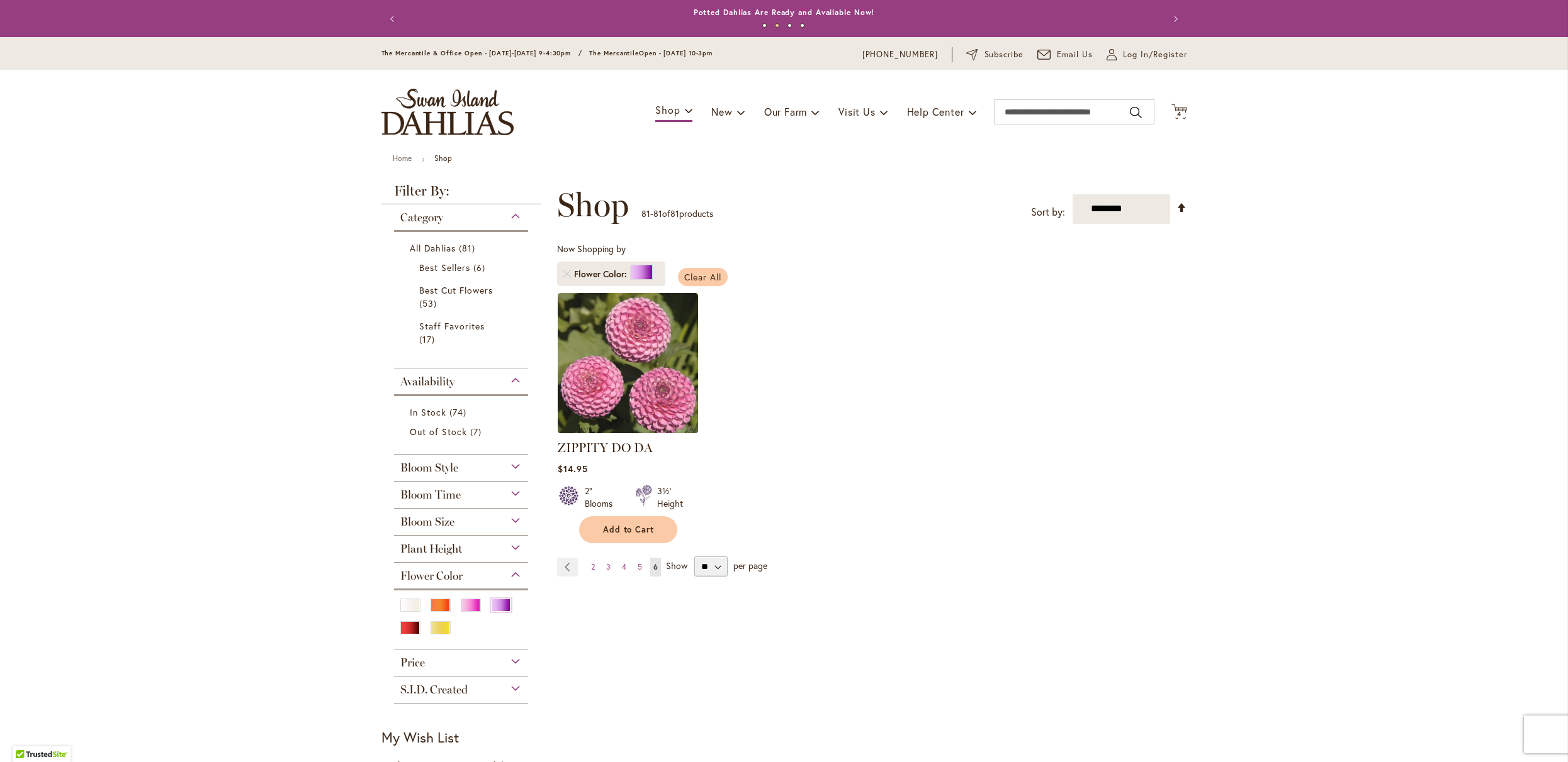
click at [712, 283] on span "Clear All" at bounding box center [702, 276] width 38 height 12
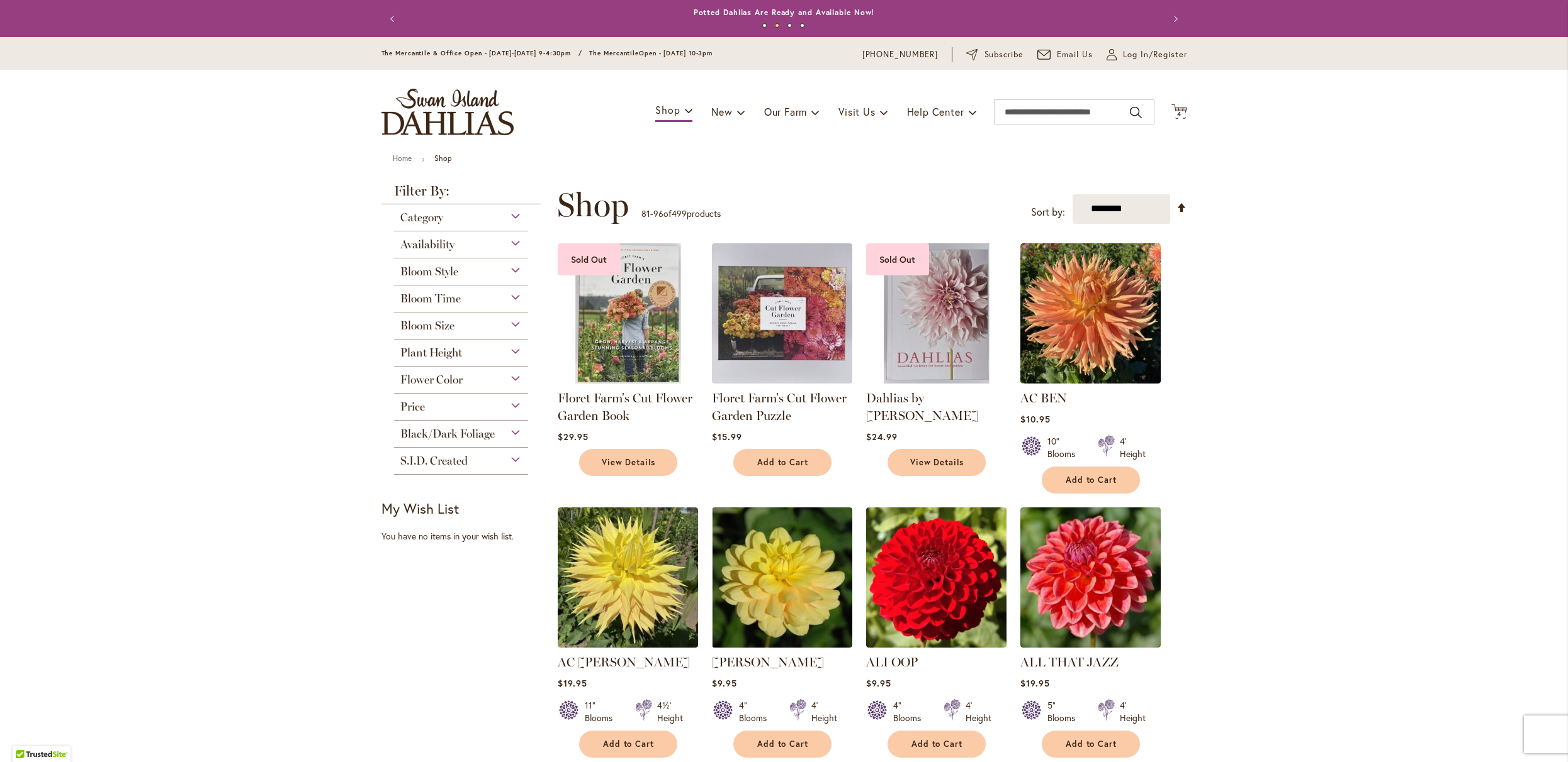
click at [515, 275] on div "Bloom Style" at bounding box center [460, 269] width 135 height 20
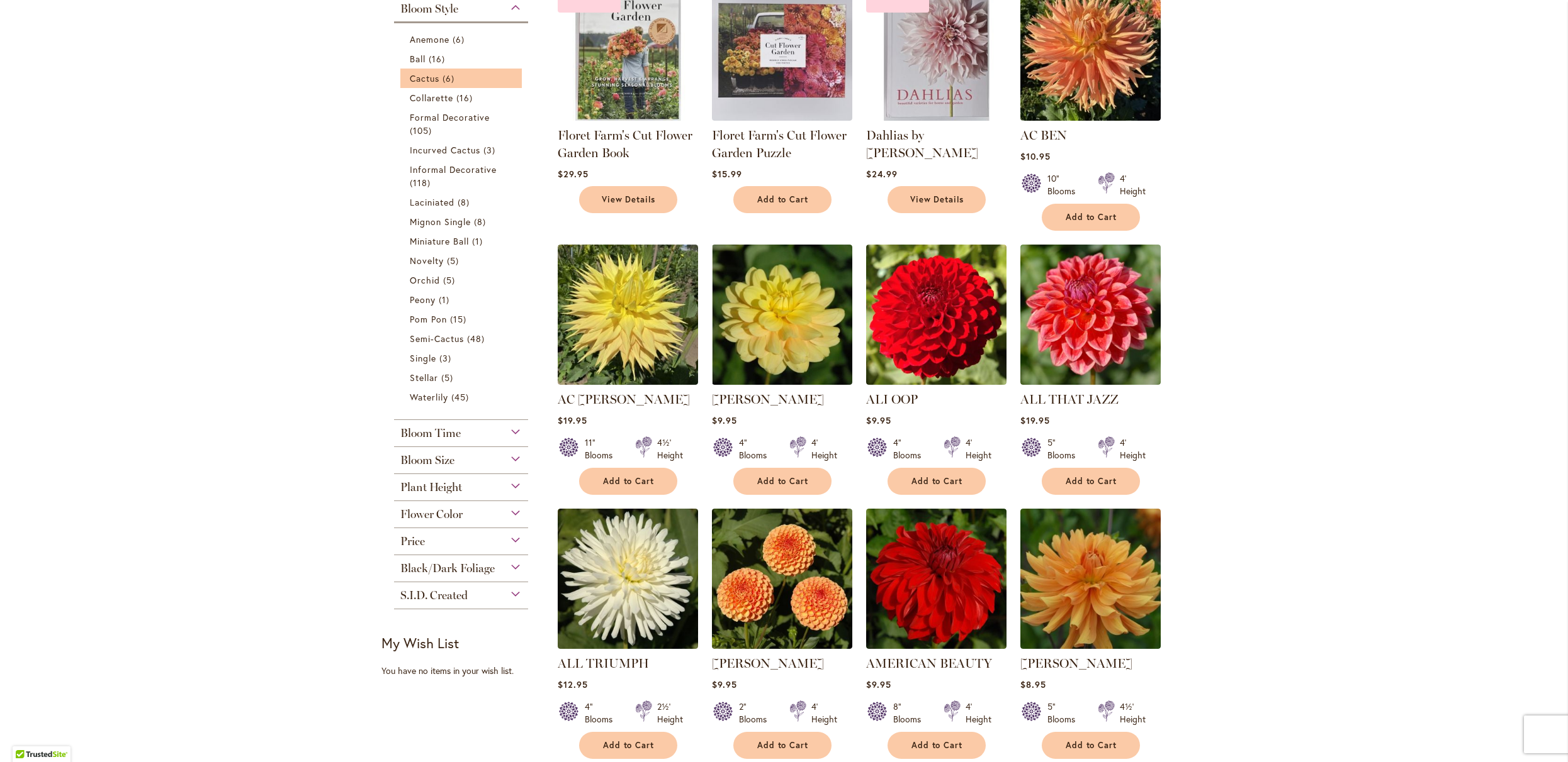
click at [417, 88] on li "Cactus 6 items" at bounding box center [460, 78] width 122 height 19
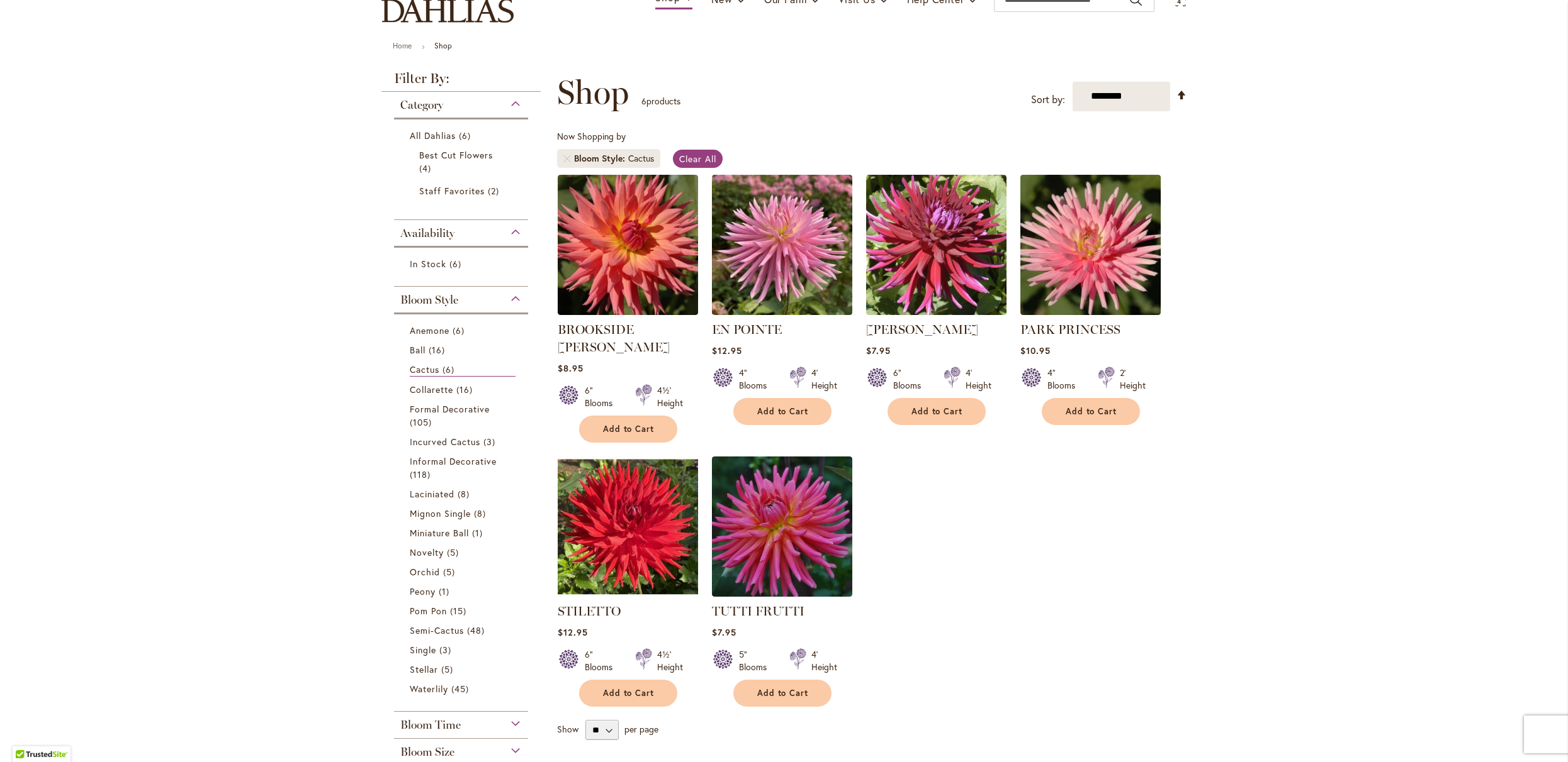
scroll to position [116, 0]
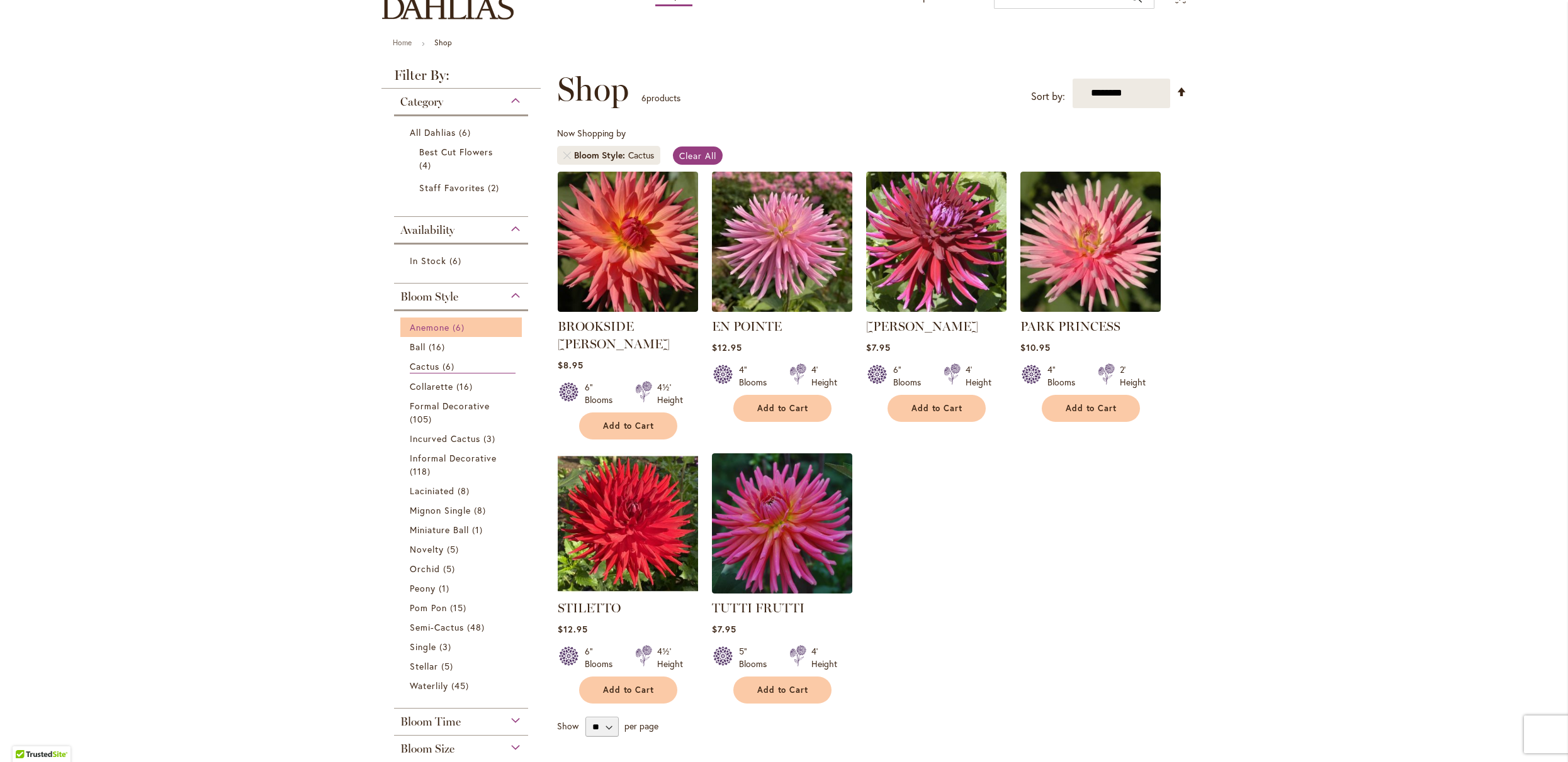
click at [436, 333] on span "Anemone" at bounding box center [429, 327] width 39 height 12
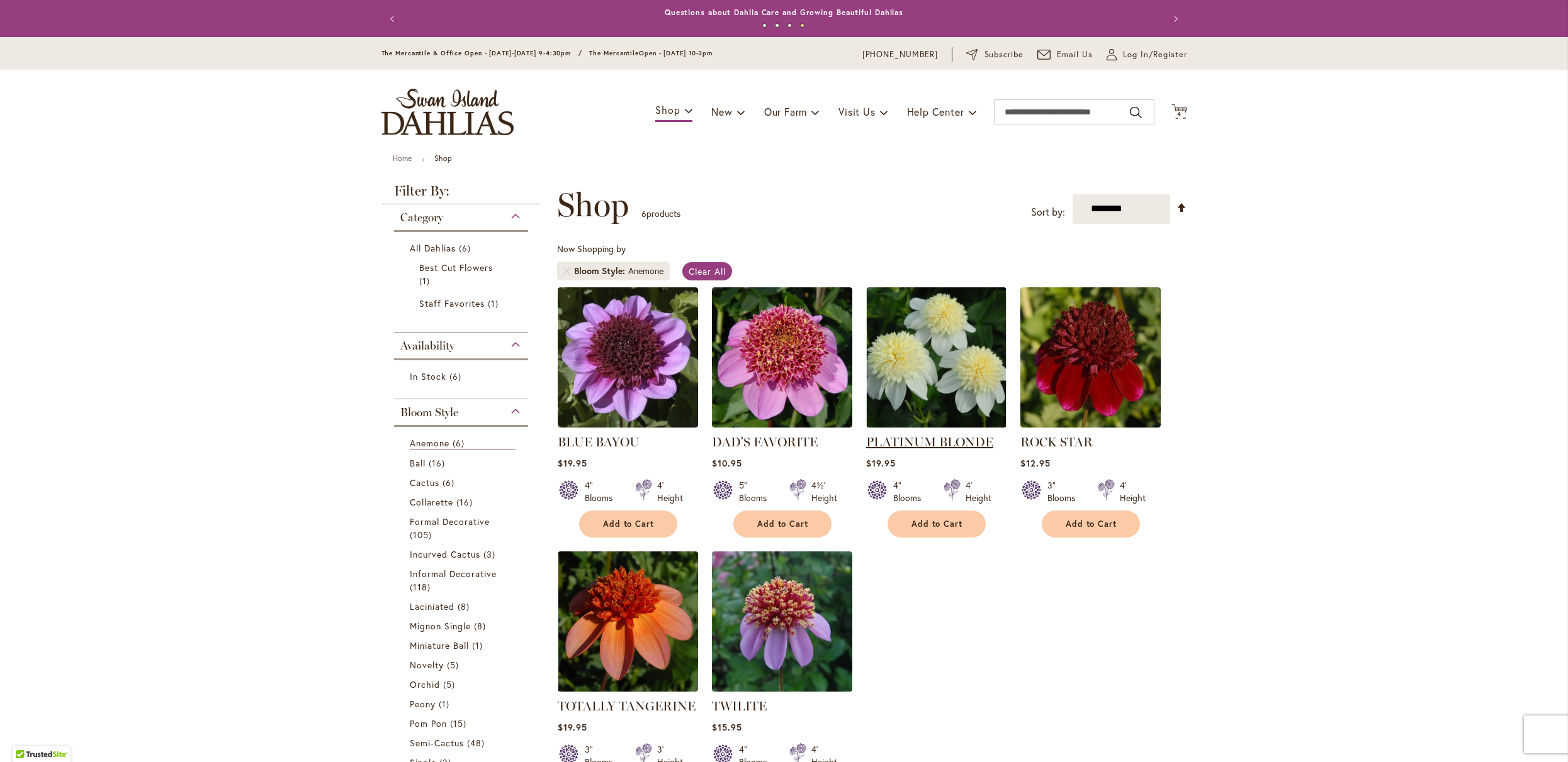
click at [893, 450] on link "PLATINUM BLONDE" at bounding box center [929, 442] width 127 height 16
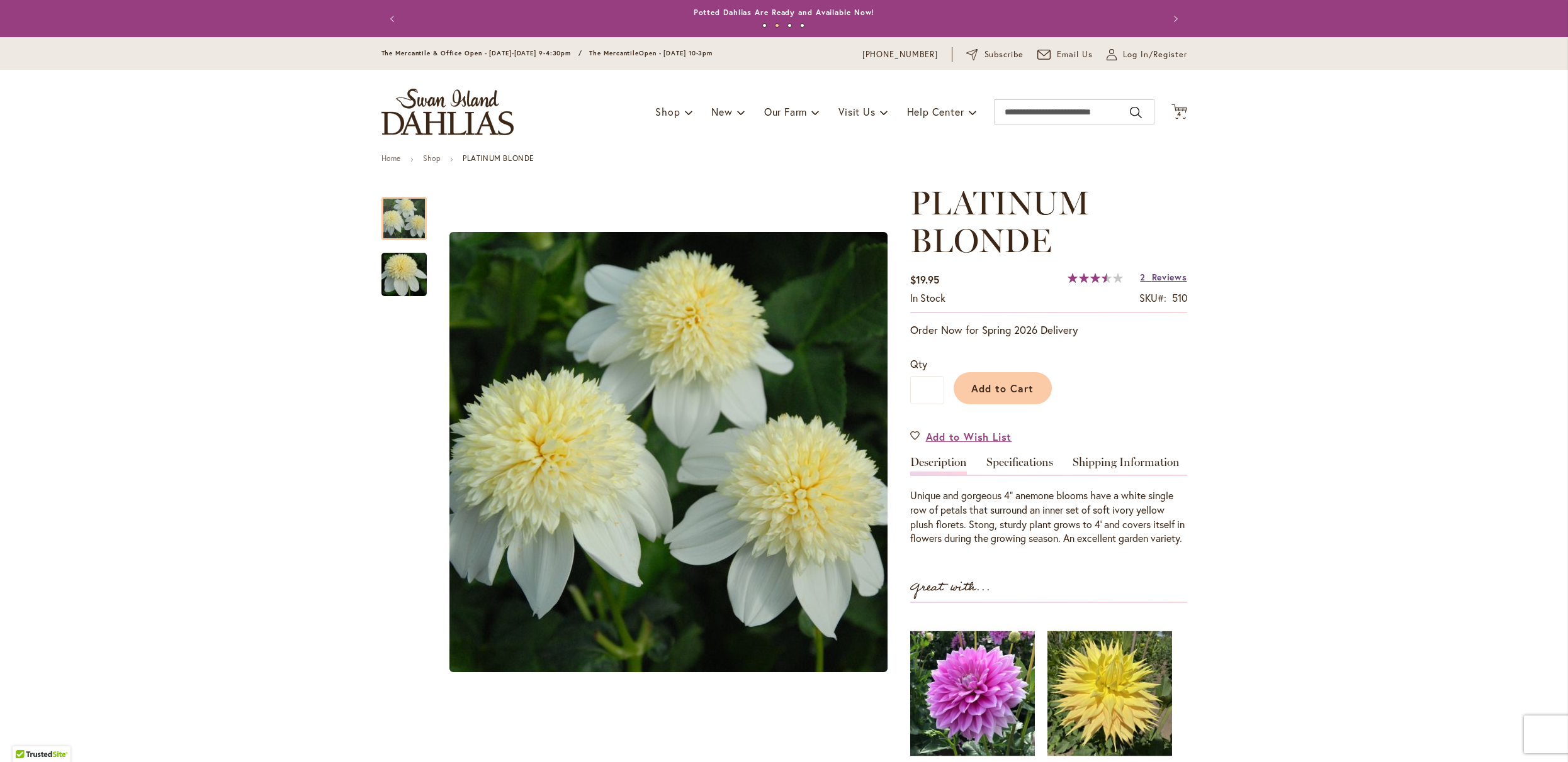
click at [1145, 281] on link "2 Reviews" at bounding box center [1162, 276] width 47 height 12
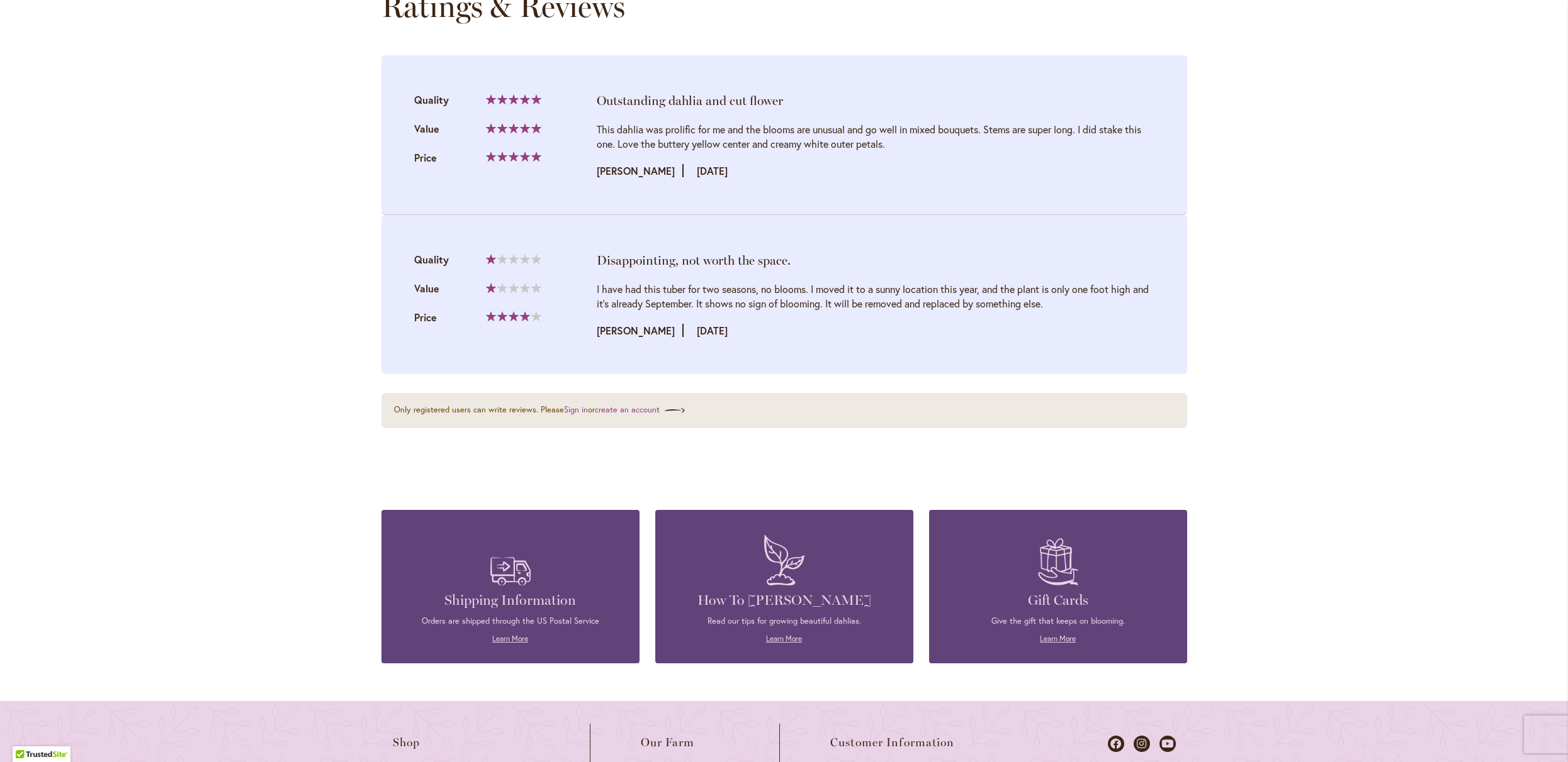
scroll to position [1372, 0]
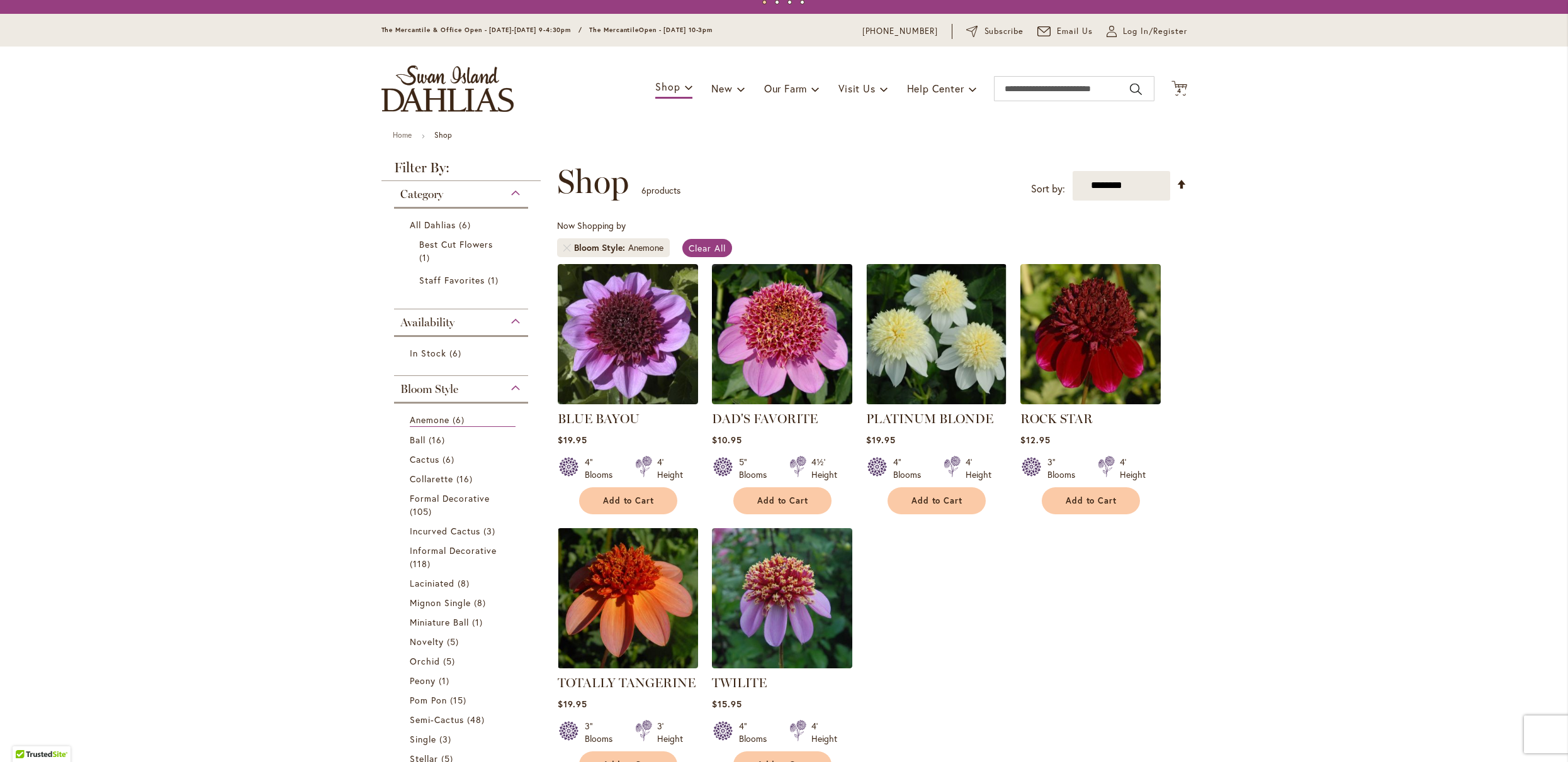
scroll to position [43, 0]
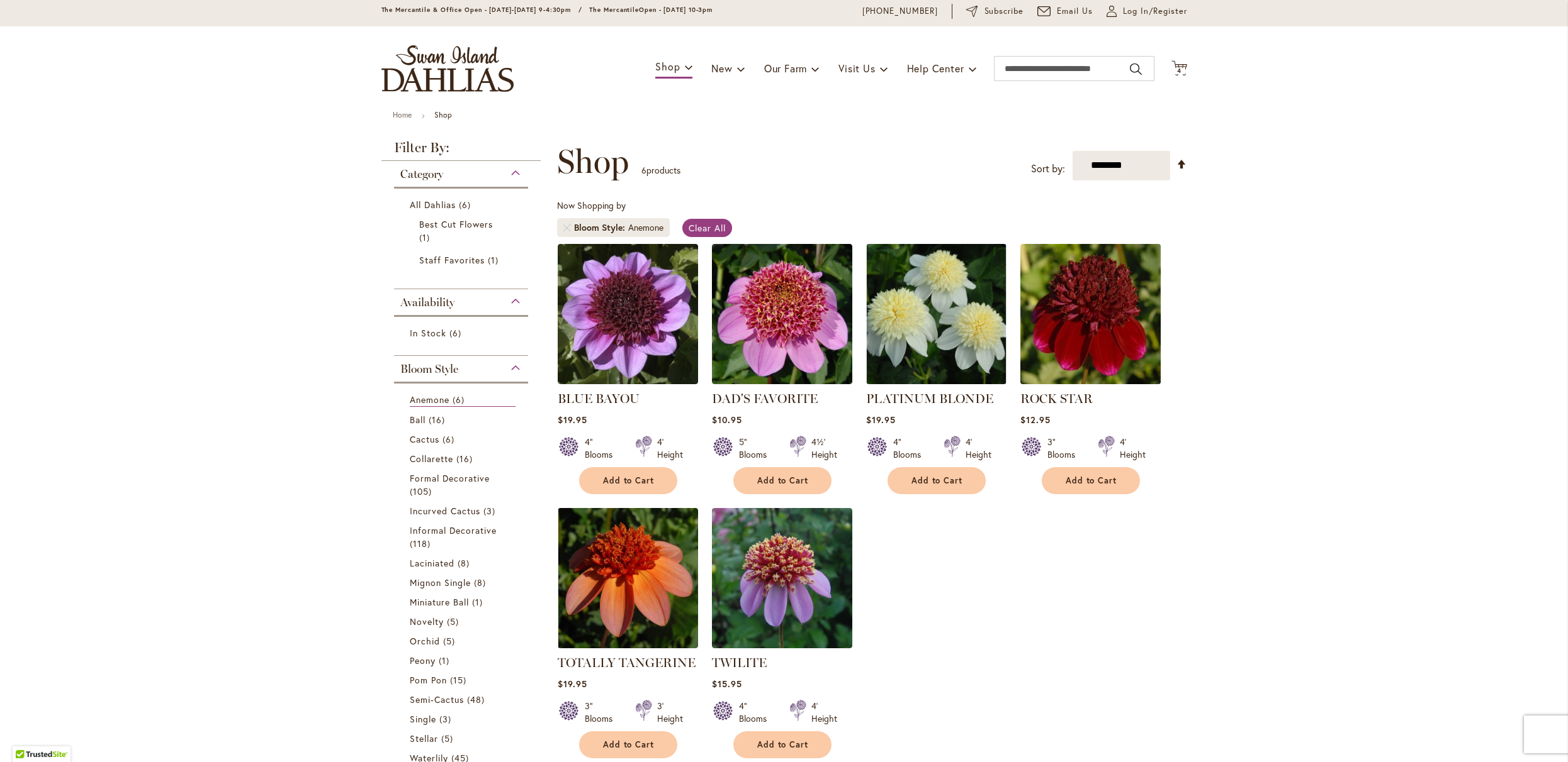
click at [1054, 334] on img at bounding box center [1090, 314] width 147 height 147
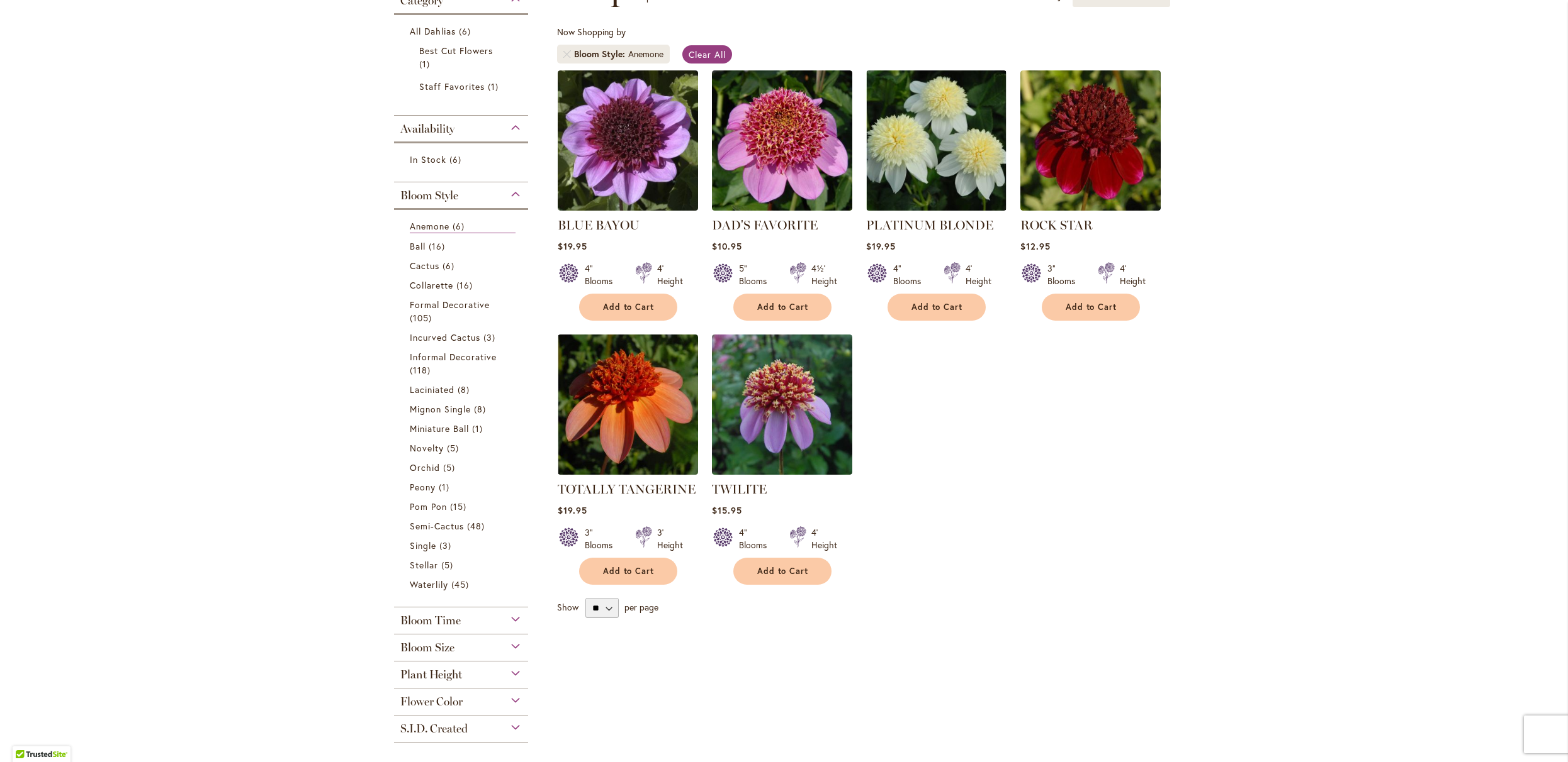
scroll to position [376, 0]
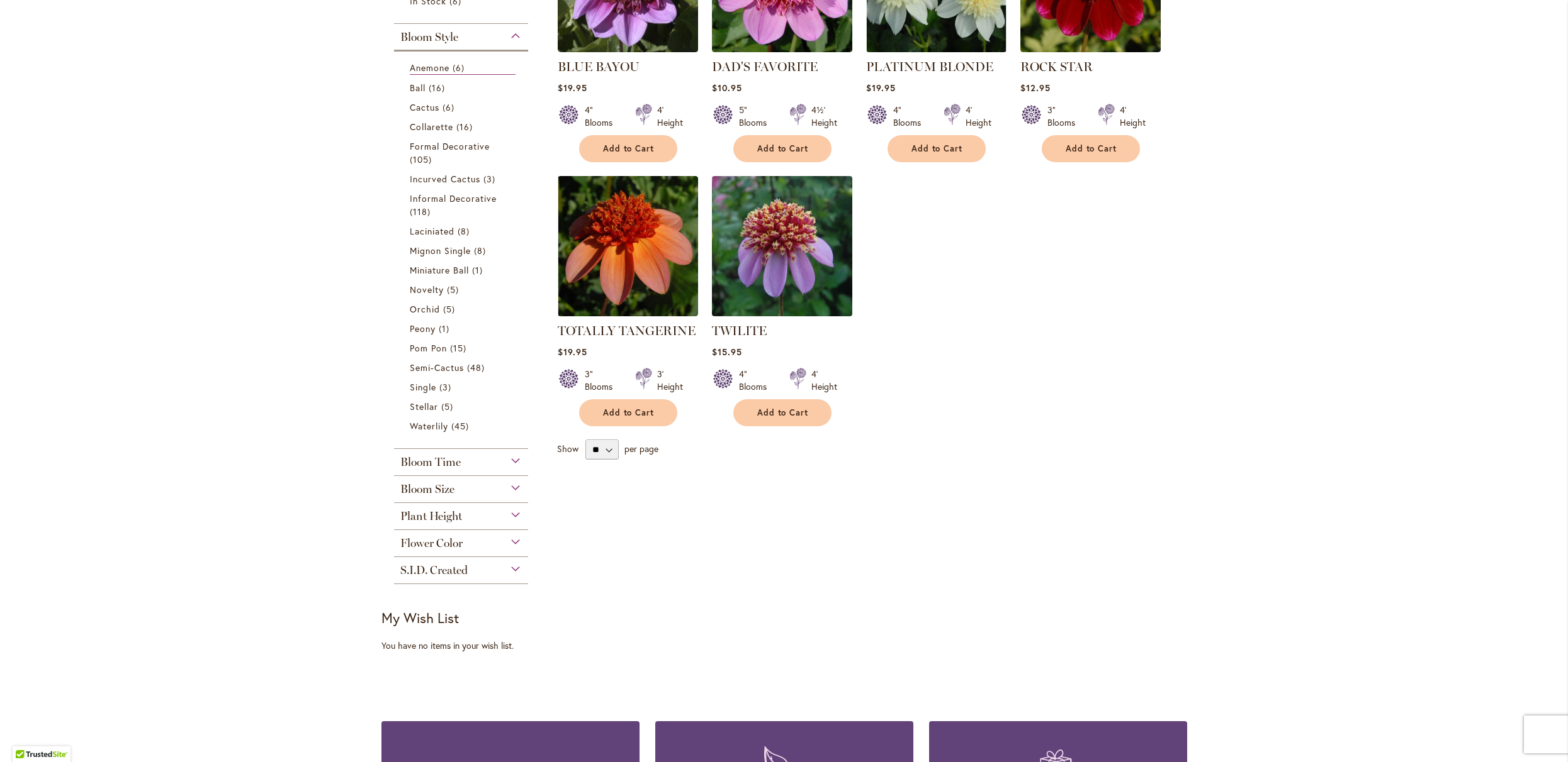
click at [769, 307] on img at bounding box center [782, 245] width 147 height 147
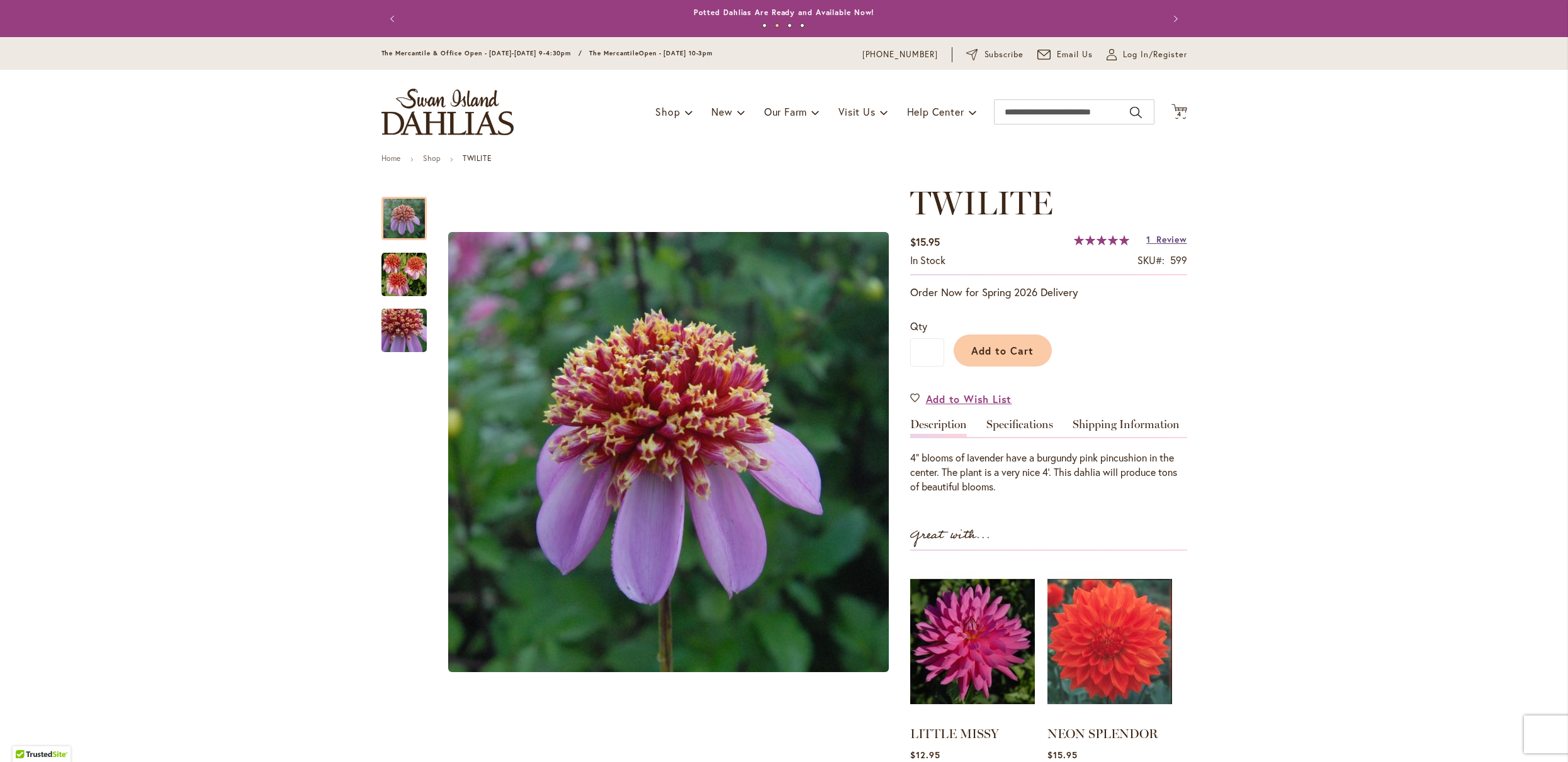
click at [1151, 245] on link "1 Review" at bounding box center [1166, 239] width 40 height 12
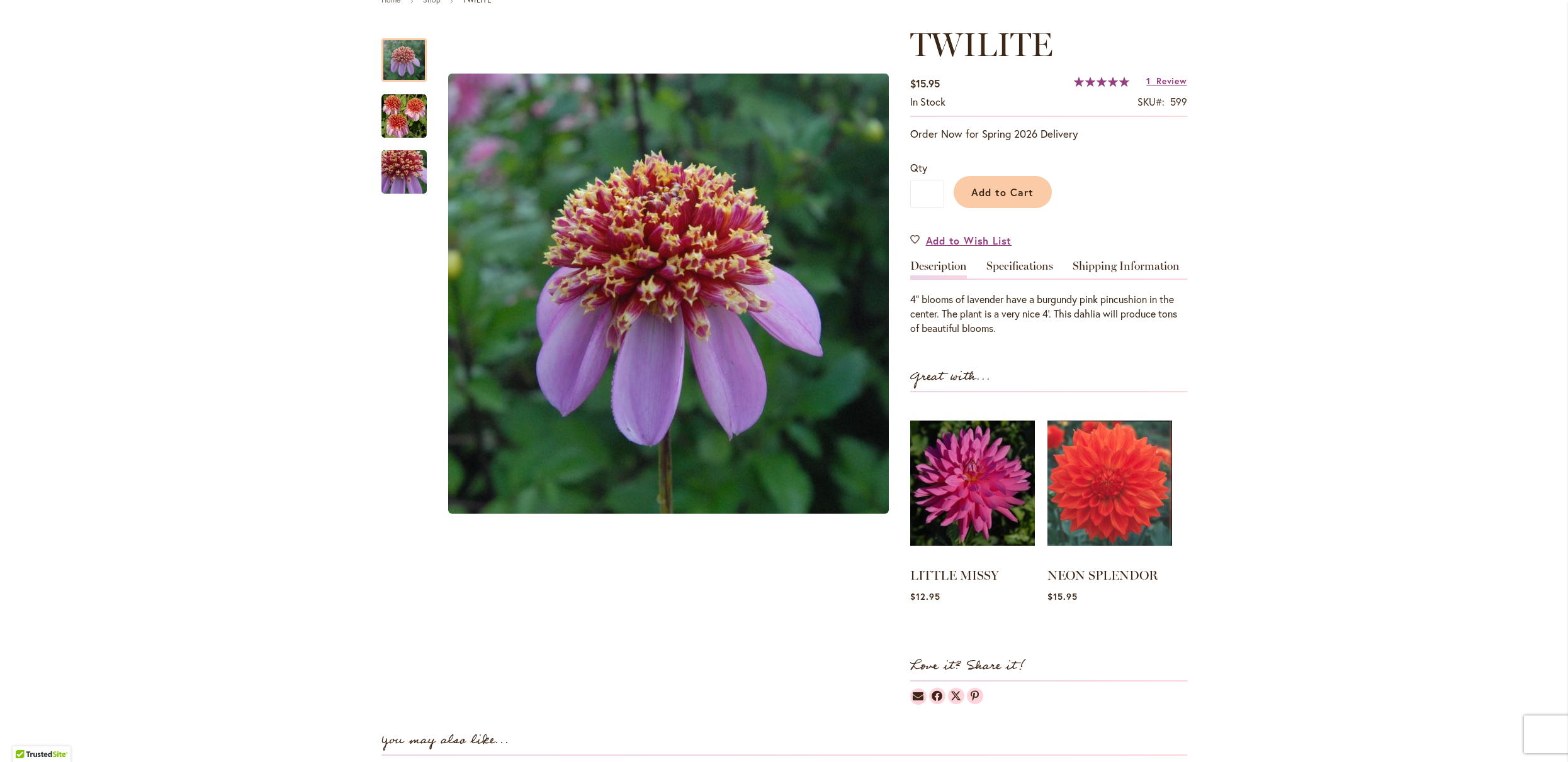
scroll to position [1305, 0]
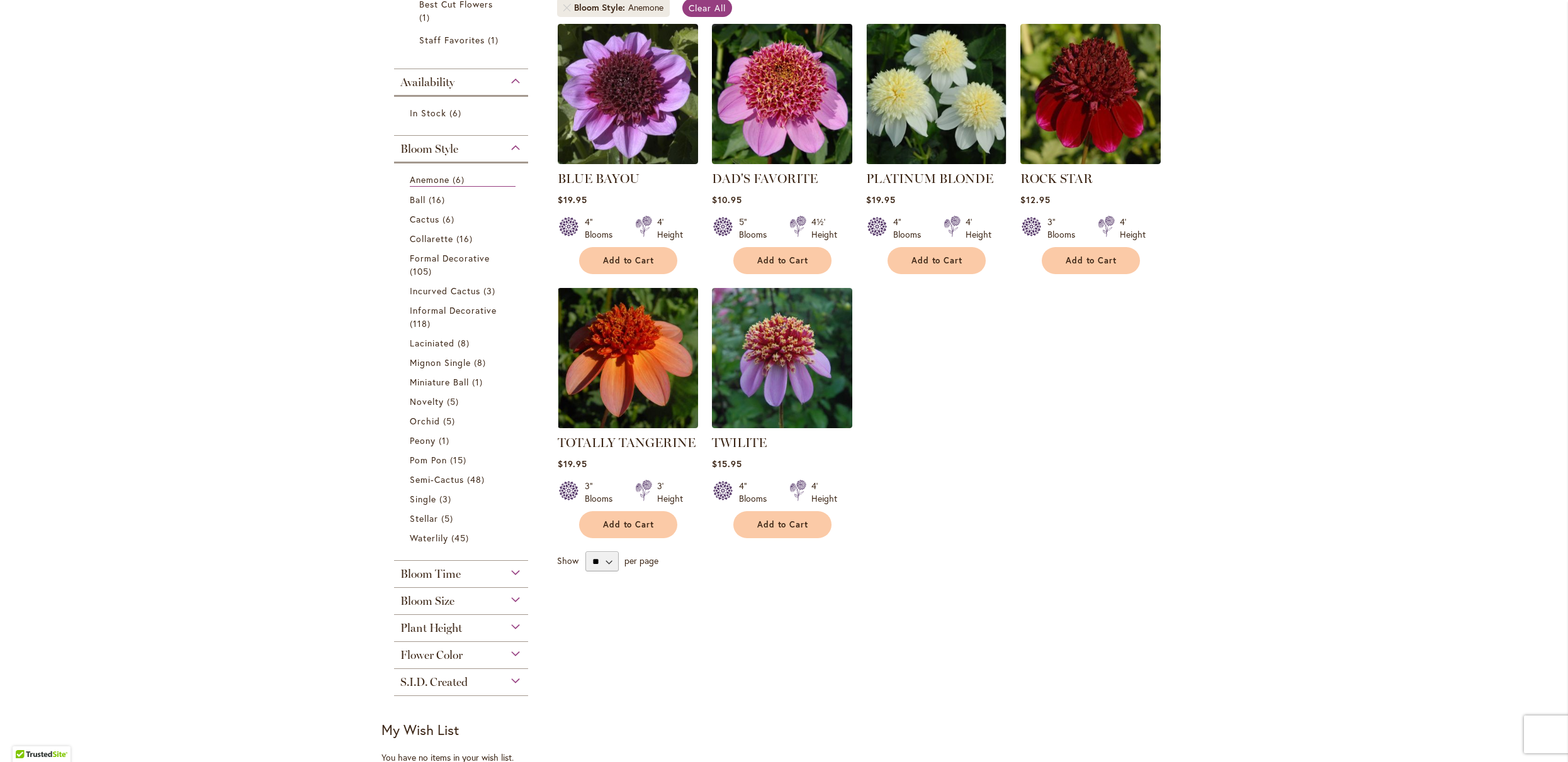
scroll to position [260, 0]
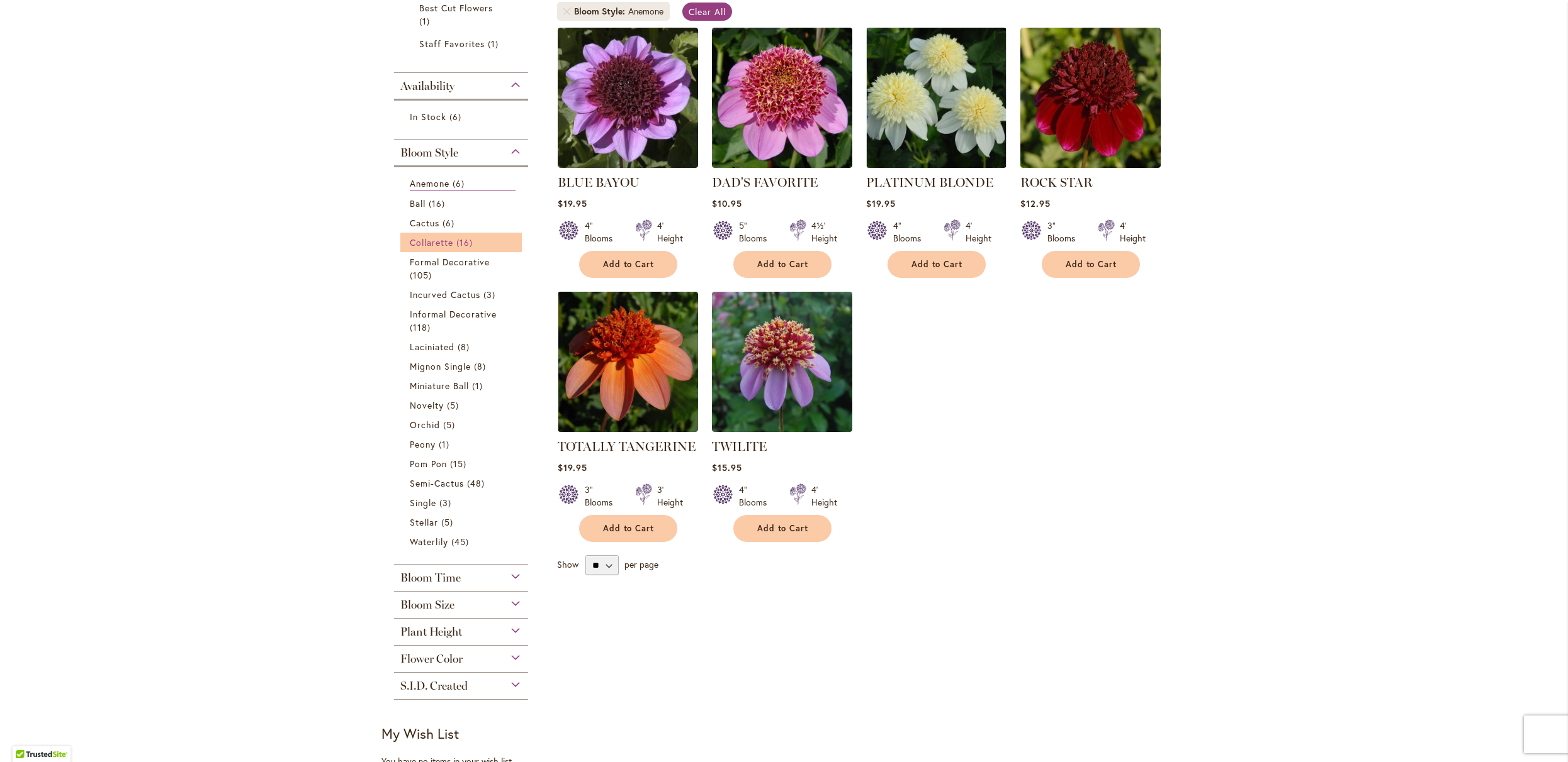
click at [442, 249] on span "Collarette" at bounding box center [432, 242] width 44 height 12
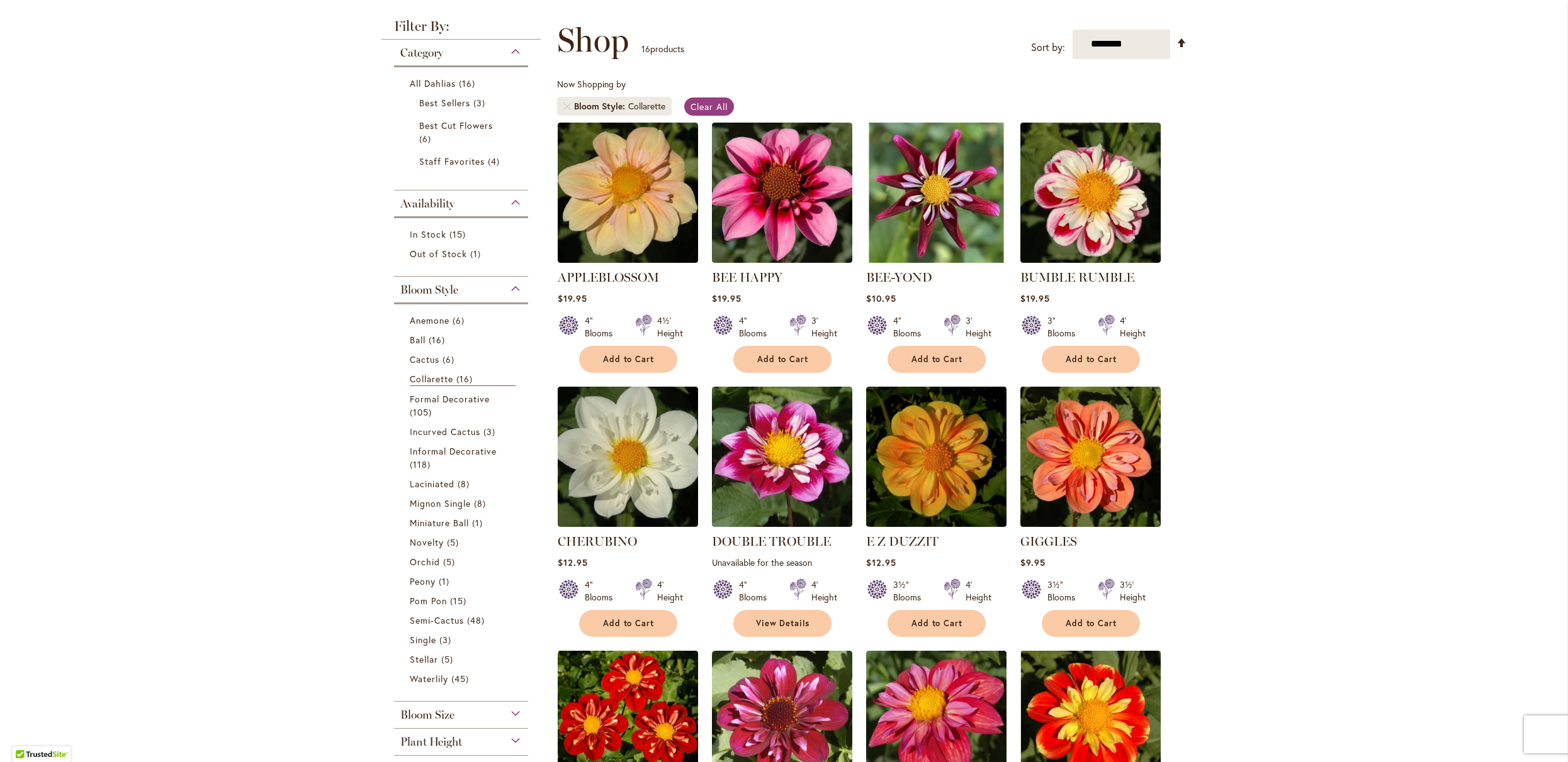
scroll to position [159, 0]
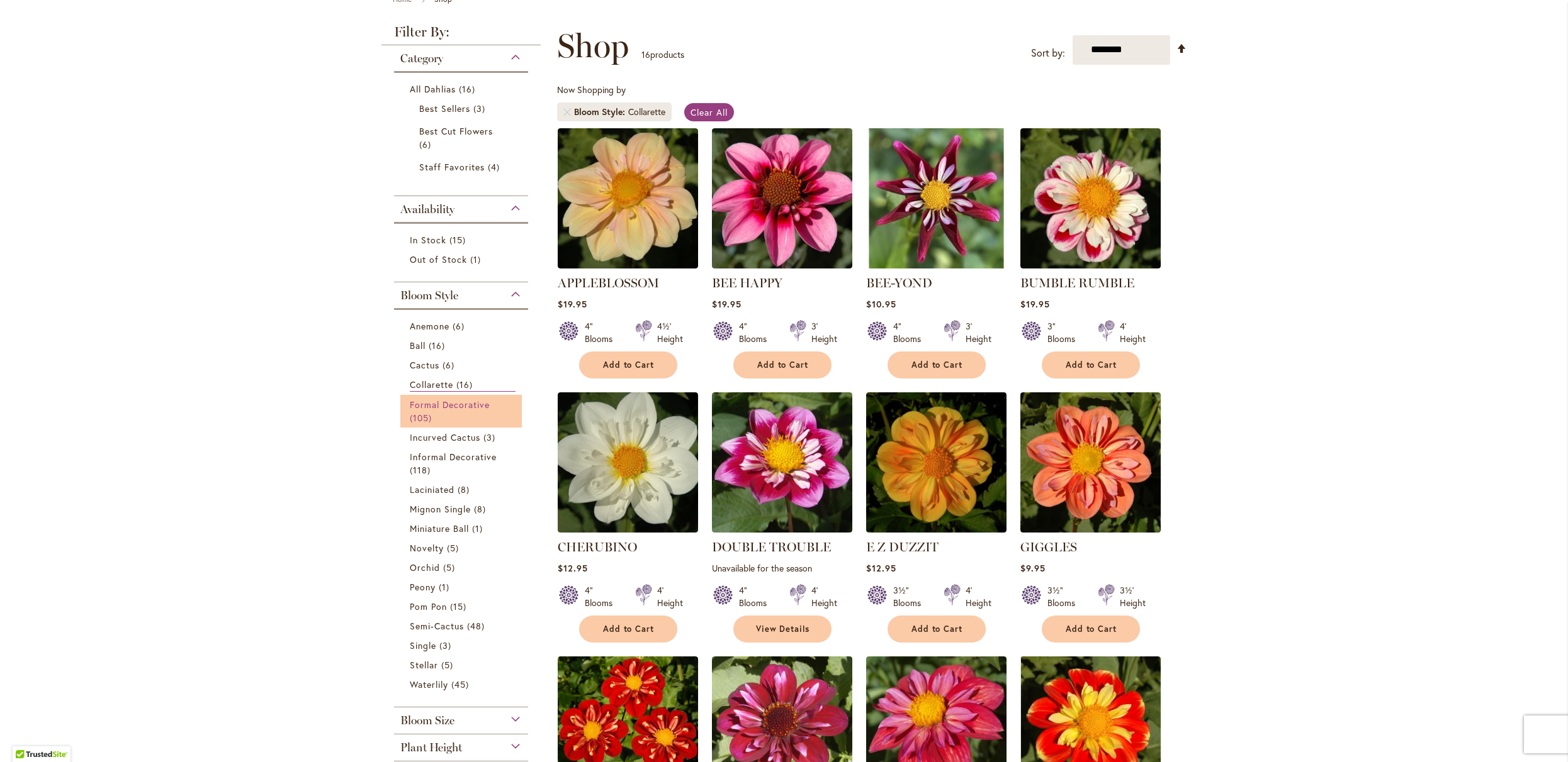
click at [469, 411] on span "Formal Decorative" at bounding box center [450, 404] width 81 height 12
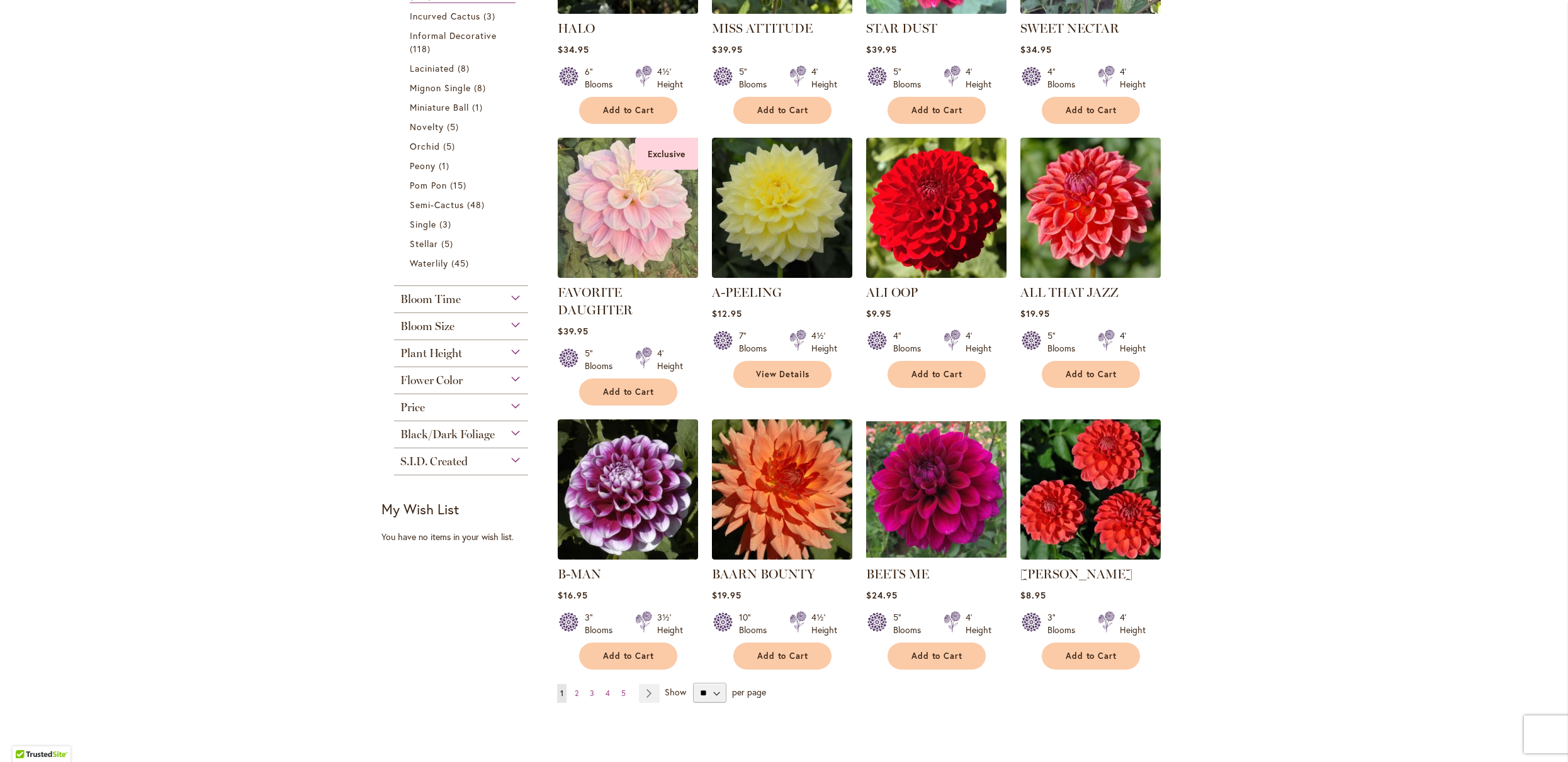
scroll to position [680, 0]
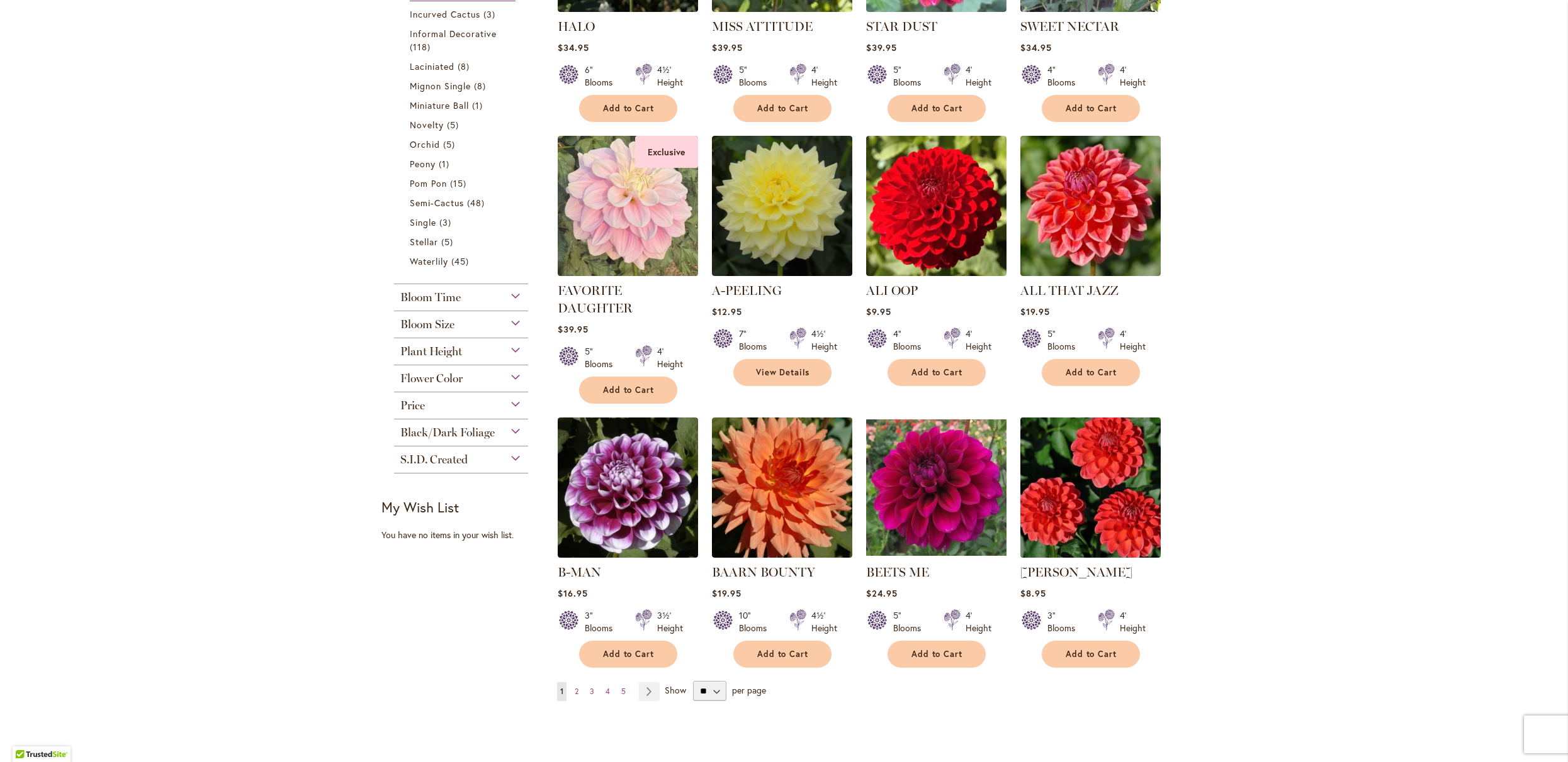
click at [1098, 542] on img at bounding box center [1090, 487] width 147 height 147
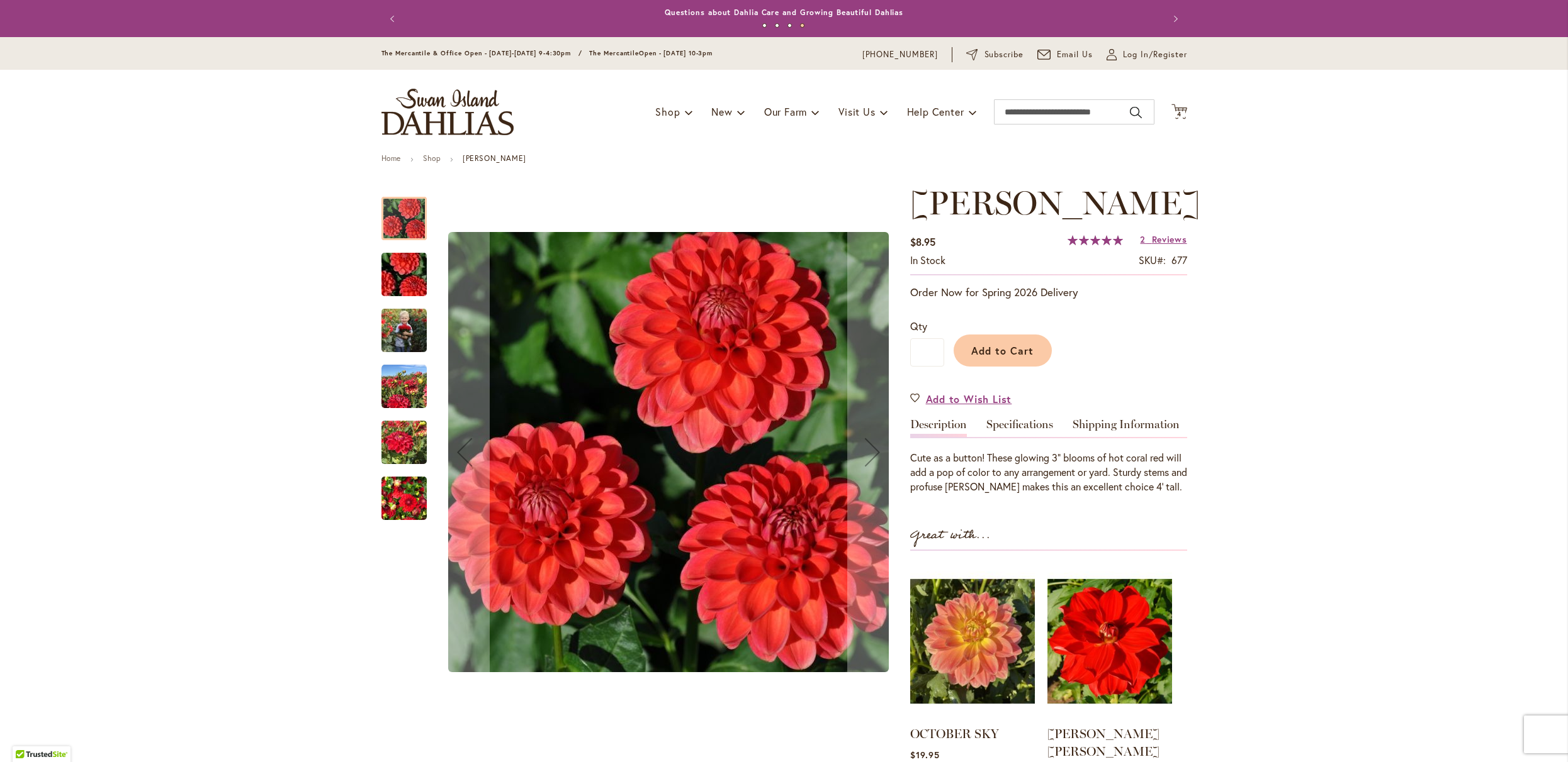
click at [388, 401] on img "BENJAMIN MATTHEW" at bounding box center [405, 387] width 46 height 46
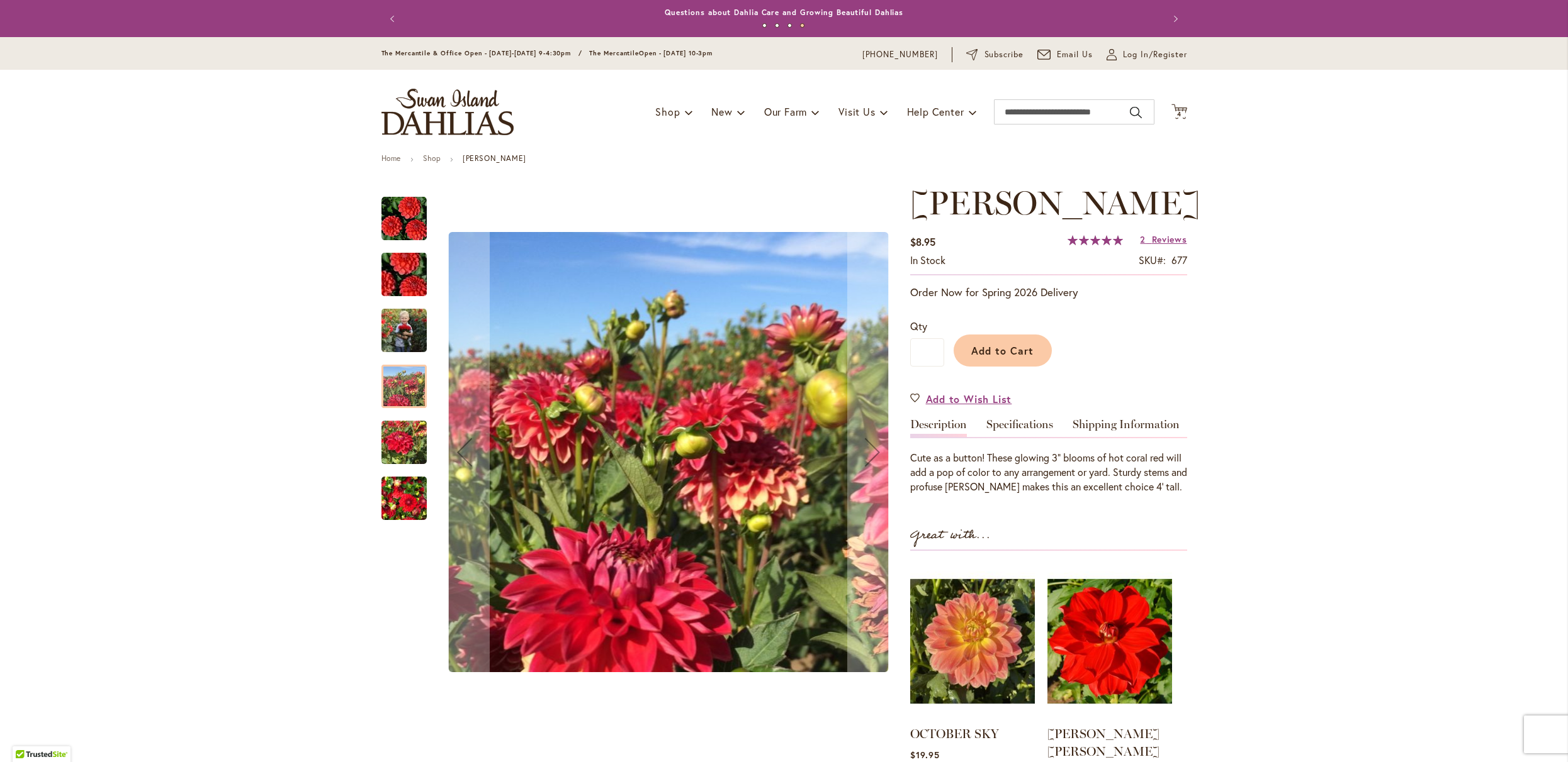
click at [412, 513] on img "BENJAMIN MATTHEW" at bounding box center [405, 499] width 46 height 60
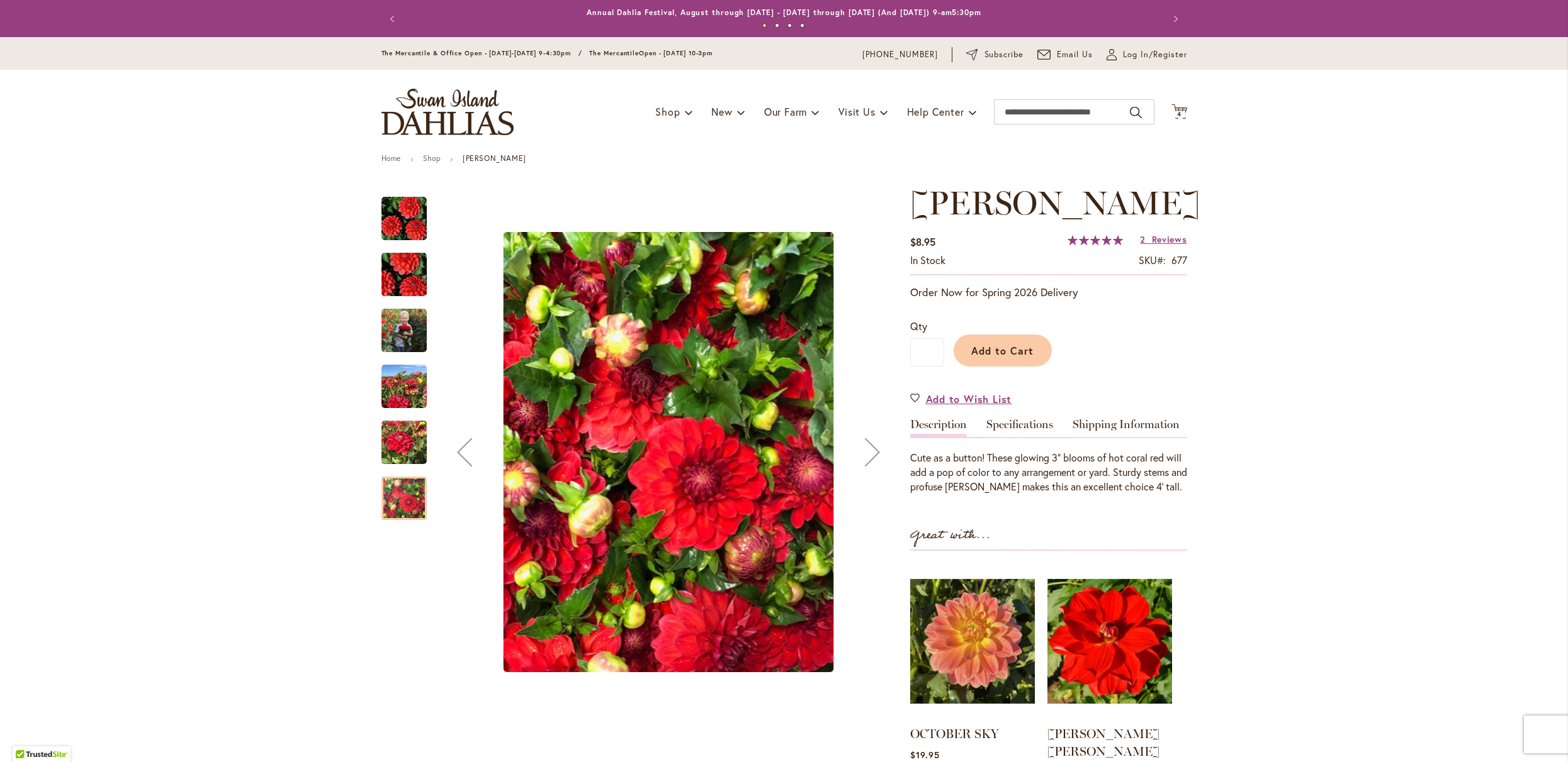
click at [395, 276] on img "BENJAMIN MATTHEW" at bounding box center [404, 274] width 91 height 60
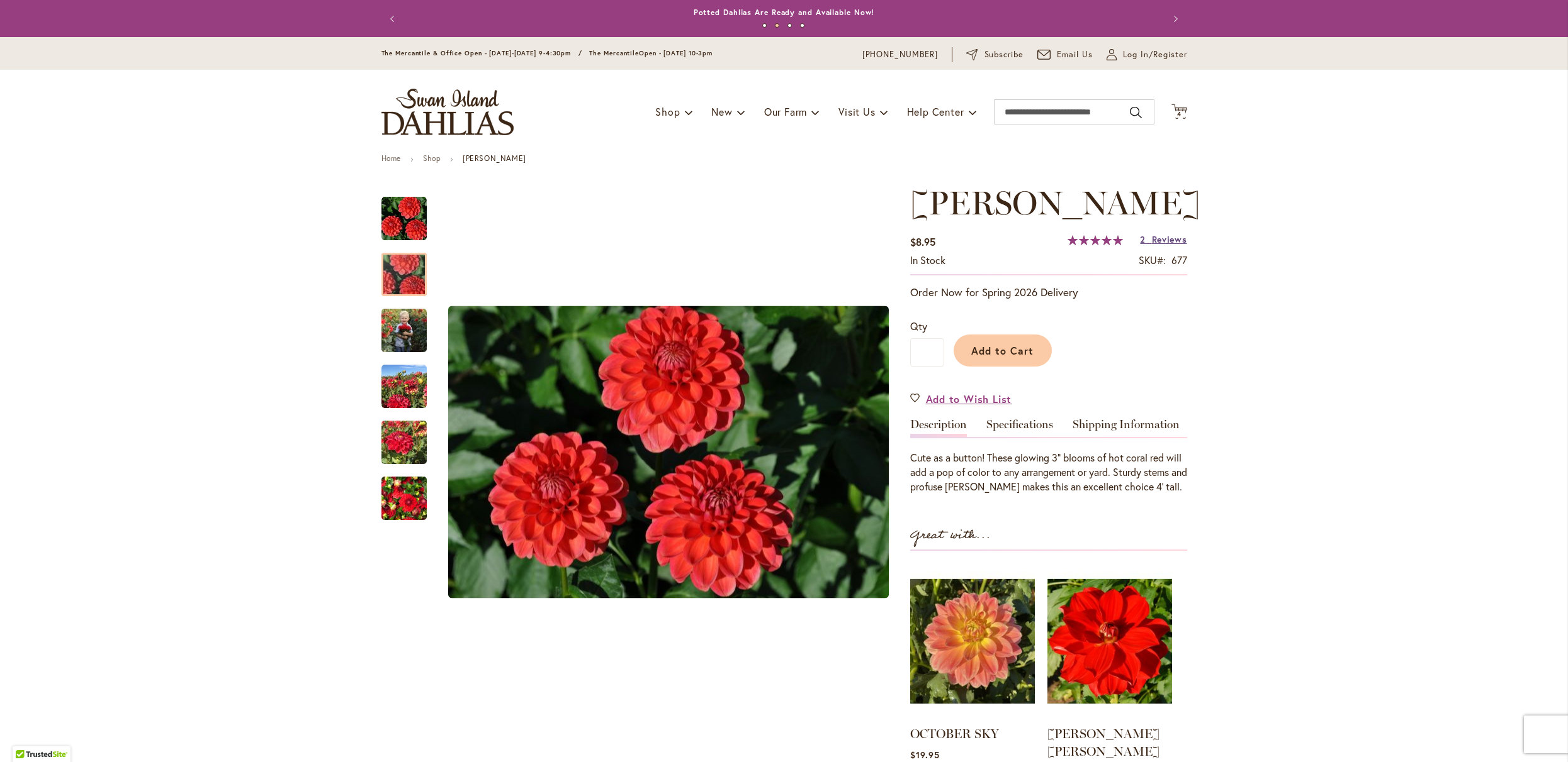
click at [1152, 245] on span "Reviews" at bounding box center [1169, 239] width 36 height 12
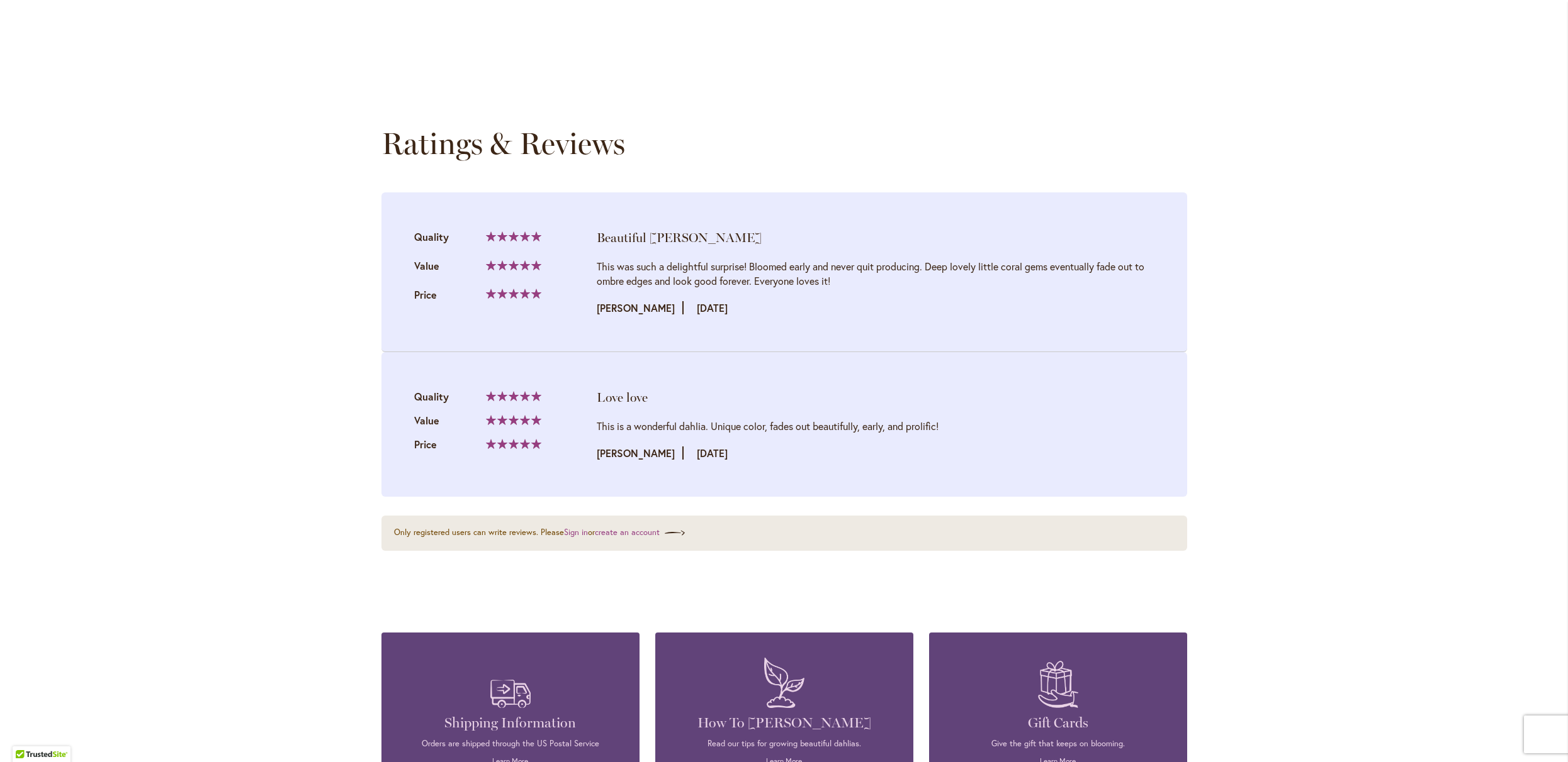
scroll to position [1321, 0]
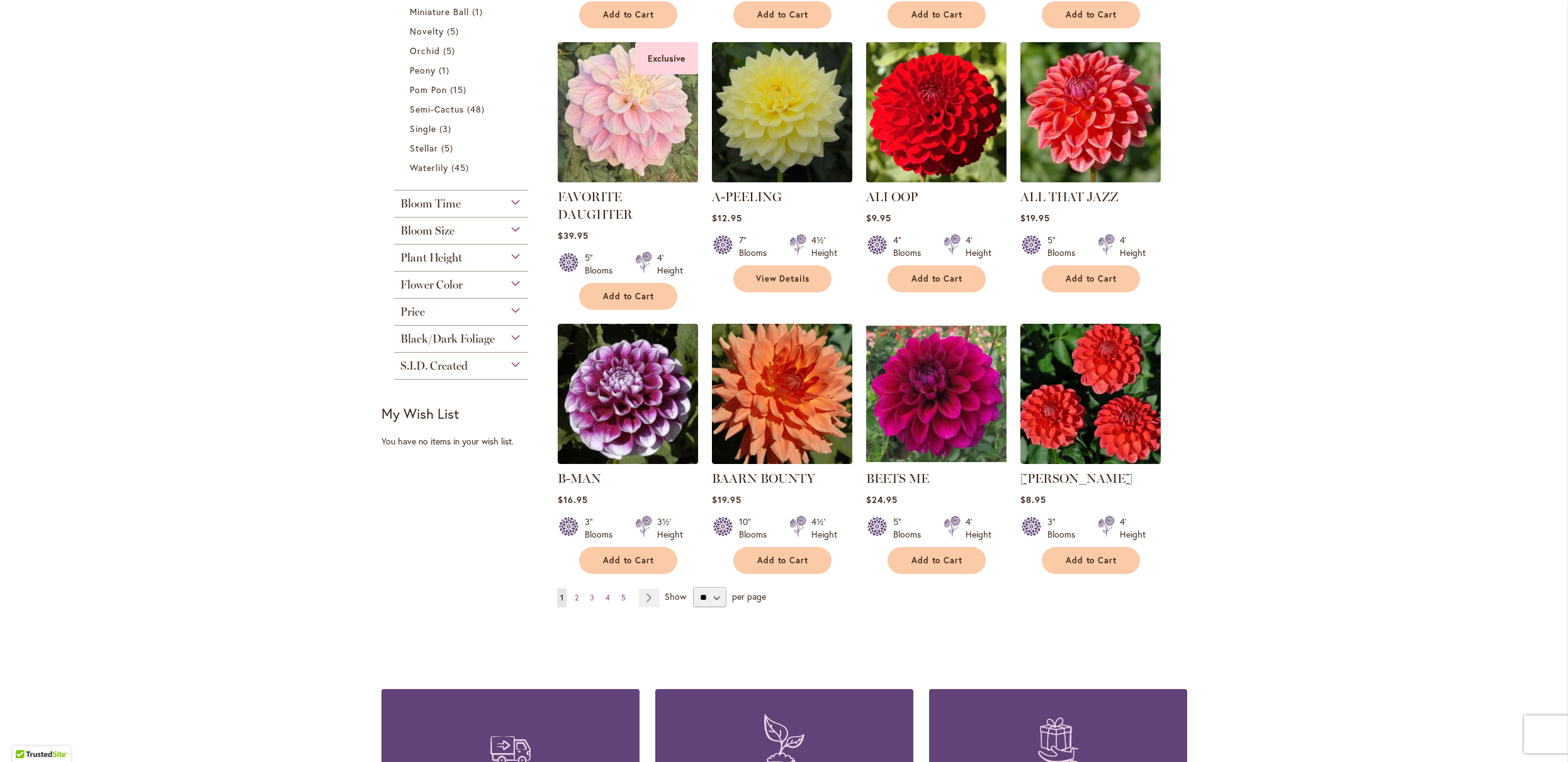
scroll to position [796, 0]
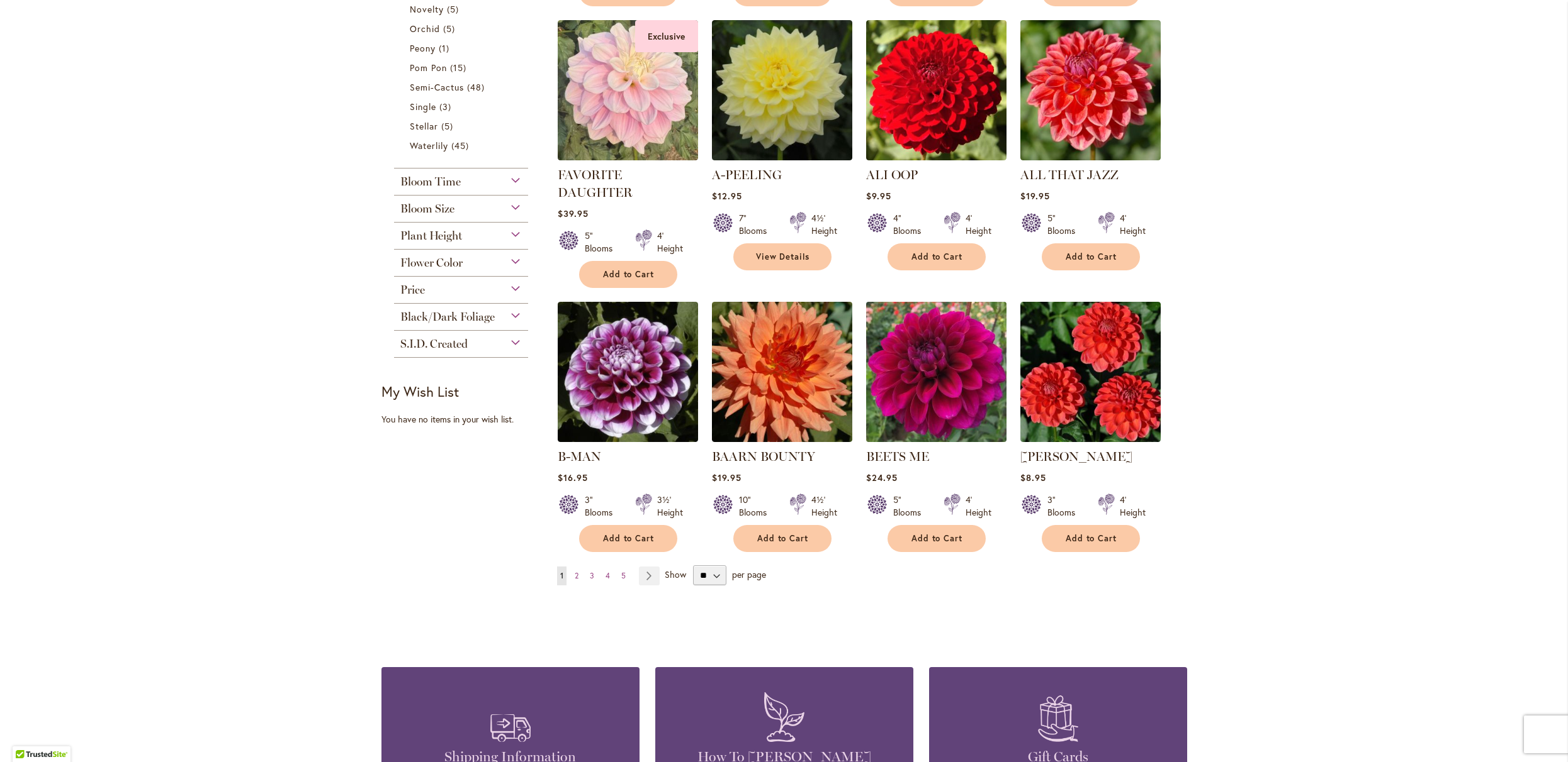
click at [923, 429] on img at bounding box center [935, 371] width 147 height 147
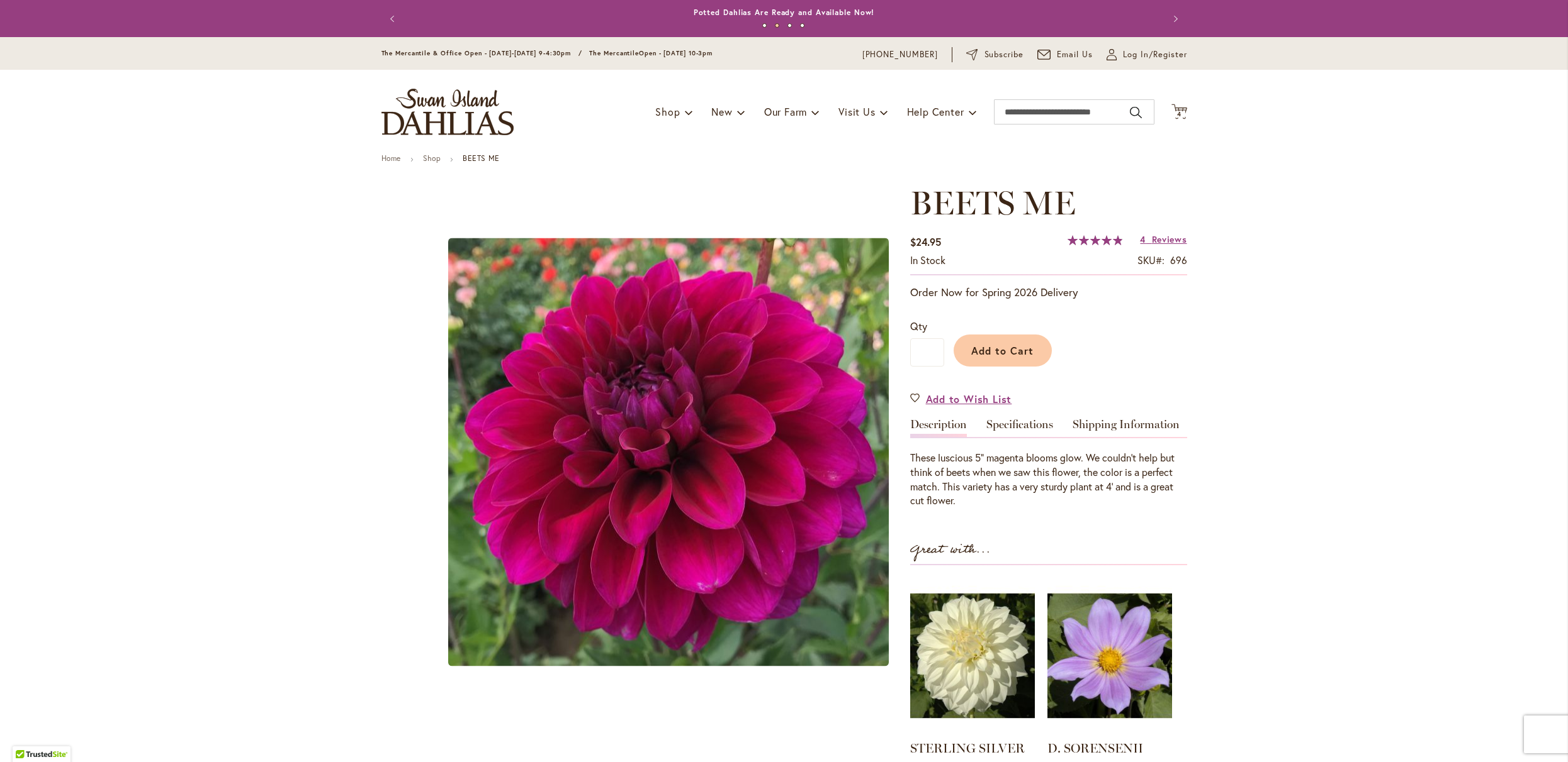
click at [1152, 245] on span "Reviews" at bounding box center [1169, 239] width 36 height 12
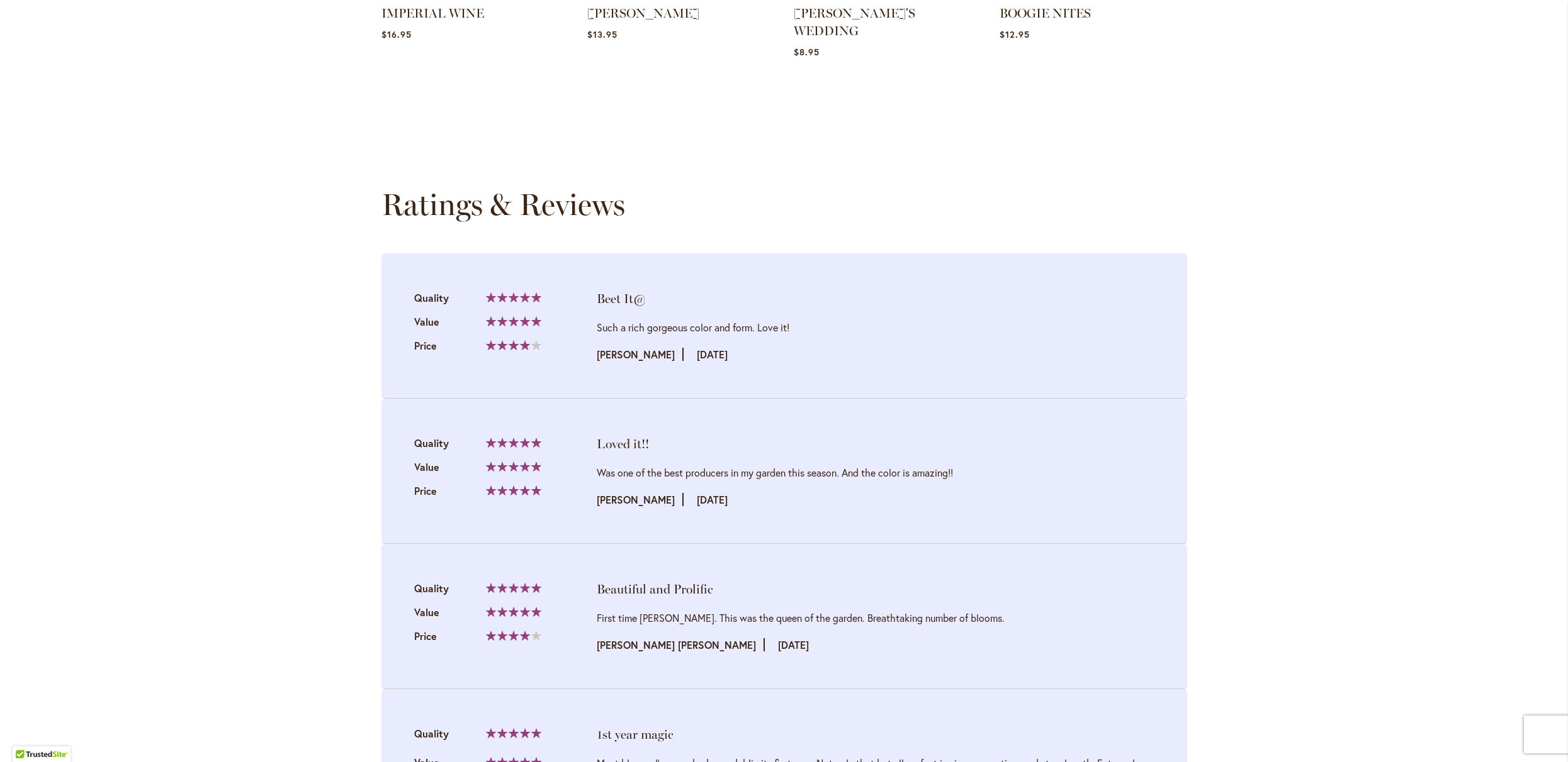
scroll to position [1320, 0]
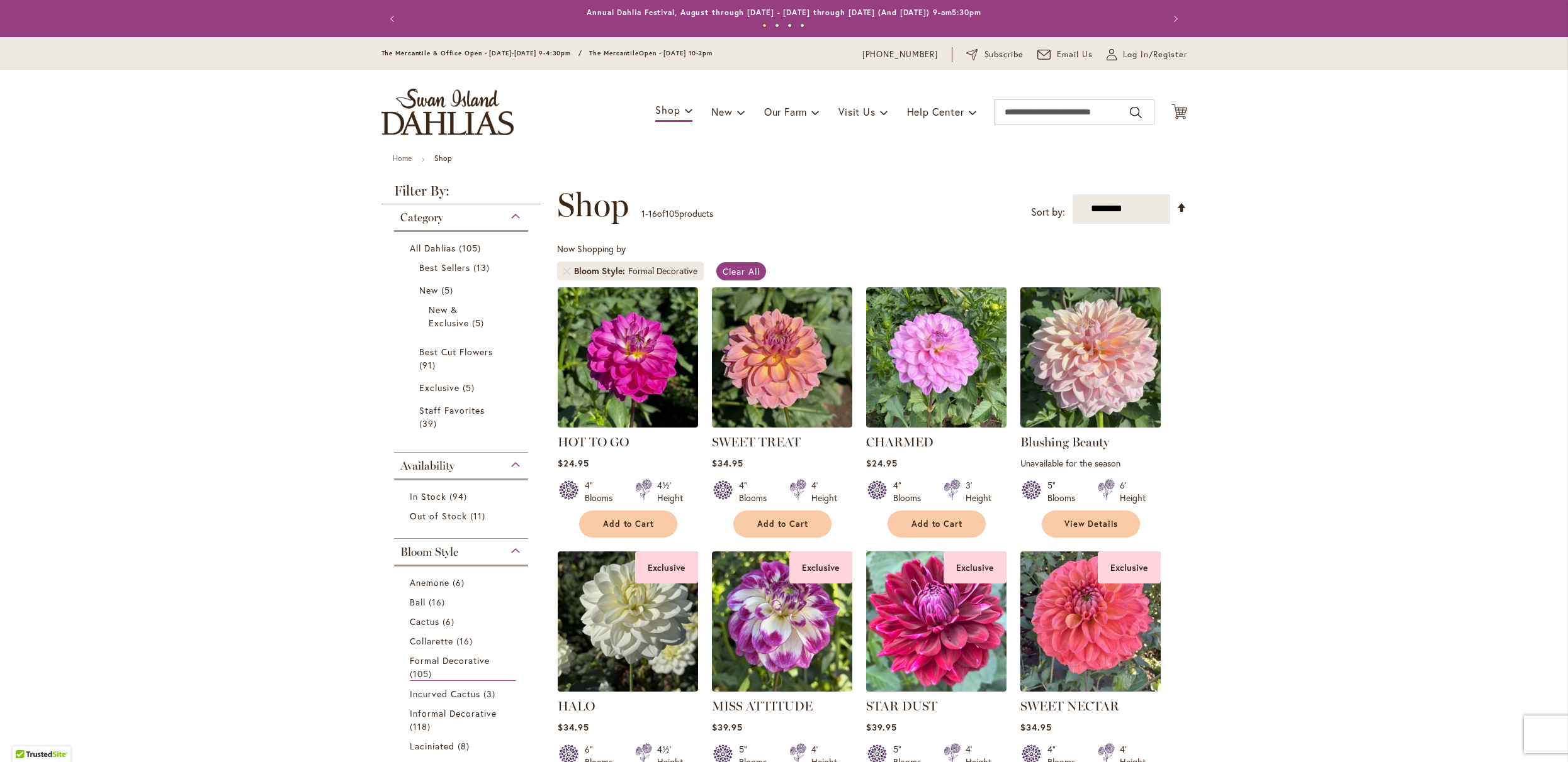
scroll to position [796, 0]
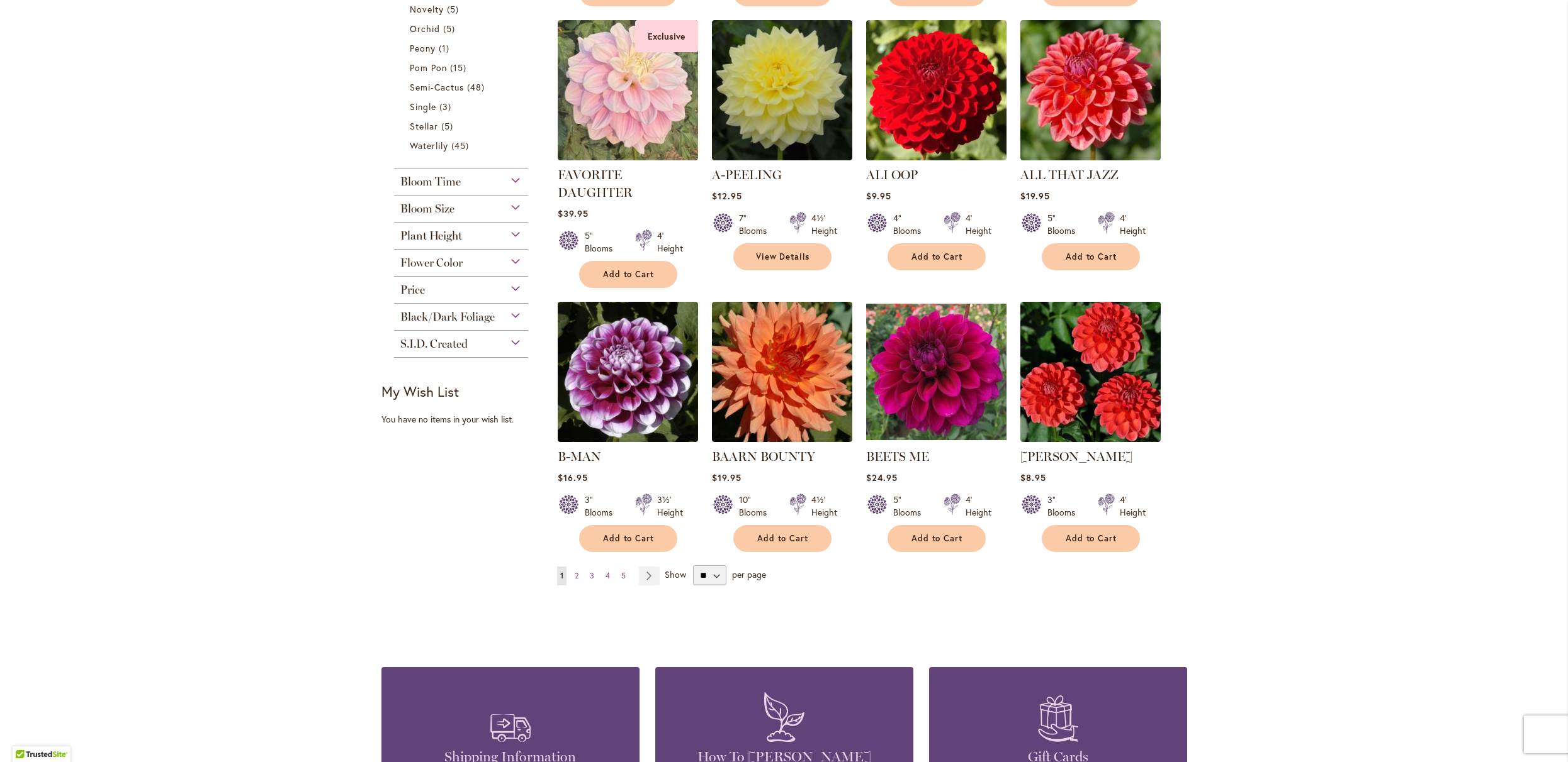
type input "**********"
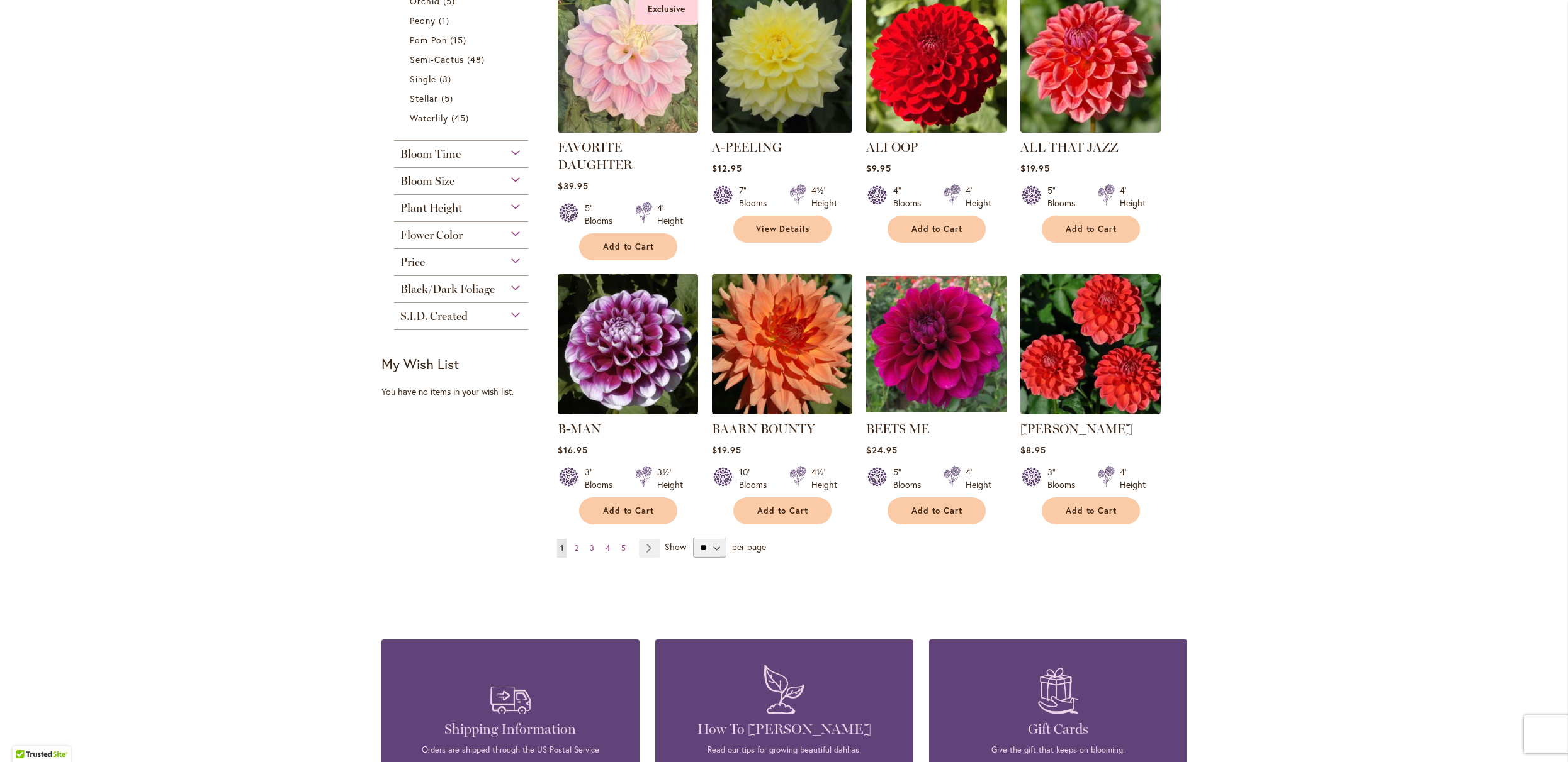
scroll to position [853, 0]
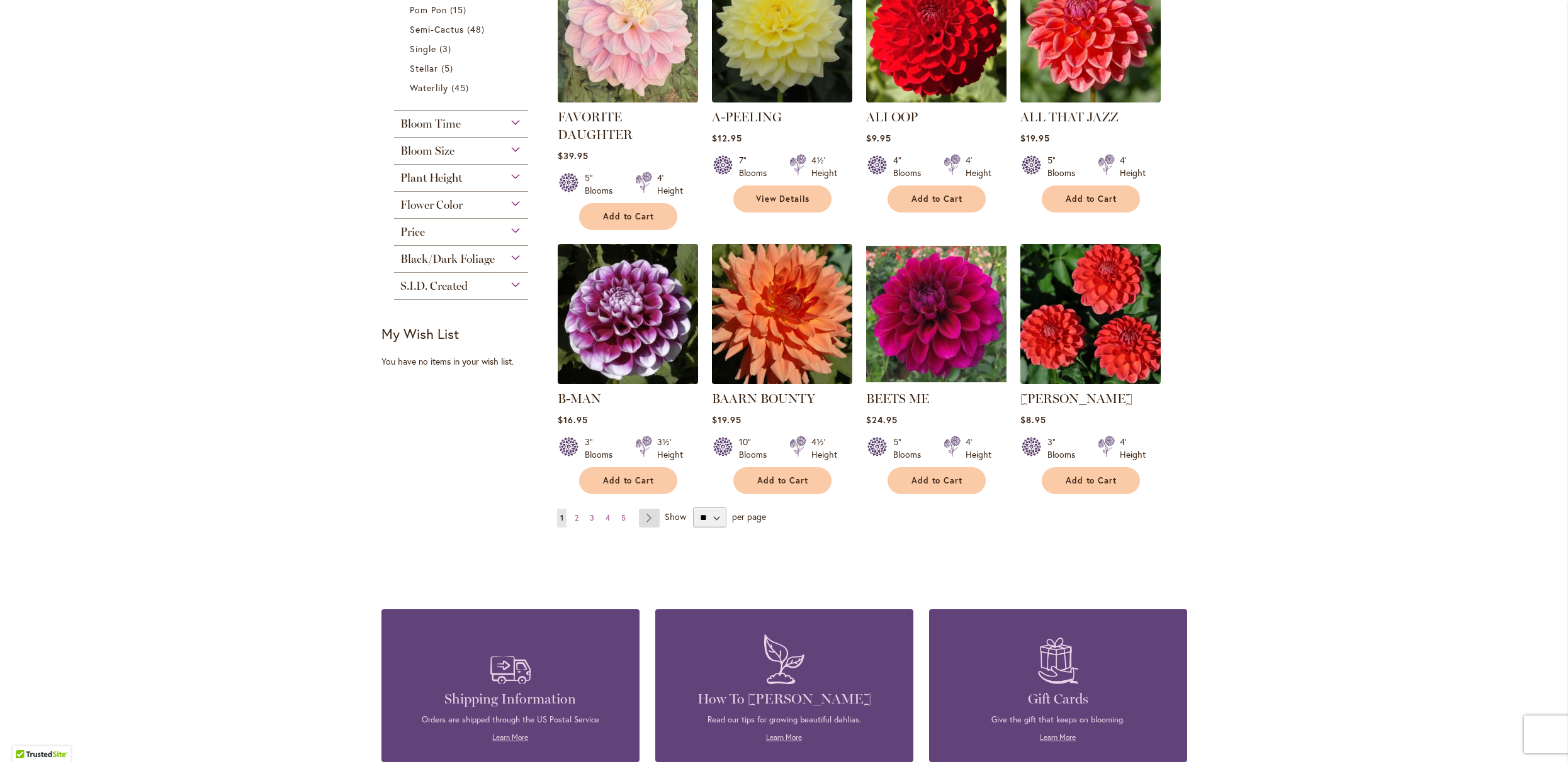
click at [653, 528] on link "Page Next" at bounding box center [649, 518] width 21 height 19
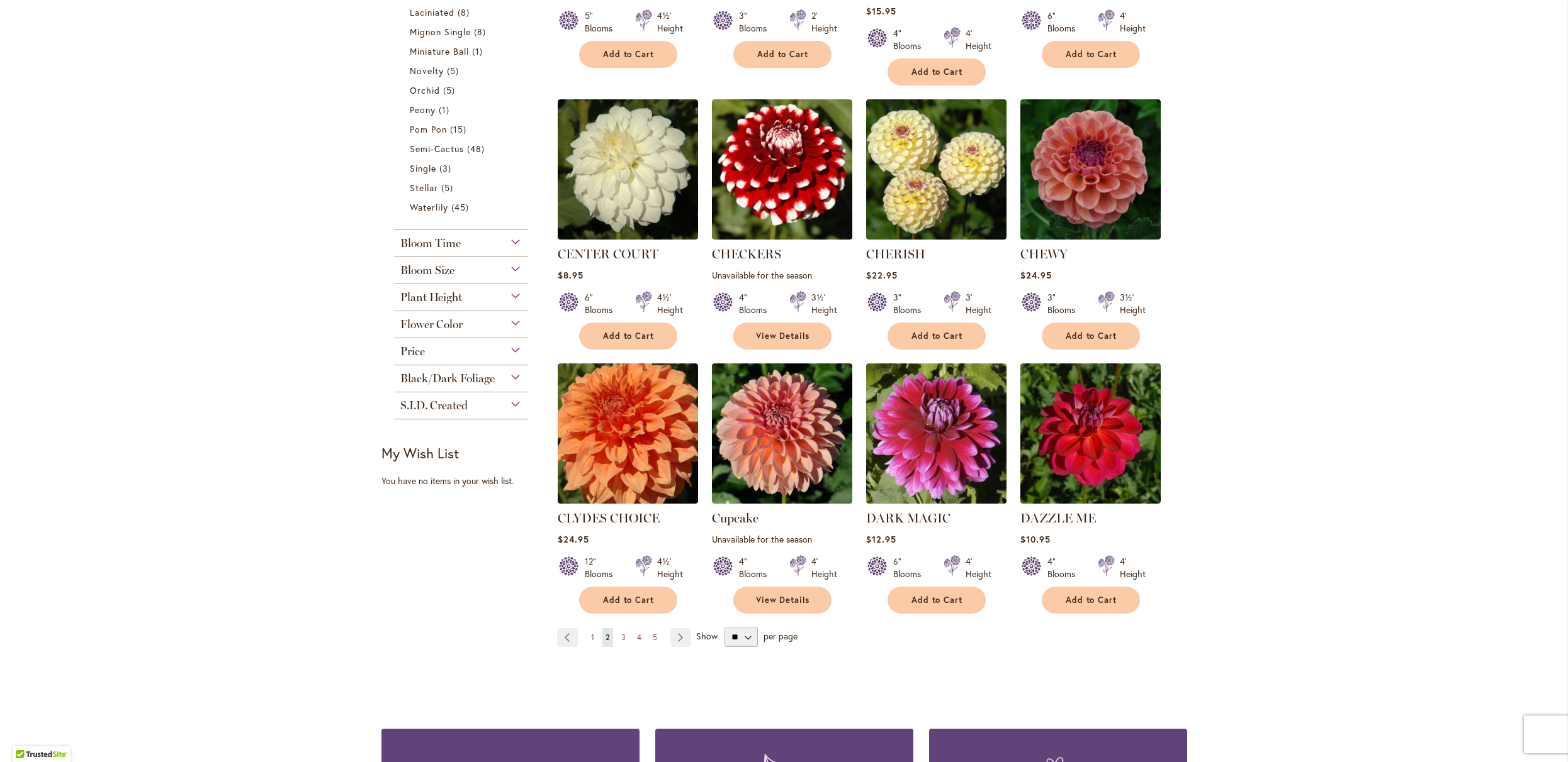
scroll to position [883, 0]
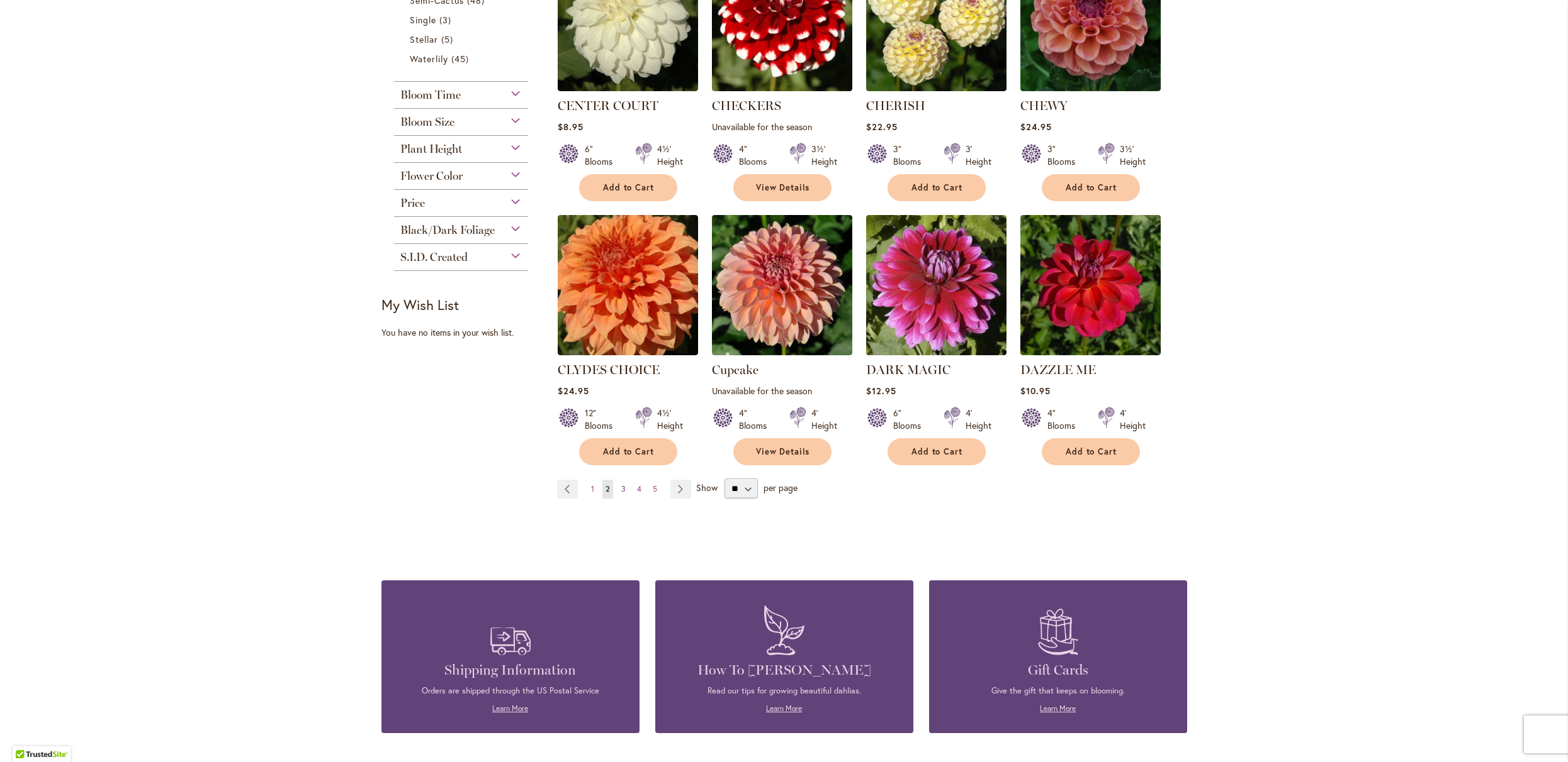
click at [622, 494] on span "3" at bounding box center [623, 488] width 5 height 9
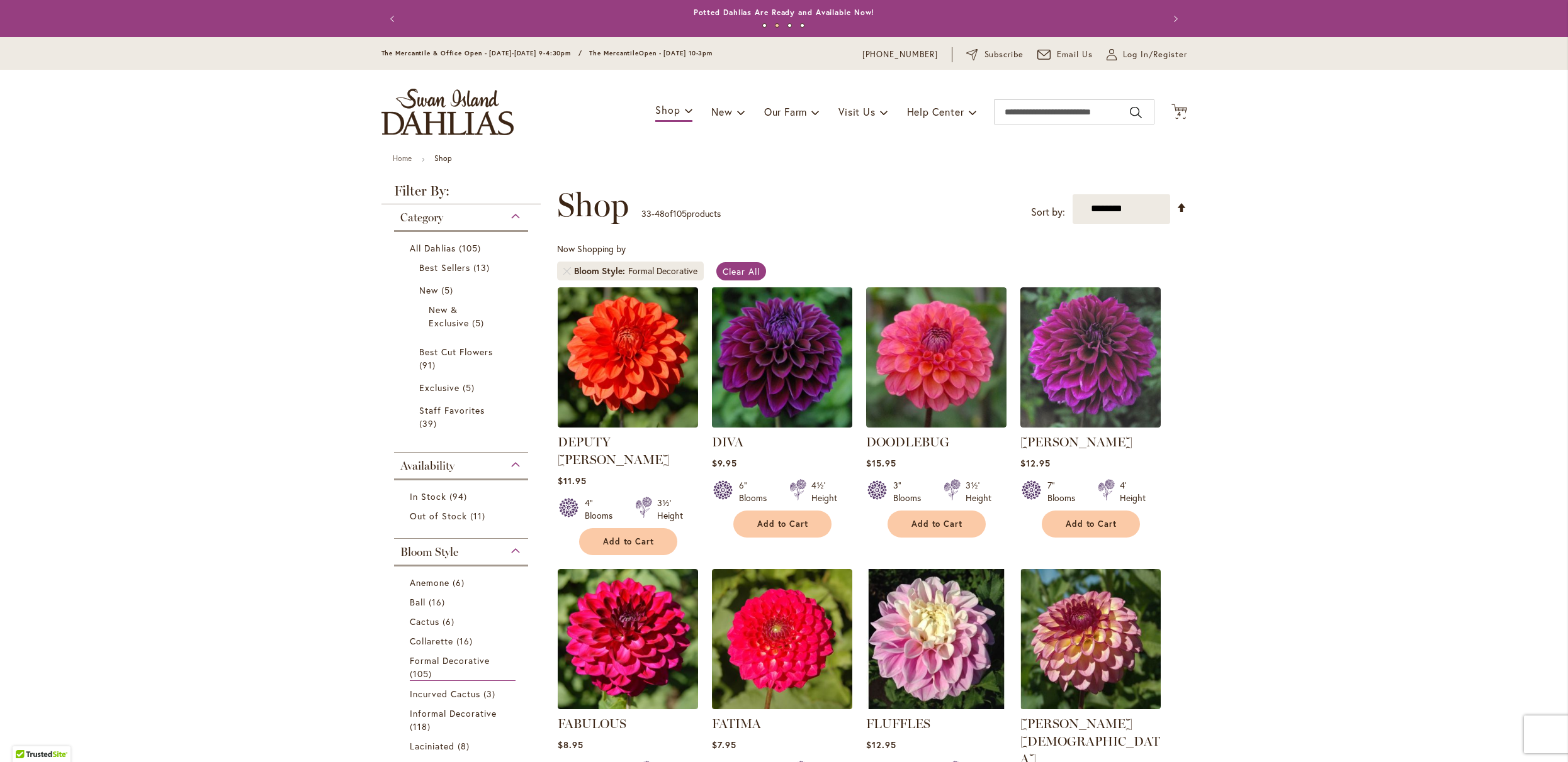
click at [762, 383] on img at bounding box center [782, 357] width 147 height 147
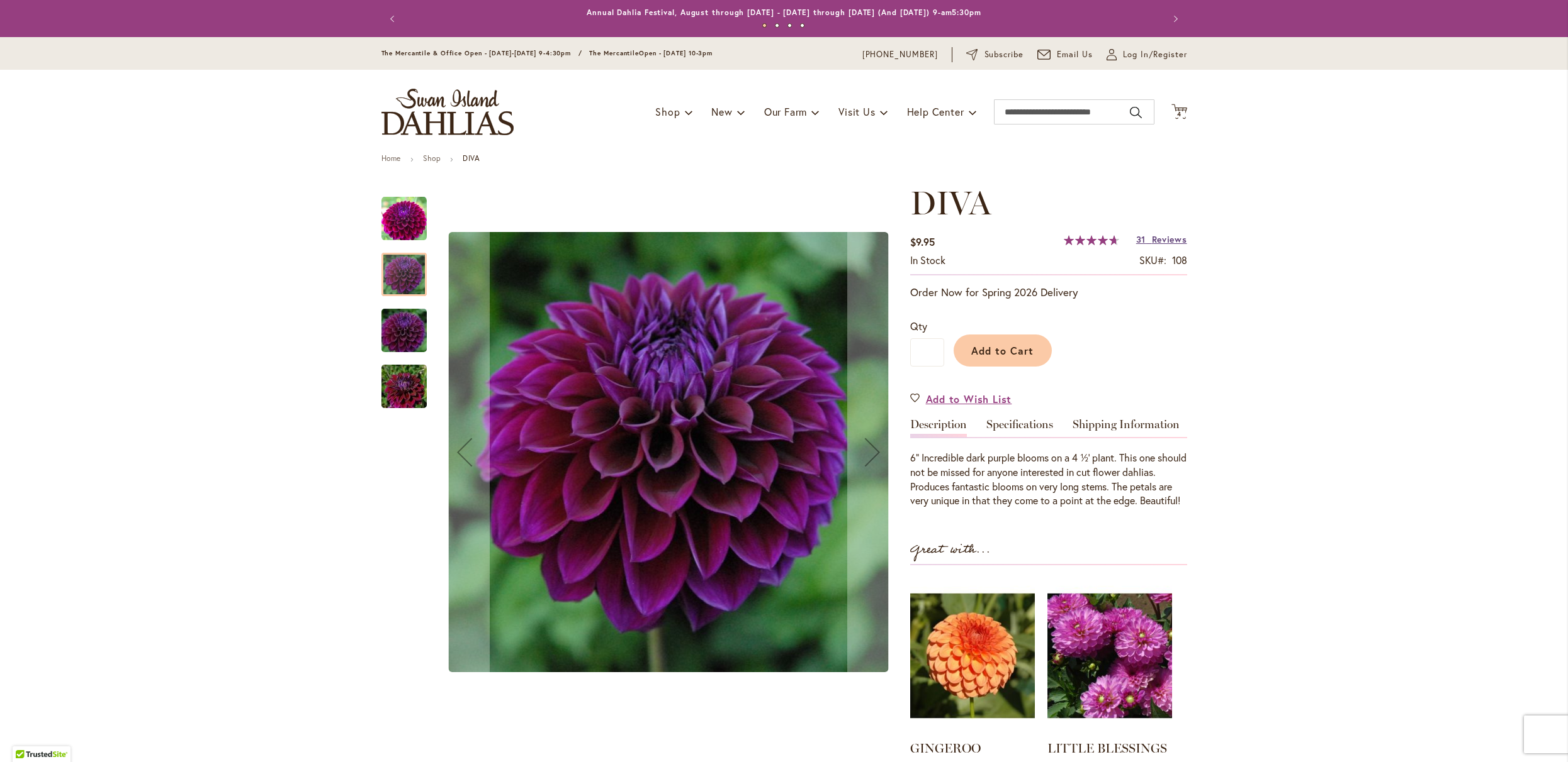
click at [1152, 245] on span "Reviews" at bounding box center [1169, 239] width 36 height 12
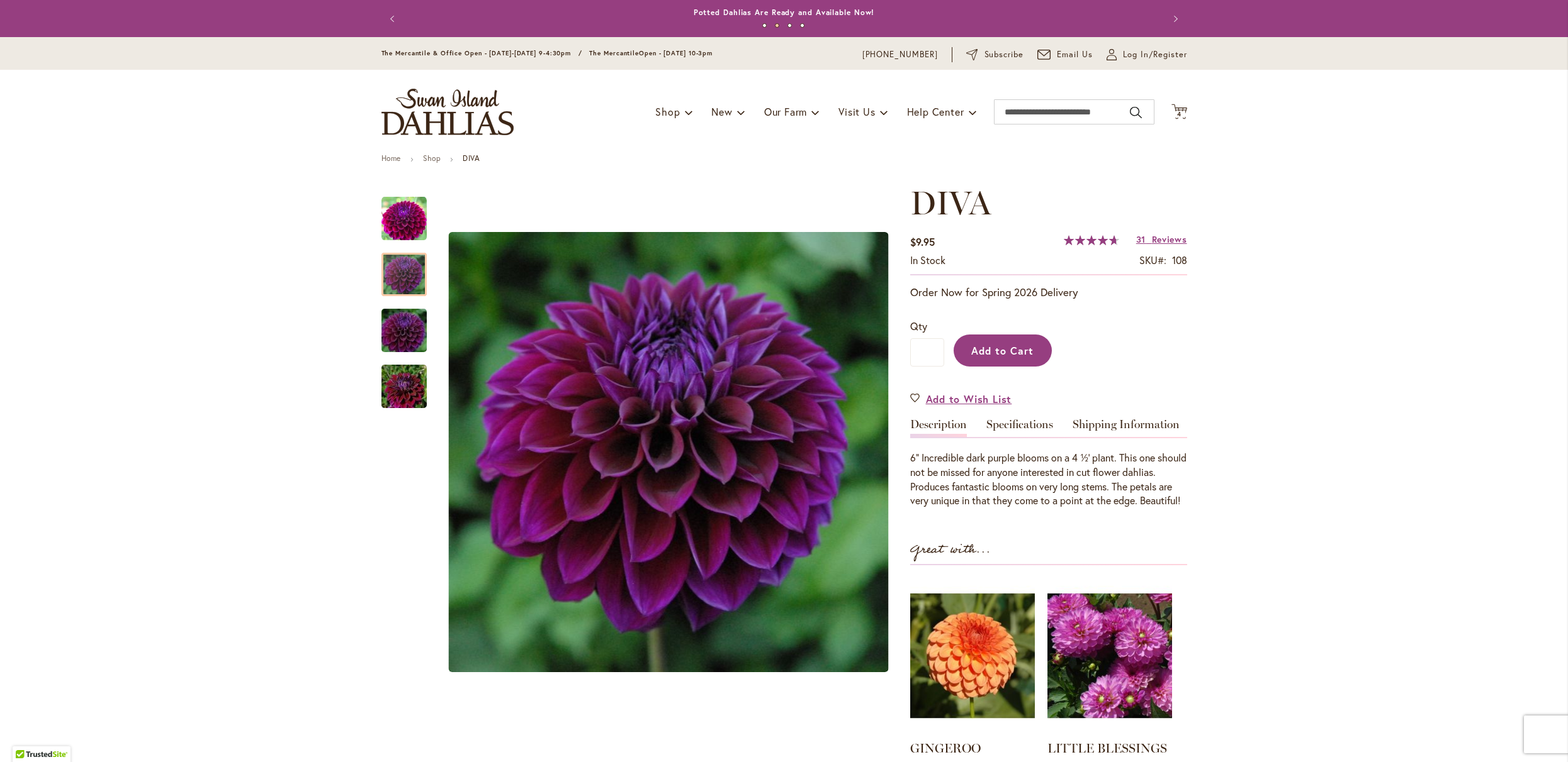
click at [986, 358] on span "Add to Cart" at bounding box center [1002, 350] width 62 height 13
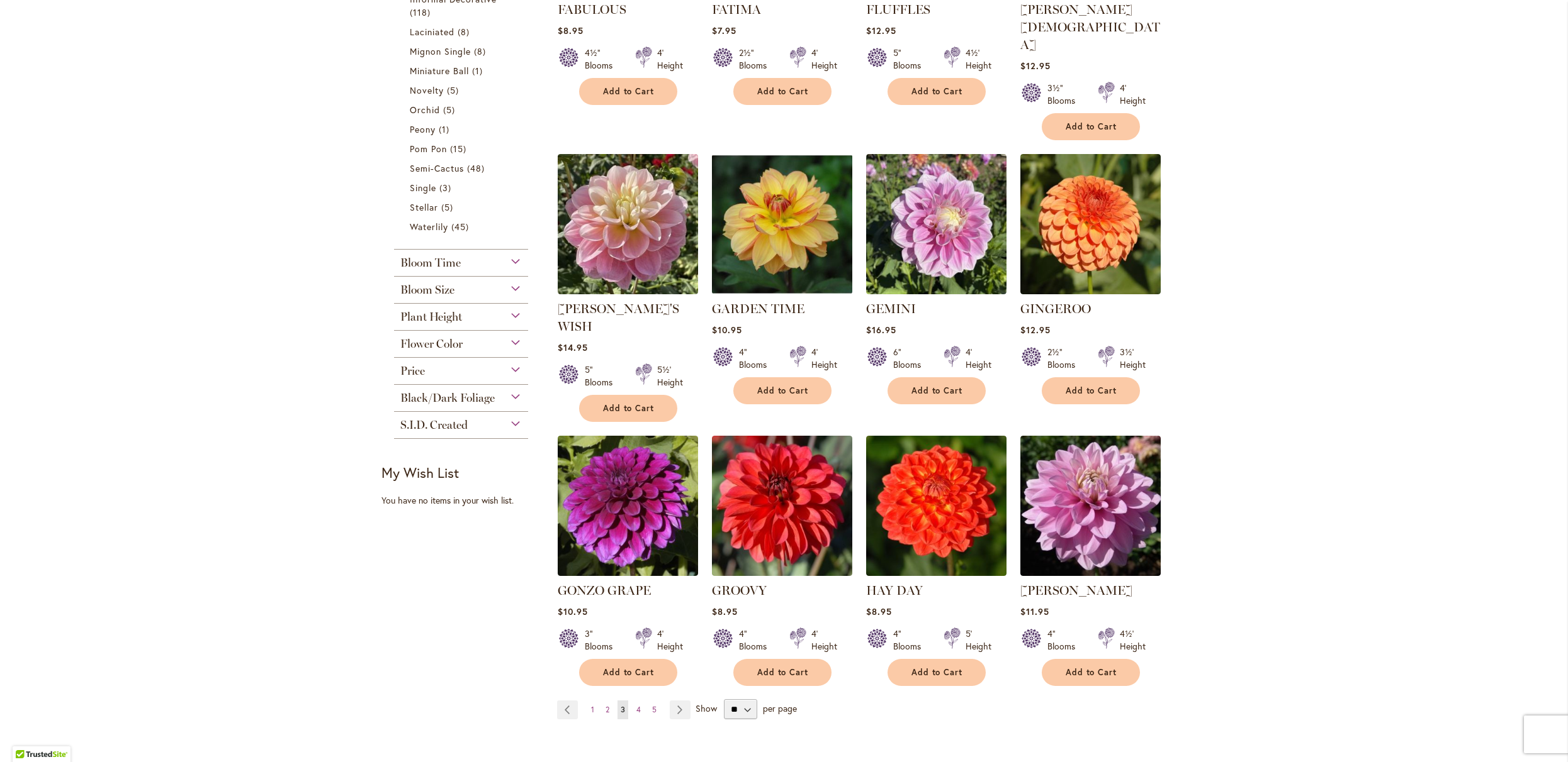
scroll to position [751, 0]
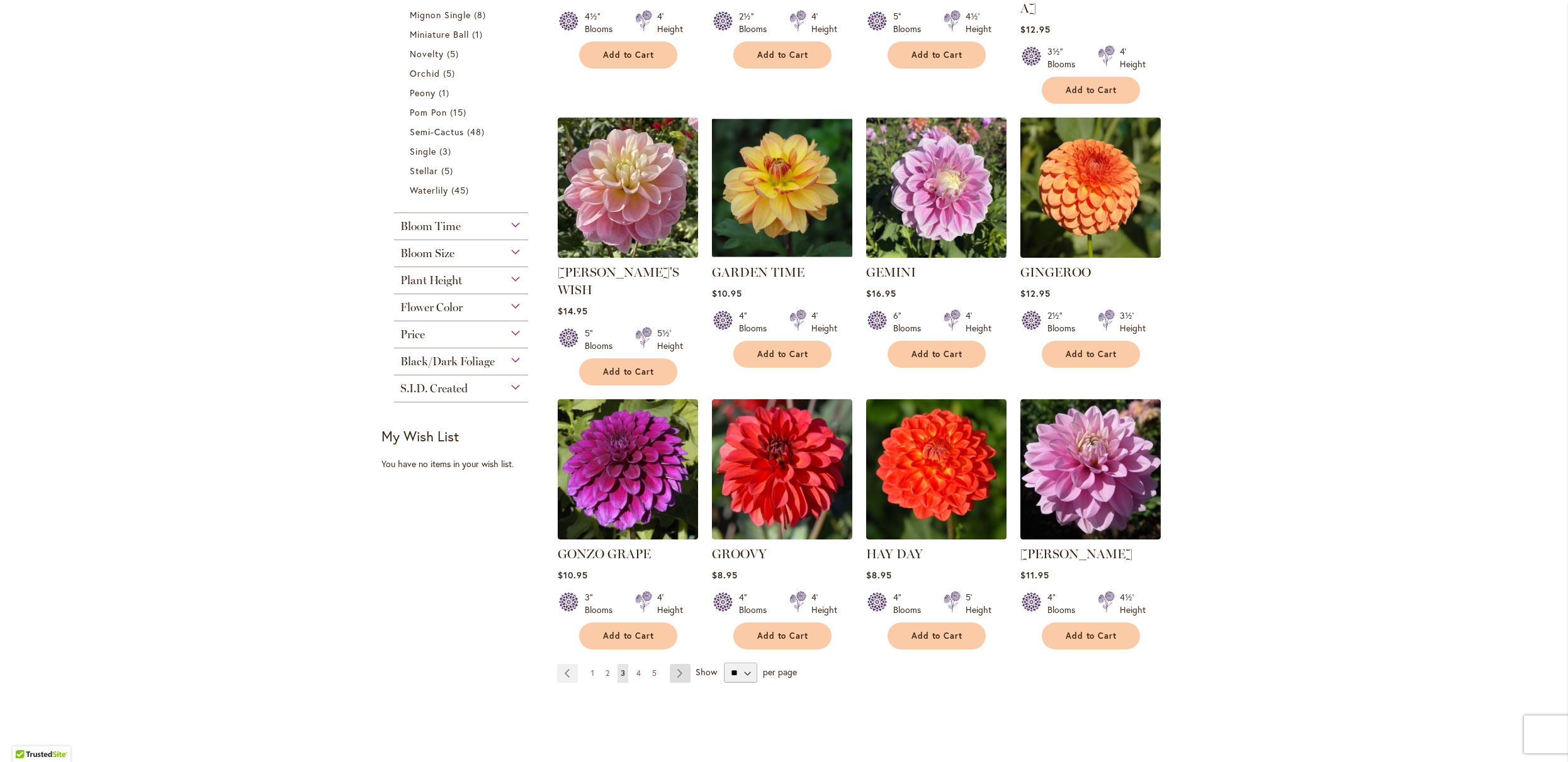
click at [687, 680] on link "Page Next" at bounding box center [680, 673] width 21 height 19
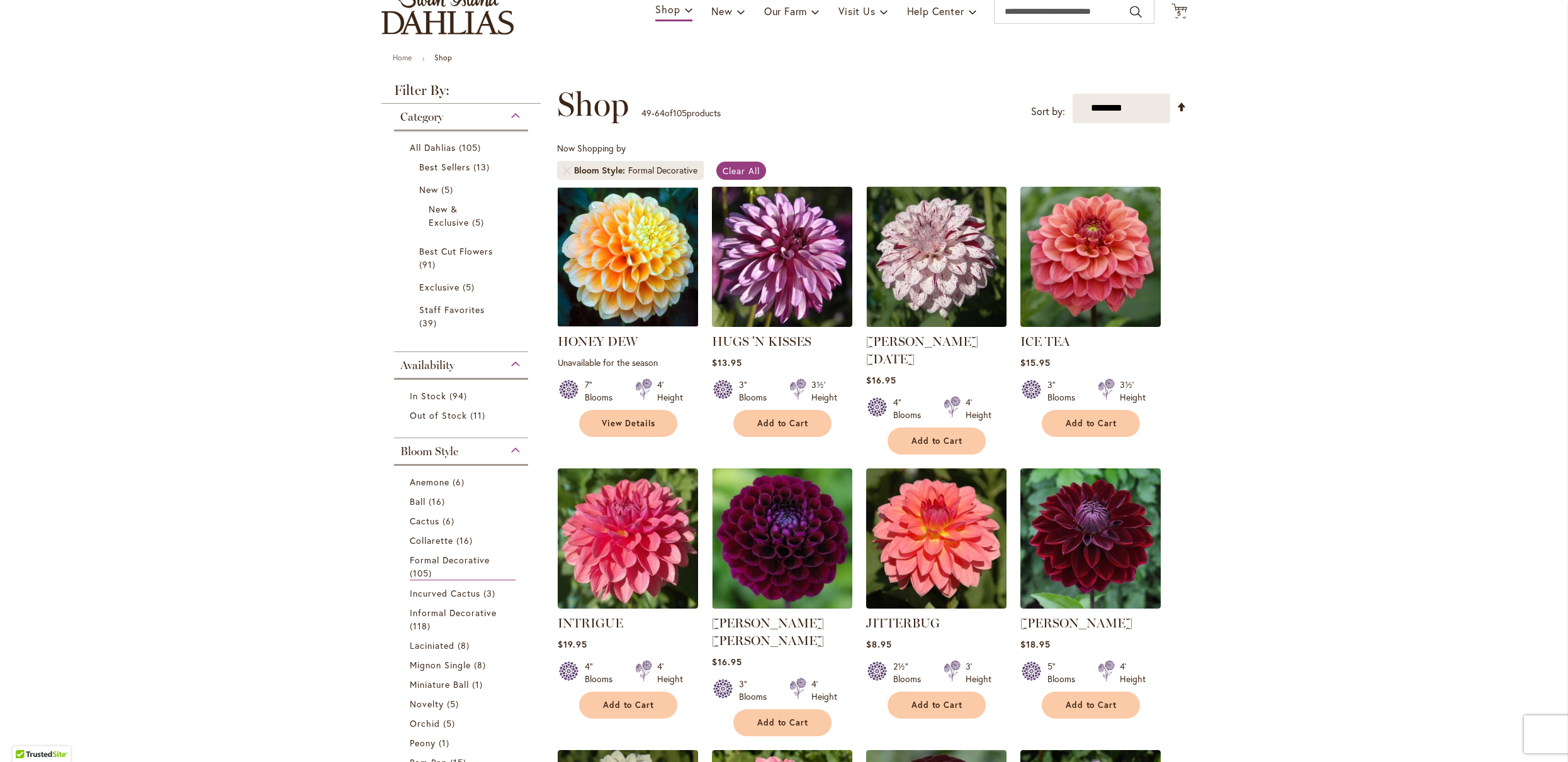
scroll to position [102, 0]
click at [1073, 319] on img at bounding box center [1090, 255] width 147 height 147
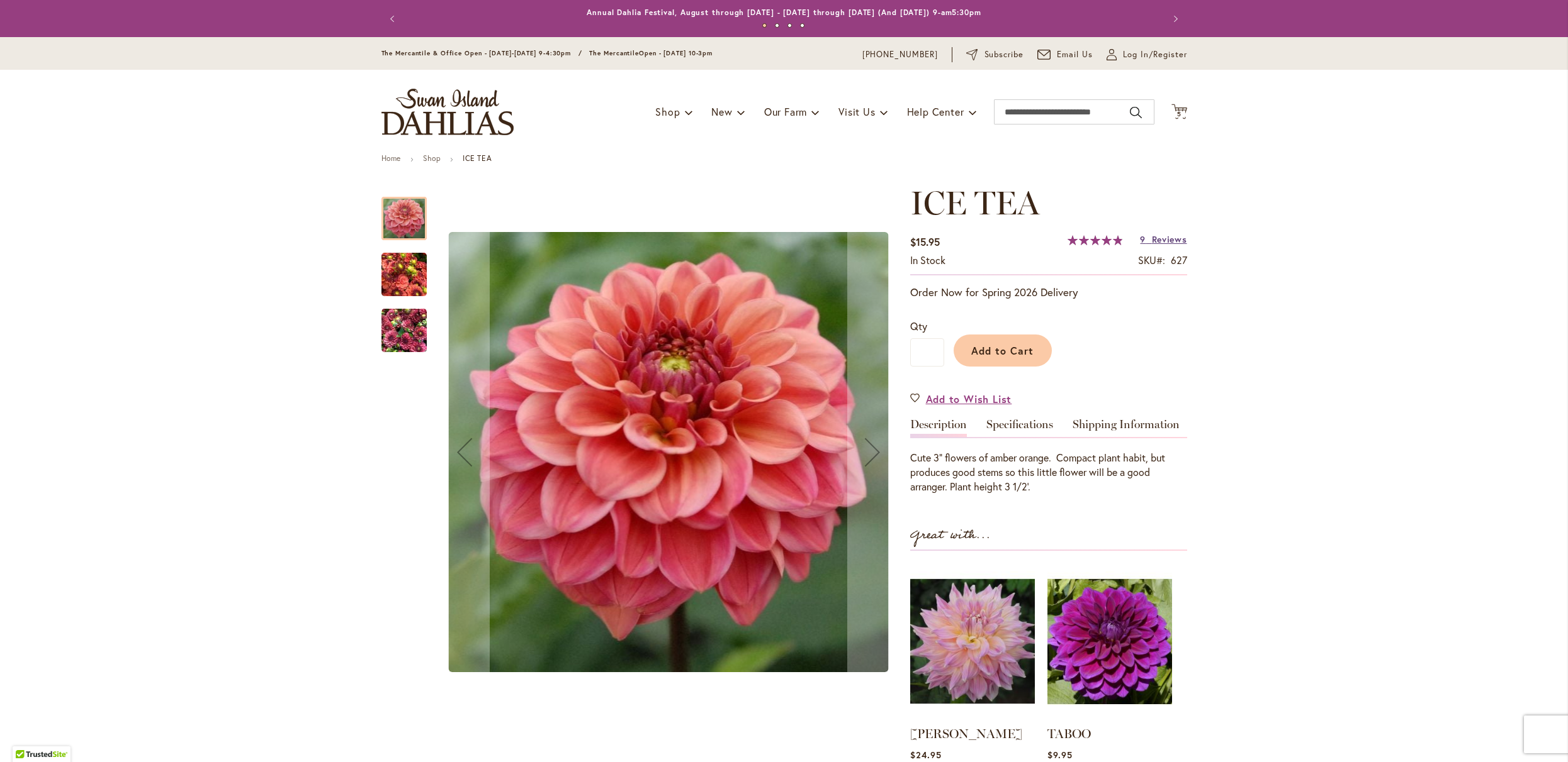
click at [1146, 244] on link "9 Reviews" at bounding box center [1162, 239] width 47 height 12
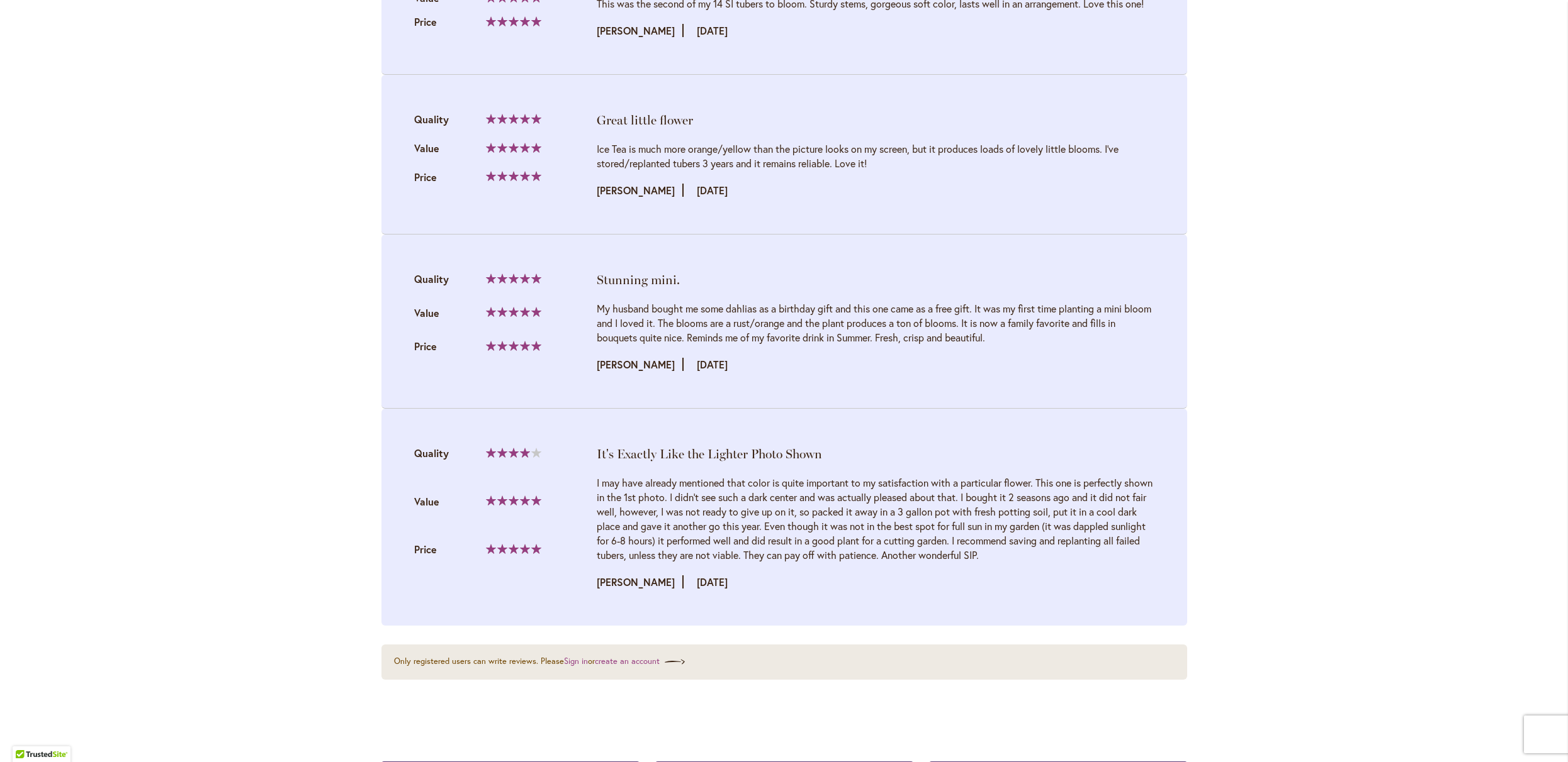
scroll to position [2274, 0]
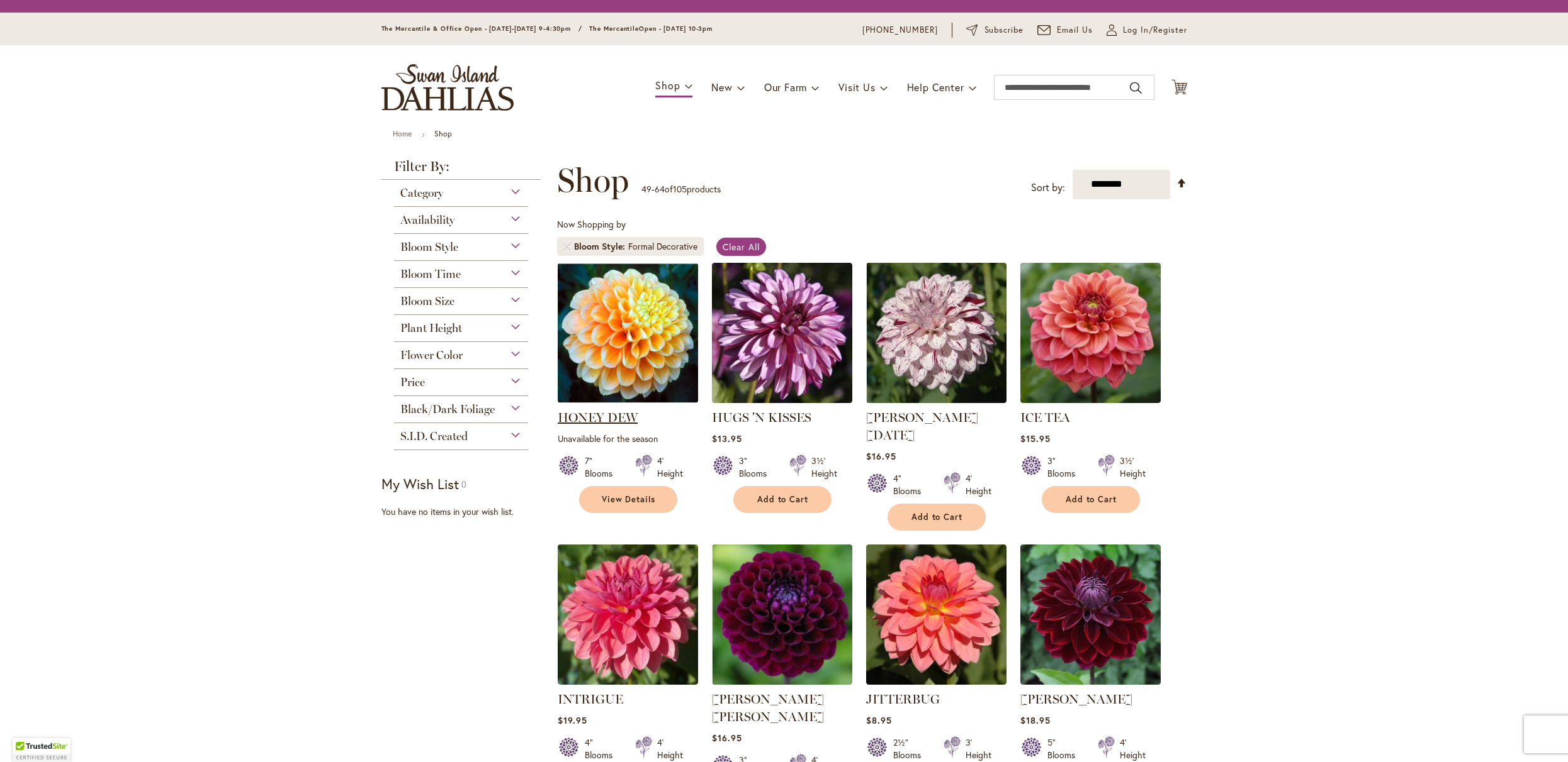
scroll to position [102, 0]
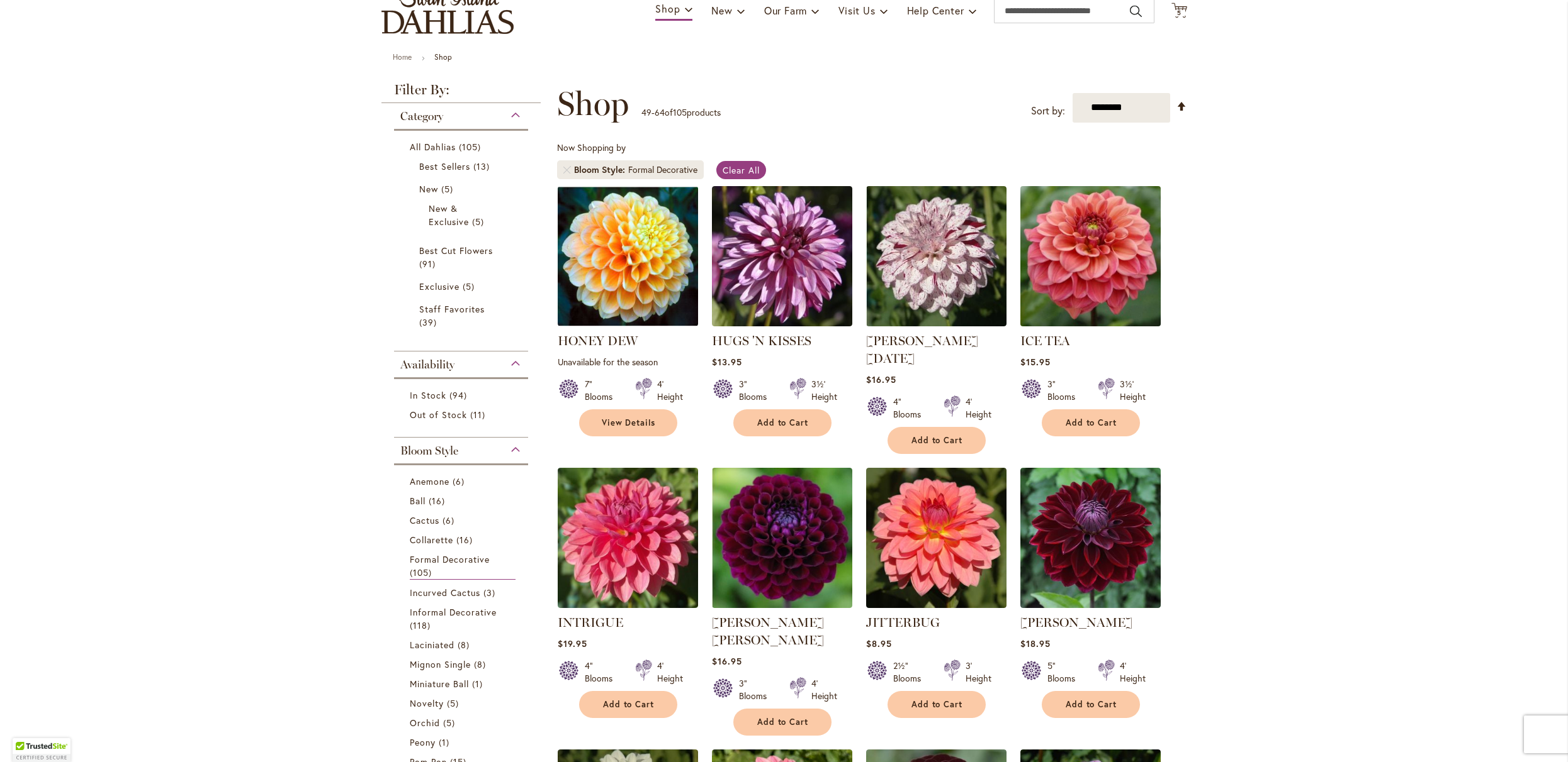
click at [1027, 290] on img at bounding box center [1090, 255] width 147 height 147
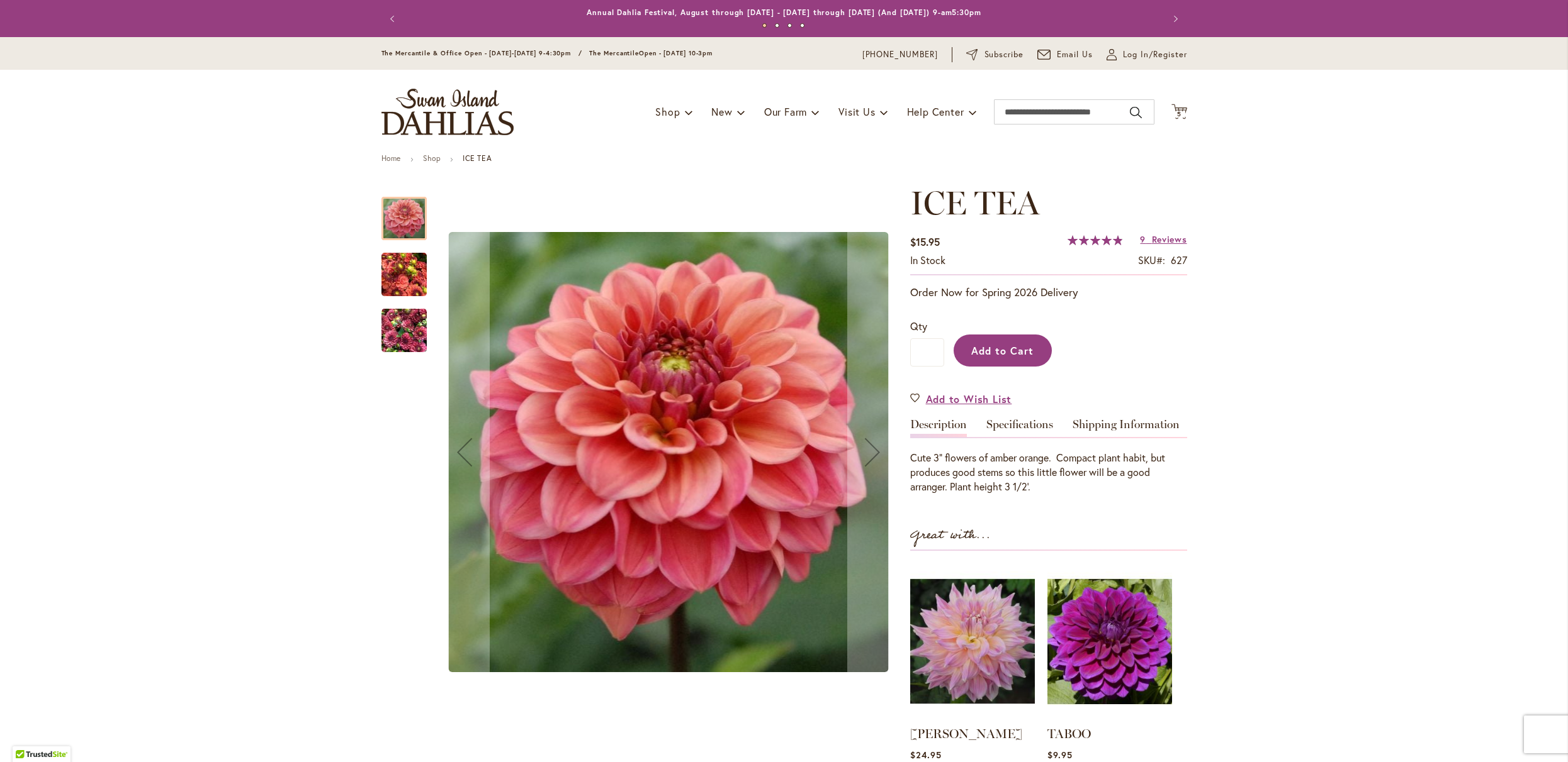
type input "**********"
click at [1000, 351] on span "Add to Cart" at bounding box center [1002, 350] width 62 height 13
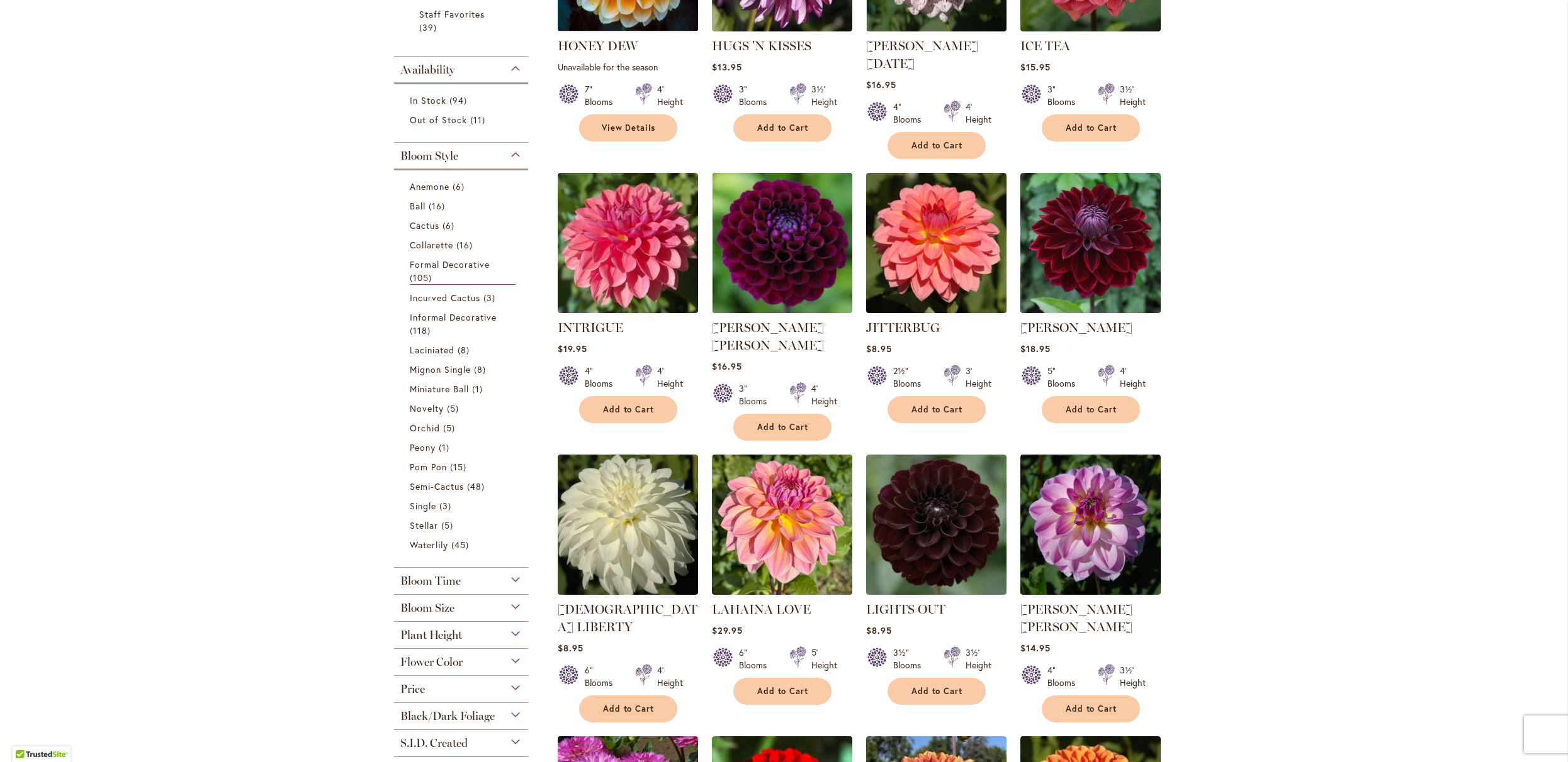
scroll to position [380, 0]
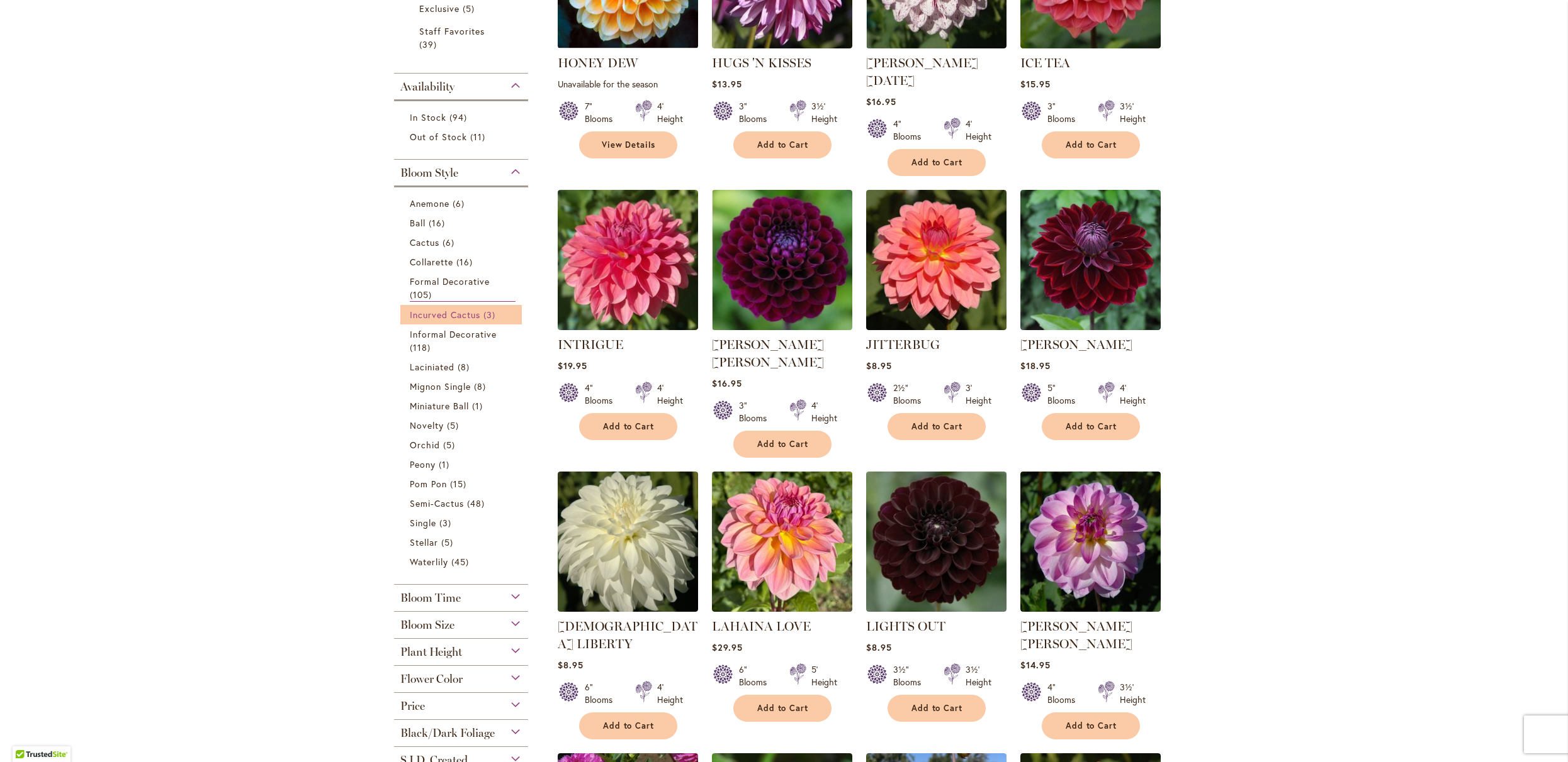
click at [464, 321] on span "Incurved Cactus" at bounding box center [446, 315] width 71 height 12
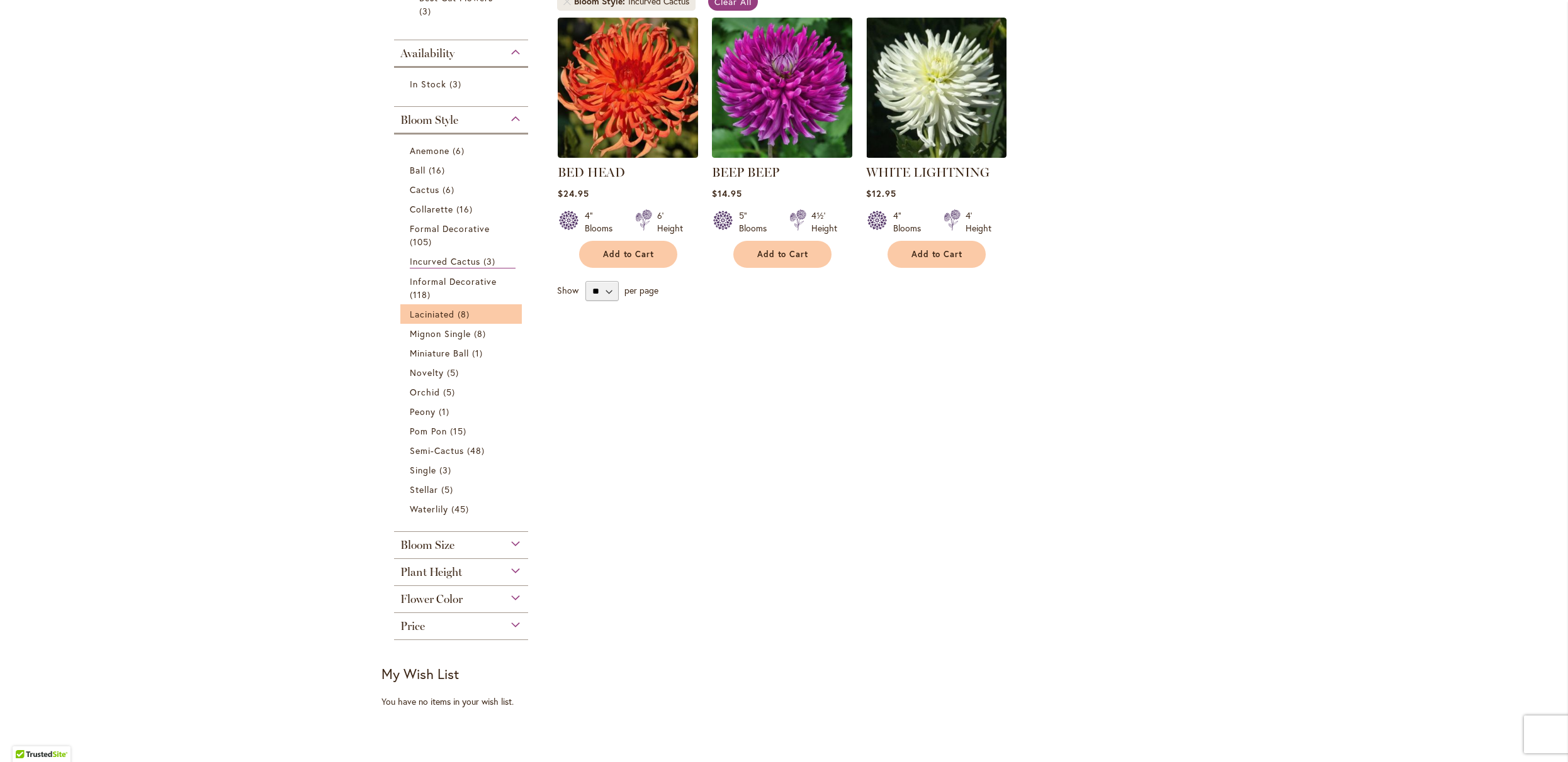
scroll to position [274, 0]
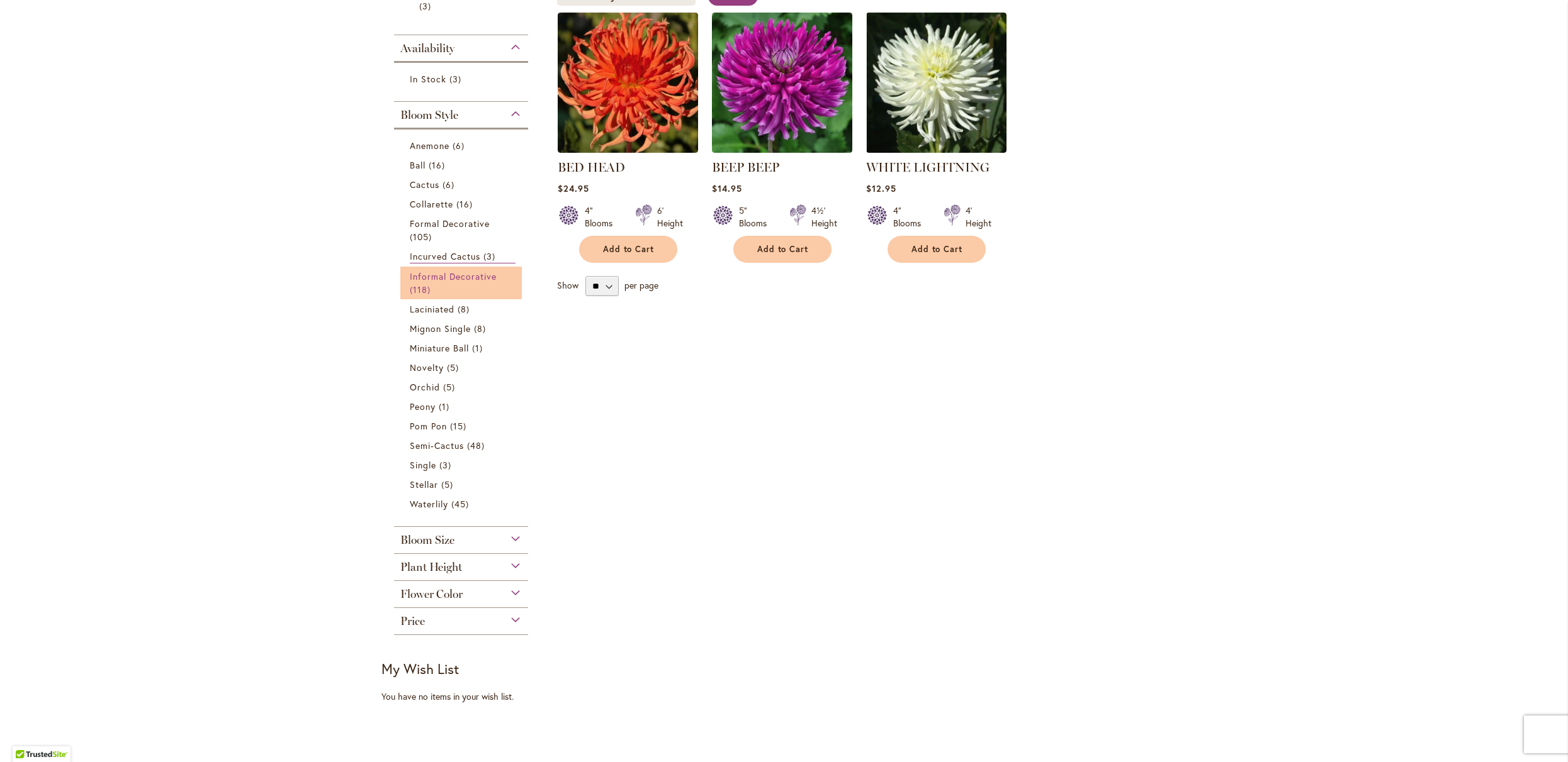
click at [457, 283] on span "Informal Decorative" at bounding box center [454, 276] width 88 height 12
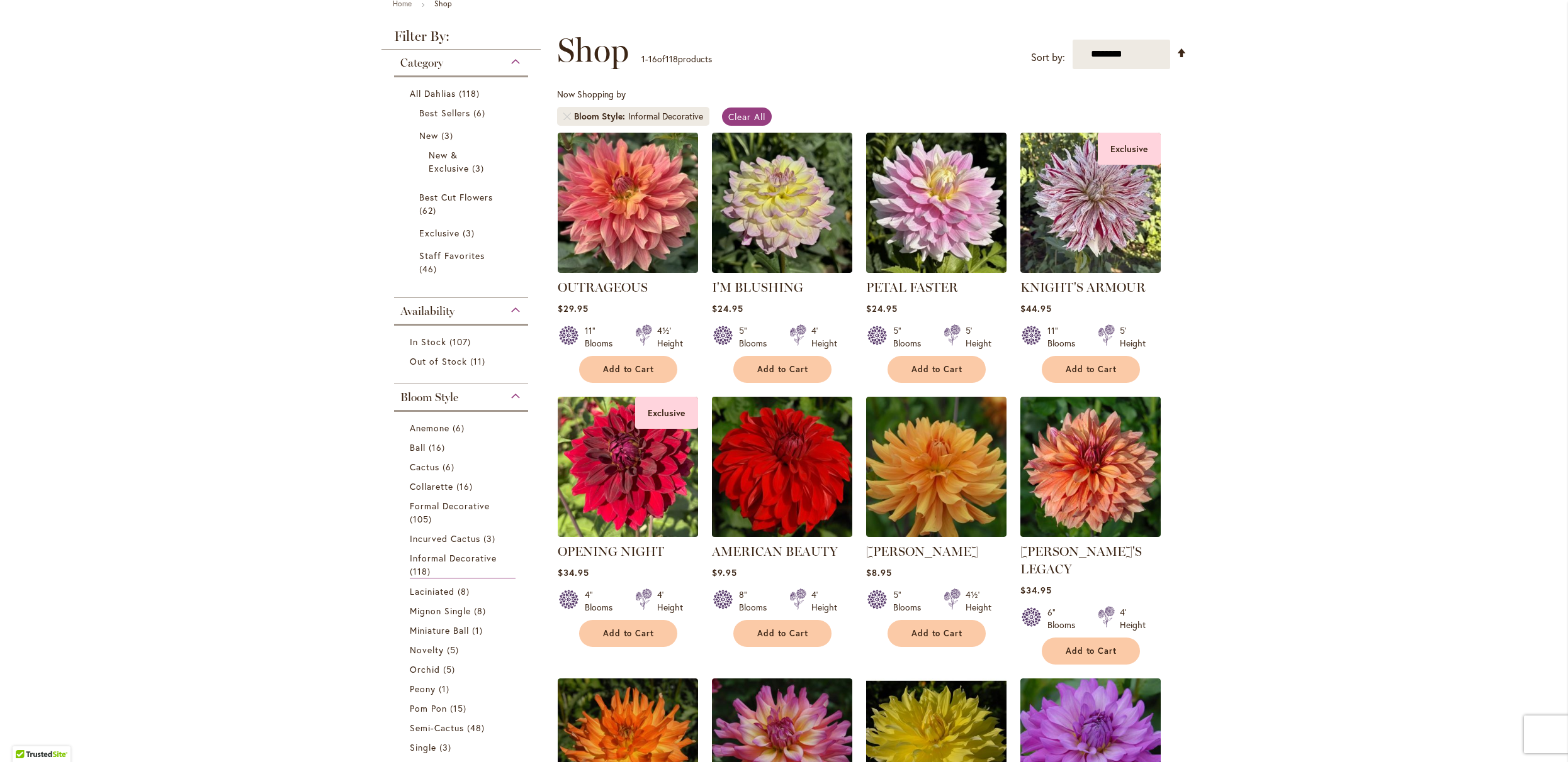
scroll to position [159, 0]
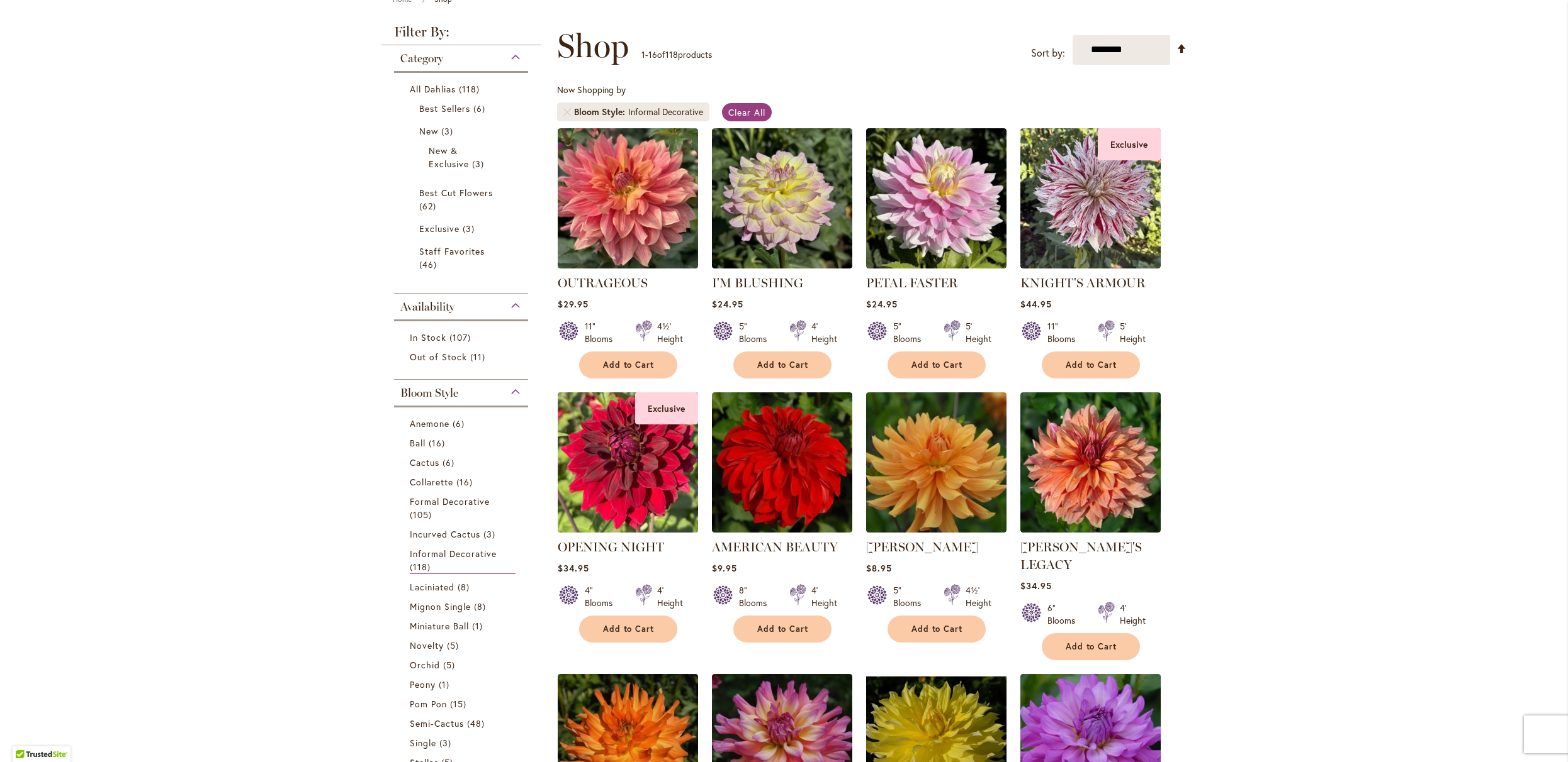
click at [628, 533] on img at bounding box center [627, 462] width 147 height 147
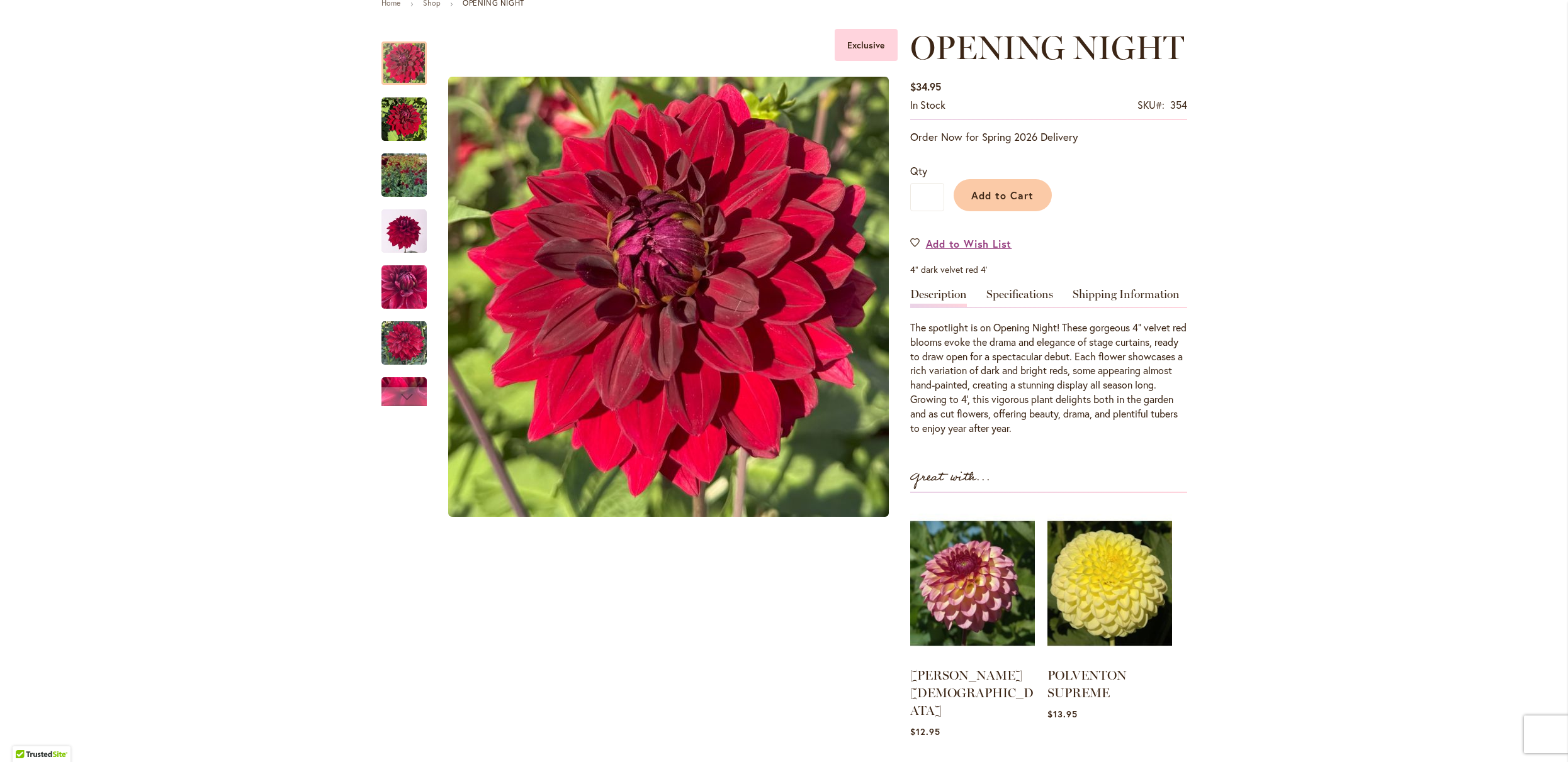
scroll to position [159, 0]
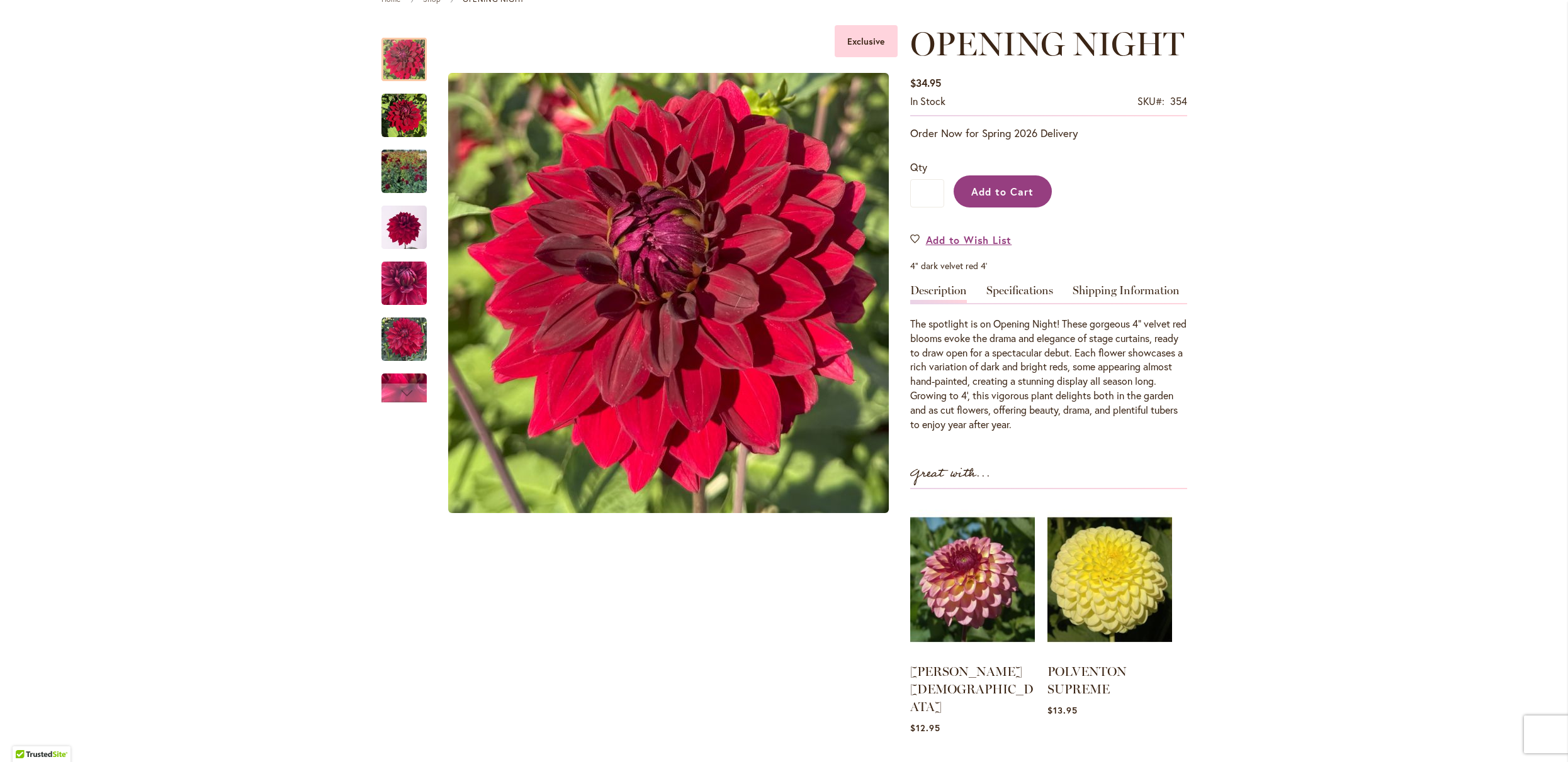
click at [989, 197] on span "Add to Cart" at bounding box center [1002, 191] width 62 height 13
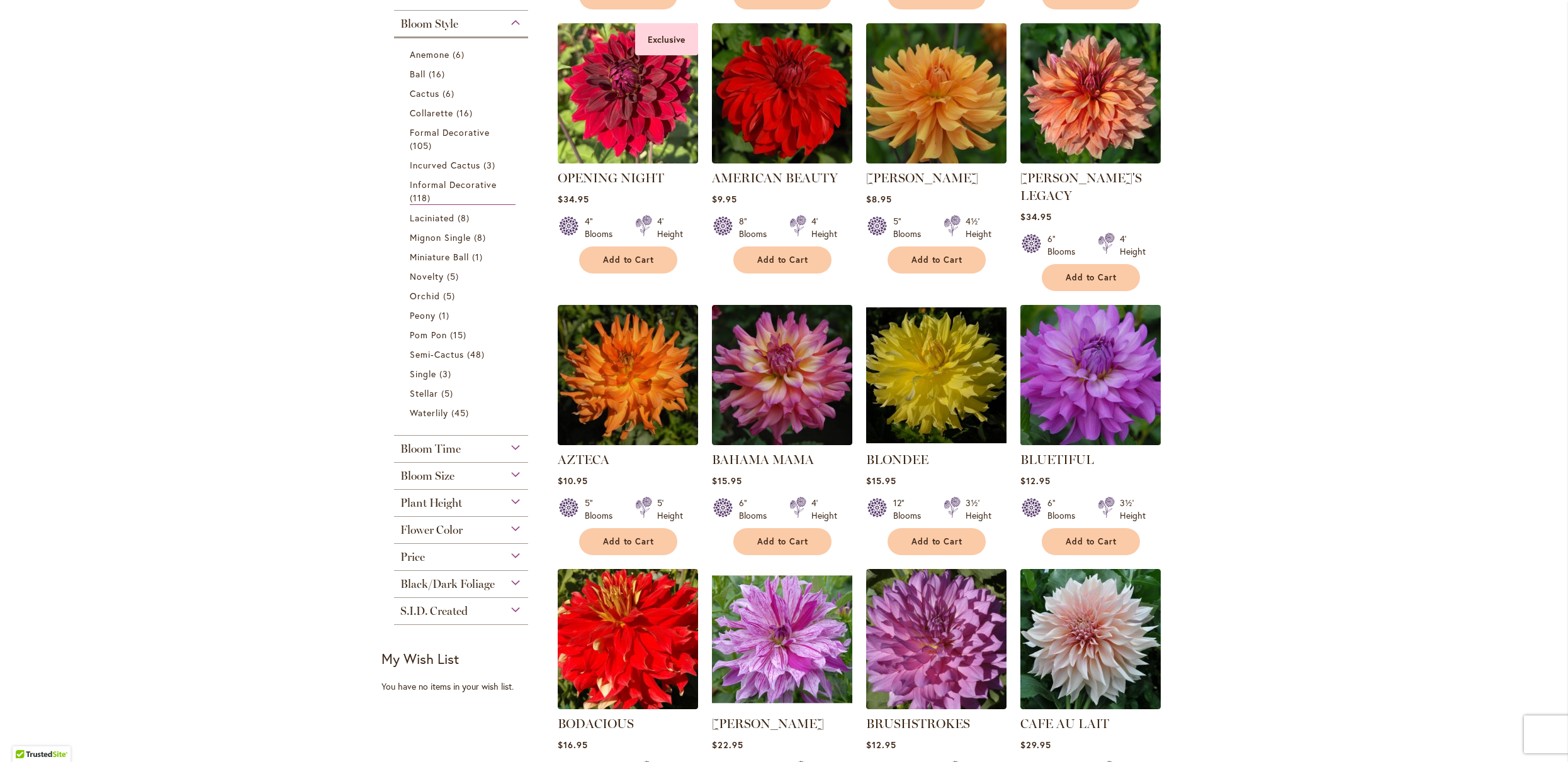
scroll to position [523, 0]
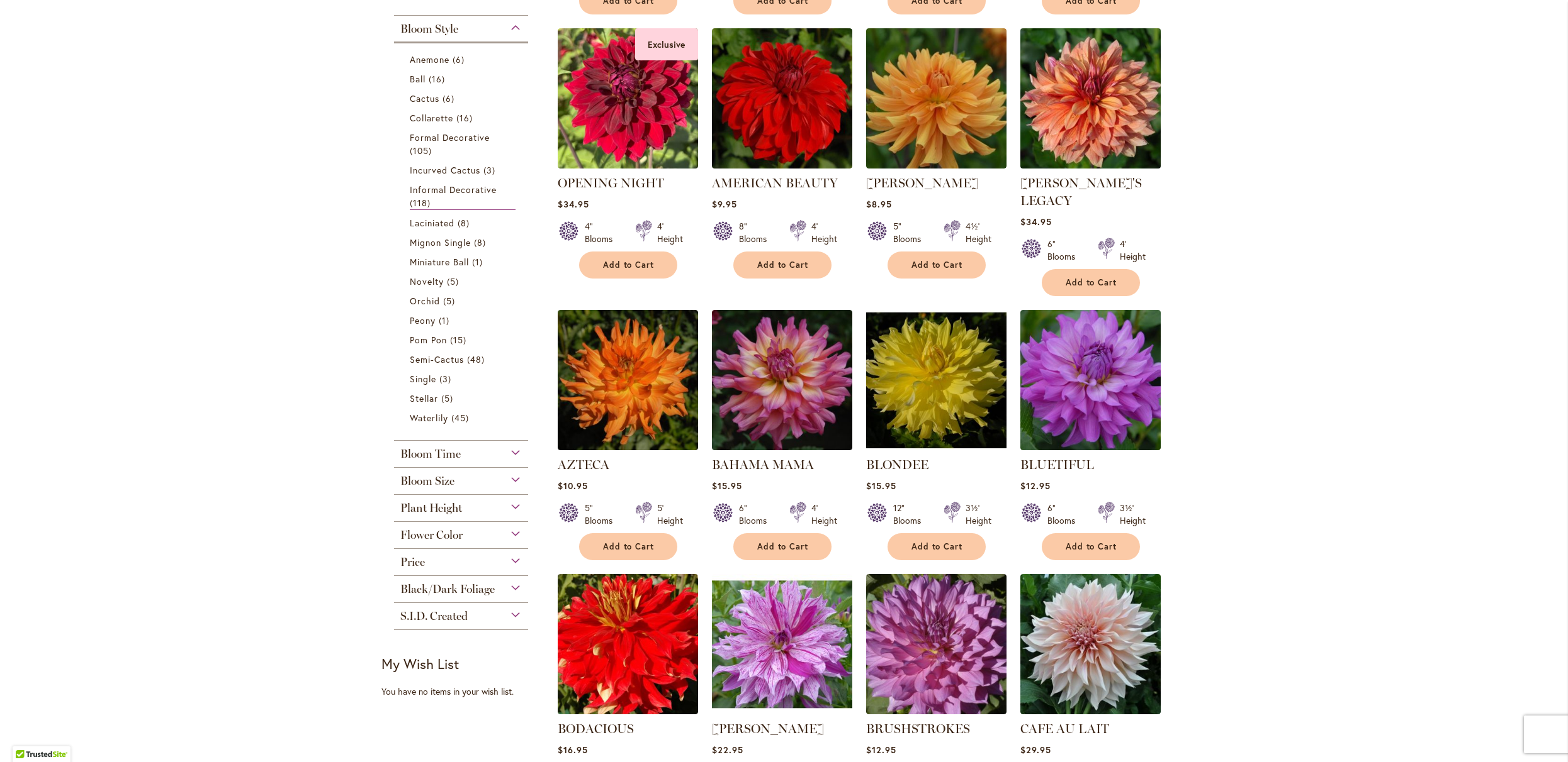
click at [1056, 158] on img at bounding box center [1090, 98] width 147 height 147
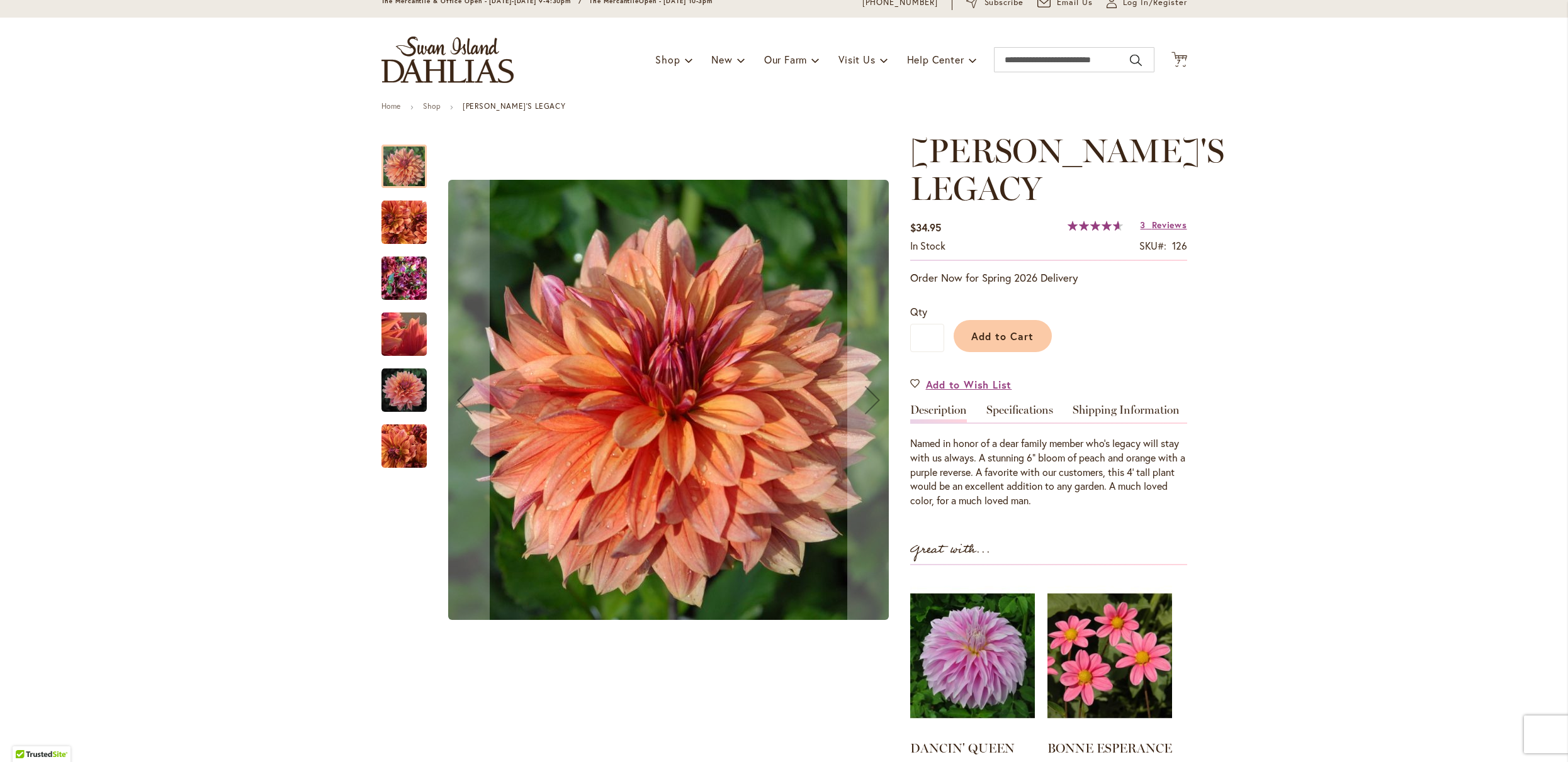
scroll to position [58, 0]
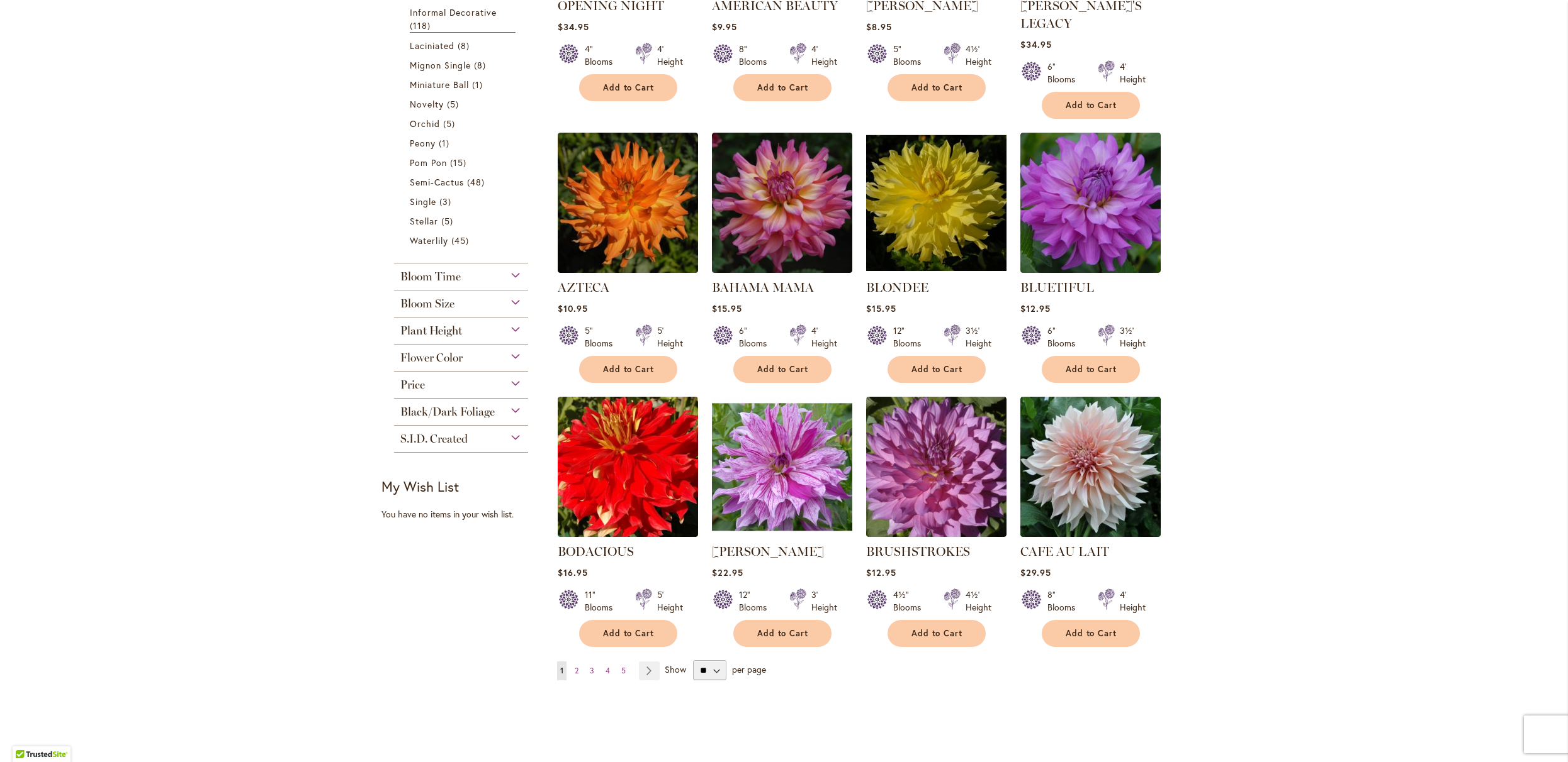
scroll to position [710, 0]
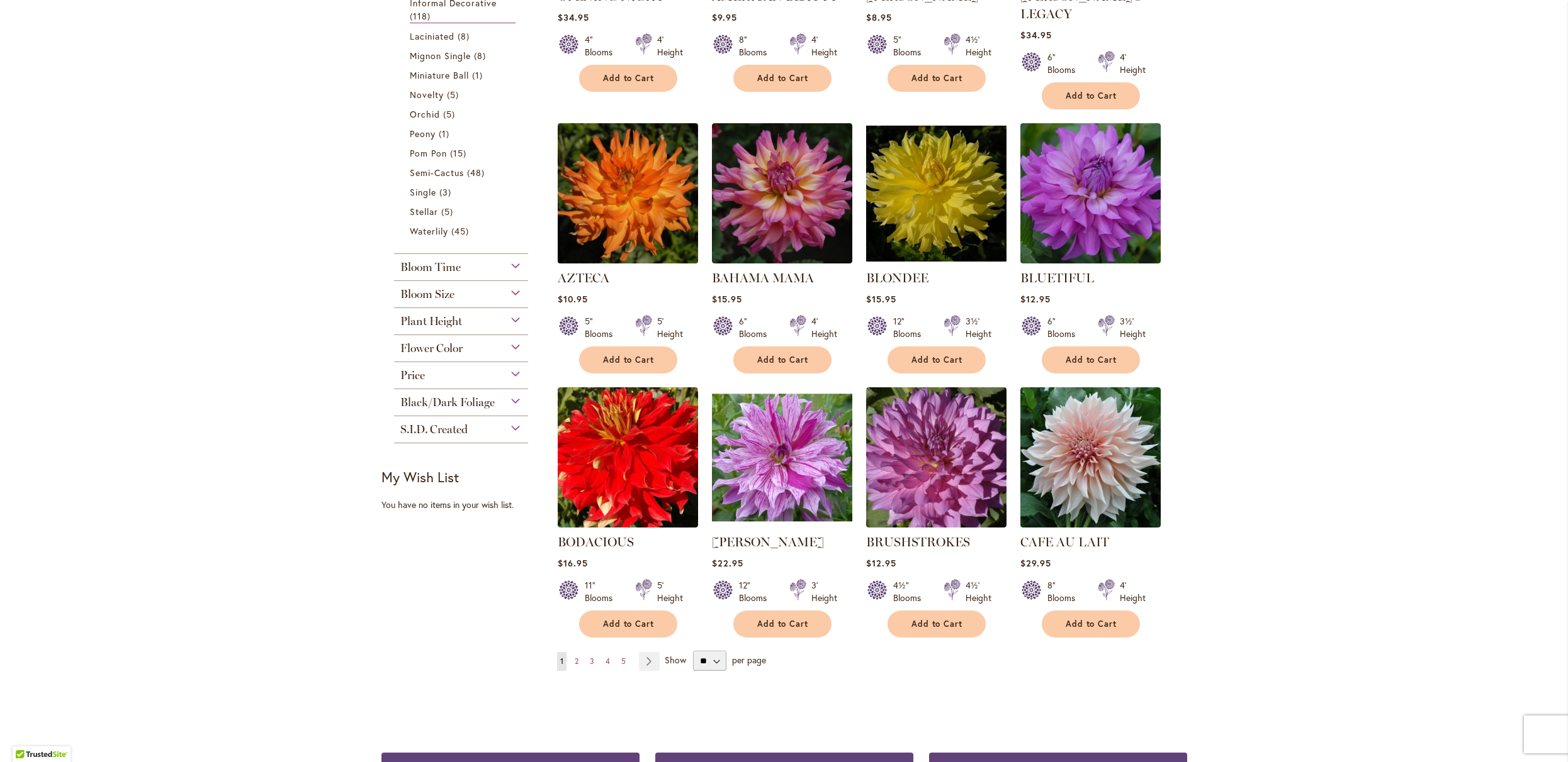
click at [641, 267] on img at bounding box center [627, 193] width 147 height 147
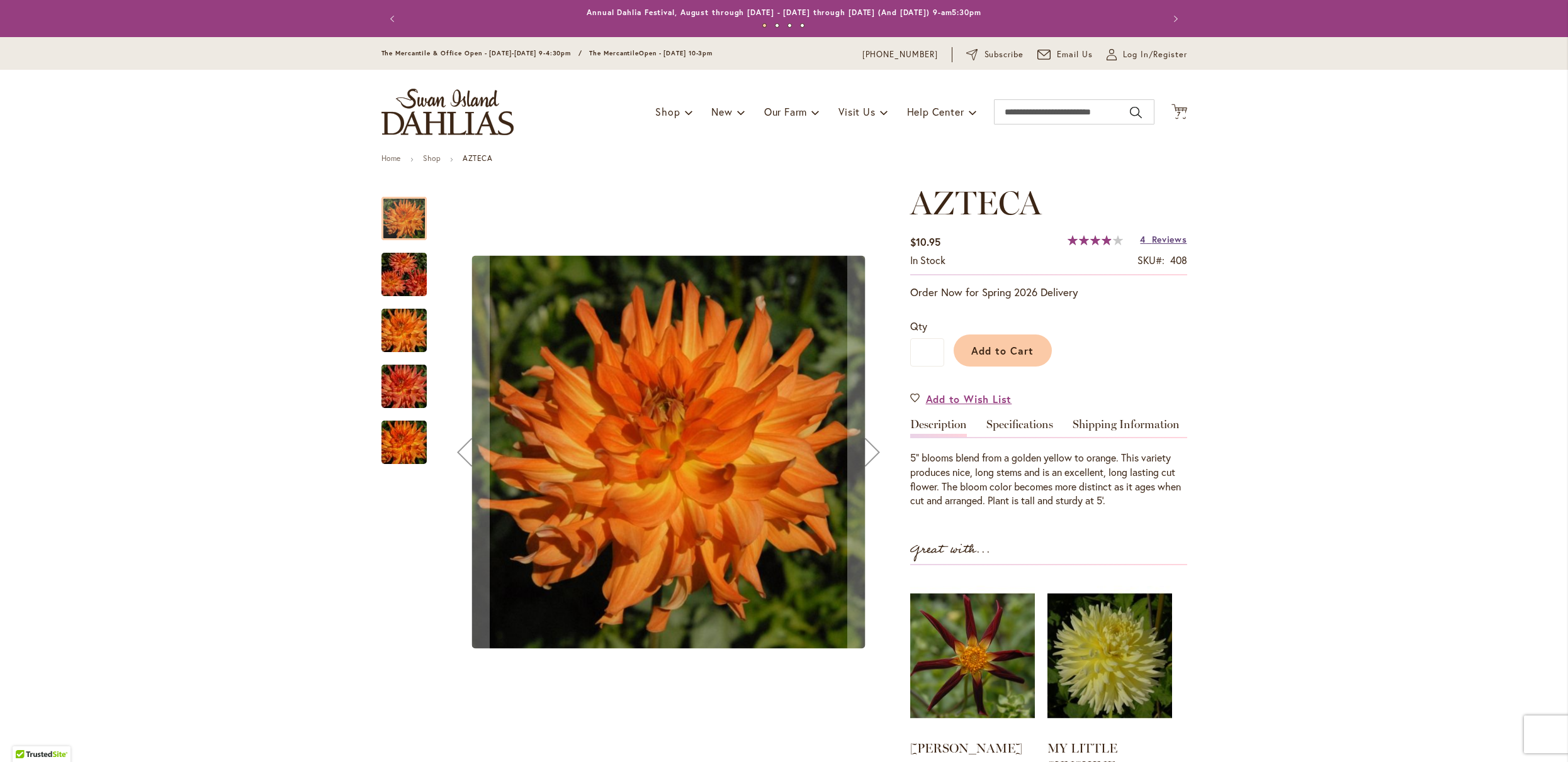
click at [1162, 245] on span "Reviews" at bounding box center [1169, 239] width 36 height 12
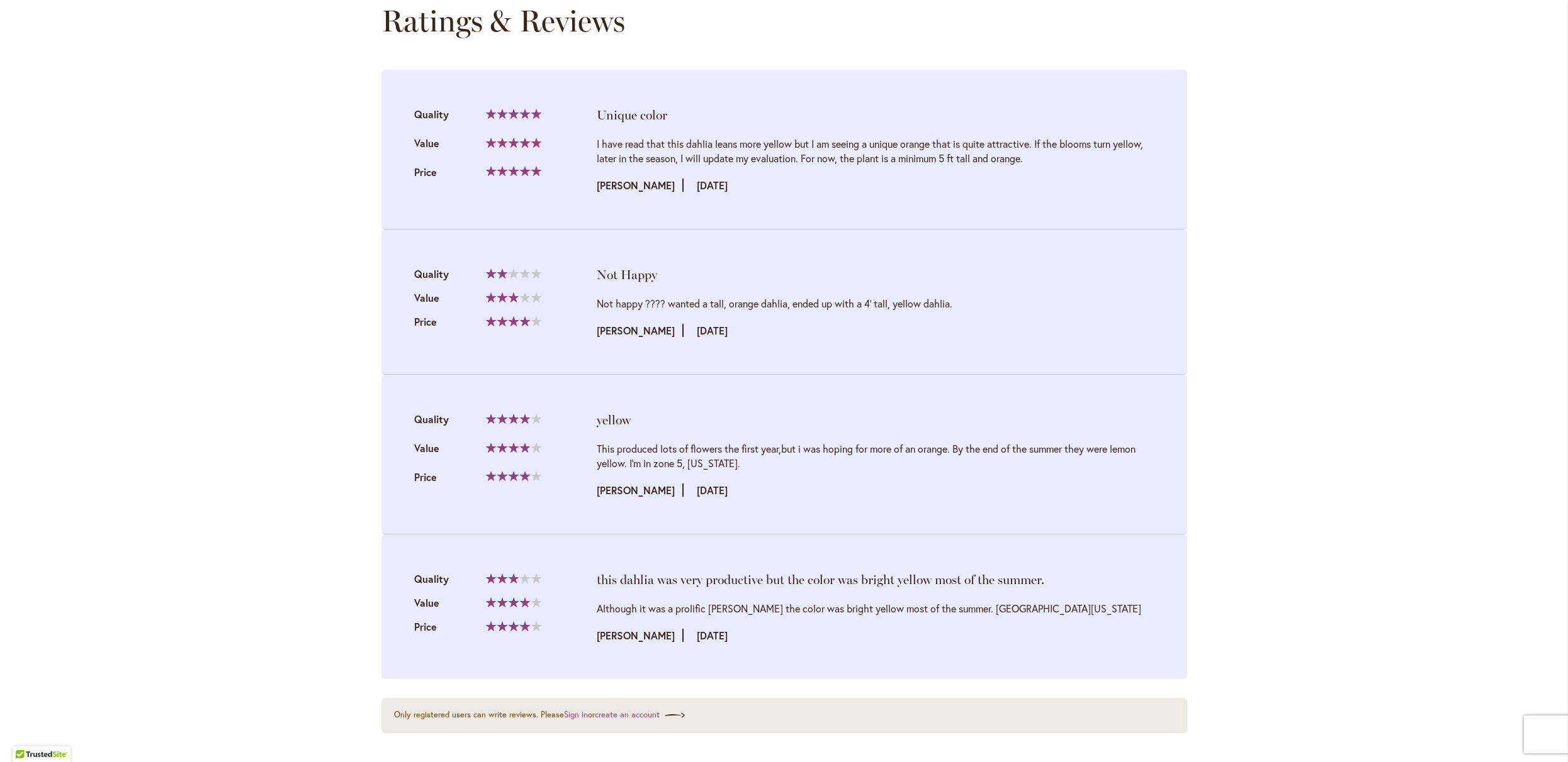
scroll to position [1320, 0]
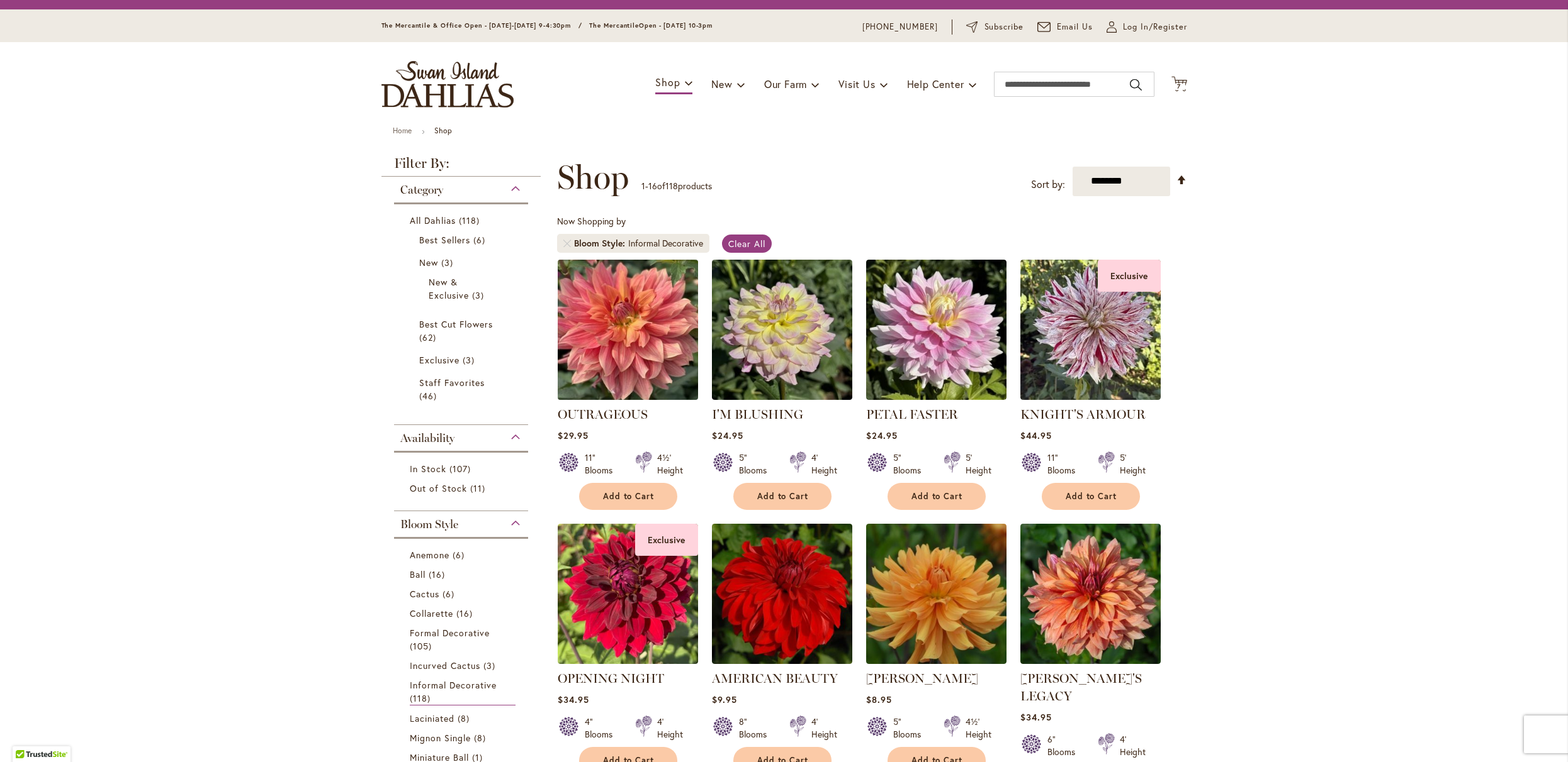
scroll to position [15, 0]
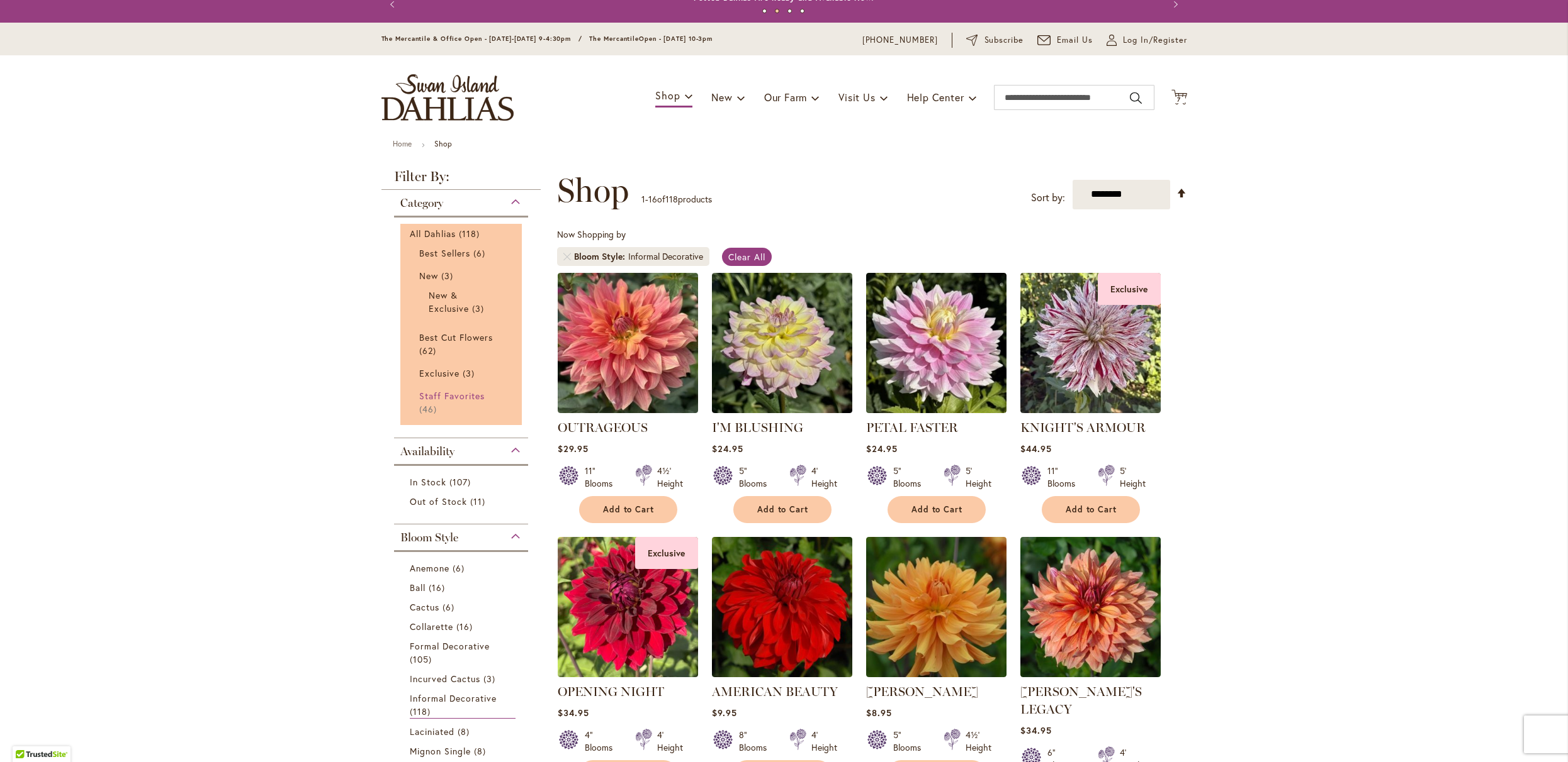
click at [457, 402] on span "Staff Favorites" at bounding box center [452, 395] width 66 height 12
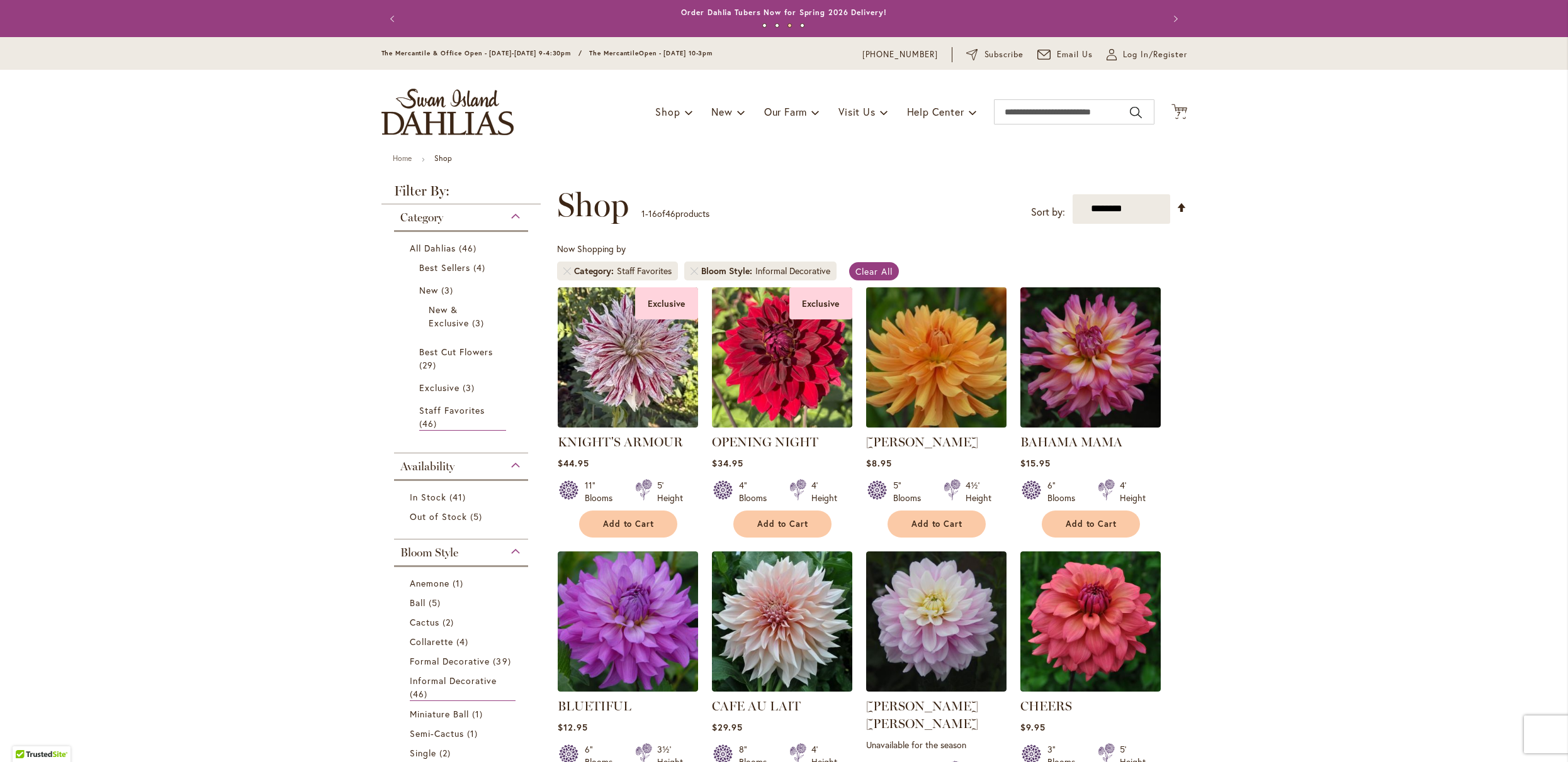
click at [898, 380] on img at bounding box center [935, 357] width 147 height 147
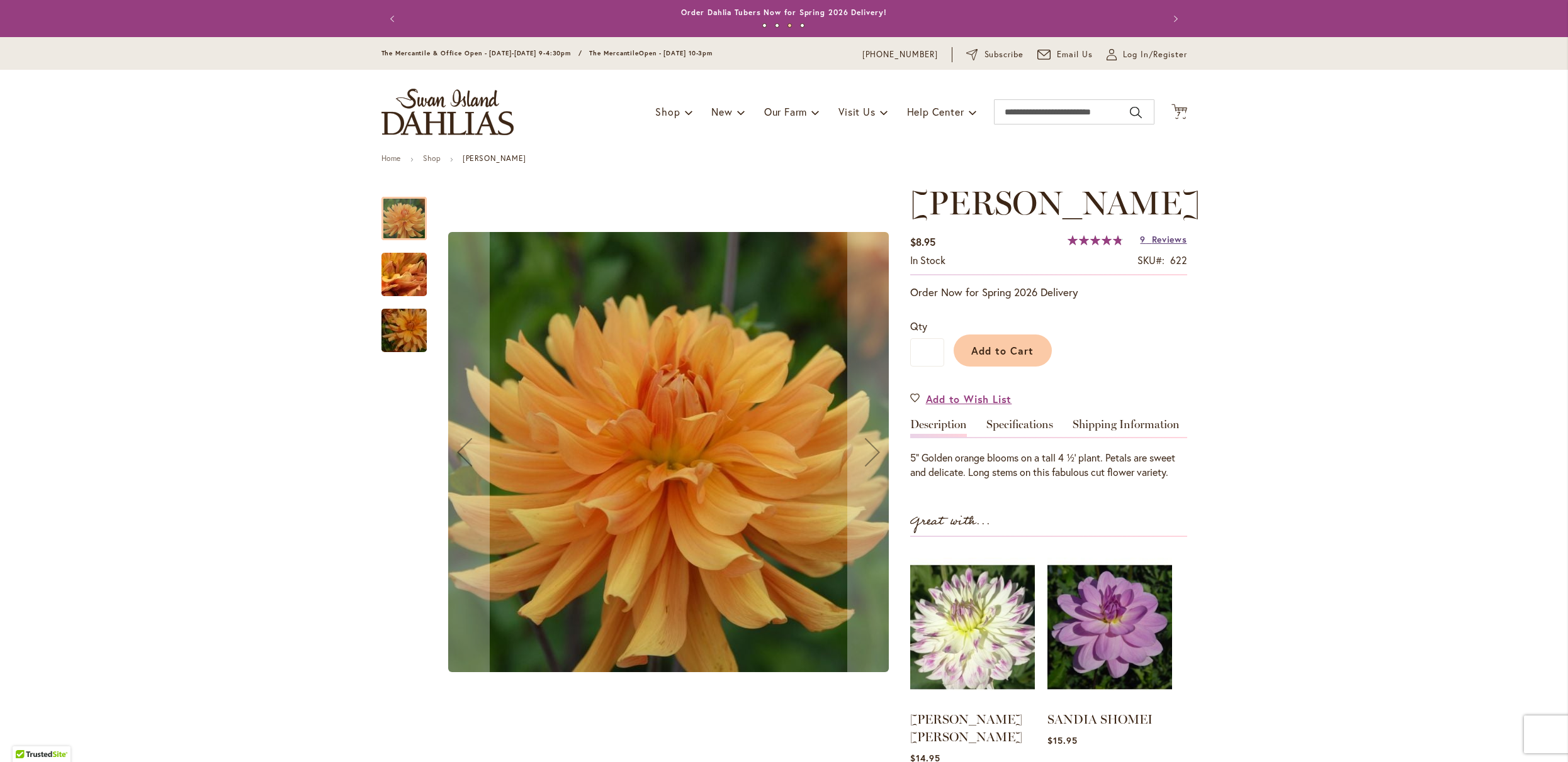
click at [1141, 245] on span "9" at bounding box center [1142, 239] width 5 height 12
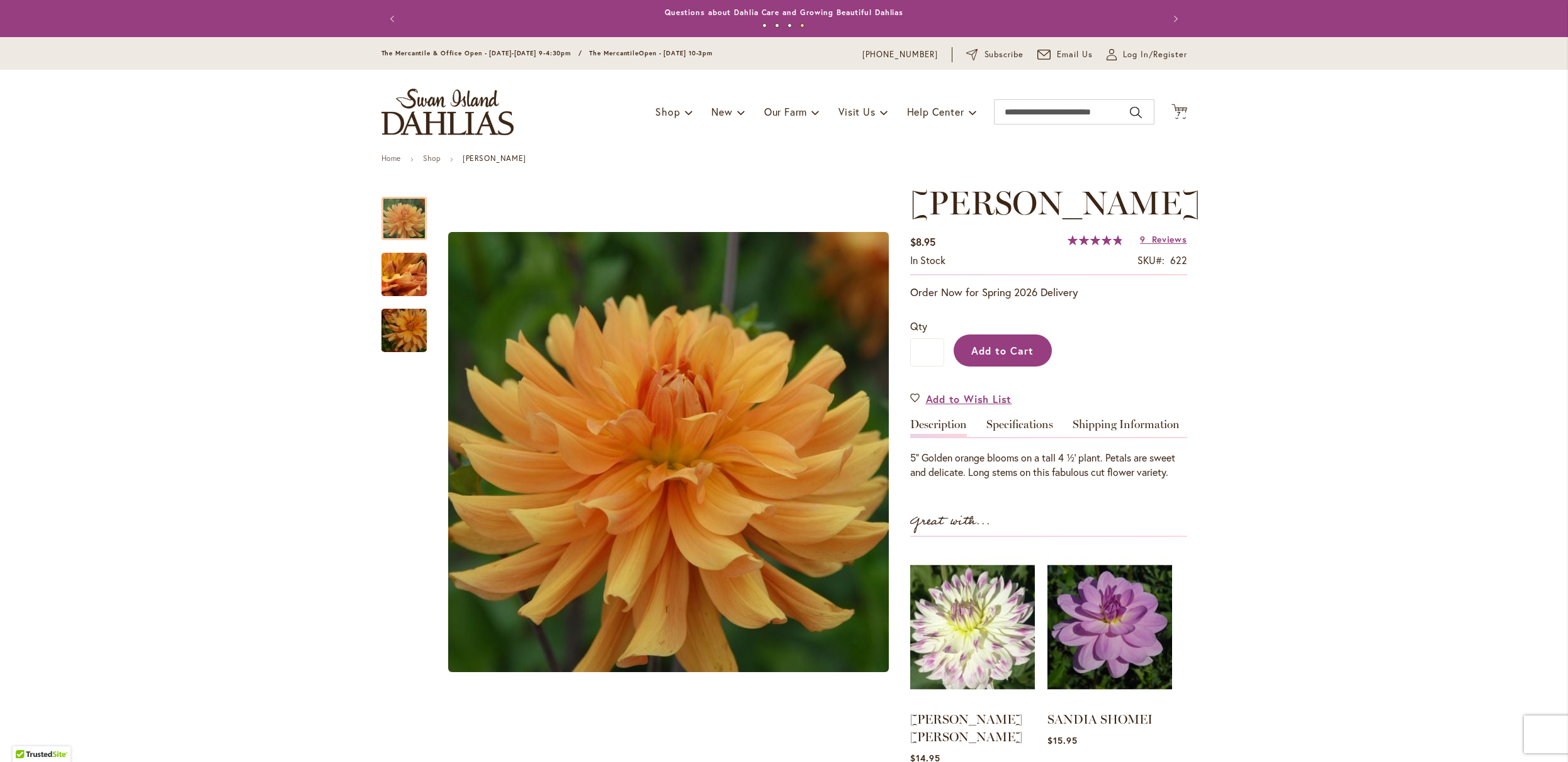
click at [972, 367] on button "Add to Cart" at bounding box center [1002, 350] width 98 height 32
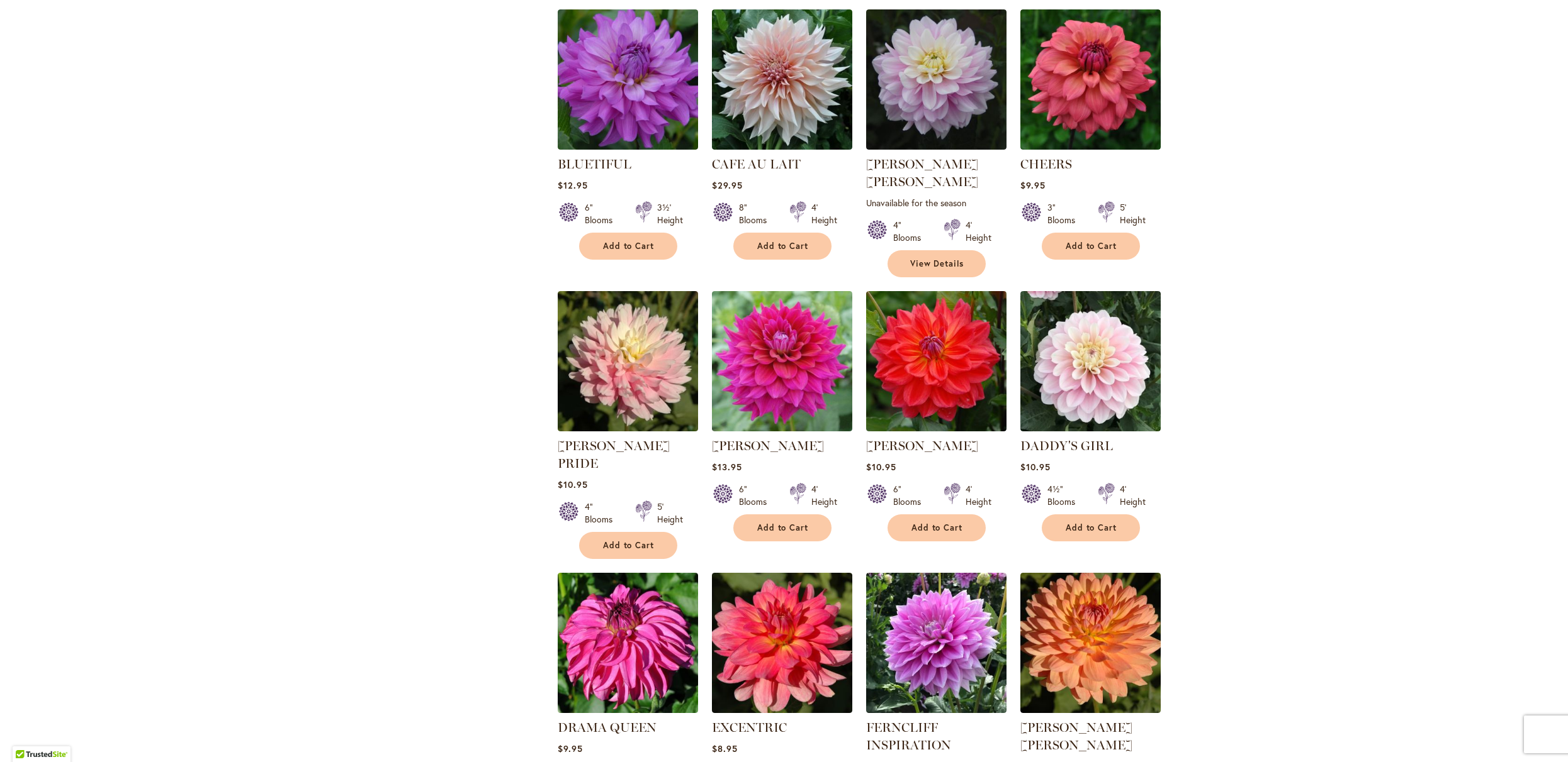
scroll to position [521, 0]
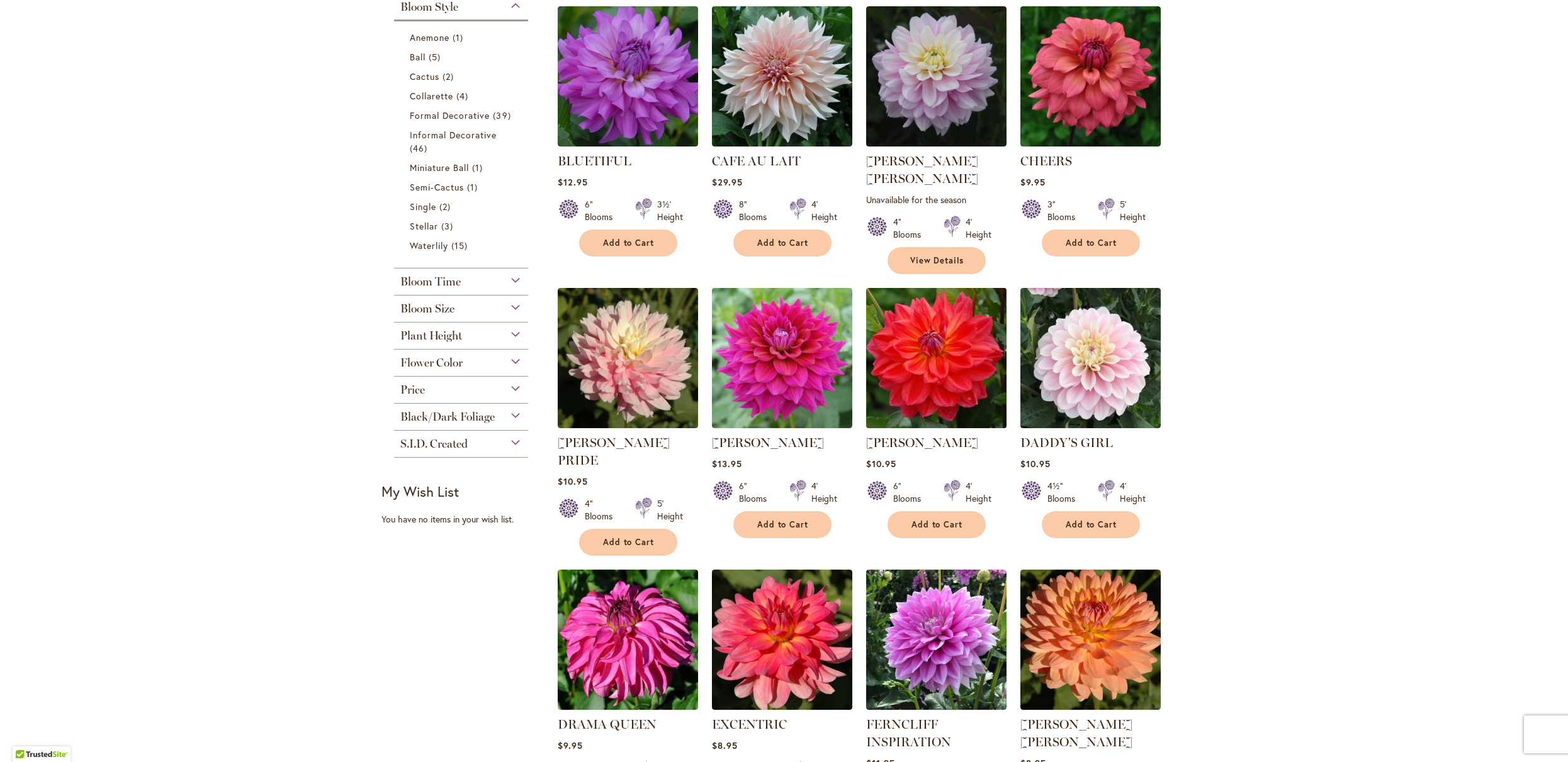
click at [932, 408] on img at bounding box center [935, 358] width 147 height 147
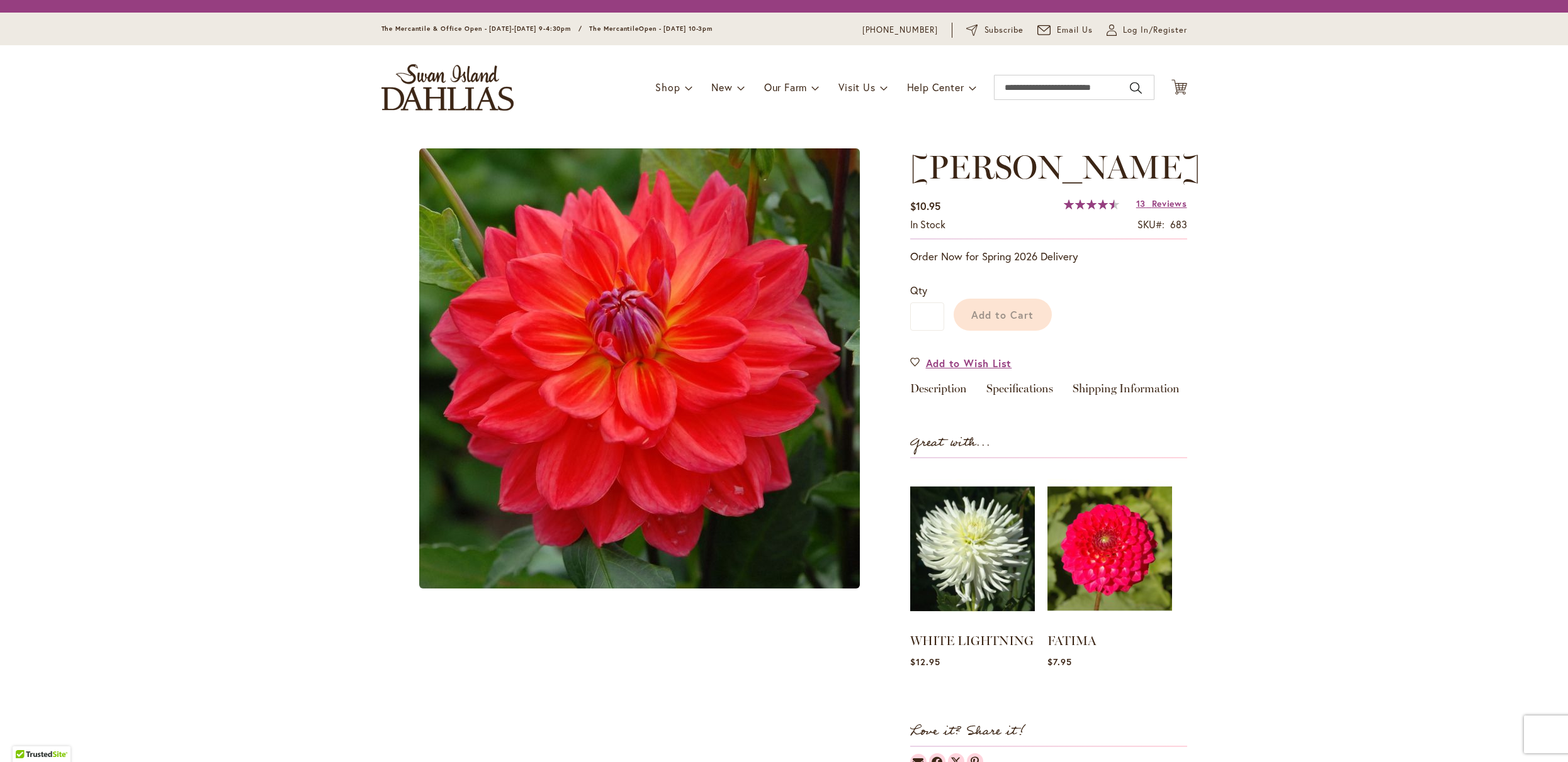
scroll to position [43, 0]
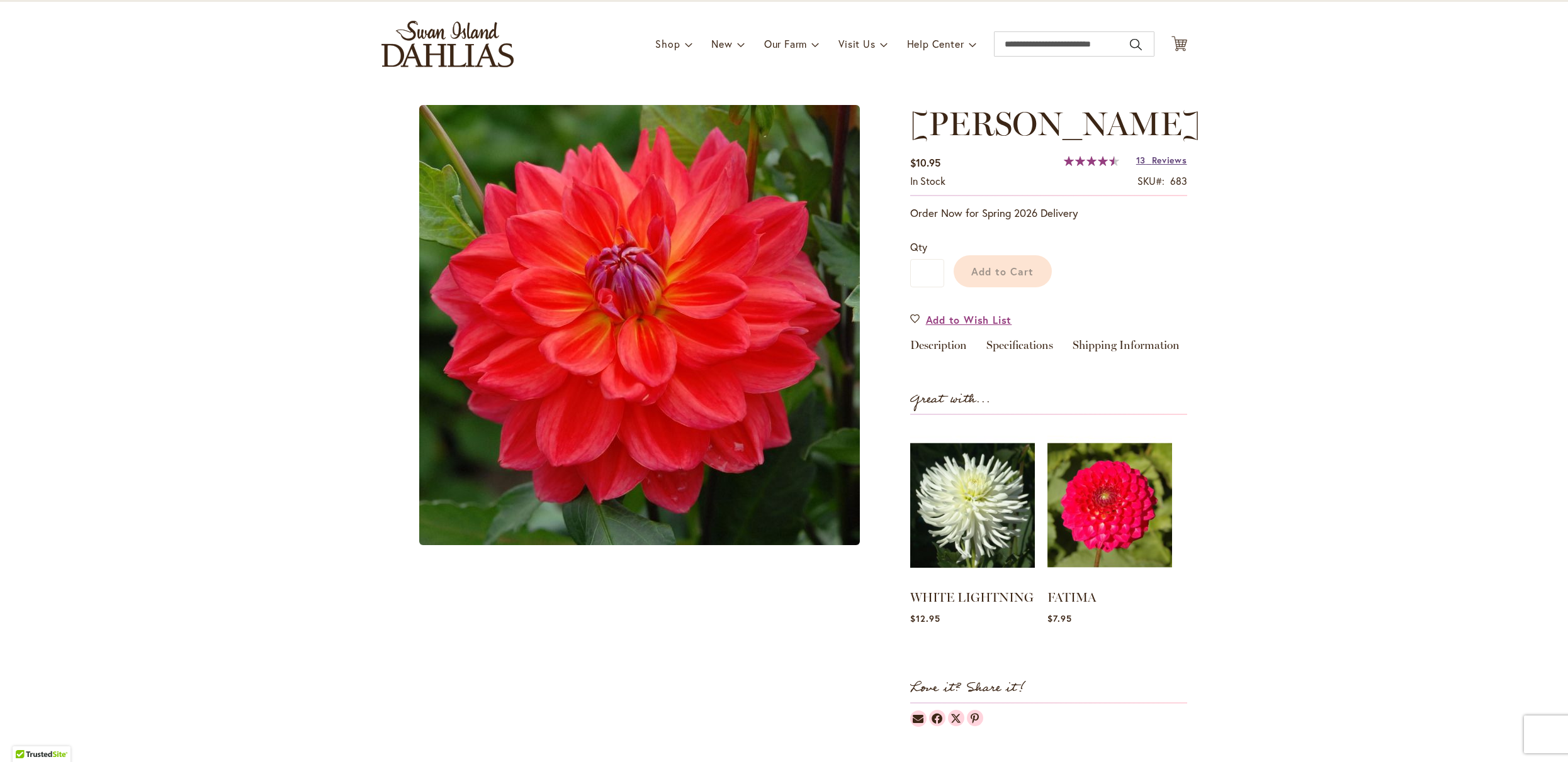
click at [1162, 162] on span "Reviews" at bounding box center [1169, 159] width 36 height 12
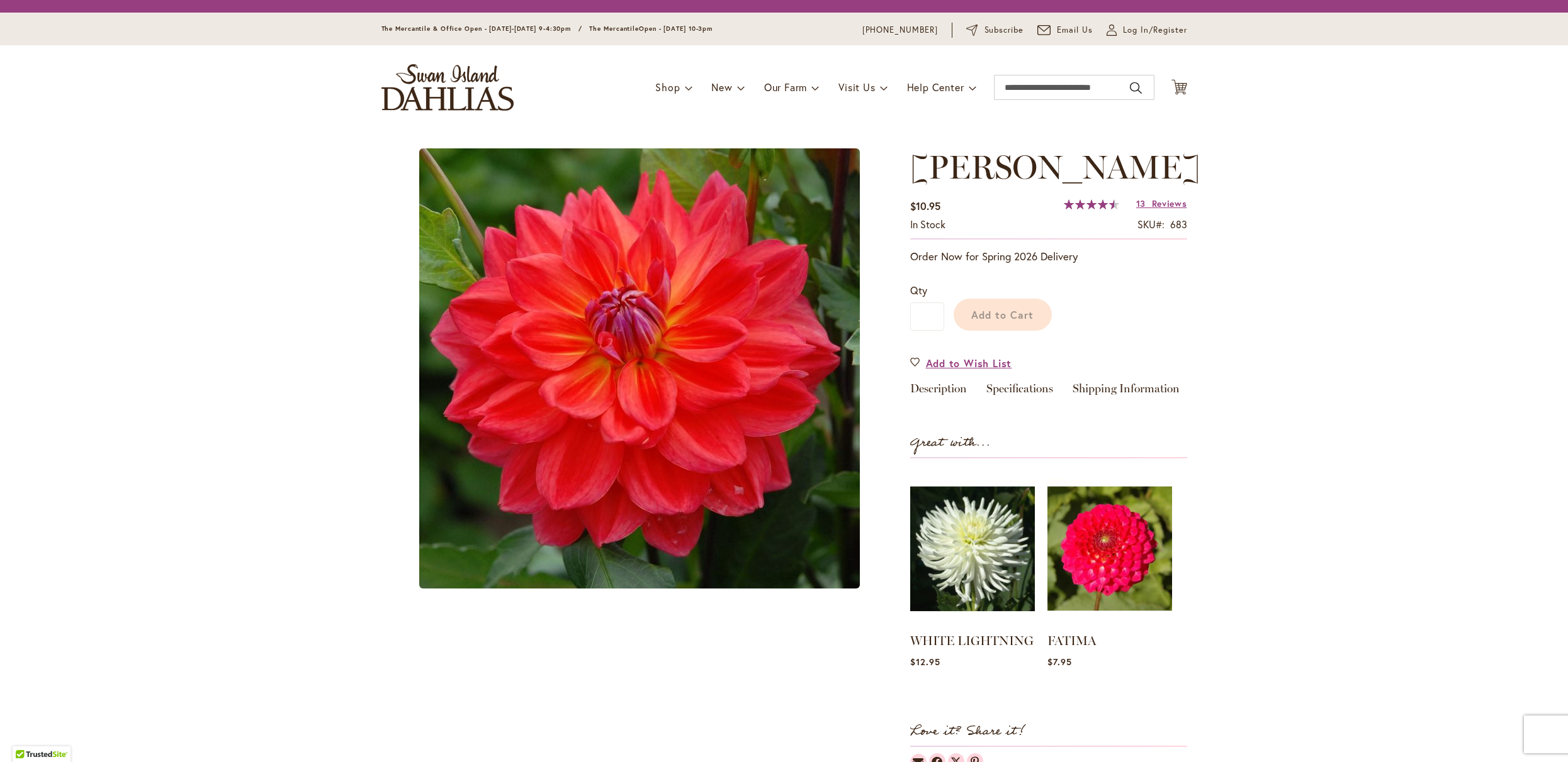
scroll to position [29, 0]
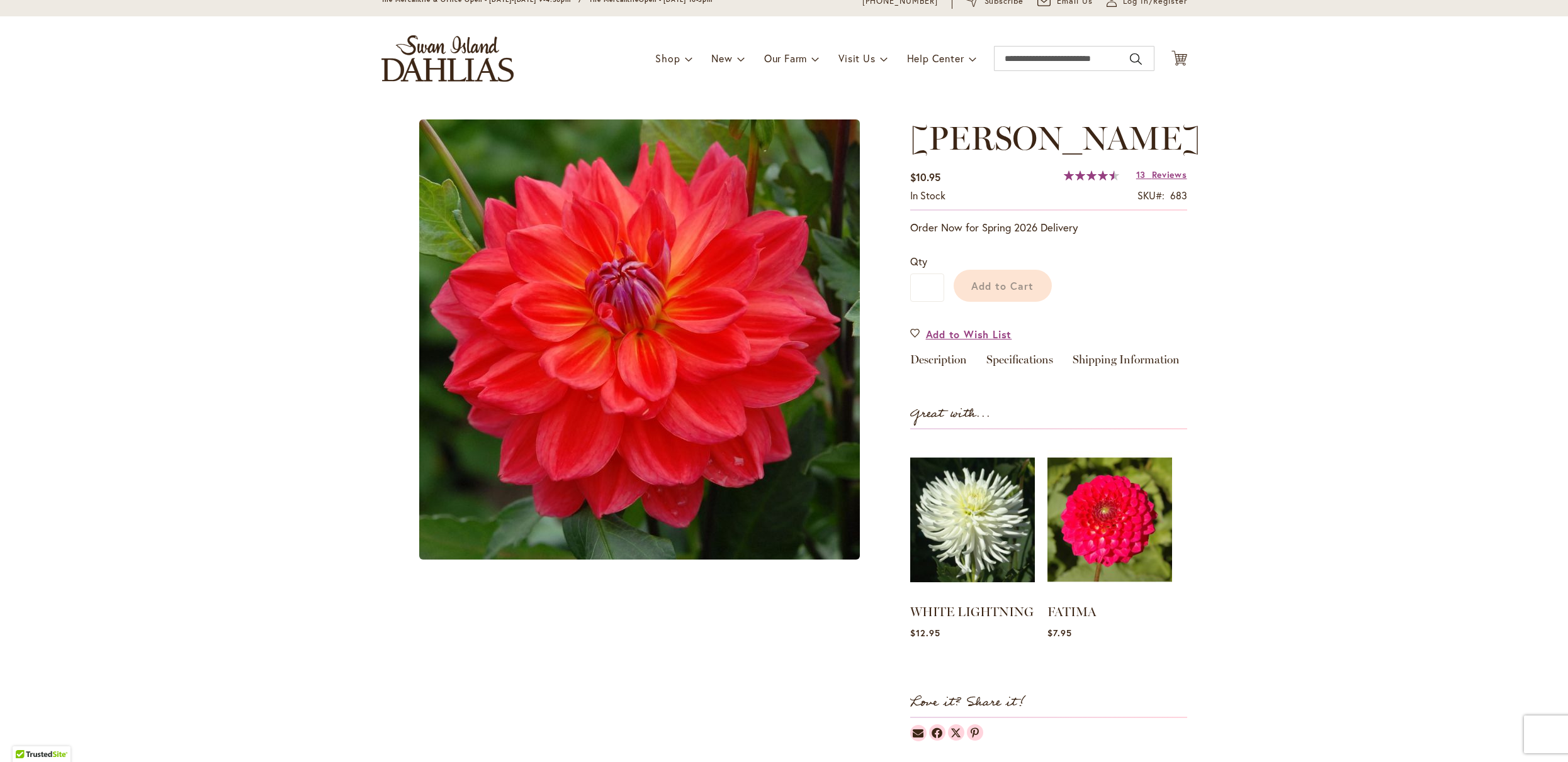
click at [1152, 177] on span "Reviews" at bounding box center [1169, 174] width 36 height 12
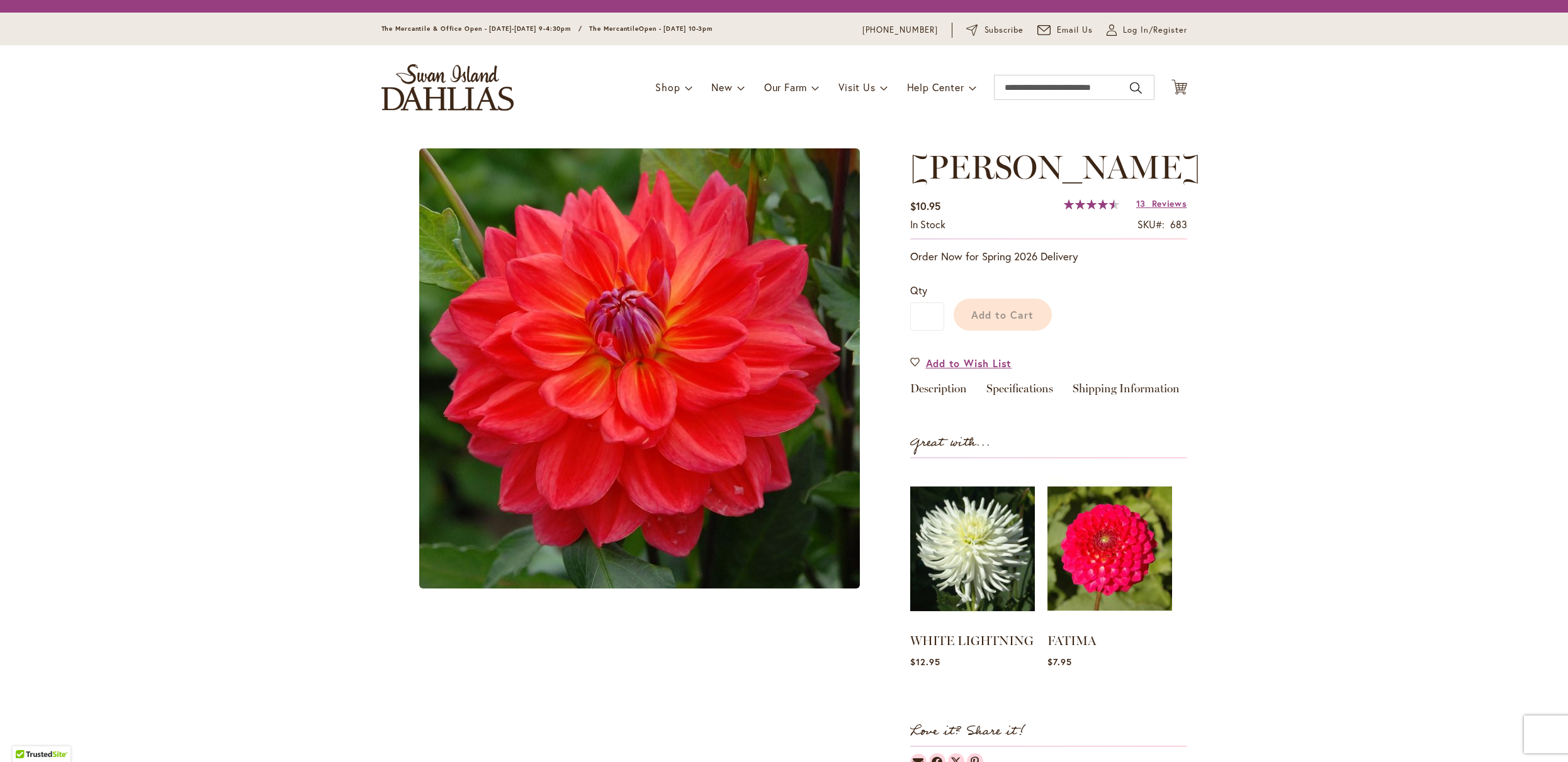
scroll to position [102, 0]
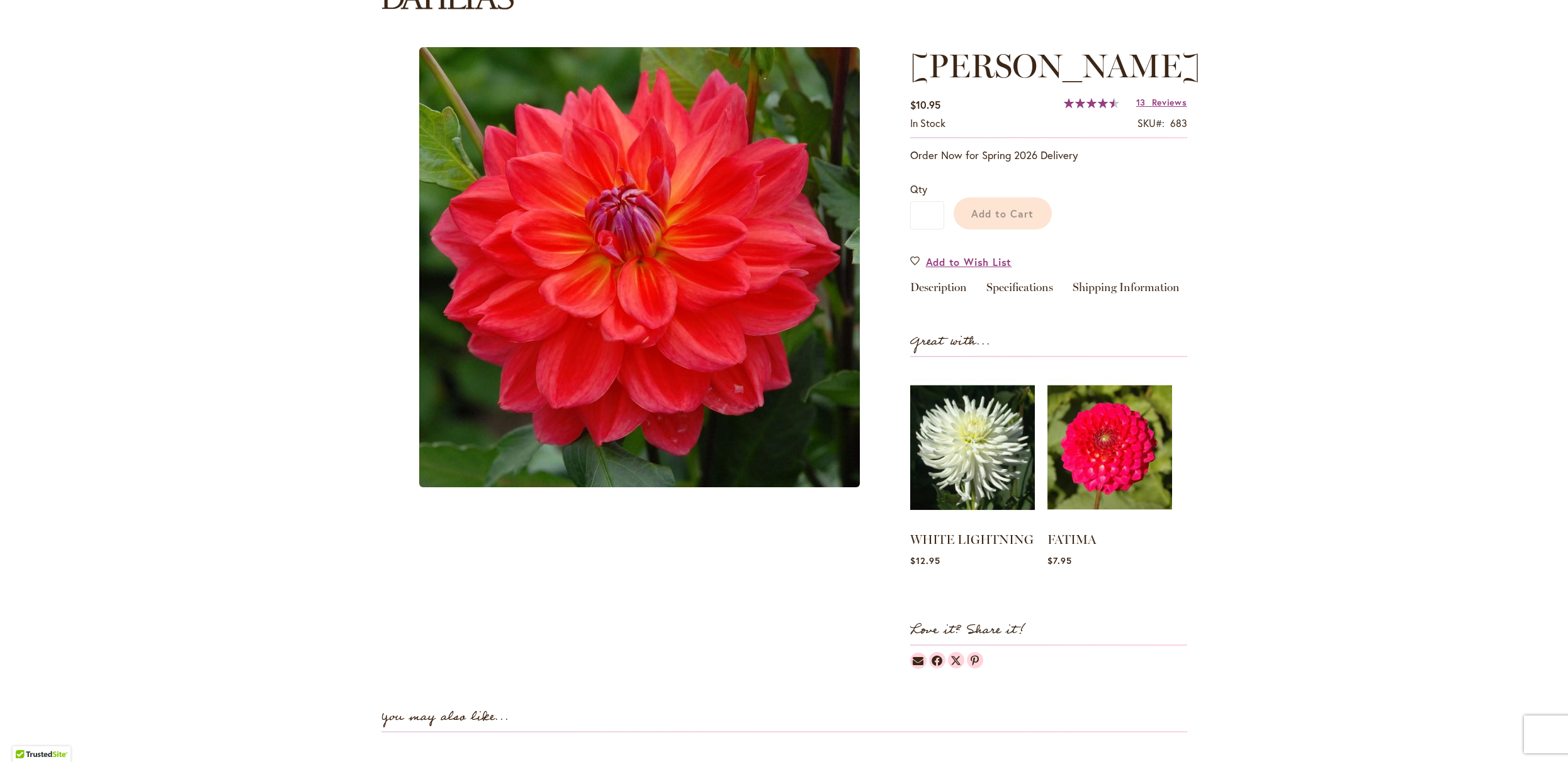
click at [1014, 218] on div "Add to Cart" at bounding box center [1065, 210] width 243 height 58
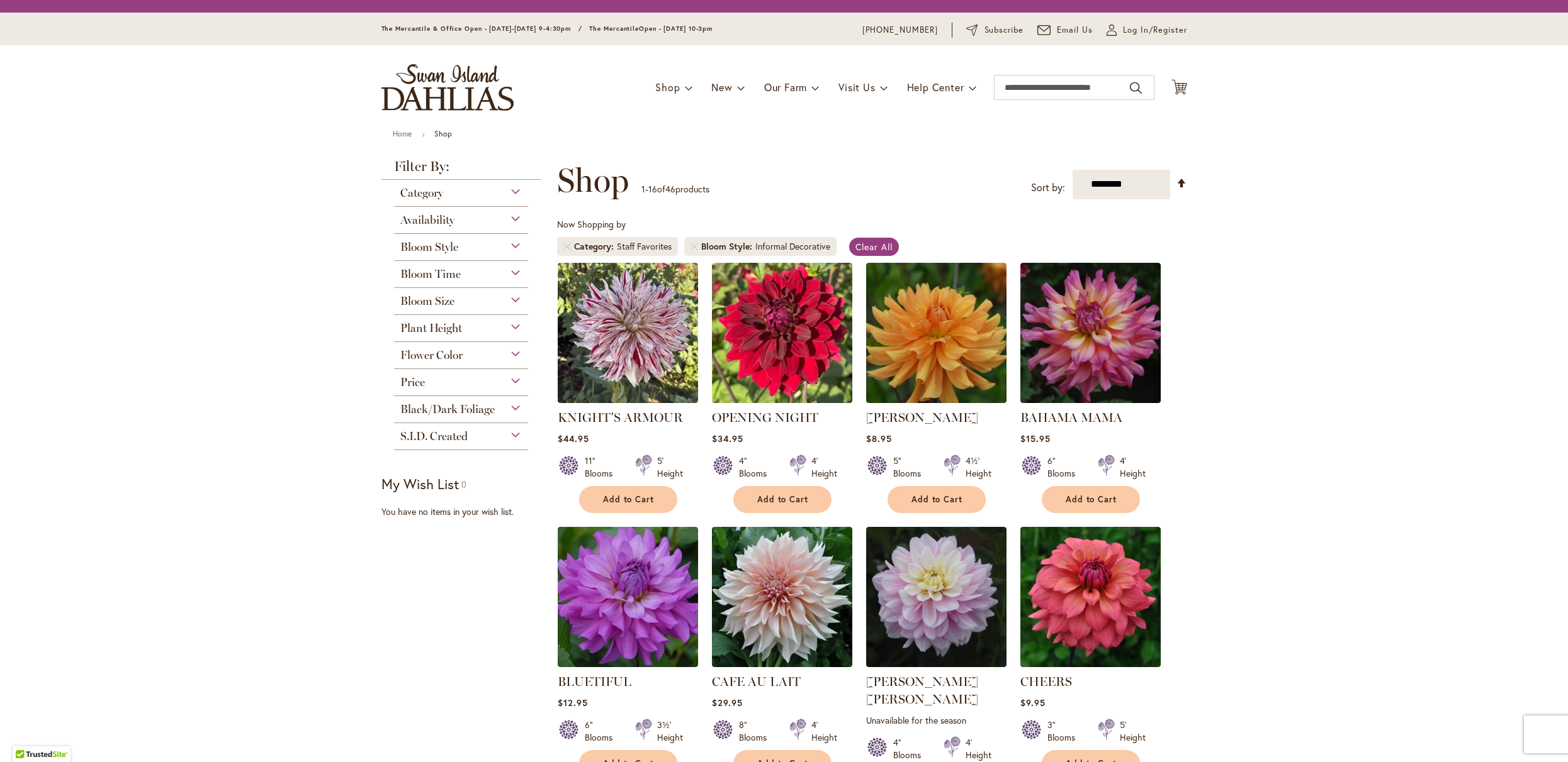
scroll to position [1092, 0]
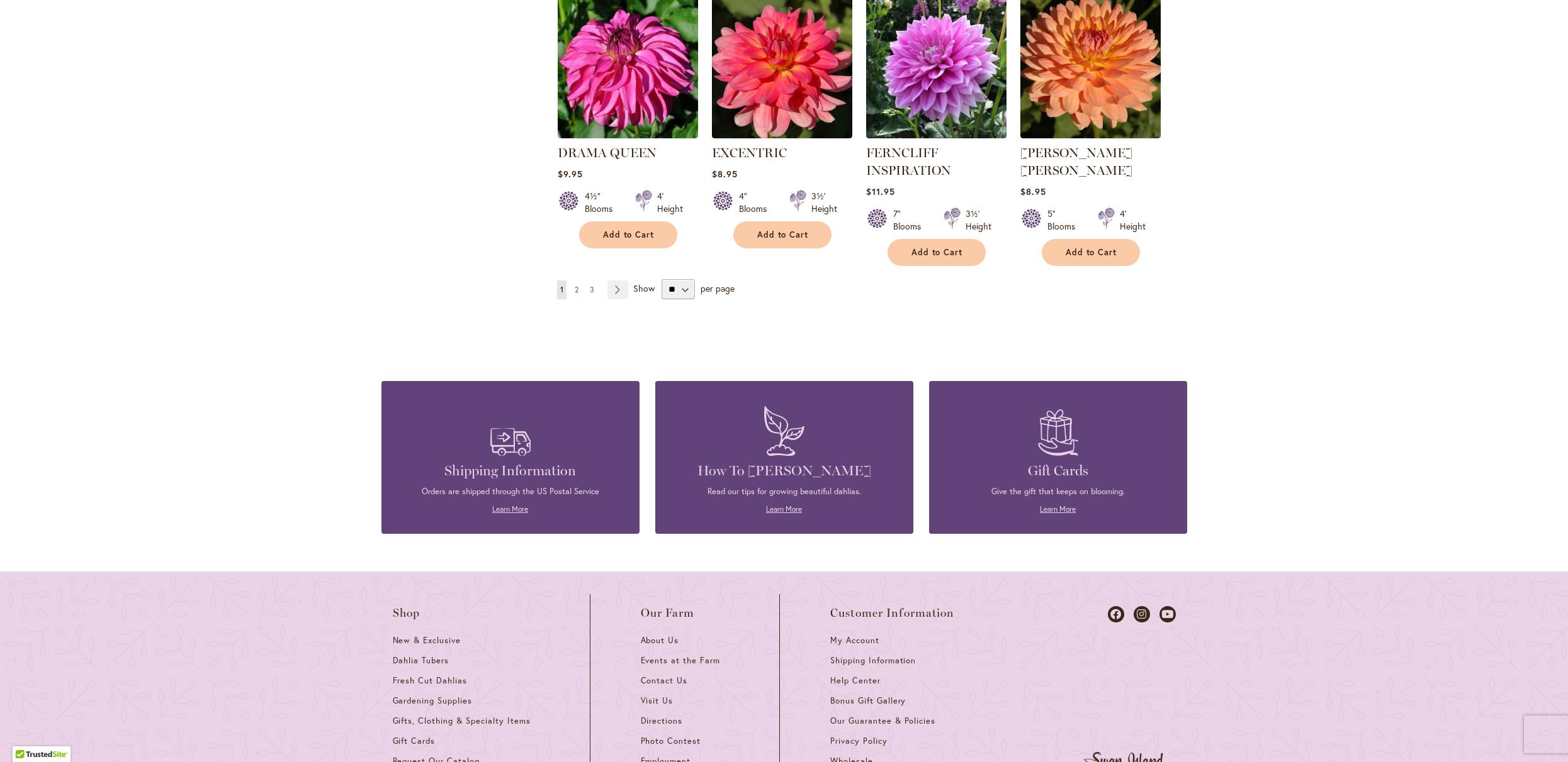
click at [612, 299] on link "Page Next" at bounding box center [618, 290] width 21 height 19
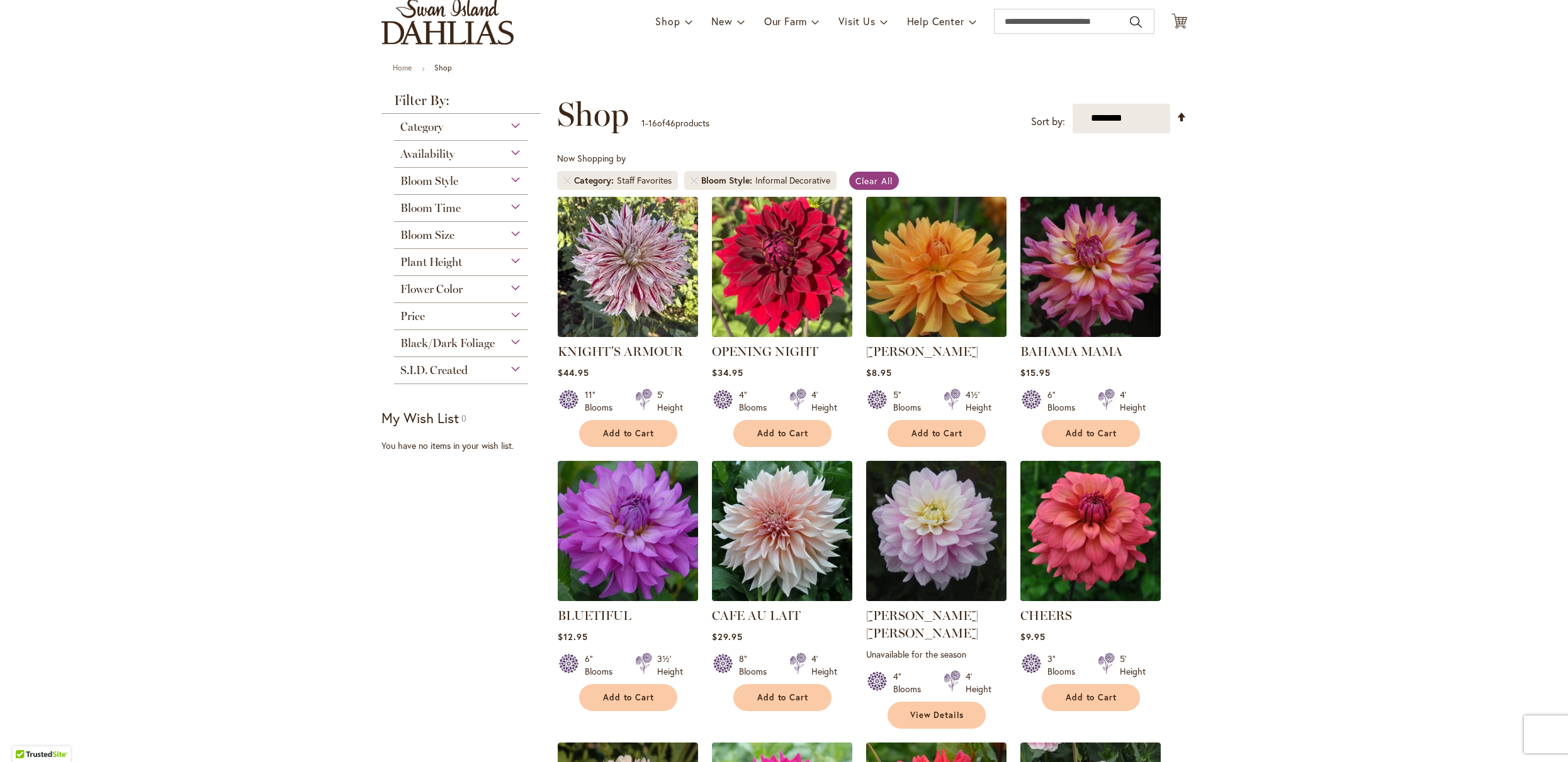
scroll to position [0, 0]
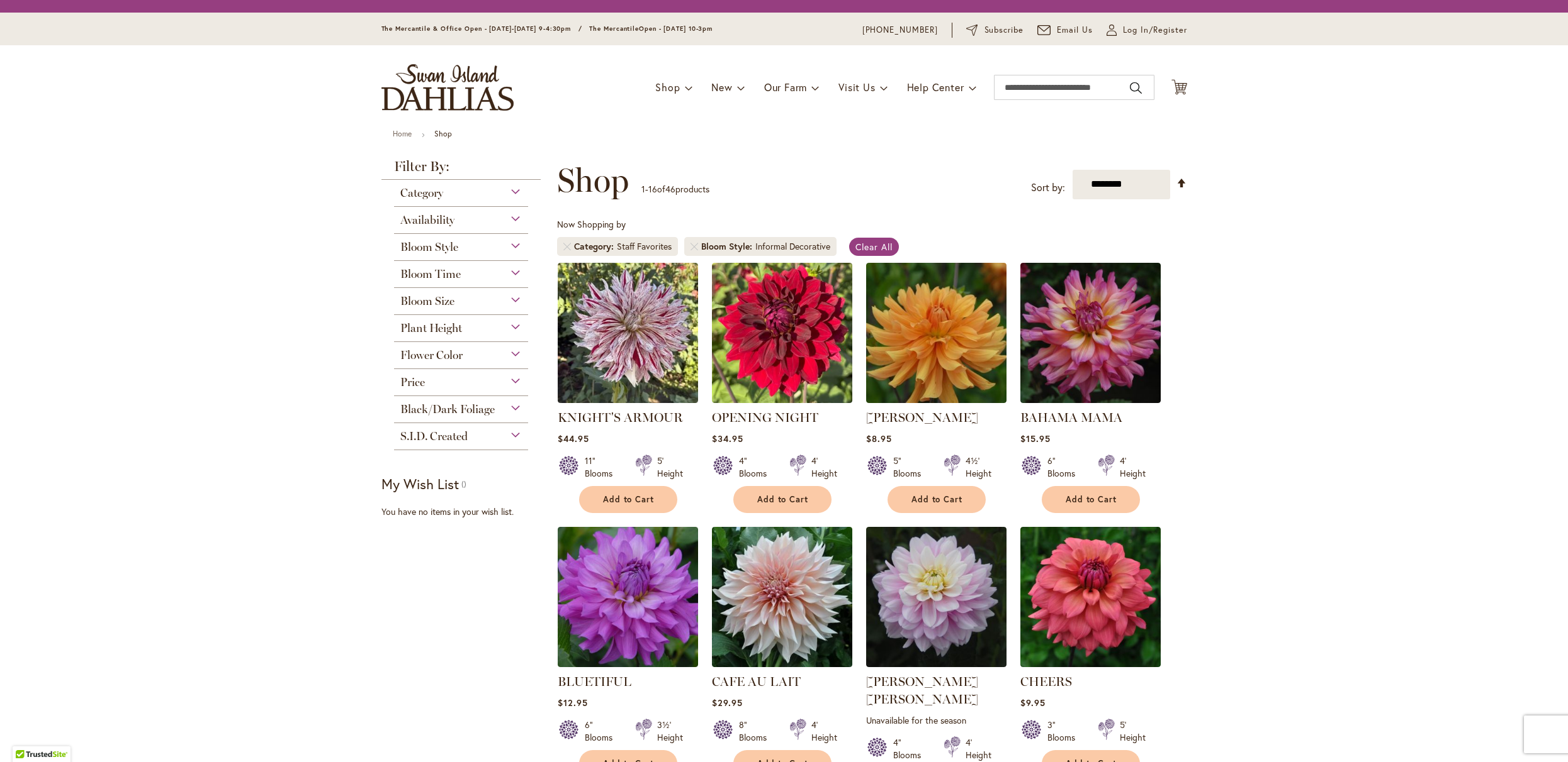
click at [461, 360] on div "Flower Color" at bounding box center [460, 352] width 135 height 20
click at [449, 360] on span "Flower Color" at bounding box center [431, 355] width 62 height 14
click at [892, 252] on span "Clear All" at bounding box center [873, 246] width 38 height 12
click at [440, 360] on span "Flower Color" at bounding box center [431, 355] width 62 height 14
click at [892, 252] on span "Clear All" at bounding box center [873, 246] width 38 height 12
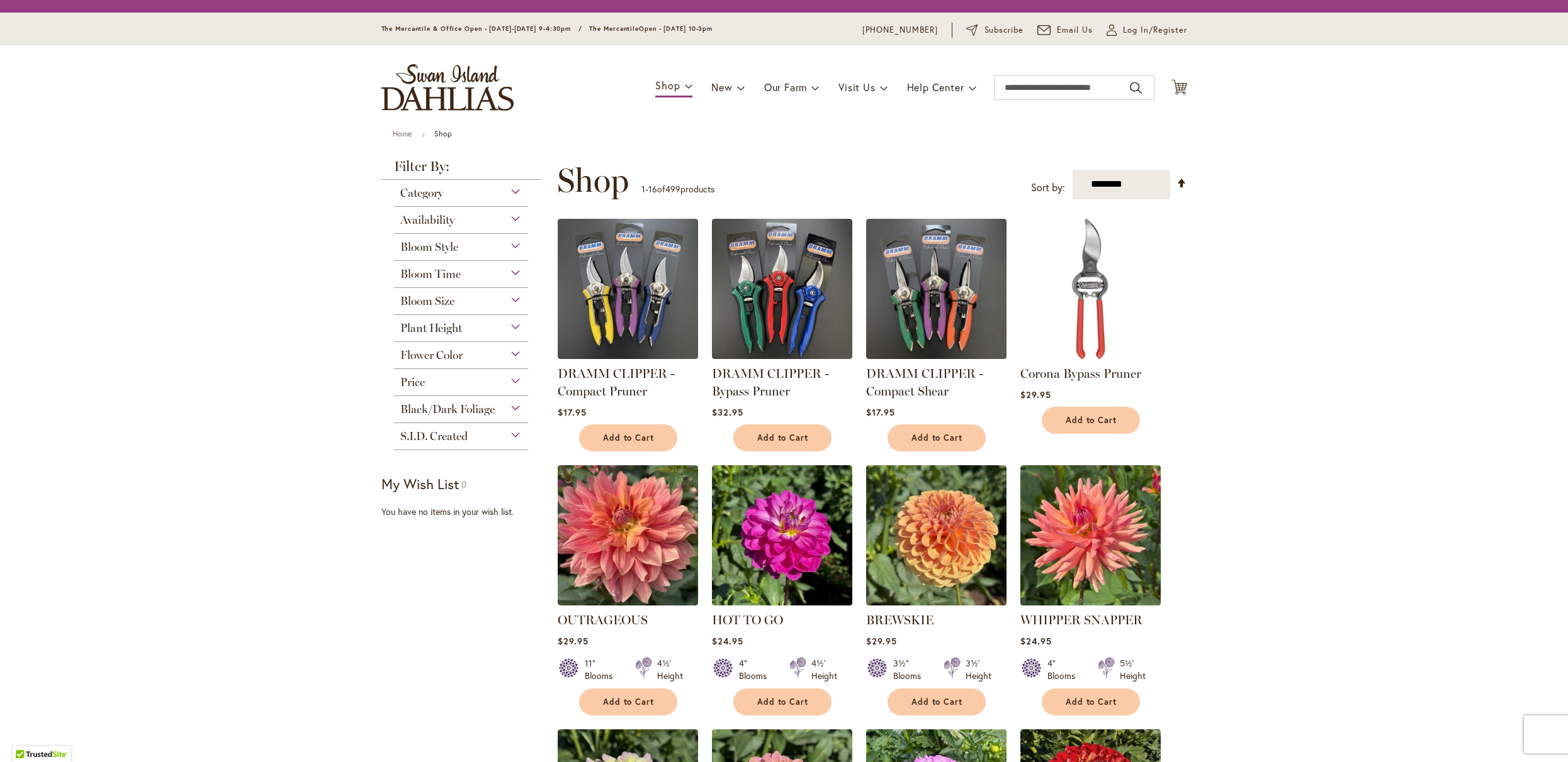
click at [437, 361] on span "Flower Color" at bounding box center [431, 355] width 62 height 14
drag, startPoint x: 461, startPoint y: 364, endPoint x: 453, endPoint y: 362, distance: 8.2
click at [461, 362] on div "Flower Color" at bounding box center [460, 352] width 135 height 20
click at [440, 360] on span "Flower Color" at bounding box center [431, 355] width 62 height 14
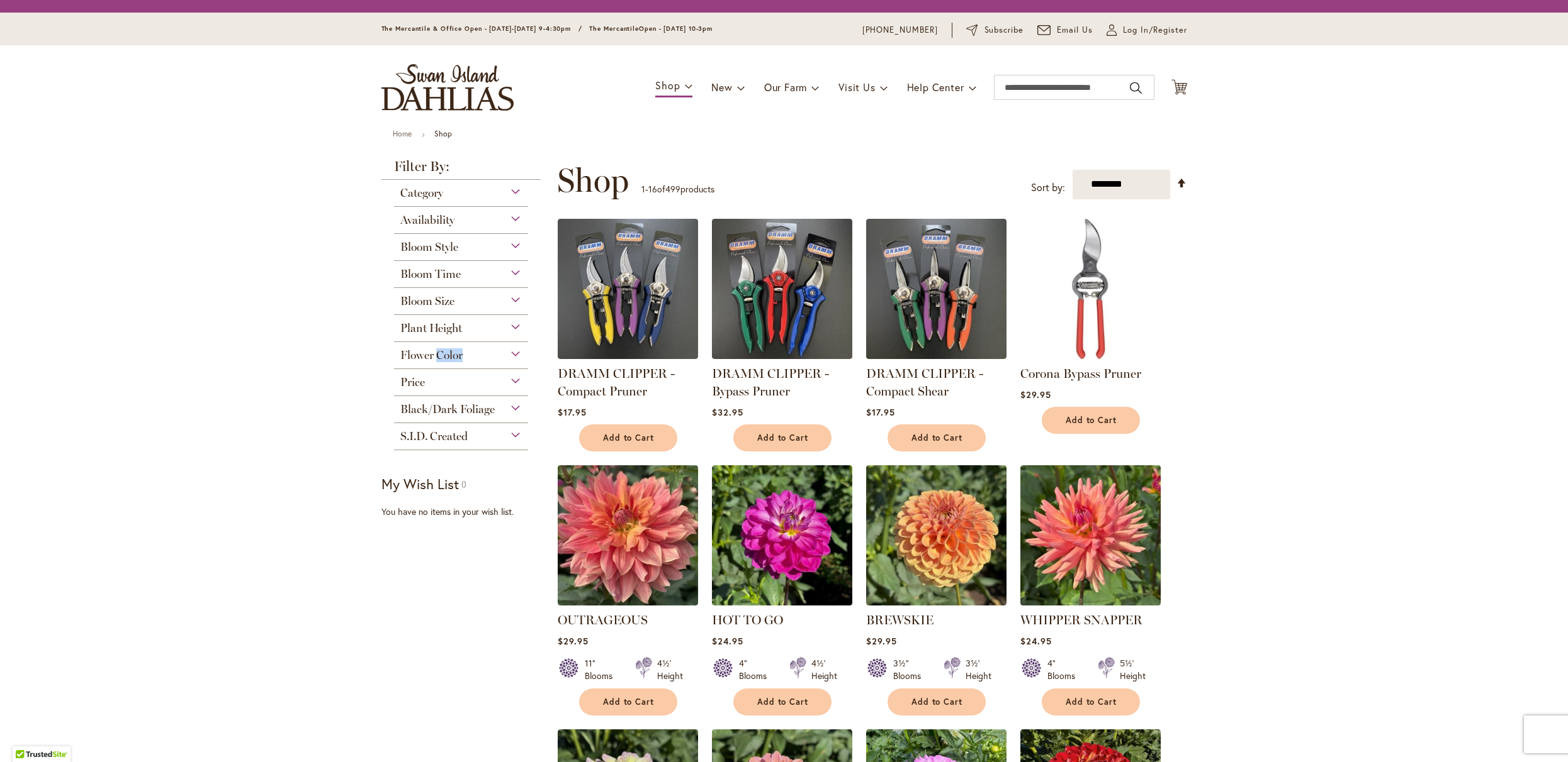
click at [440, 359] on span "Flower Color" at bounding box center [431, 355] width 62 height 14
click at [441, 358] on span "Flower Color" at bounding box center [431, 355] width 62 height 14
